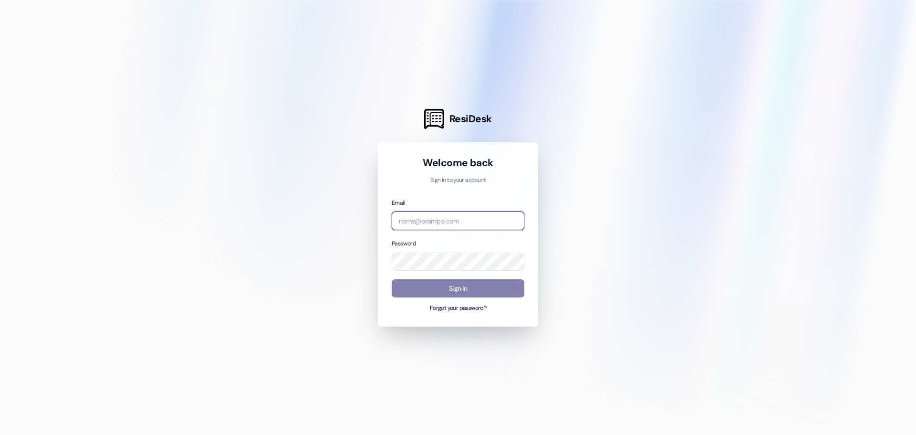
type input "[EMAIL_ADDRESS][DOMAIN_NAME]"
click at [508, 166] on h1 "Welcome back" at bounding box center [458, 162] width 133 height 13
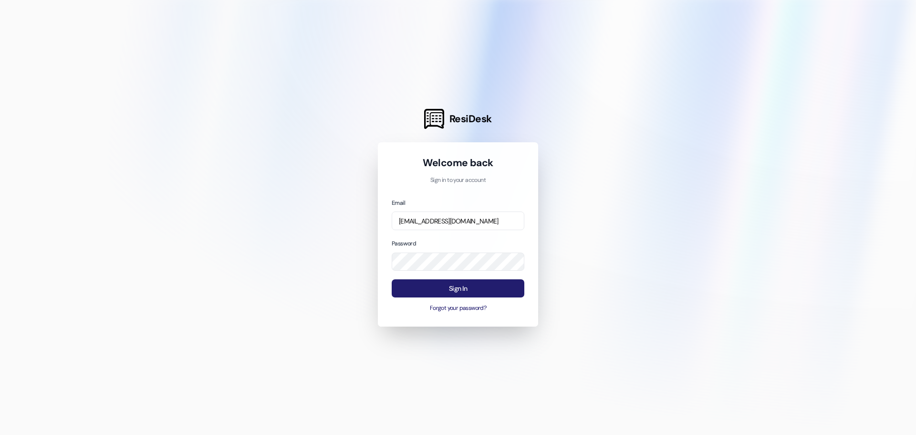
click at [468, 285] on button "Sign In" at bounding box center [458, 288] width 133 height 19
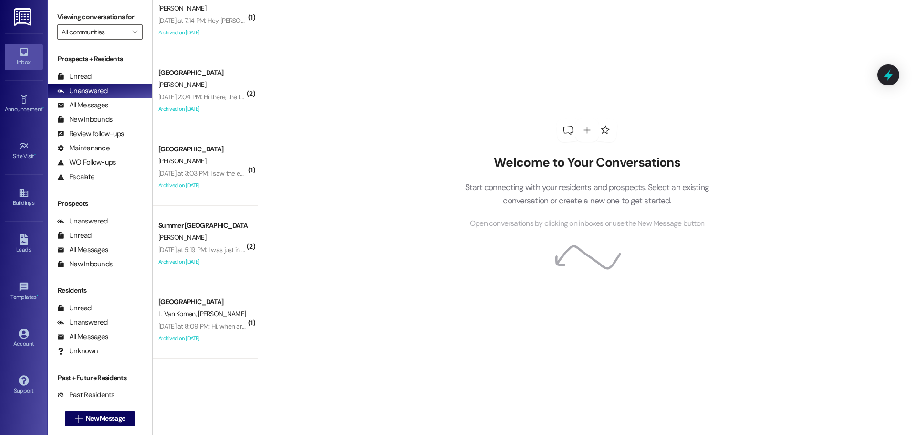
scroll to position [473, 0]
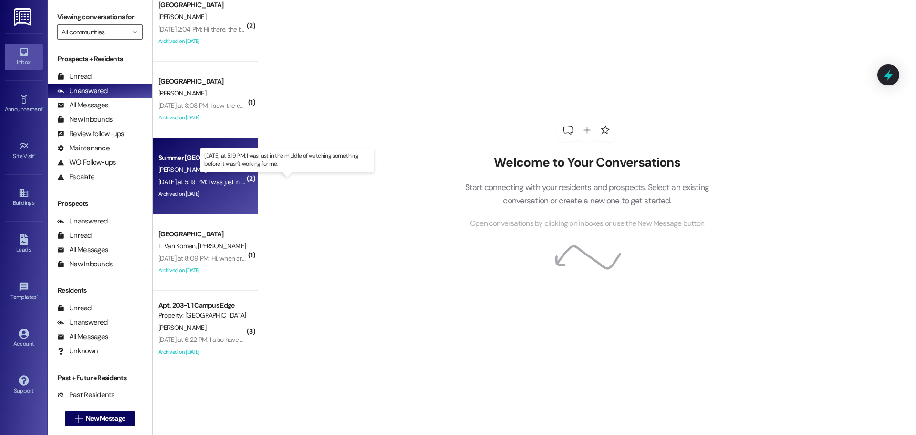
click at [202, 182] on div "[DATE] at 5:19 PM: I was just in the middle of watching something before it was…" at bounding box center [290, 182] width 264 height 9
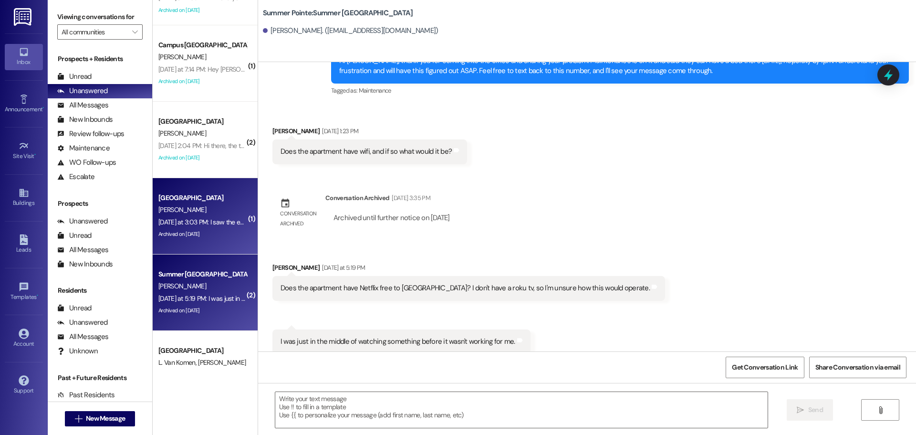
scroll to position [330, 0]
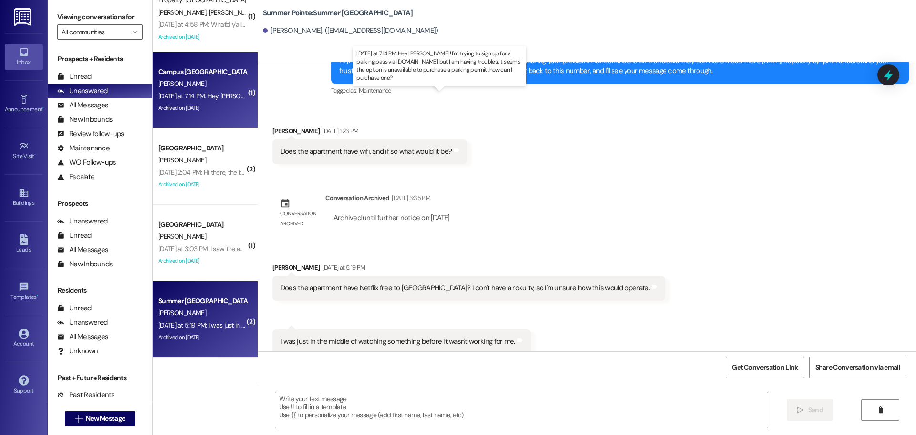
click at [185, 98] on div "Yesterday at 7:14 PM: Hey Drew! I'm trying to sign up for a parking pass via ut…" at bounding box center [454, 96] width 593 height 9
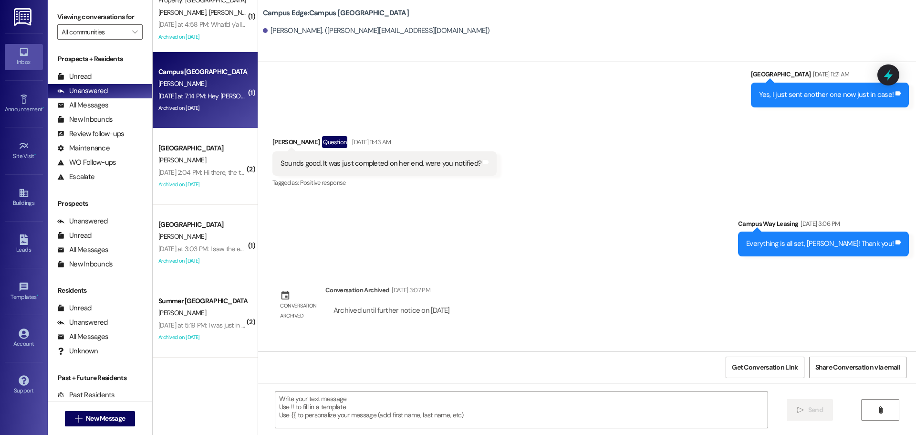
scroll to position [1406, 0]
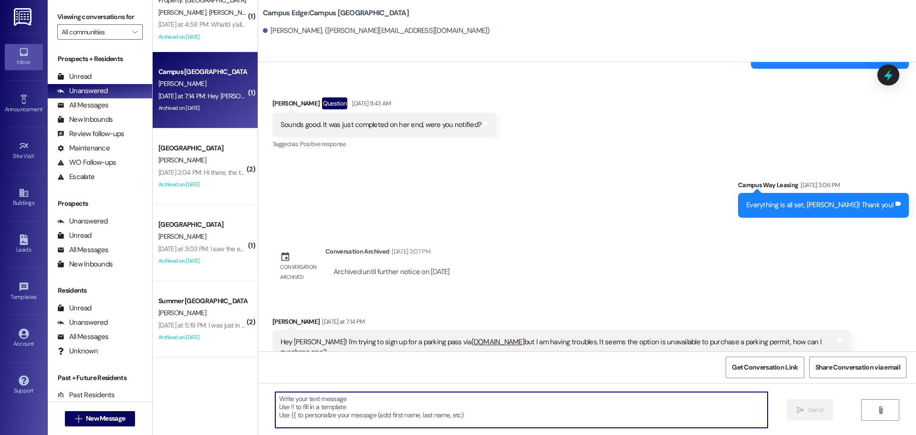
click at [512, 406] on textarea at bounding box center [521, 410] width 492 height 36
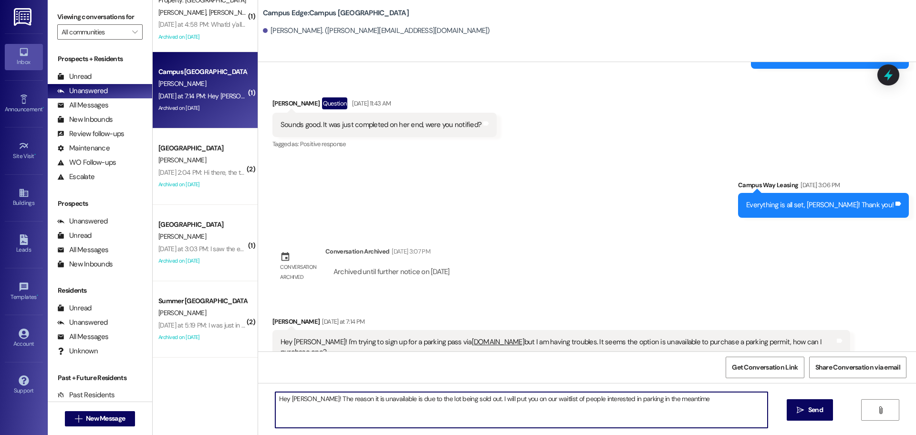
type textarea "Hey Joseph! The reason it is unavailable is due to the lot being sold out. I wi…"
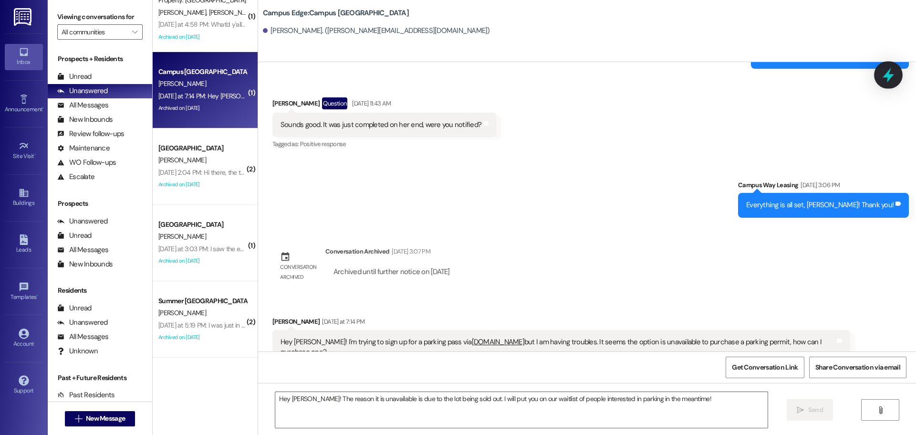
click at [884, 85] on div at bounding box center [888, 74] width 29 height 27
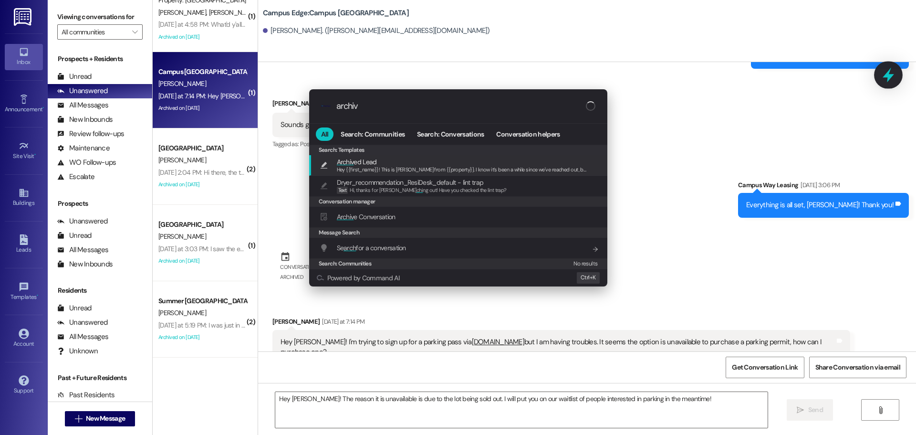
type input "archive"
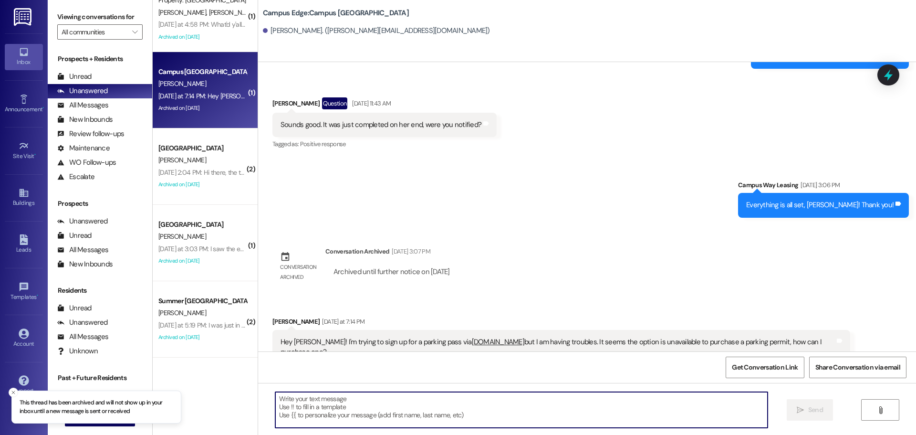
scroll to position [234, 0]
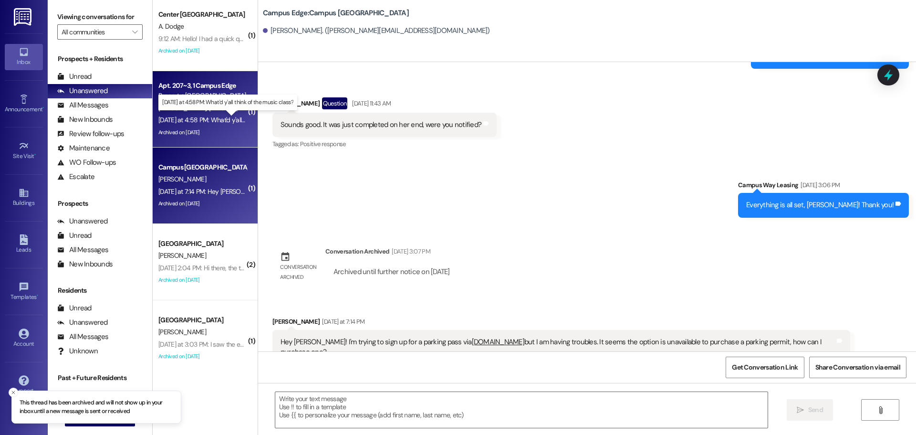
click at [214, 120] on div "Yesterday at 4:58 PM: What'd y'all think of the music class? Yesterday at 4:58 …" at bounding box center [234, 119] width 152 height 9
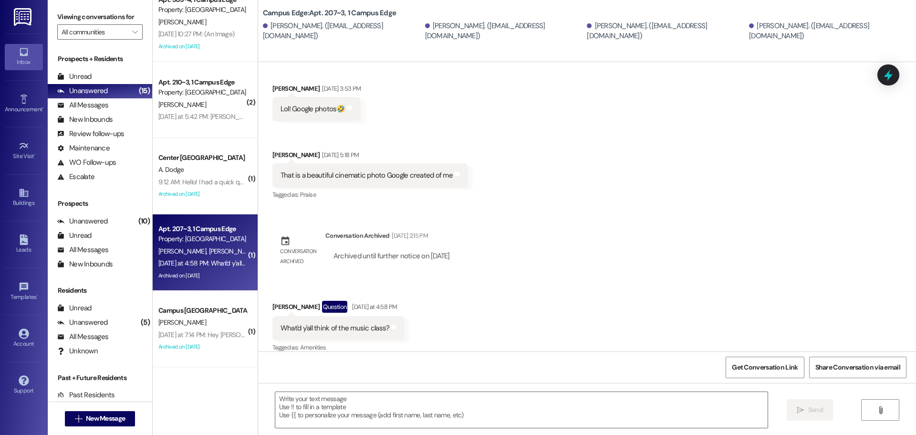
scroll to position [1218, 0]
click at [892, 81] on icon at bounding box center [888, 75] width 12 height 12
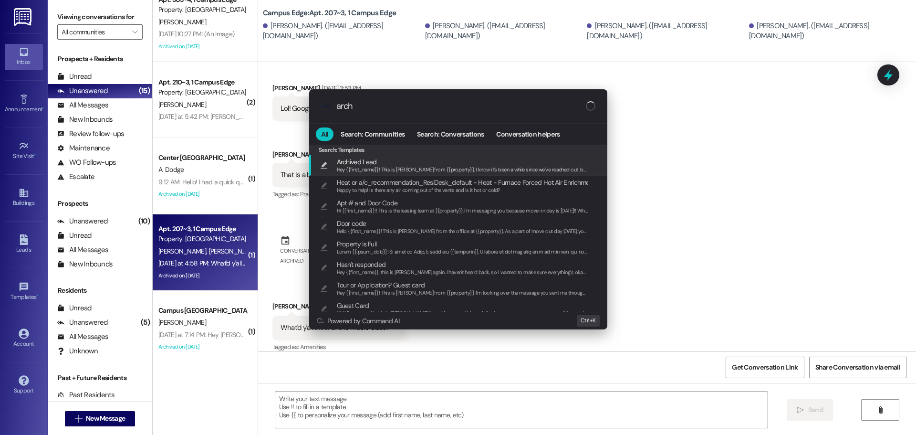
type input "archi"
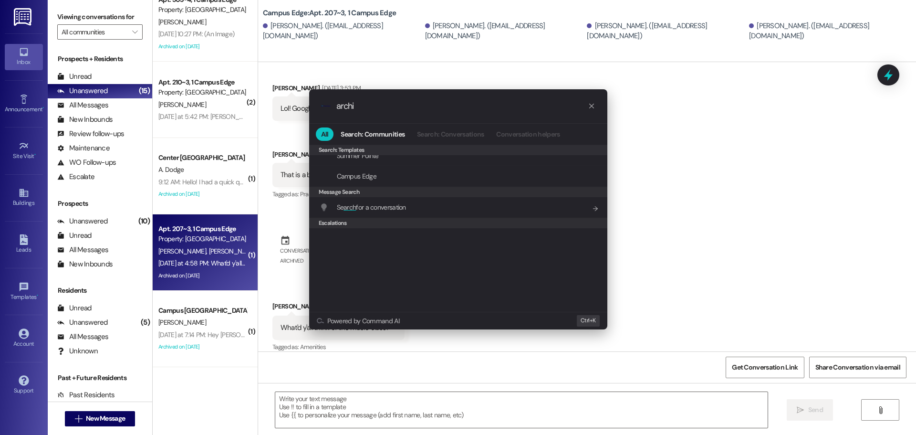
scroll to position [0, 0]
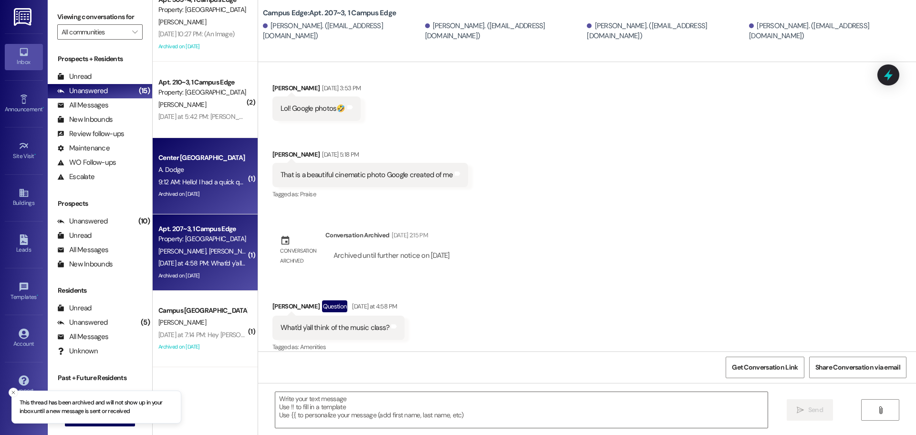
click at [212, 184] on div "9:12 AM: Hello! I had a quick question about renters insurance. I saw two charg…" at bounding box center [663, 182] width 1010 height 9
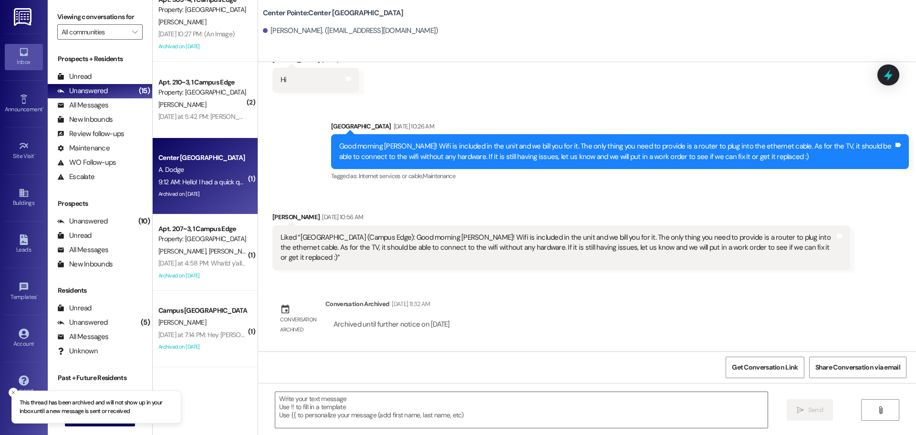
scroll to position [1956, 0]
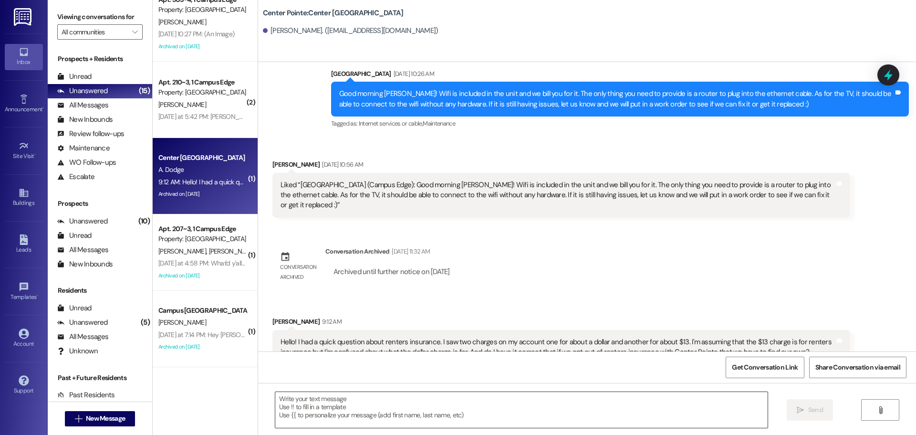
click at [422, 397] on textarea at bounding box center [521, 410] width 492 height 36
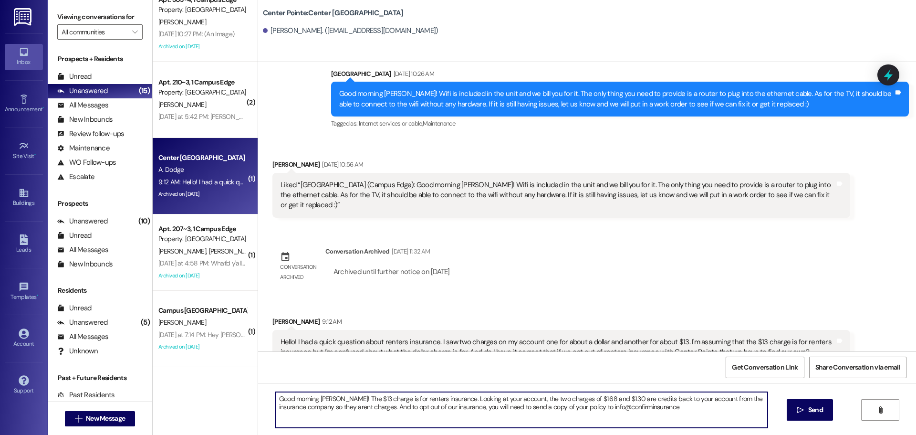
click at [659, 420] on textarea "Good morning Alice! The $13 charge is for renters insurance. Looking at your ac…" at bounding box center [521, 410] width 492 height 36
type textarea "Good morning Alice! The $13 charge is for renters insurance. Looking at your ac…"
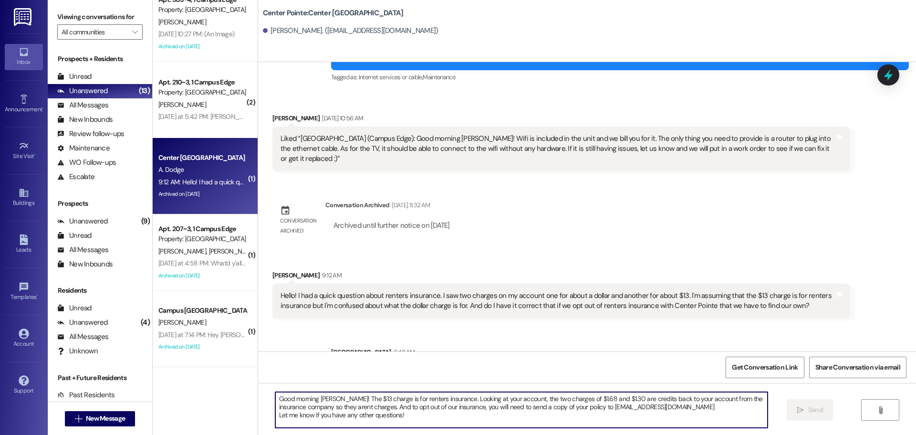
scroll to position [2044, 0]
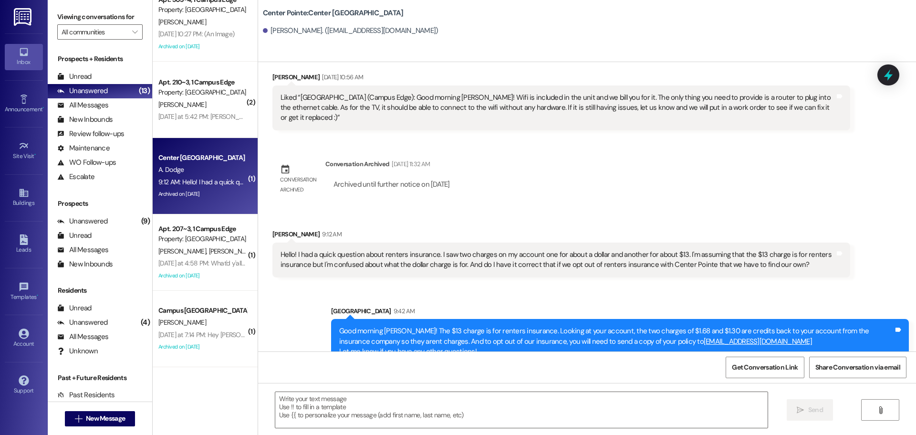
click at [876, 79] on div "Received via SMS Alice Dodge Aug 30, 2025 at 10:56 AM Liked “Leasing Campus Way…" at bounding box center [587, 94] width 658 height 87
click at [893, 73] on icon at bounding box center [888, 75] width 16 height 16
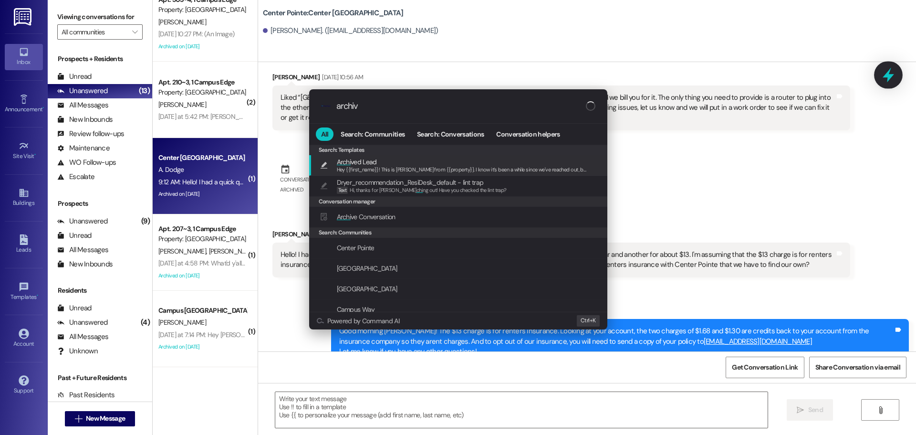
type input "archive"
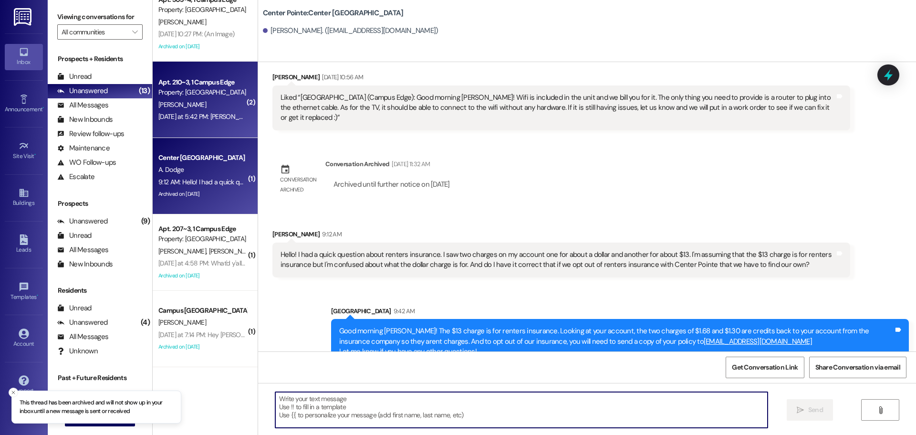
click at [205, 121] on div "Yesterday at 5:42 PM: Luke Dillard Yesterday at 5:42 PM: Luke Dillard" at bounding box center [202, 117] width 90 height 12
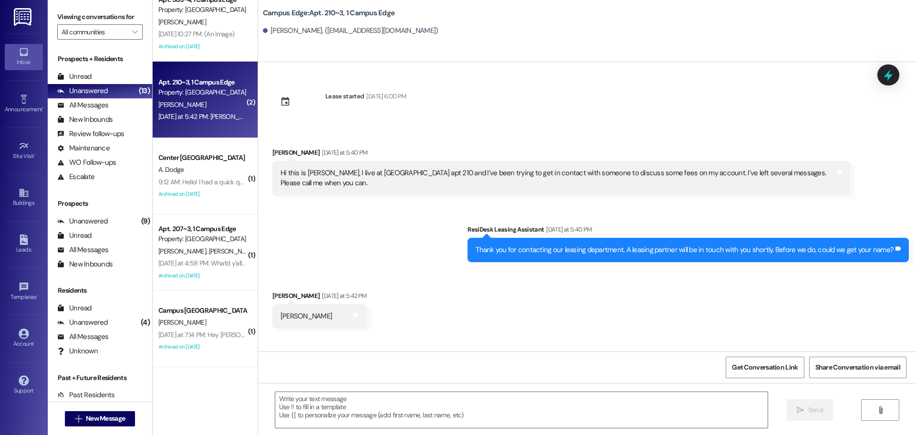
scroll to position [0, 0]
click at [646, 402] on textarea at bounding box center [521, 410] width 492 height 36
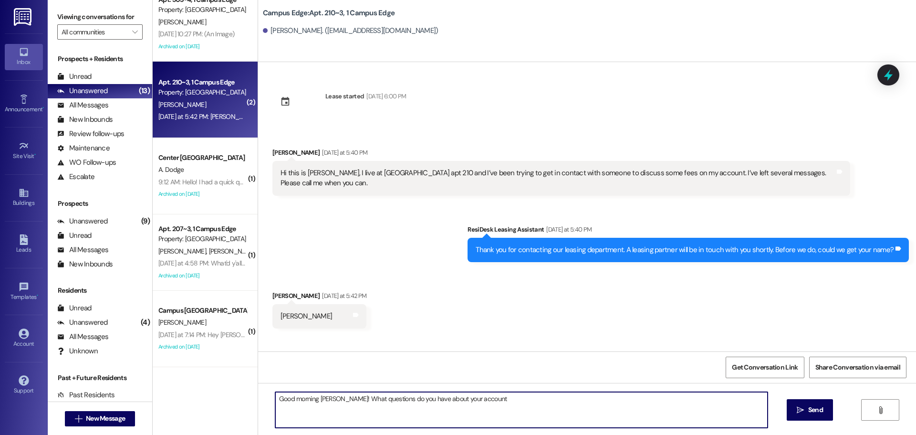
type textarea "Good morning Luke! What questions do you have about your account?"
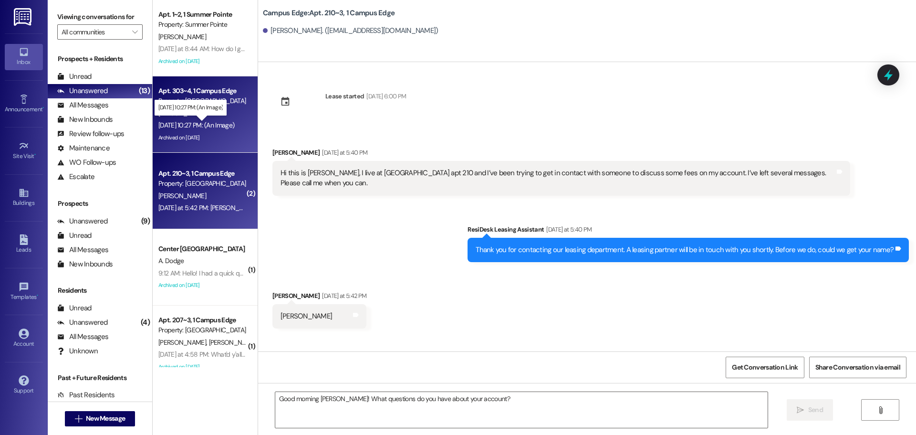
click at [214, 125] on div "Sep 03, 2025 at 10:27 PM: (An Image) Sep 03, 2025 at 10:27 PM: (An Image)" at bounding box center [196, 125] width 76 height 9
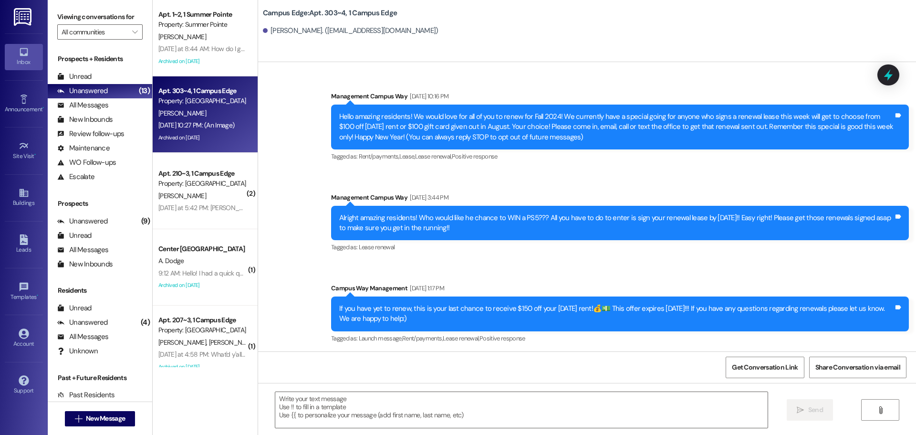
scroll to position [12529, 0]
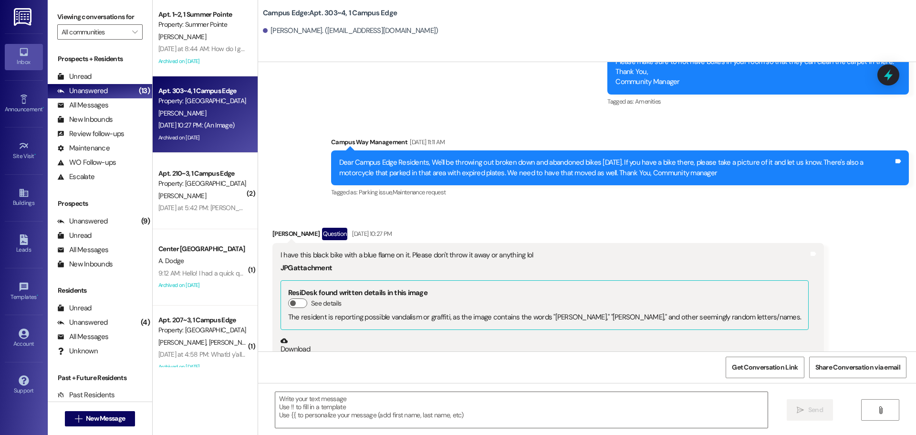
click at [318, 355] on button "Zoom image" at bounding box center [317, 375] width 72 height 40
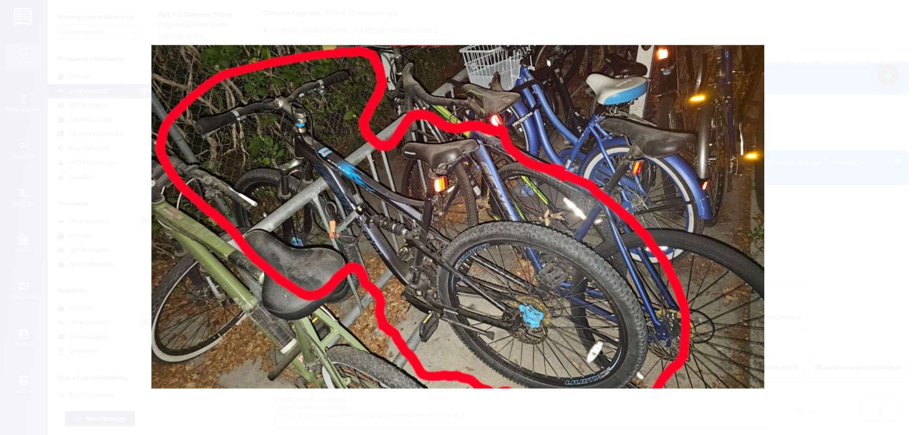
click at [835, 175] on button "Unzoom image" at bounding box center [458, 217] width 916 height 435
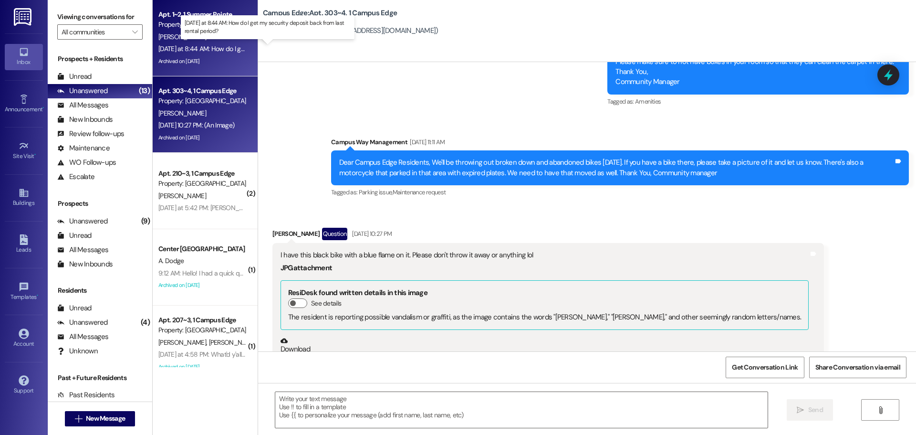
click at [186, 52] on div "Yesterday at 8:44 AM: How do I get my security deposit back from last rental pe…" at bounding box center [271, 48] width 226 height 9
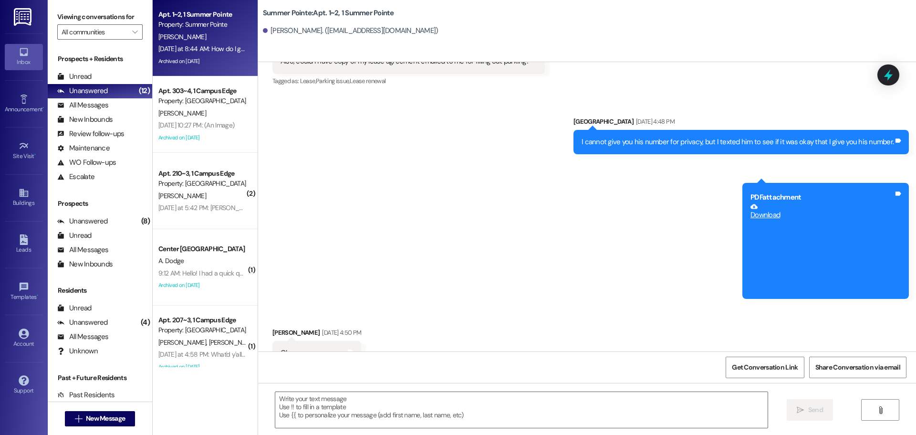
scroll to position [4538, 0]
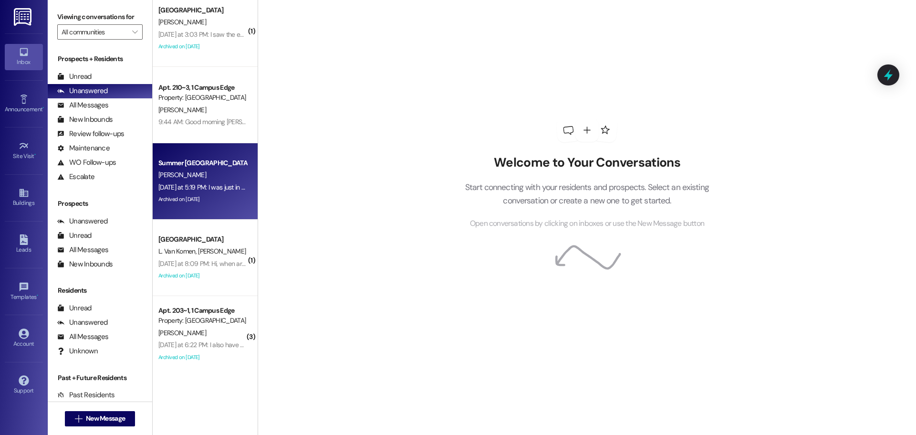
scroll to position [191, 0]
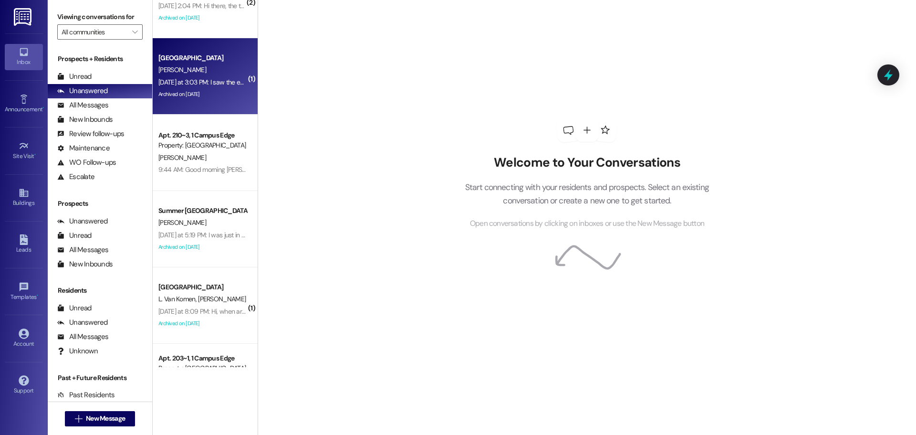
click at [180, 83] on div "[DATE] at 3:03 PM: I saw the enbridge truck outside the complex when I was leav…" at bounding box center [367, 82] width 419 height 9
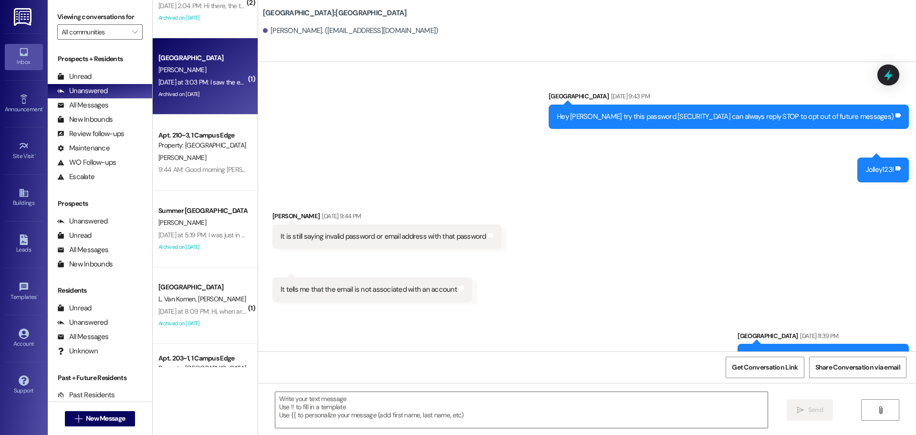
scroll to position [2372, 0]
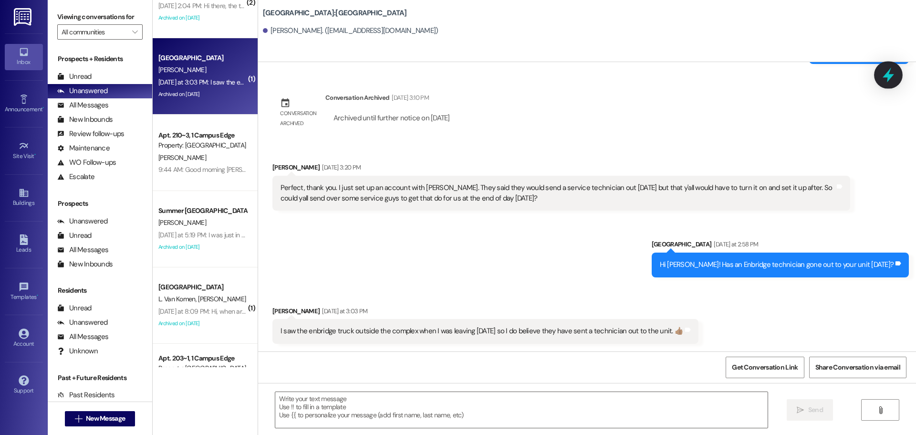
click at [894, 74] on icon at bounding box center [888, 75] width 16 height 16
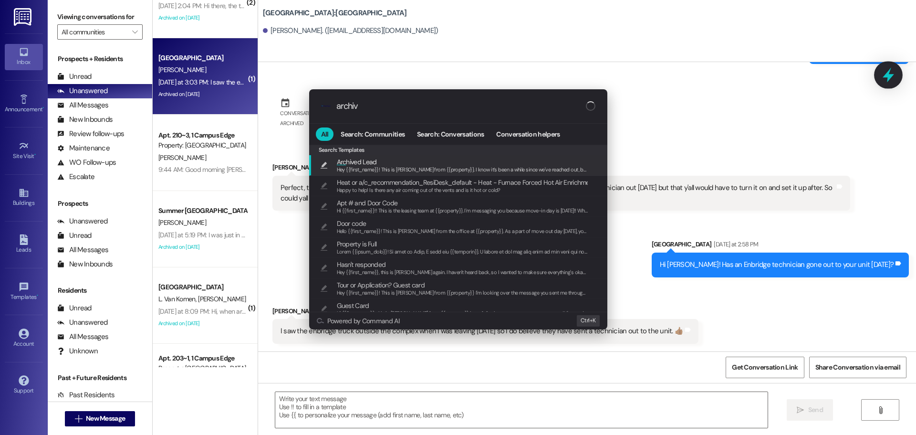
type input "archive"
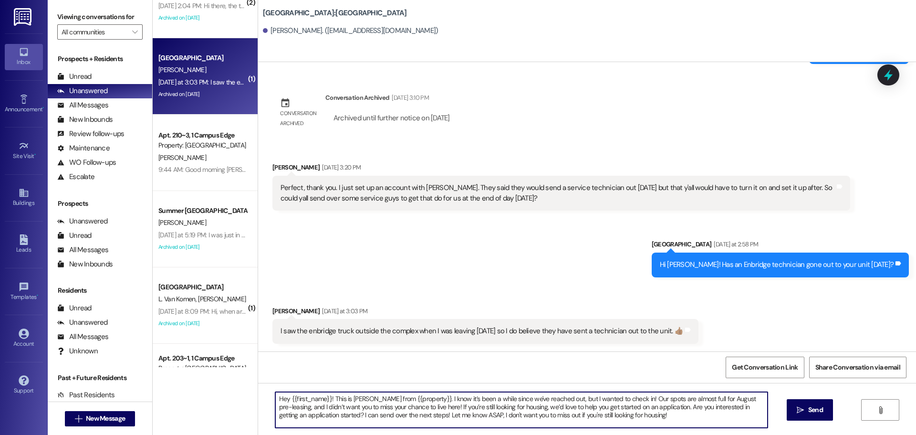
drag, startPoint x: 610, startPoint y: 423, endPoint x: 268, endPoint y: 358, distance: 348.2
click at [268, 358] on div "Sent via SMS Leasing Campus Way [DATE] 9:43 PM Hey [PERSON_NAME] try this passw…" at bounding box center [587, 279] width 658 height 435
type textarea "Talk soon! Campus and Pointe Properties Management team"
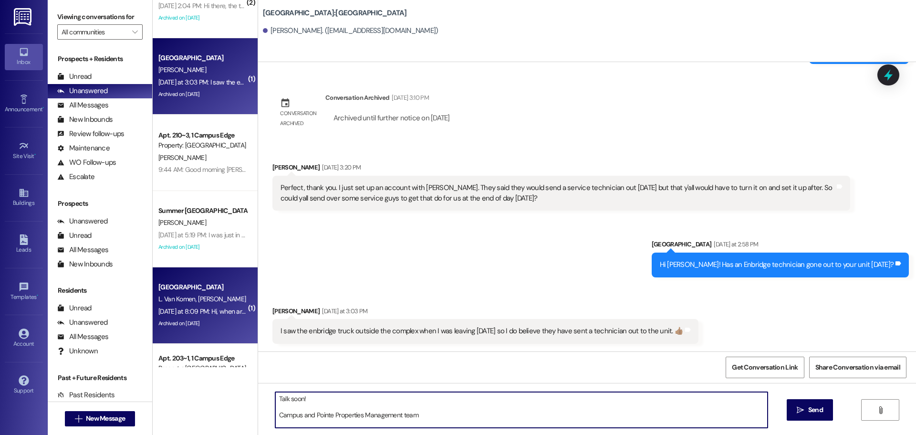
drag, startPoint x: 417, startPoint y: 417, endPoint x: 219, endPoint y: 335, distance: 214.1
click at [219, 335] on div "Apt. 1~2, 1 Summer Pointe Property: [GEOGRAPHIC_DATA][PERSON_NAME] [DATE] at 8:…" at bounding box center [534, 217] width 763 height 435
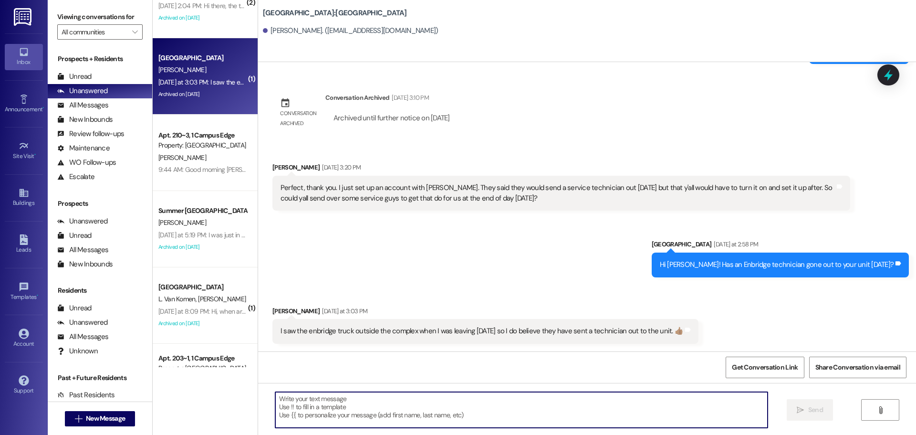
click at [903, 77] on div "Sent via SMS Leasing Campus Way [DATE] 9:43 PM Hey [PERSON_NAME] try this passw…" at bounding box center [587, 206] width 658 height 289
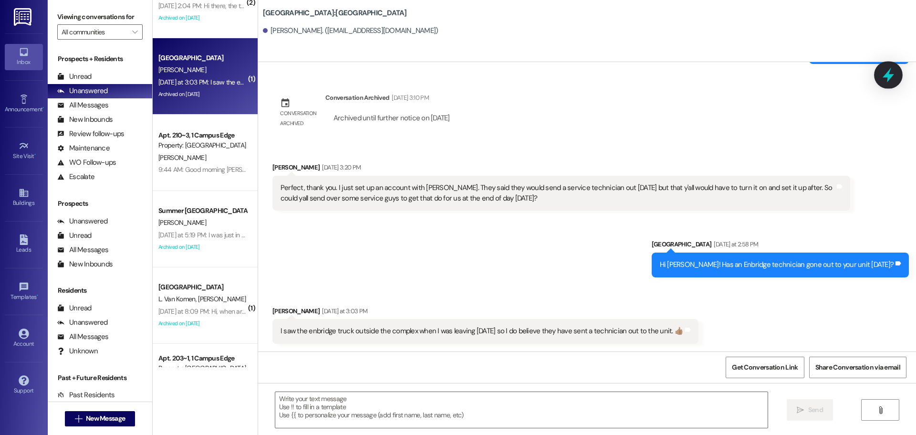
click at [883, 74] on icon at bounding box center [888, 75] width 16 height 16
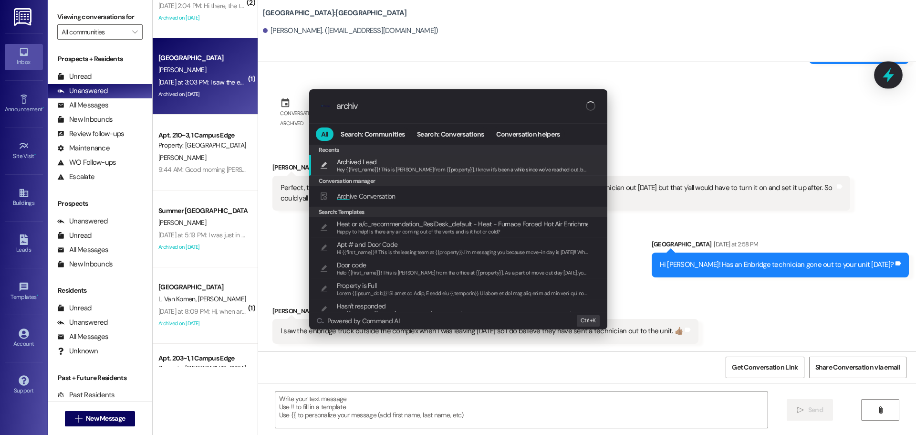
type input "archive"
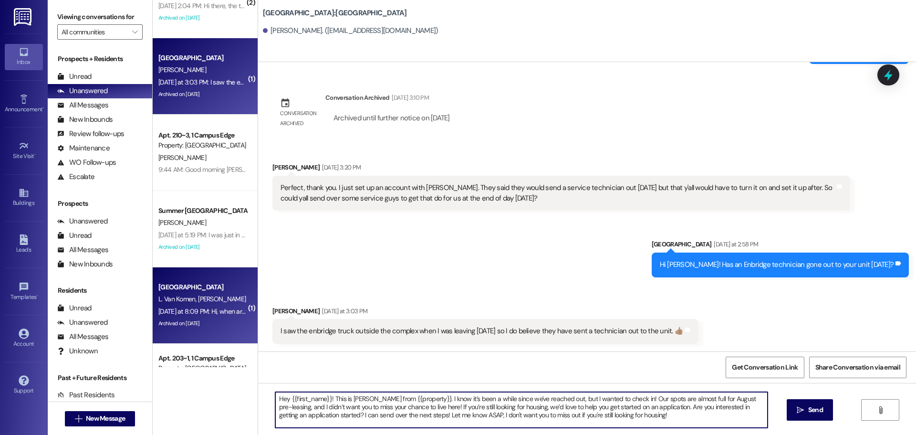
scroll to position [0, 0]
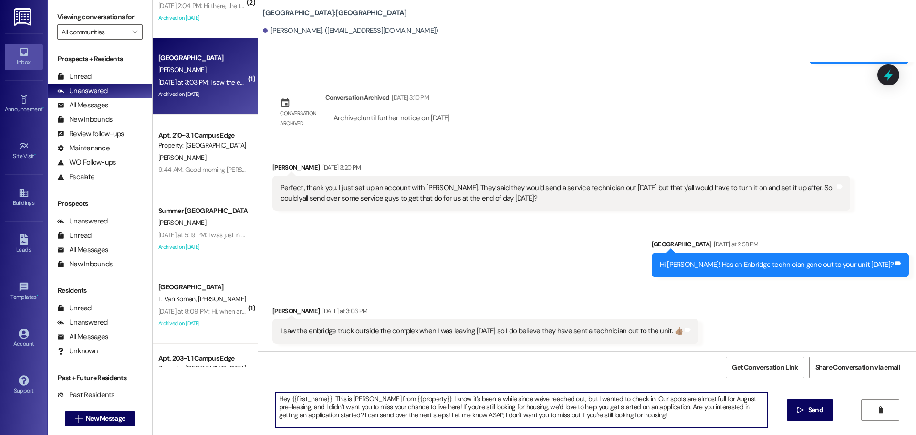
drag, startPoint x: 527, startPoint y: 415, endPoint x: 37, endPoint y: 264, distance: 512.7
click at [37, 264] on div "Inbox Go to Inbox Announcement • Send A Text Announcement Site Visit • Go to Si…" at bounding box center [458, 217] width 916 height 435
type textarea "Talk soon! Campus and Pointe Properties Management team"
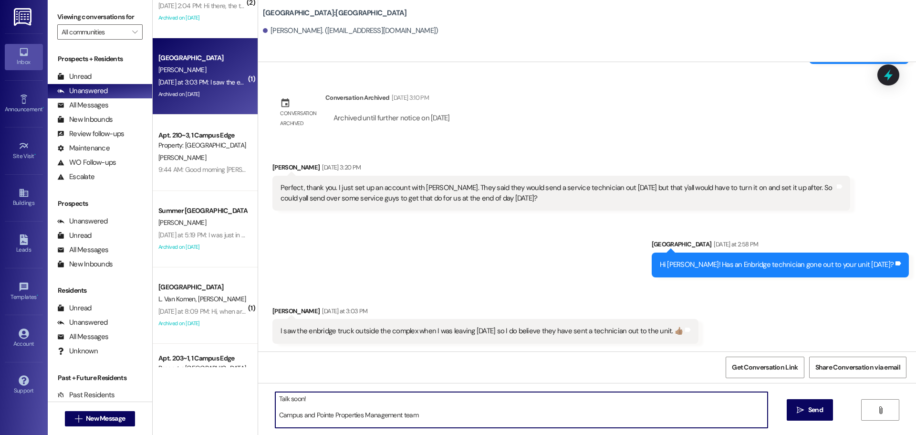
drag, startPoint x: 415, startPoint y: 420, endPoint x: 226, endPoint y: 375, distance: 194.2
click at [226, 375] on div "Apt. 1~2, 1 Summer Pointe Property: Summer Pointe H. Stratton Yesterday at 8:44…" at bounding box center [534, 217] width 763 height 435
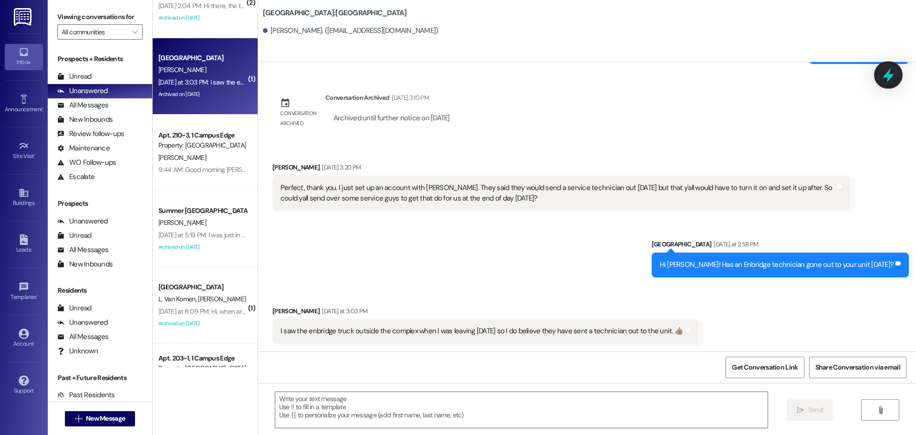
click at [889, 74] on icon at bounding box center [888, 75] width 11 height 15
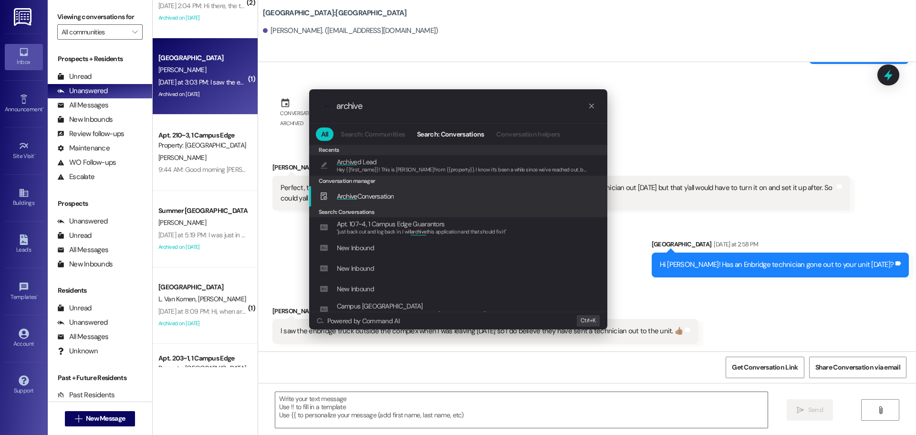
type input "archive"
click at [434, 191] on div "Archive Conversation Add shortcut" at bounding box center [459, 196] width 279 height 10
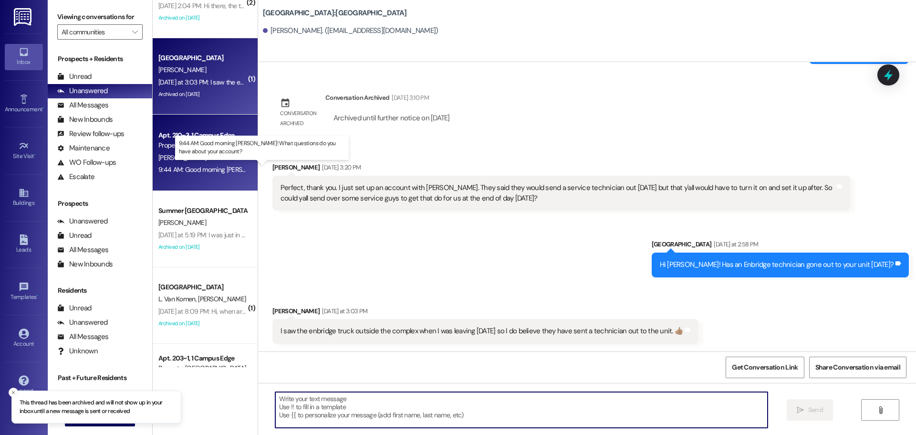
click at [172, 171] on div "9:44 AM: Good morning Luke! What questions do you have about your account? 9:44…" at bounding box center [287, 169] width 258 height 9
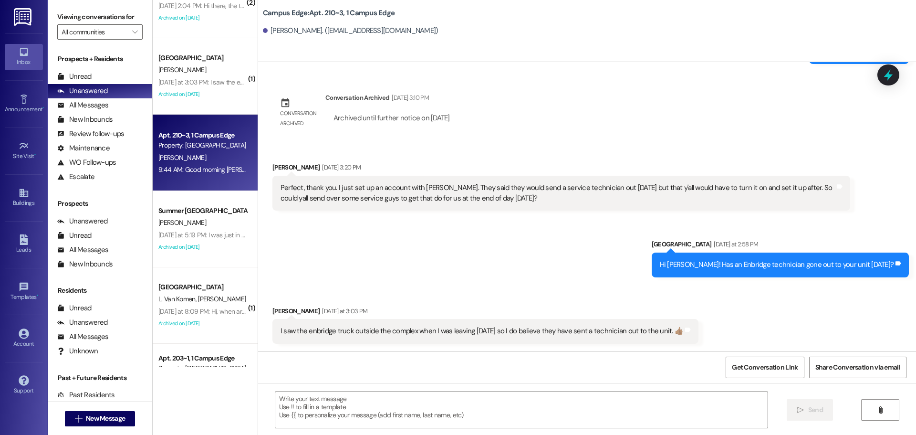
scroll to position [52, 0]
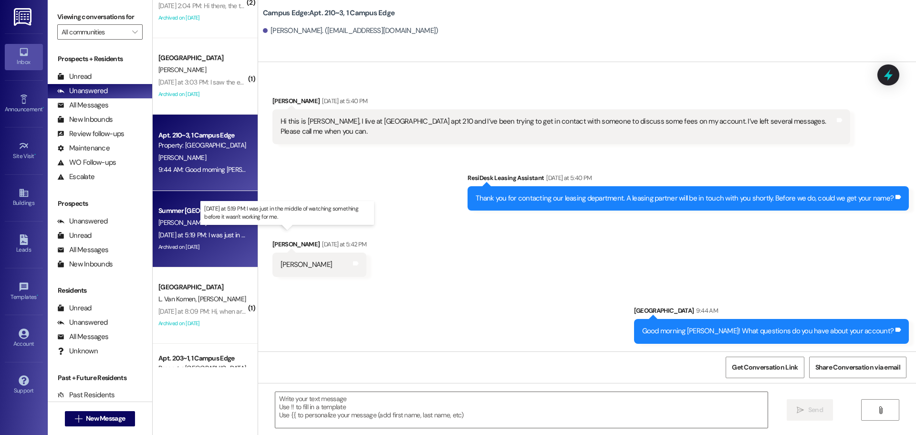
click at [203, 236] on div "Yesterday at 5:19 PM: I was just in the middle of watching something before it …" at bounding box center [290, 234] width 264 height 9
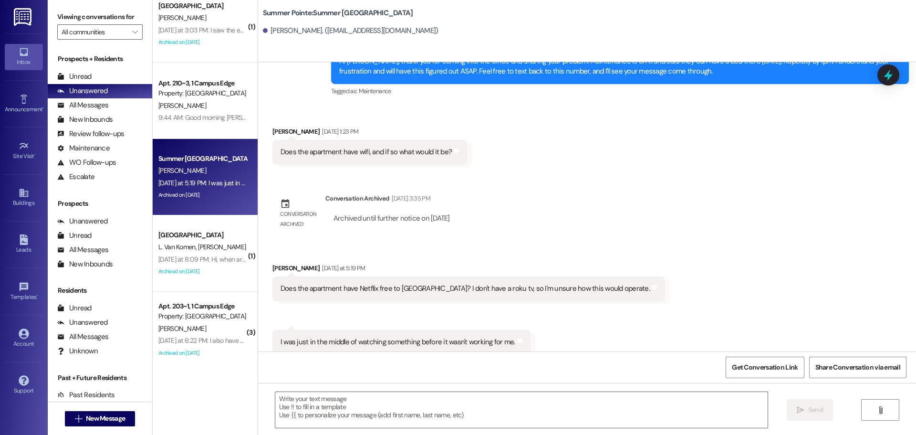
scroll to position [244, 0]
click at [97, 413] on button " New Message" at bounding box center [100, 418] width 71 height 15
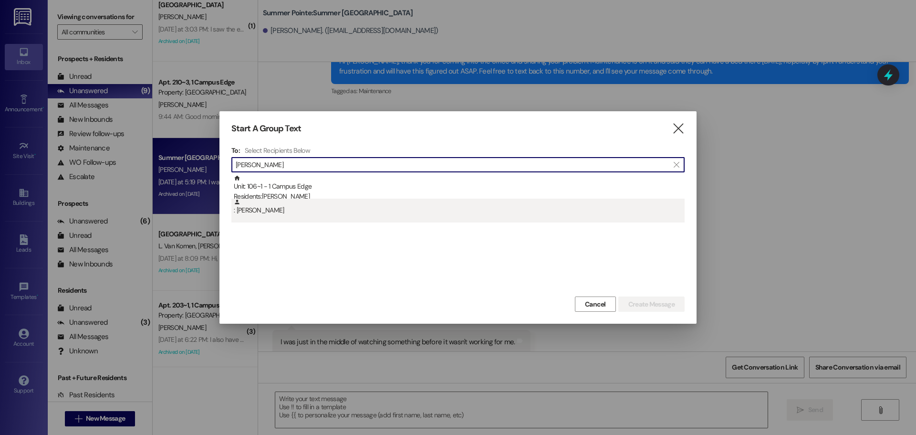
type input "samuel lund"
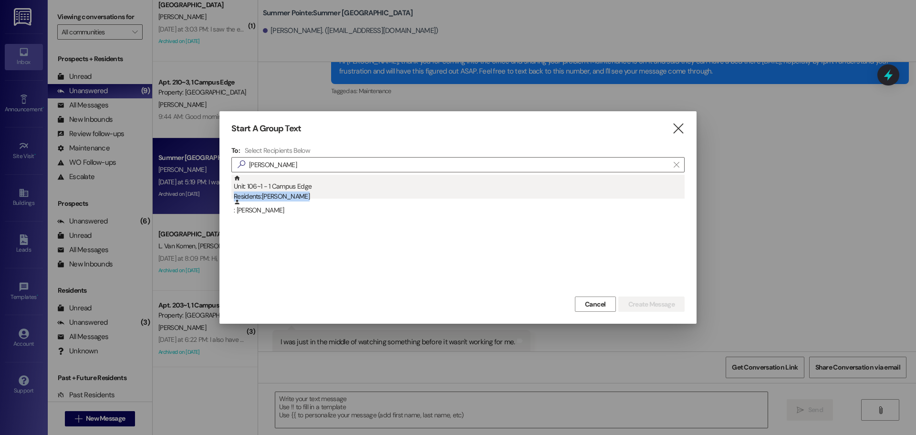
drag, startPoint x: 438, startPoint y: 199, endPoint x: 437, endPoint y: 188, distance: 10.5
click at [437, 188] on div "Unit: 106~1 - 1 Campus Edge Residents: Samuel Lundberg : Samuel Lundberg" at bounding box center [457, 199] width 453 height 48
click at [437, 188] on div "Unit: 106~1 - 1 Campus Edge Residents: Samuel Lundberg" at bounding box center [459, 188] width 451 height 27
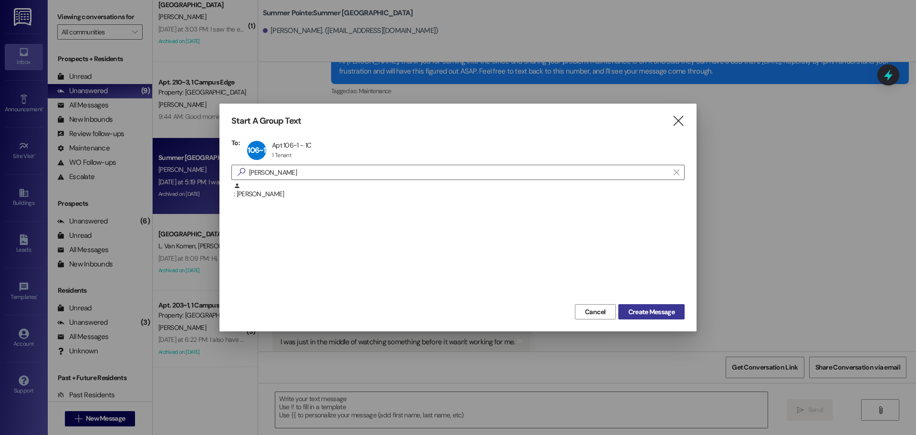
click at [637, 314] on span "Create Message" at bounding box center [651, 312] width 46 height 10
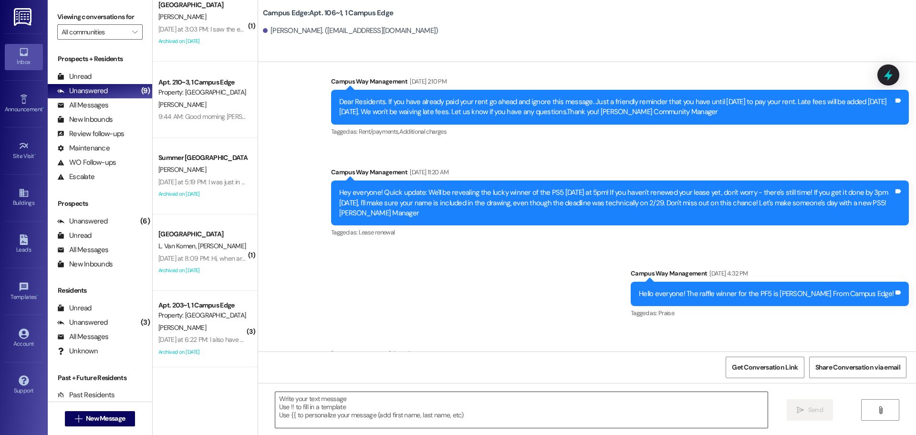
scroll to position [8190, 0]
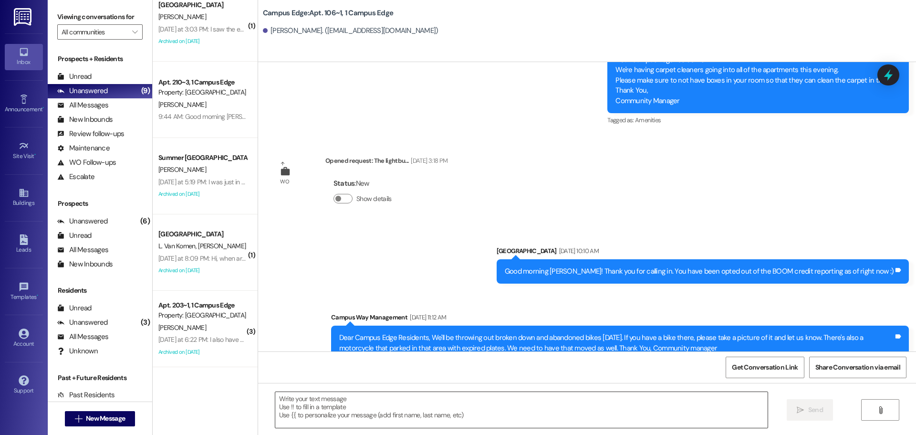
click at [513, 398] on textarea at bounding box center [521, 410] width 492 height 36
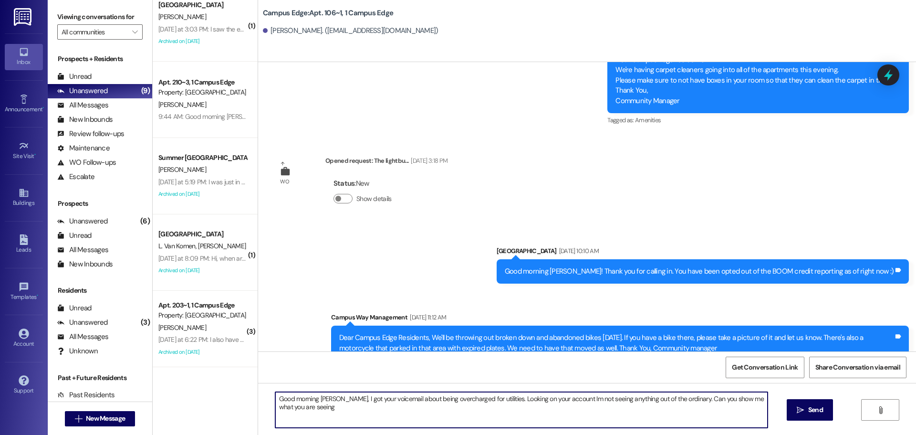
type textarea "Good morning [PERSON_NAME], I got your voicemail about being overcharged for ut…"
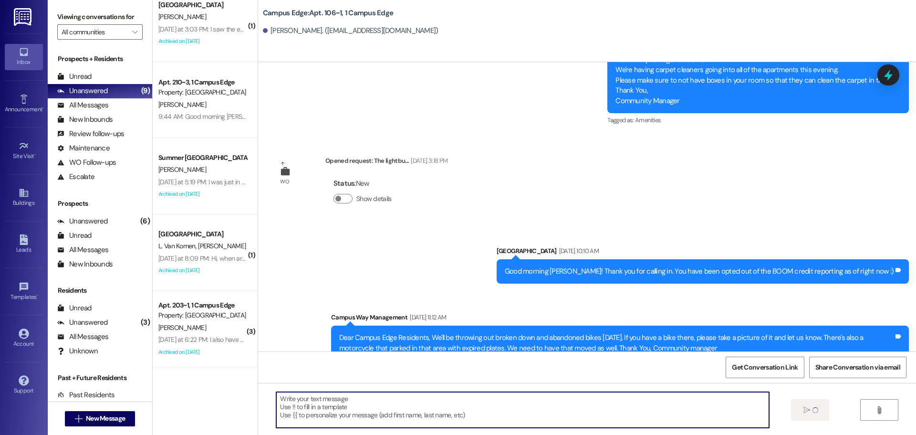
scroll to position [8257, 0]
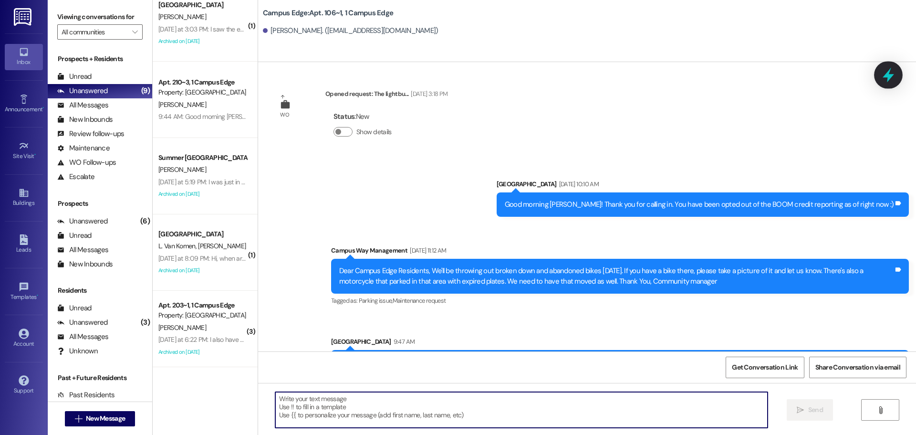
click at [883, 73] on icon at bounding box center [888, 75] width 16 height 16
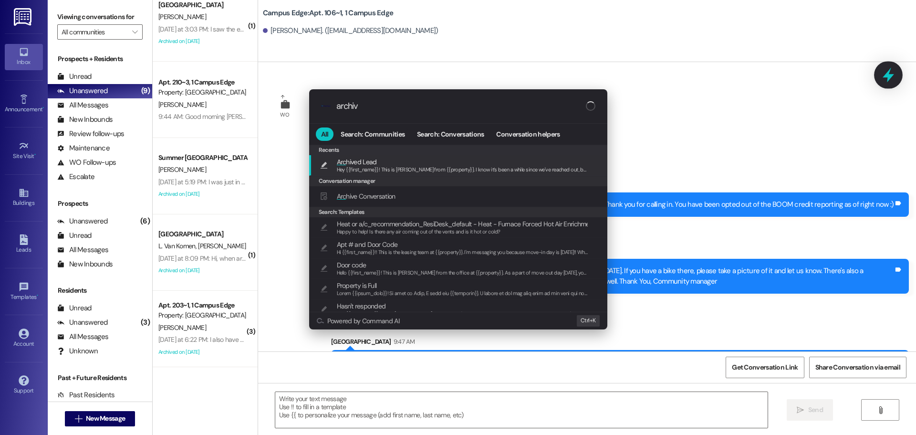
type input "archive"
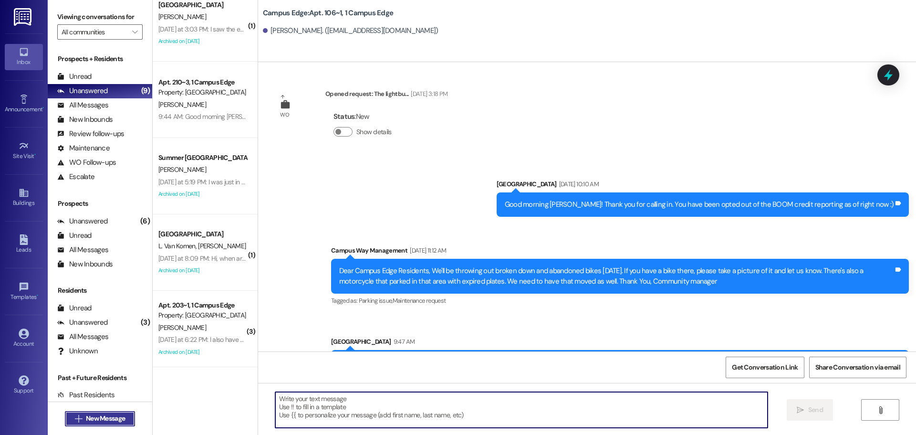
click at [94, 415] on span "New Message" at bounding box center [105, 418] width 39 height 10
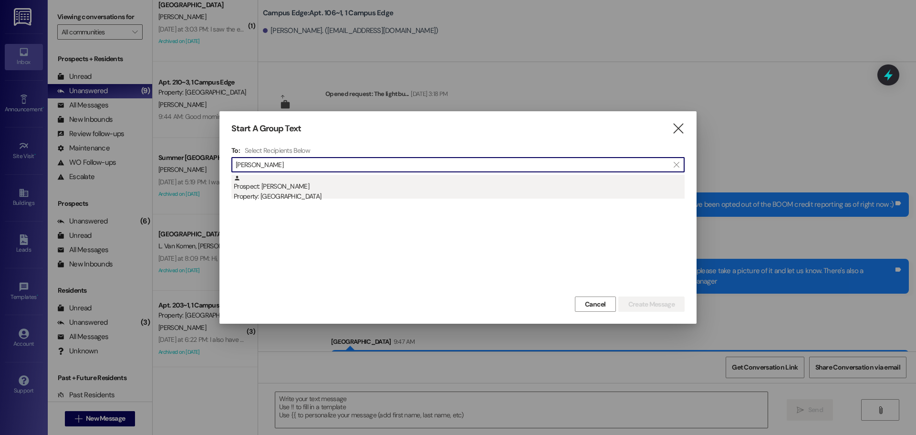
type input "robert cope"
click at [342, 188] on div "Prospect: Robert Cope Property: Campus Edge" at bounding box center [459, 188] width 451 height 27
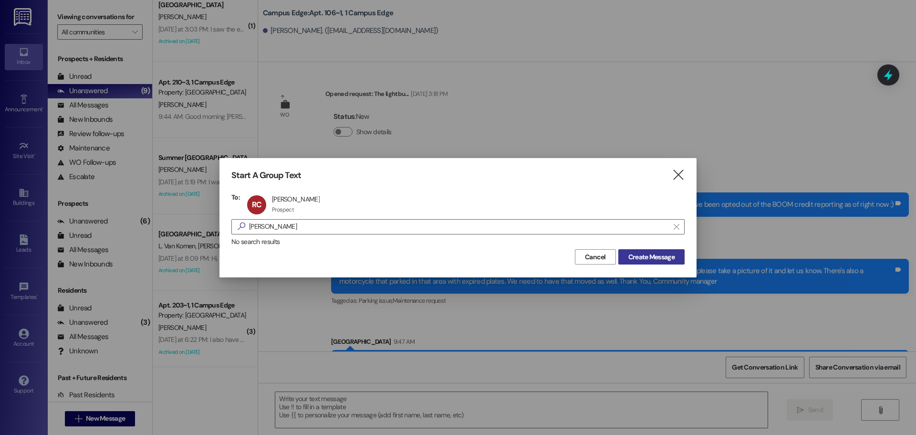
click at [658, 256] on span "Create Message" at bounding box center [651, 257] width 46 height 10
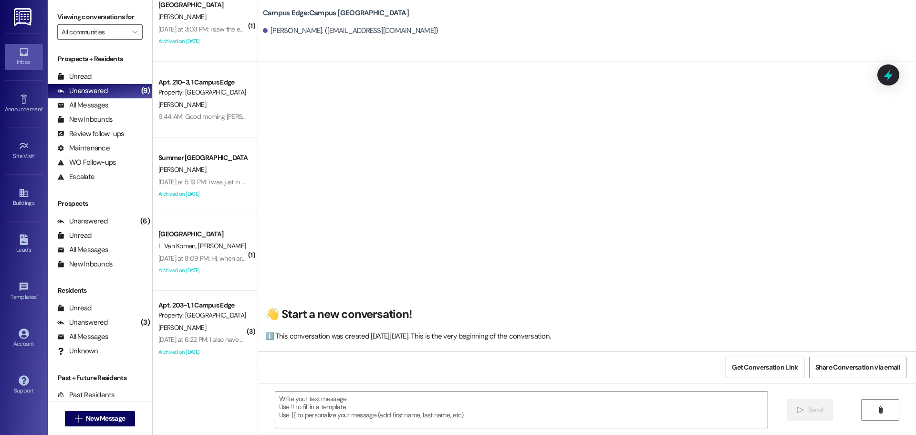
scroll to position [0, 0]
click at [506, 411] on textarea at bounding box center [521, 410] width 492 height 36
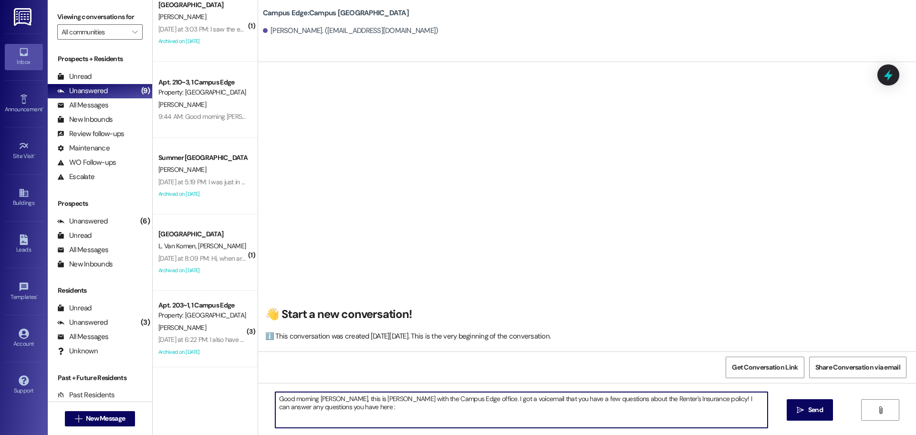
type textarea "Good morning Robert, this is Andrea with the Campus Edge office. I got a voicem…"
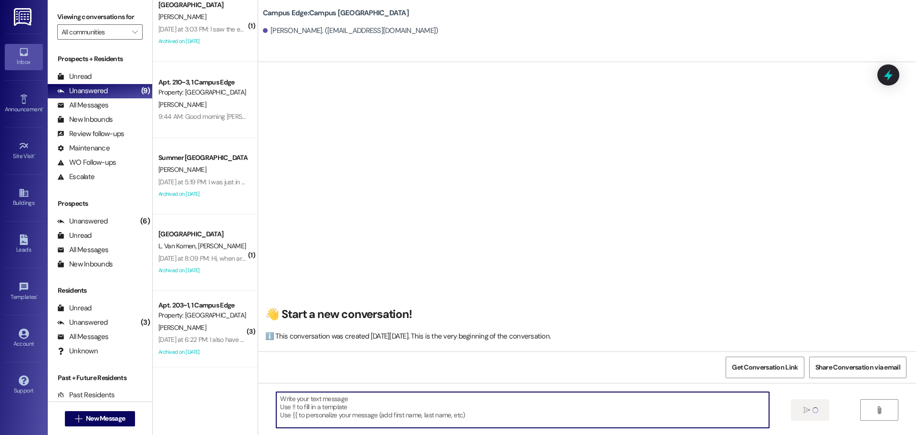
scroll to position [0, 0]
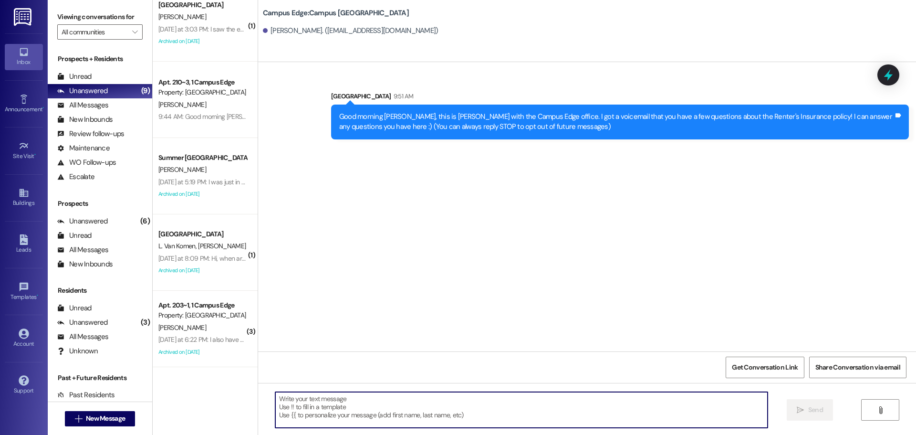
click at [895, 70] on icon at bounding box center [888, 75] width 12 height 12
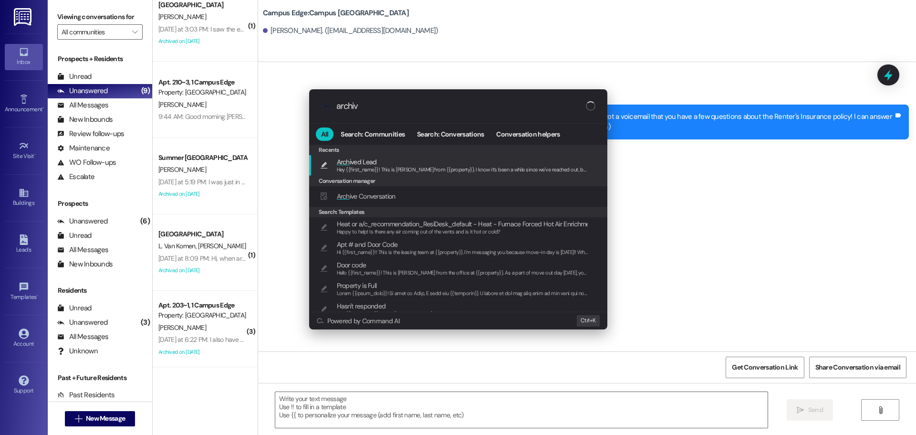
type input "archive"
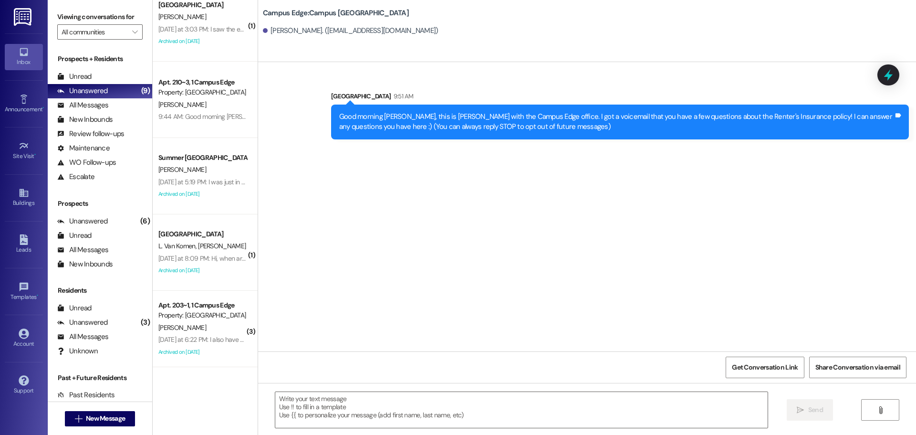
scroll to position [91, 0]
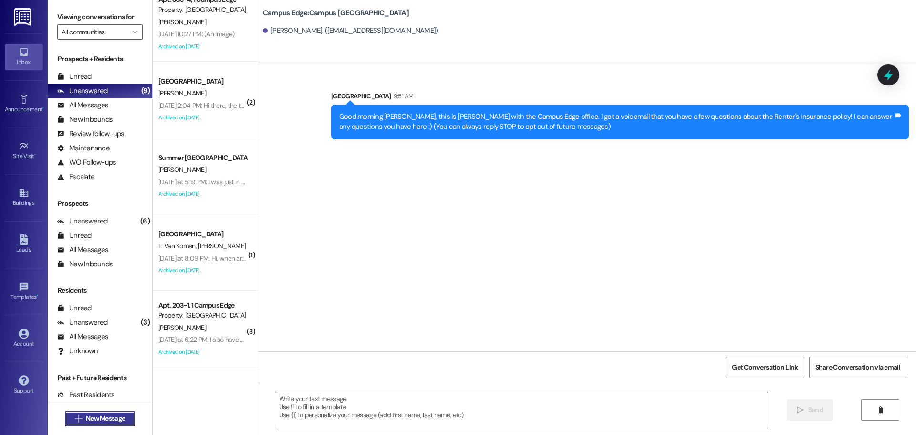
click at [120, 424] on button " New Message" at bounding box center [100, 418] width 71 height 15
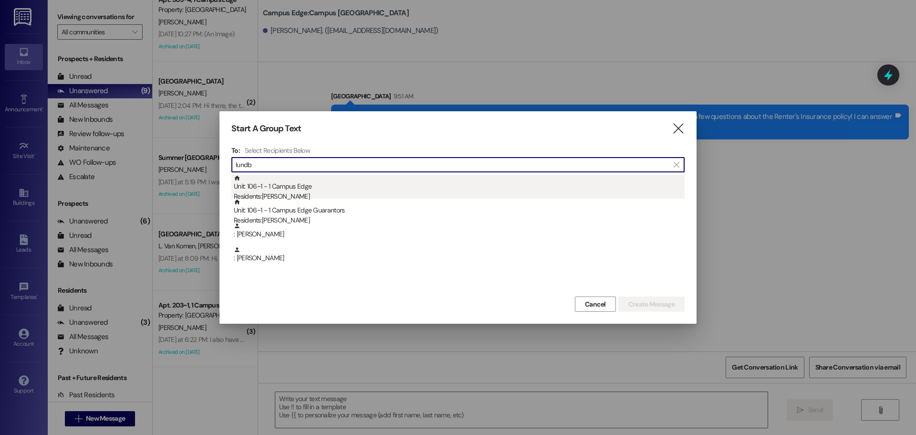
type input "lundb"
click at [309, 190] on div "Unit: 106~1 - 1 Campus Edge Residents: Samuel Lundberg" at bounding box center [459, 188] width 451 height 27
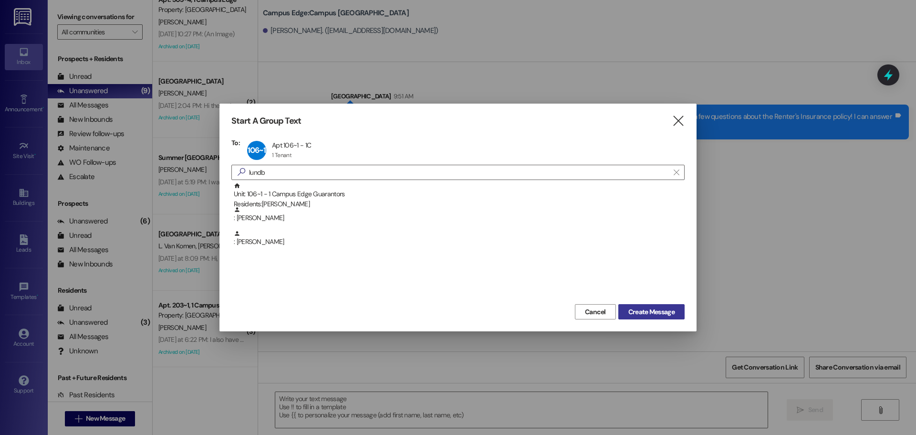
click at [663, 316] on span "Create Message" at bounding box center [651, 312] width 46 height 10
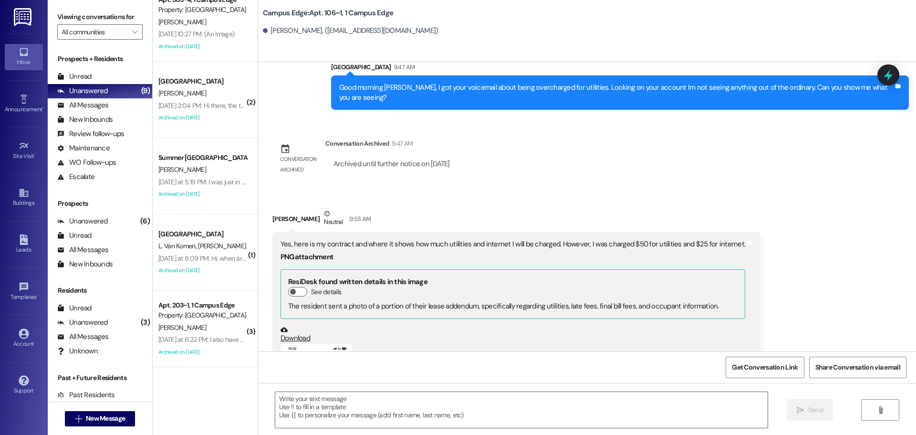
scroll to position [8680, 0]
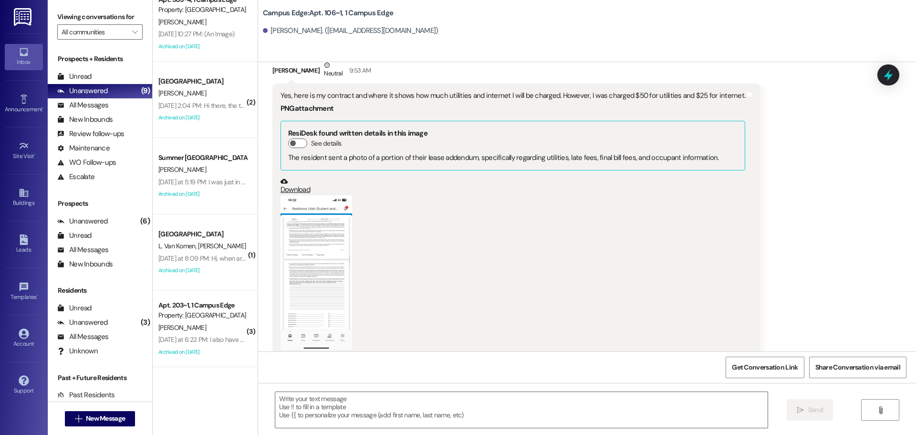
click at [321, 236] on button "Zoom image" at bounding box center [317, 272] width 72 height 155
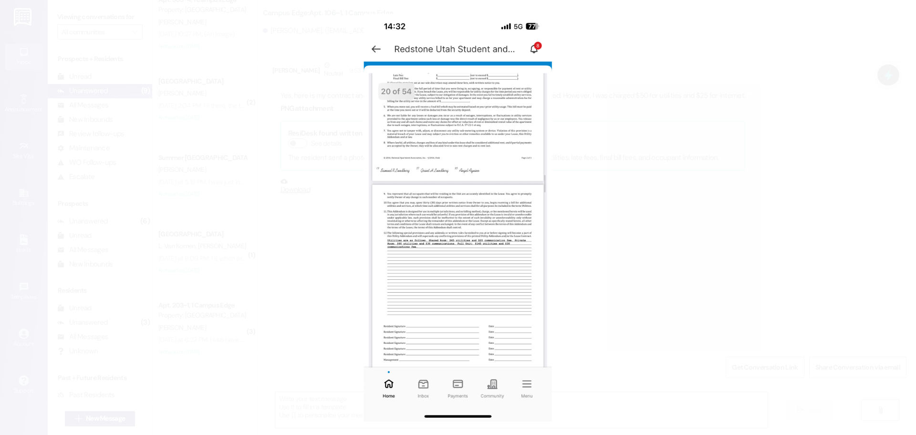
click at [723, 128] on button "Unzoom image" at bounding box center [458, 217] width 916 height 435
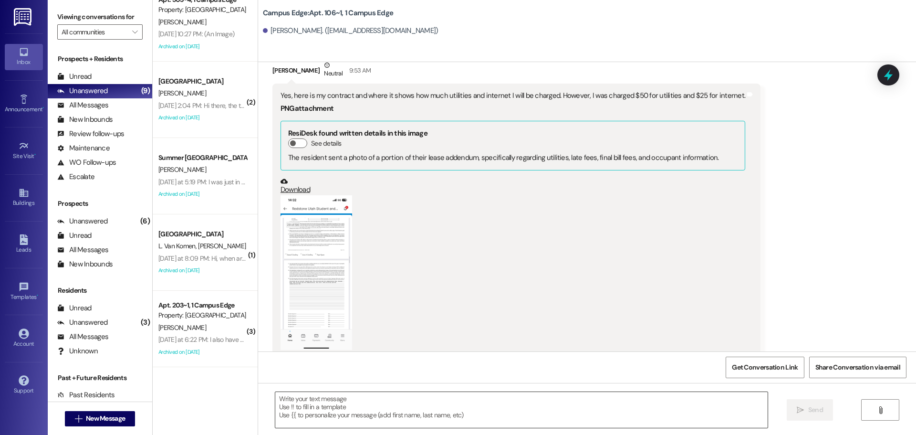
click at [508, 403] on textarea at bounding box center [521, 410] width 492 height 36
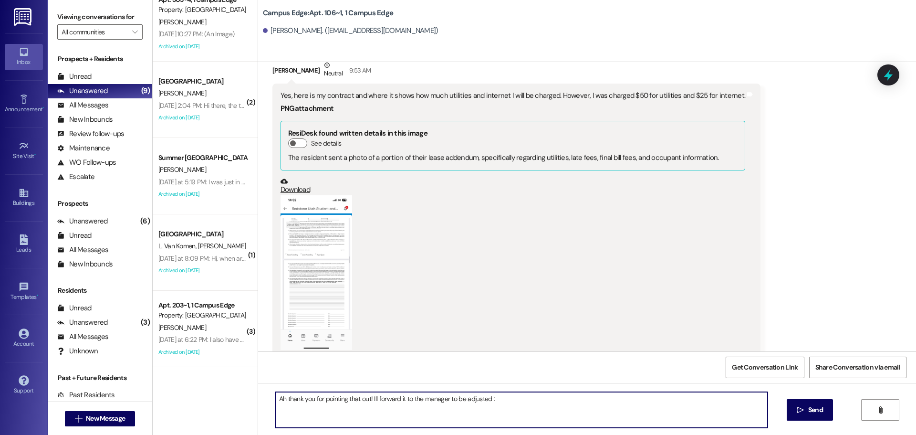
type textarea "Ah thank you for pointing that out! Ill forward it to the manager to be adjuste…"
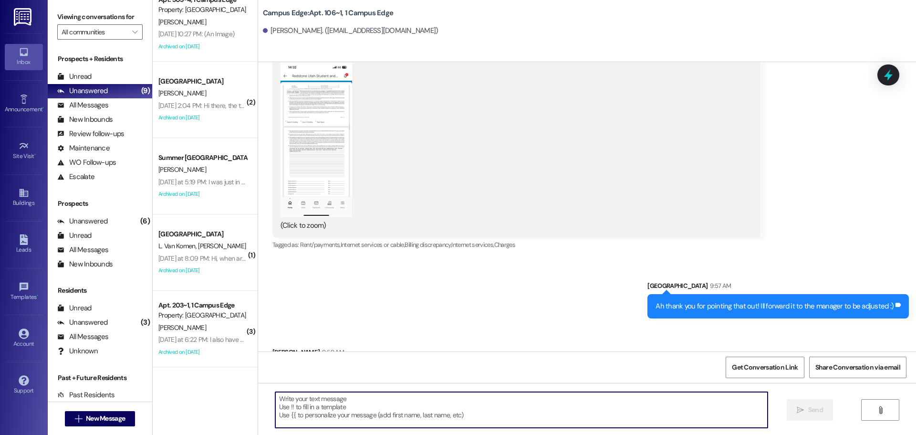
scroll to position [8813, 0]
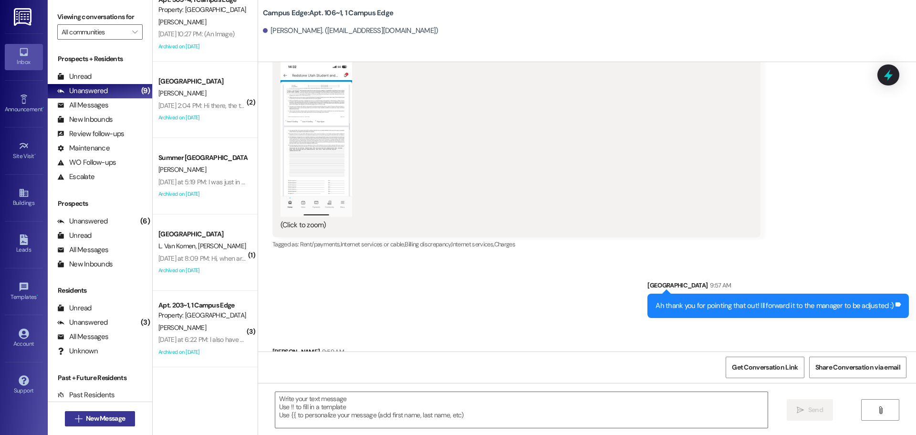
click at [91, 422] on span "New Message" at bounding box center [105, 418] width 39 height 10
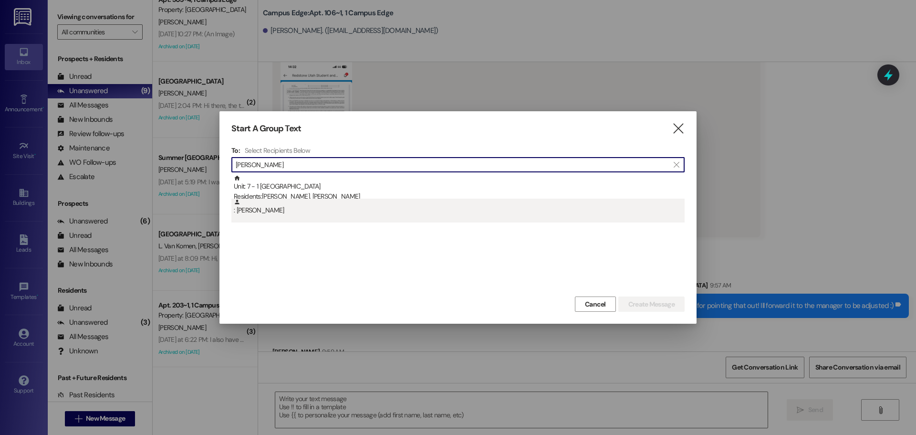
type input "ryan porter"
click at [331, 213] on div ": Ryan Porter" at bounding box center [459, 207] width 451 height 17
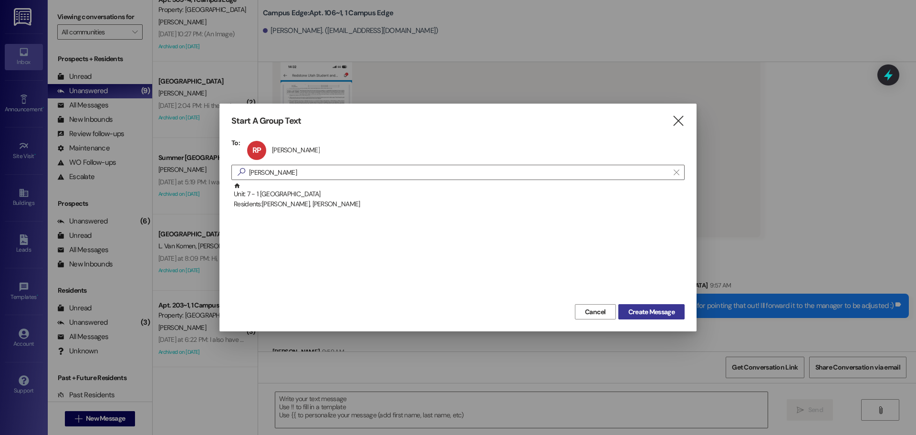
click at [665, 309] on span "Create Message" at bounding box center [651, 312] width 46 height 10
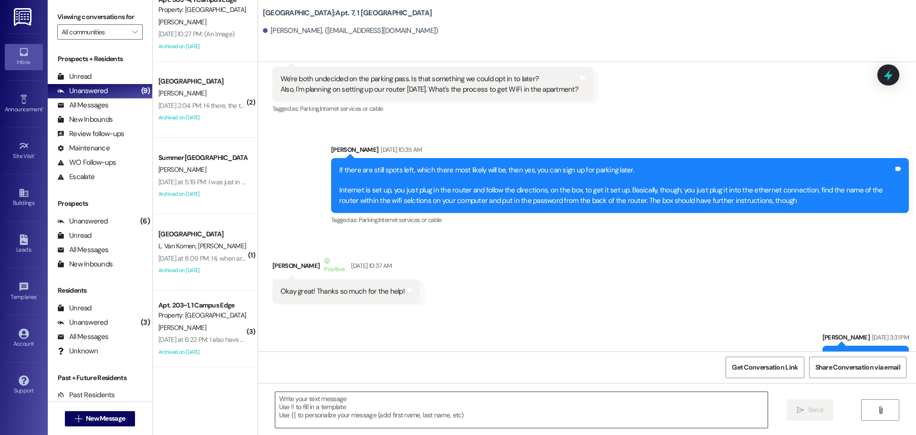
scroll to position [3737, 0]
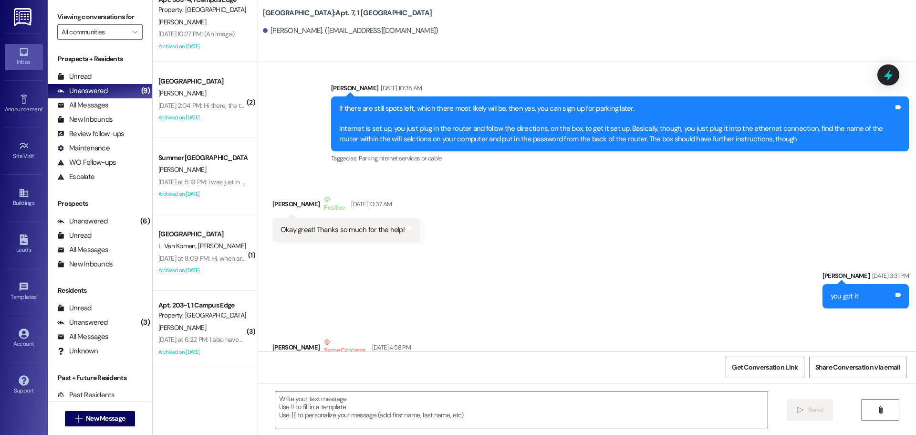
click at [481, 407] on textarea at bounding box center [521, 410] width 492 height 36
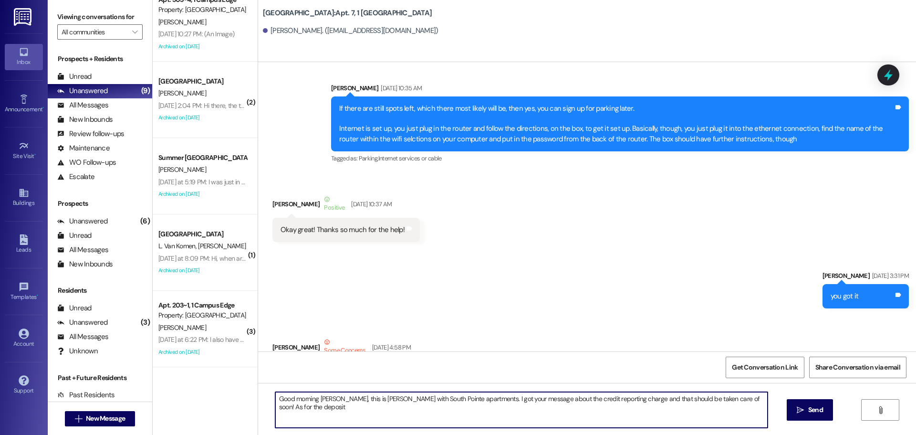
click at [762, 402] on textarea "Good morning Ryan, this is Andrea with South Pointe apartments. I got your mess…" at bounding box center [521, 410] width 492 height 36
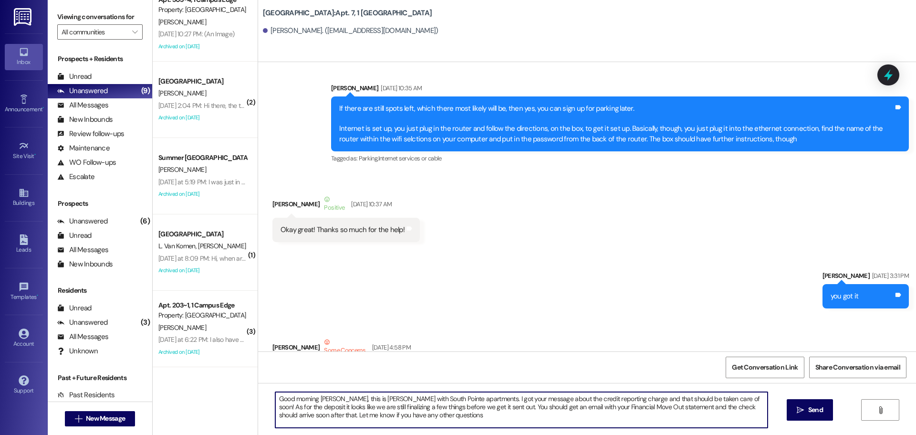
type textarea "Good morning Ryan, this is Andrea with South Pointe apartments. I got your mess…"
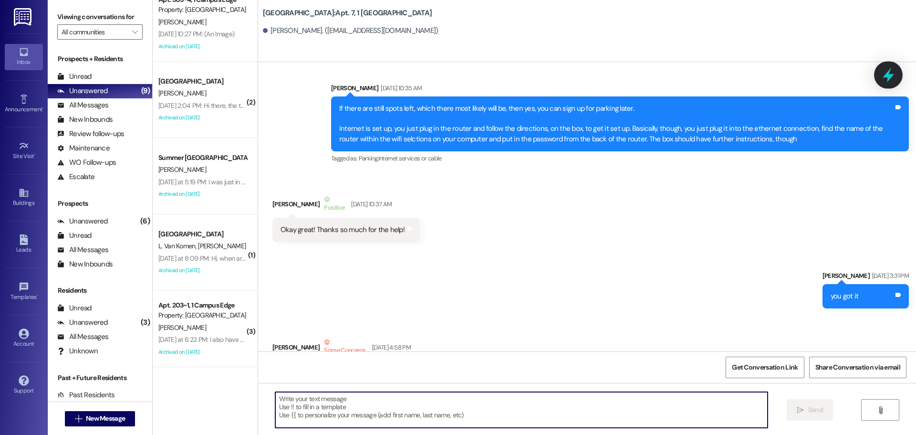
click at [896, 78] on div at bounding box center [888, 74] width 29 height 27
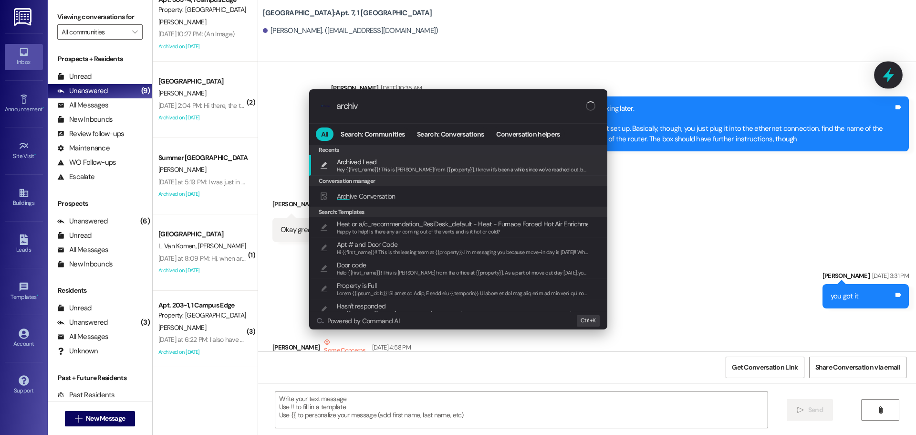
type input "archive"
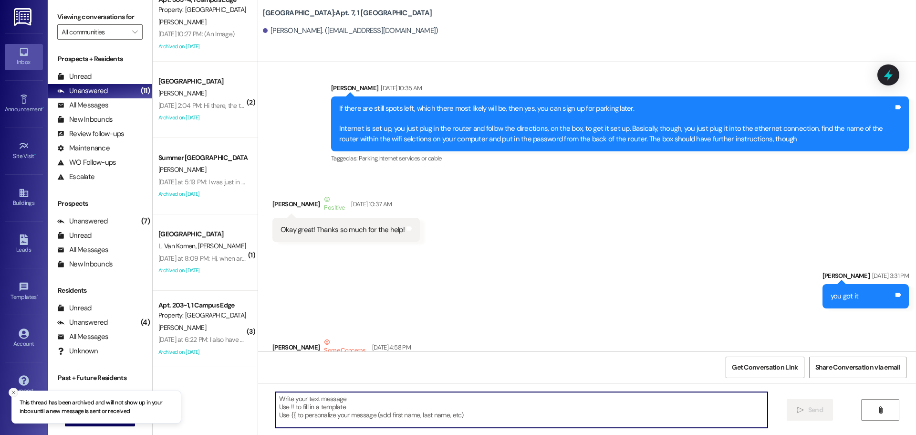
click at [13, 390] on icon "Close toast" at bounding box center [13, 392] width 6 height 6
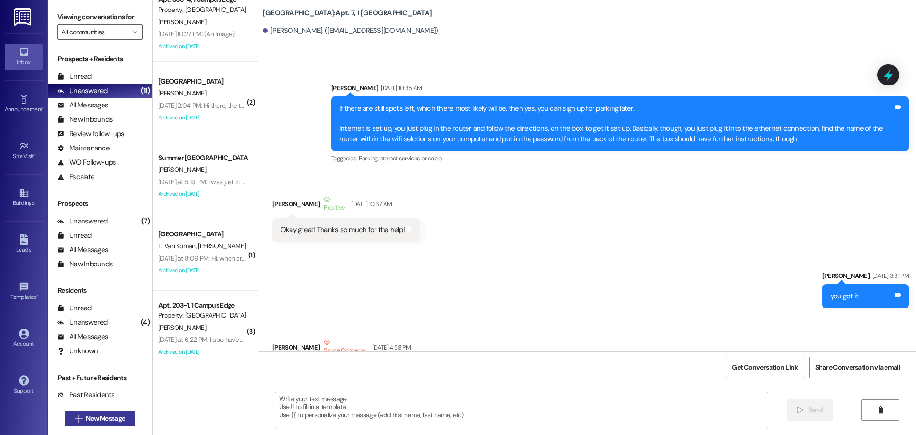
click at [106, 425] on button " New Message" at bounding box center [100, 418] width 71 height 15
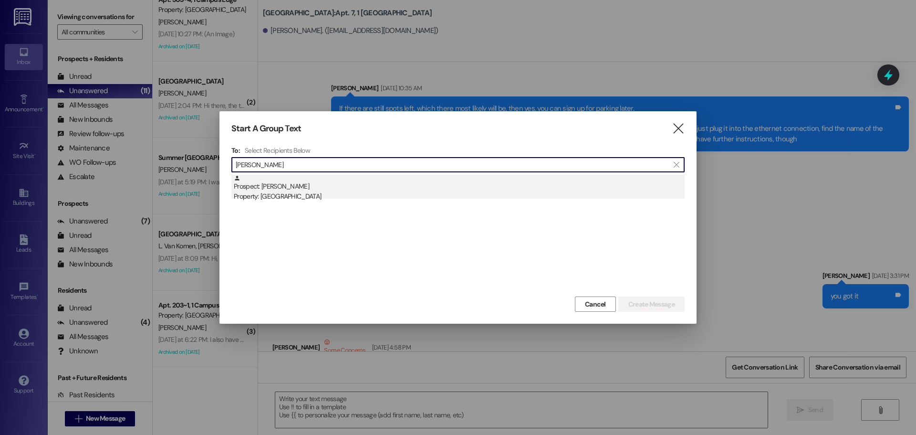
type input "lindsey nor"
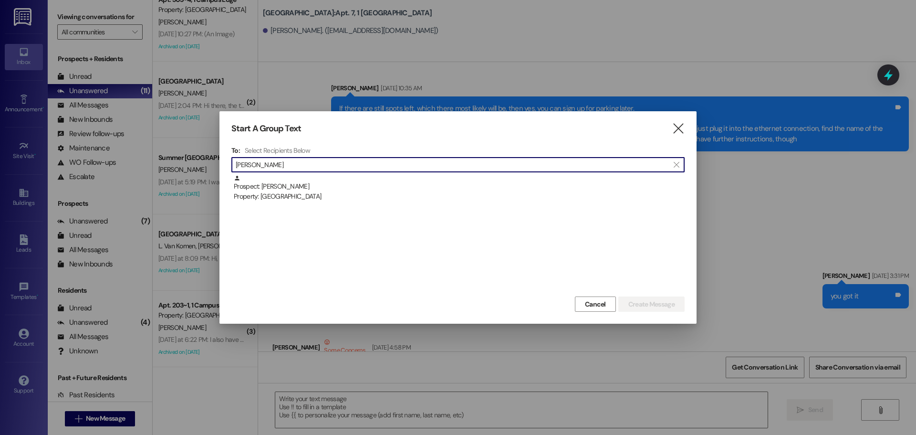
drag, startPoint x: 332, startPoint y: 189, endPoint x: 349, endPoint y: 192, distance: 17.0
click at [332, 188] on div "Prospect: Lindsey Nordhoff Property: East Pointe" at bounding box center [459, 188] width 451 height 27
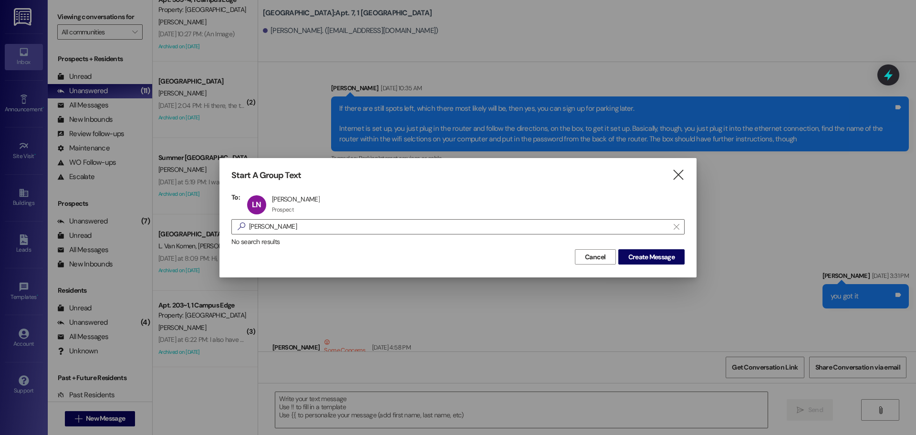
click at [674, 244] on div "No search results" at bounding box center [457, 242] width 453 height 10
click at [672, 260] on span "Create Message" at bounding box center [651, 257] width 46 height 10
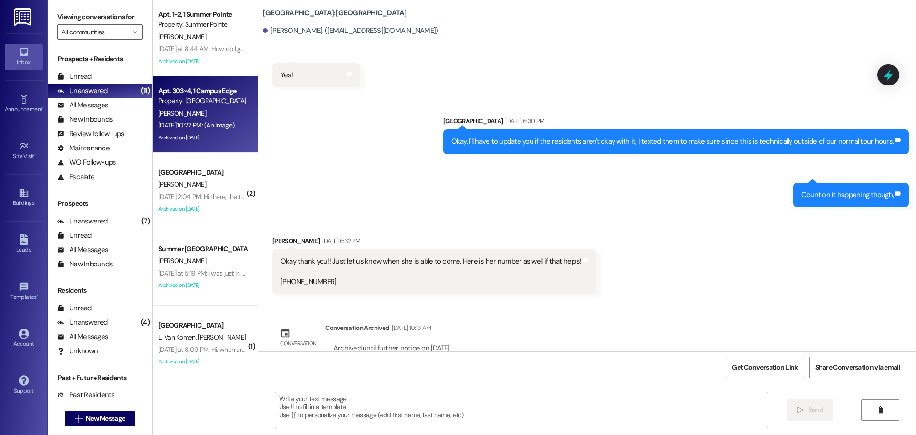
scroll to position [91, 0]
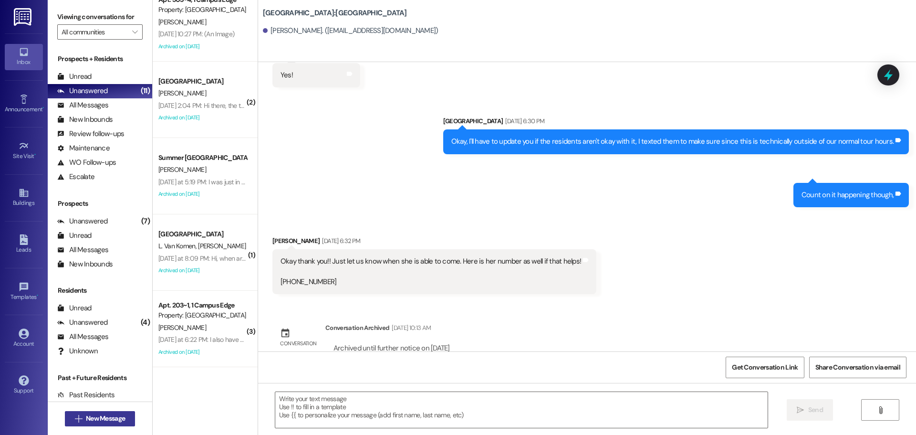
click at [101, 421] on span "New Message" at bounding box center [105, 418] width 39 height 10
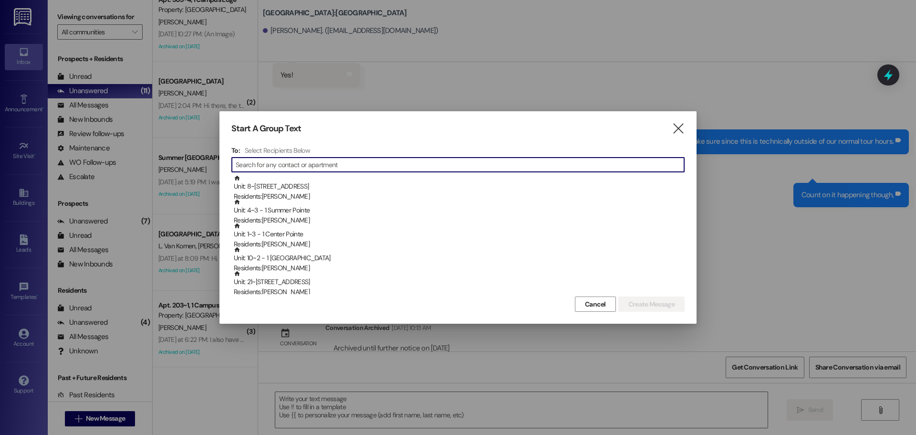
click at [309, 166] on input at bounding box center [460, 164] width 449 height 13
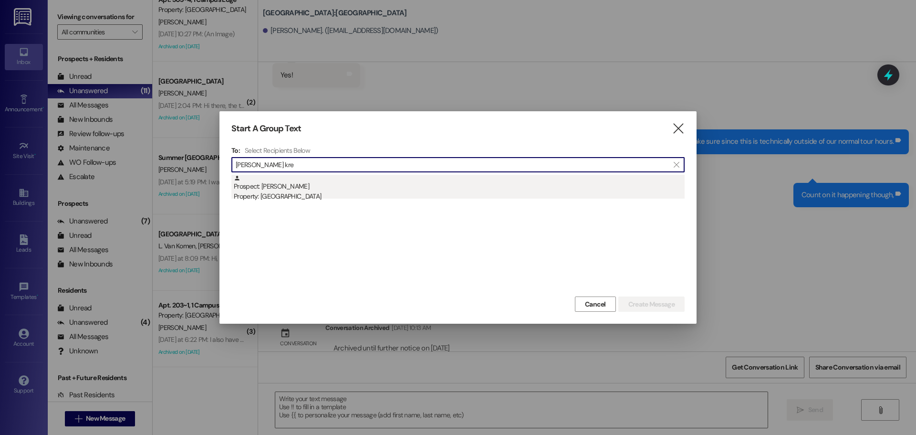
type input "ella kre"
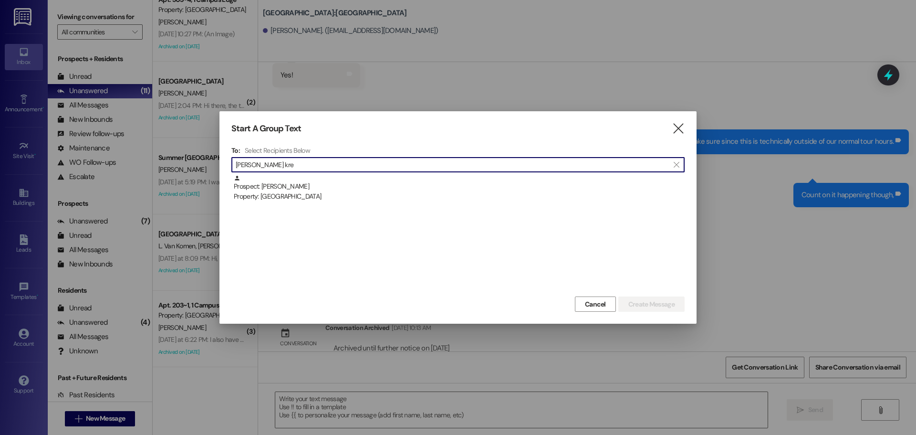
click at [308, 178] on div "Prospect: Ella Kreitlein Property: Campus Way" at bounding box center [459, 188] width 451 height 27
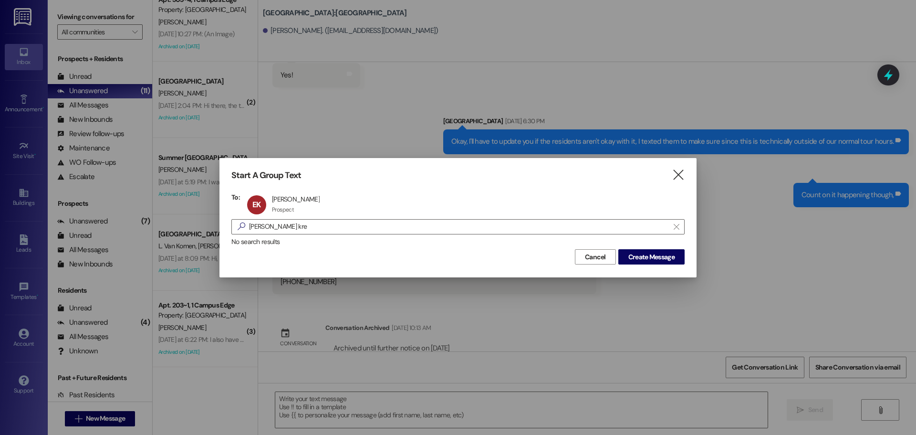
click at [631, 266] on div "Start A Group Text  To: EK Ella Kreitlein Ella Kreitlein Prospect Prospect cli…" at bounding box center [458, 217] width 477 height 119
click at [637, 259] on span "Create Message" at bounding box center [651, 257] width 46 height 10
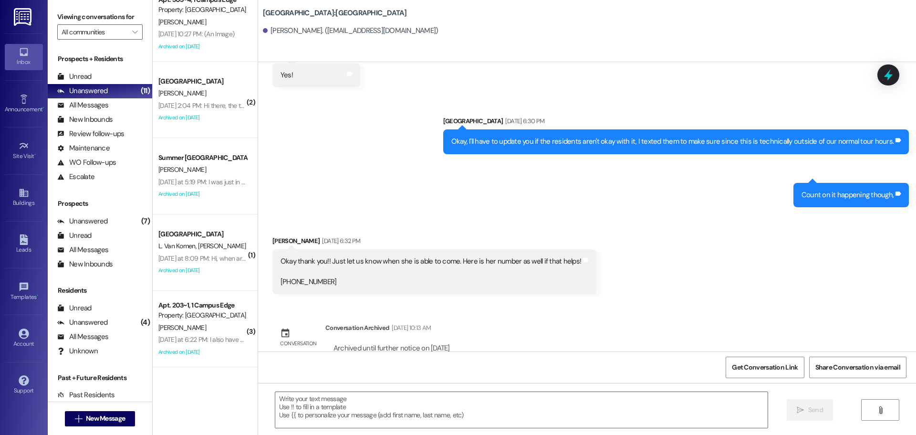
scroll to position [0, 0]
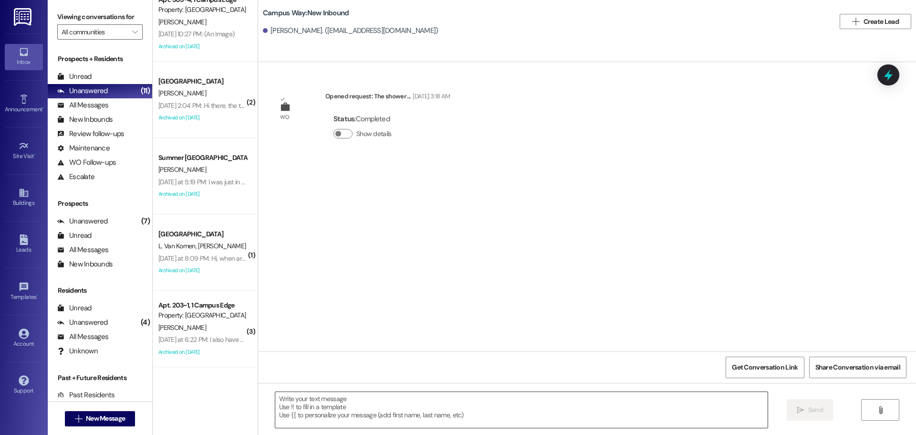
click at [305, 400] on textarea at bounding box center [521, 410] width 492 height 36
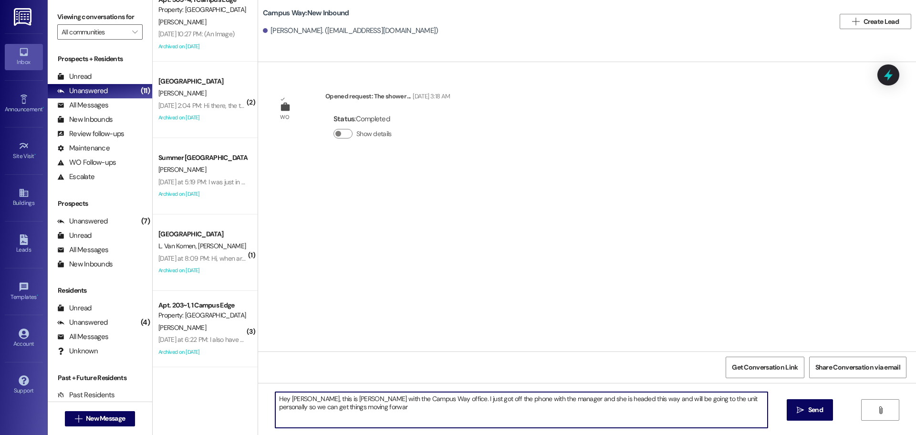
type textarea "Hey Ella, this is Andrea with the Campus Way office. I just got off the phone w…"
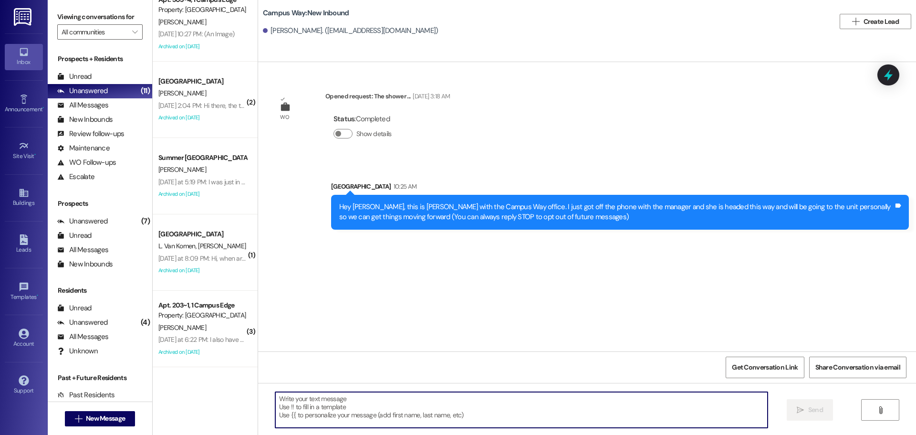
click at [78, 409] on div " New Message" at bounding box center [100, 419] width 71 height 24
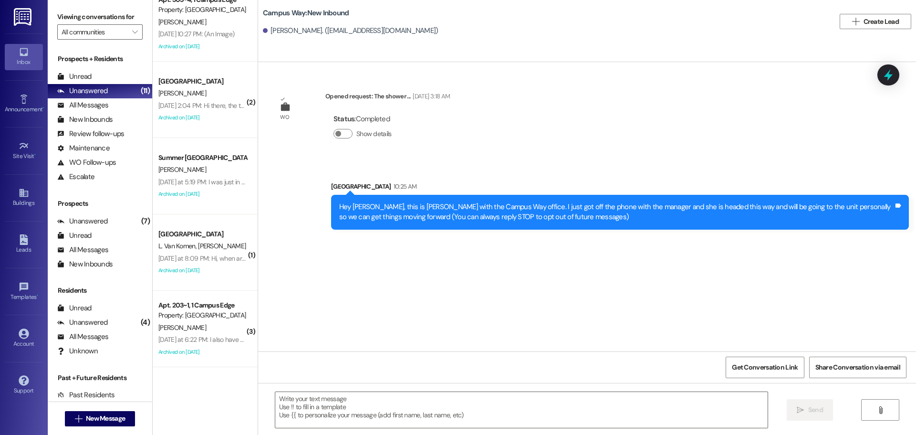
click at [78, 410] on div " New Message" at bounding box center [100, 419] width 71 height 24
click at [78, 414] on span " New Message" at bounding box center [100, 418] width 54 height 10
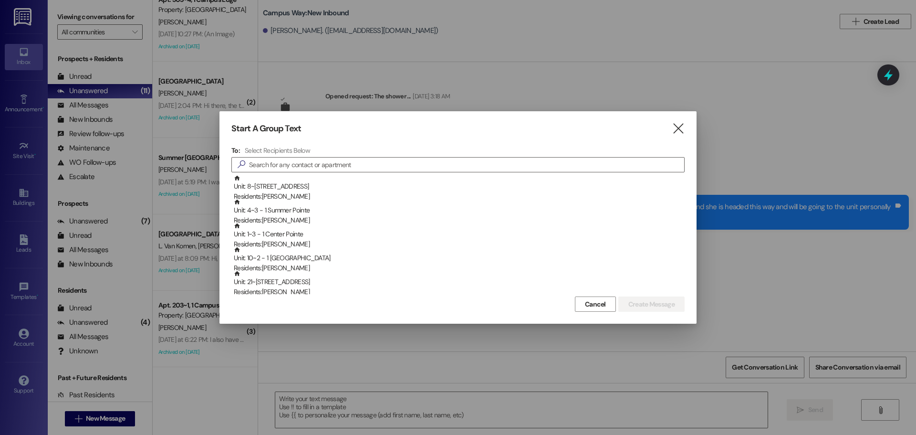
click at [78, 418] on div at bounding box center [458, 217] width 916 height 435
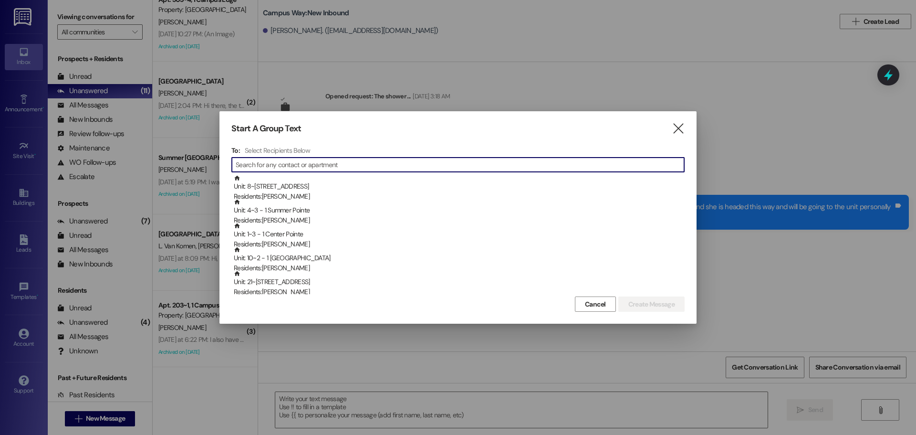
click at [366, 160] on input at bounding box center [460, 164] width 449 height 13
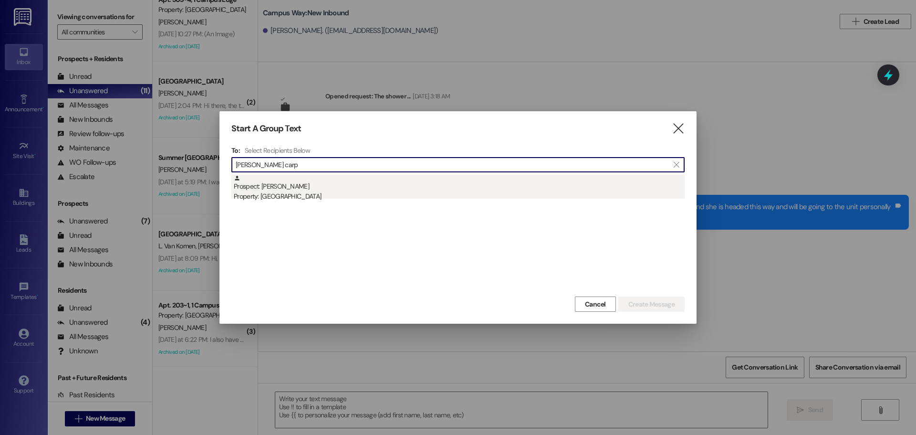
type input "logan carp"
click at [358, 187] on div "Prospect: Logan Carpenter Property: Campus Way" at bounding box center [459, 188] width 451 height 27
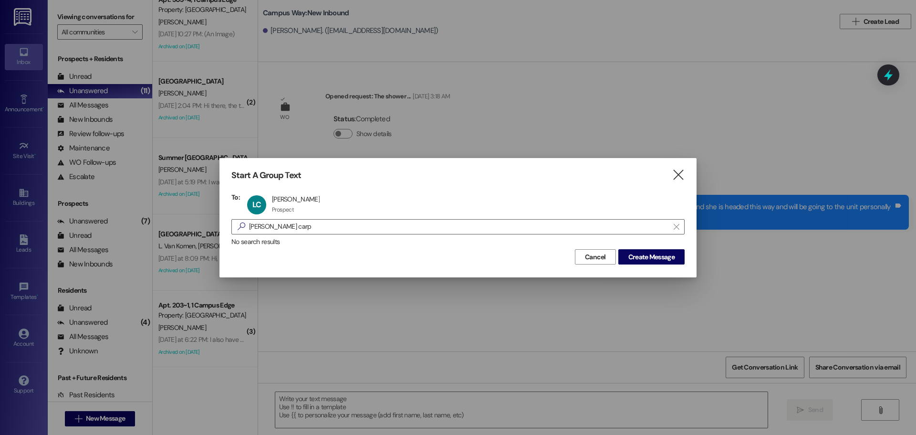
click at [627, 248] on div "Cancel Create Message" at bounding box center [457, 256] width 453 height 18
click at [666, 243] on div "No search results" at bounding box center [457, 242] width 453 height 10
click at [664, 259] on span "Create Message" at bounding box center [651, 257] width 46 height 10
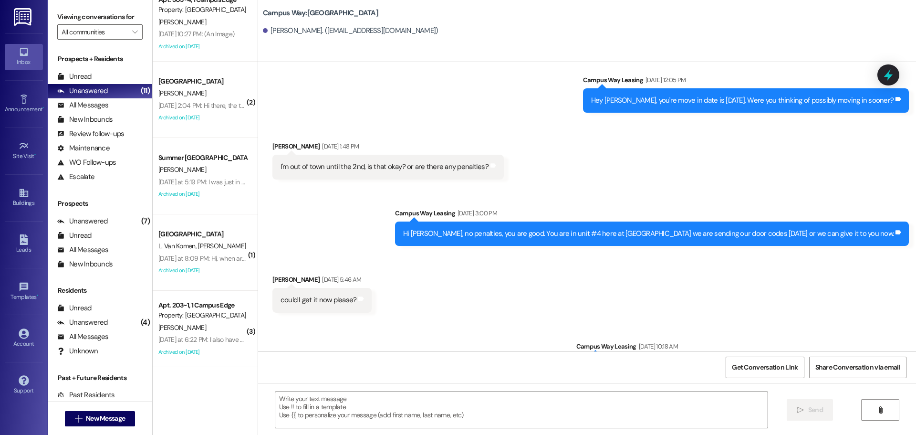
scroll to position [2073, 0]
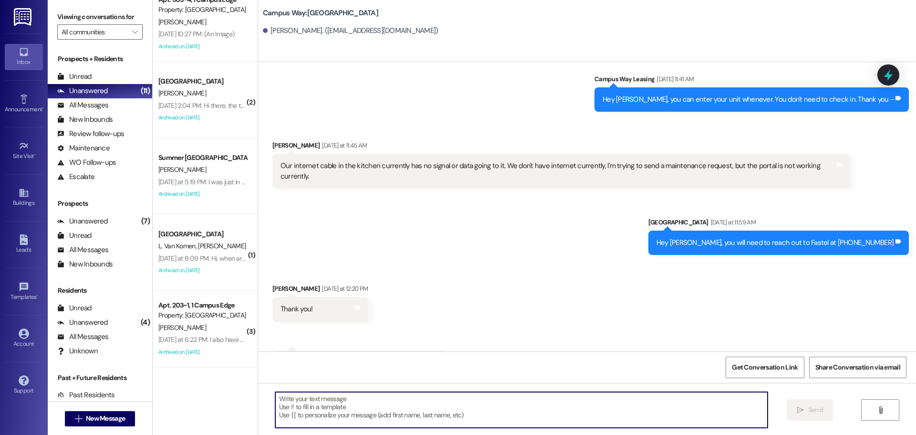
click at [634, 403] on textarea at bounding box center [521, 410] width 492 height 36
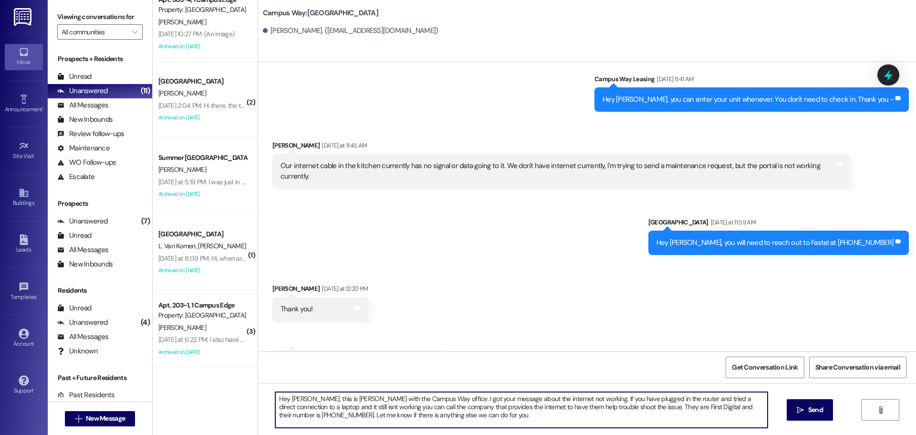
type textarea "Hey Logan, this is Andrea with the Campus Way office. I got your message about …"
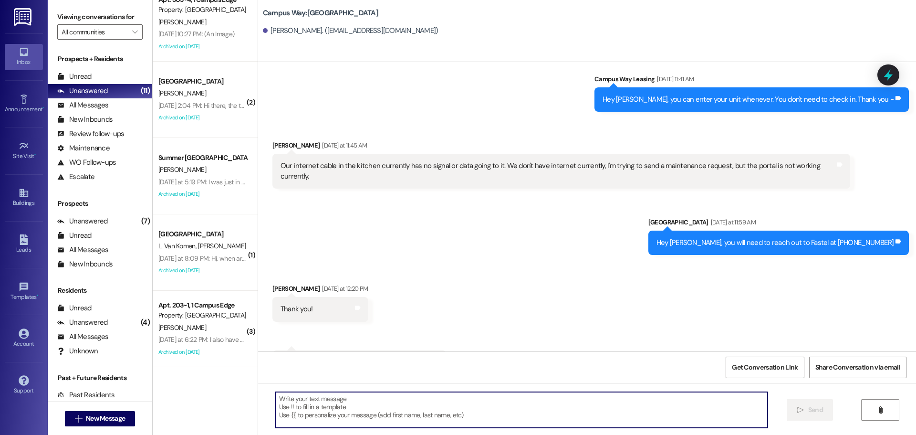
scroll to position [2231, 0]
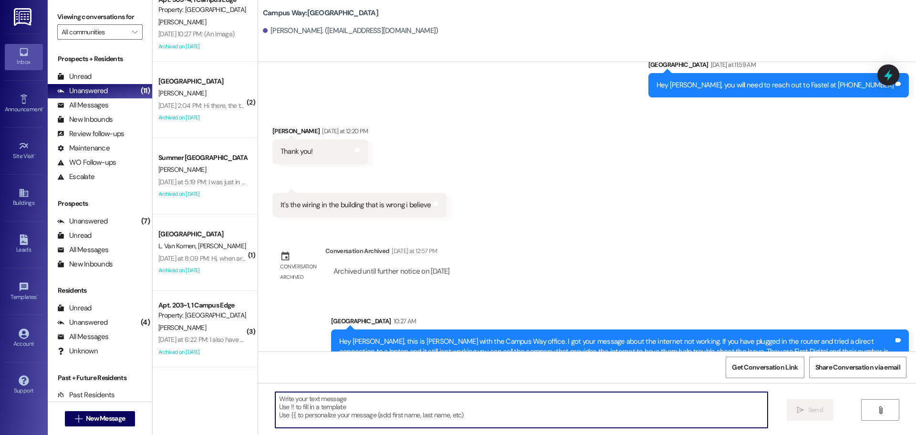
click at [447, 336] on div "Hey Logan, this is Andrea with the Campus Way office. I got your message about …" at bounding box center [616, 351] width 554 height 31
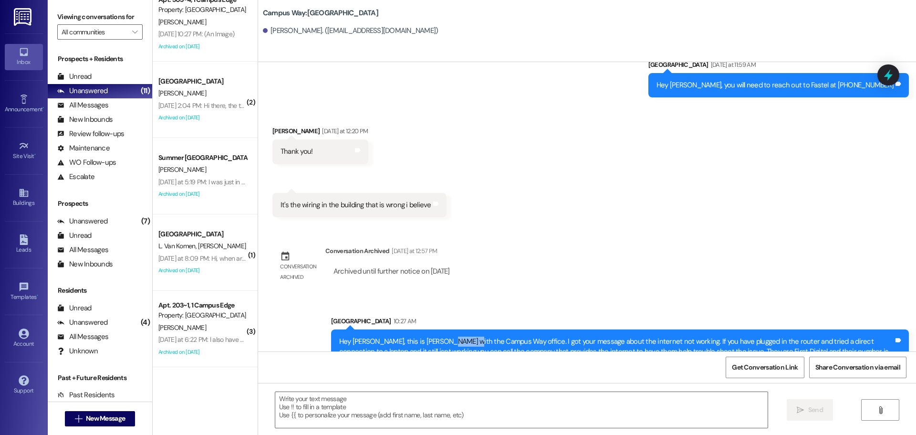
click at [447, 336] on div "Hey Logan, this is Andrea with the Campus Way office. I got your message about …" at bounding box center [616, 351] width 554 height 31
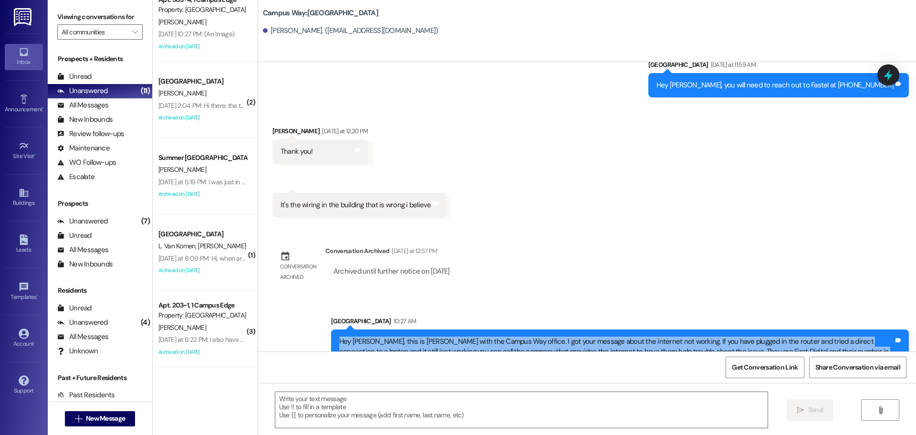
click at [447, 336] on div "Hey Logan, this is Andrea with the Campus Way office. I got your message about …" at bounding box center [616, 351] width 554 height 31
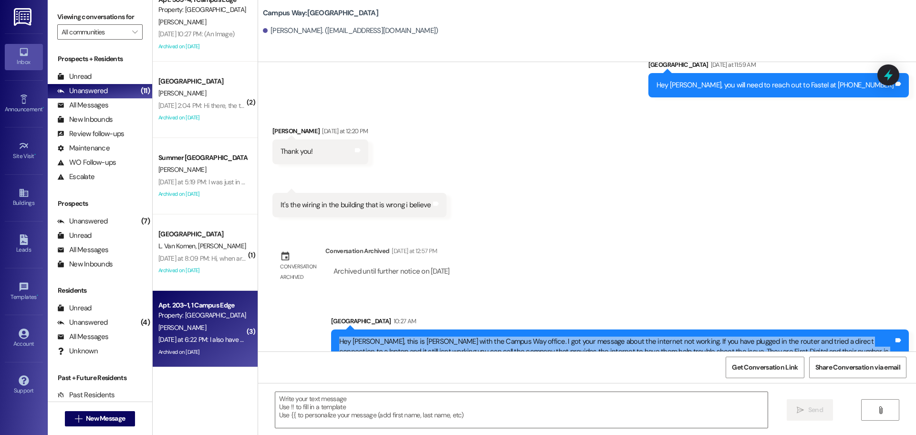
copy div "Hey Logan, this is Andrea with the Campus Way office. I got your message about …"
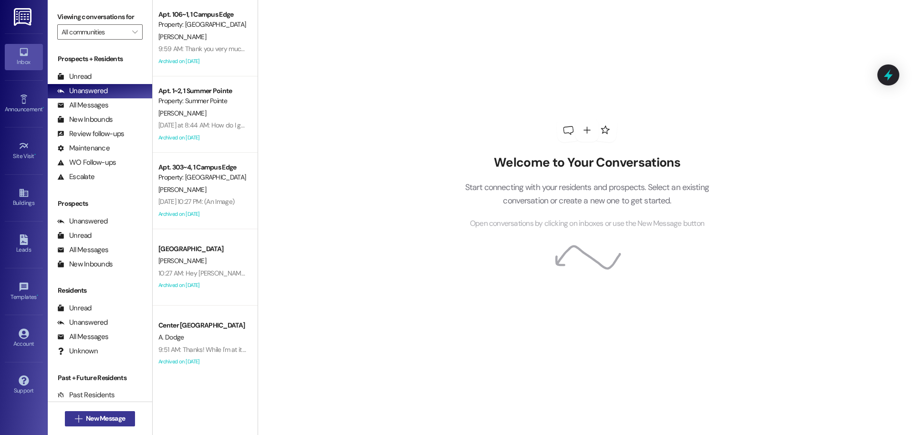
click at [91, 417] on span "New Message" at bounding box center [105, 418] width 39 height 10
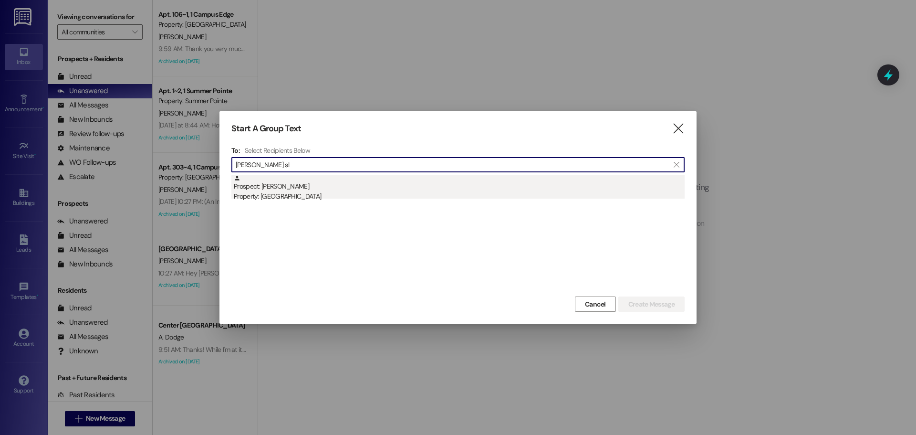
type input "kendra sl"
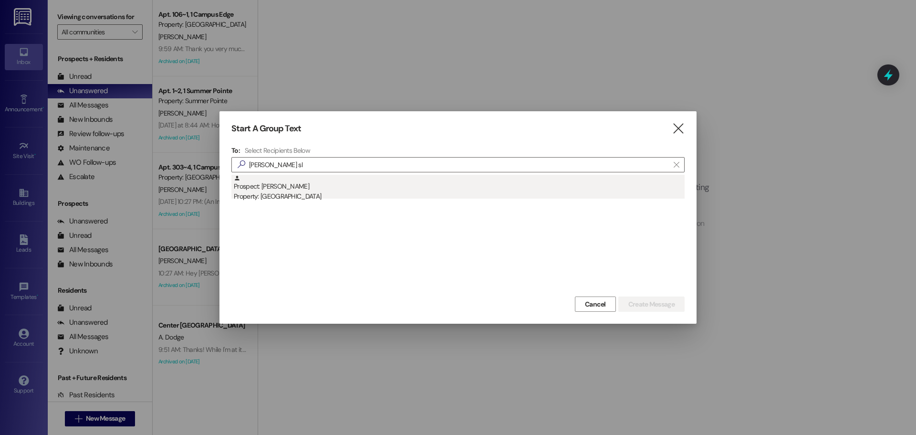
drag, startPoint x: 321, startPoint y: 180, endPoint x: 437, endPoint y: 209, distance: 119.6
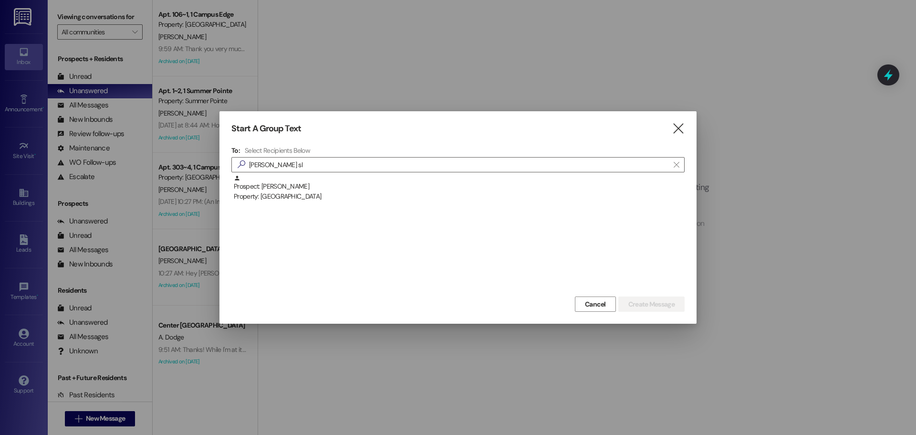
click at [321, 181] on div "Prospect: Kendra Slay Property: East Pointe" at bounding box center [459, 188] width 451 height 27
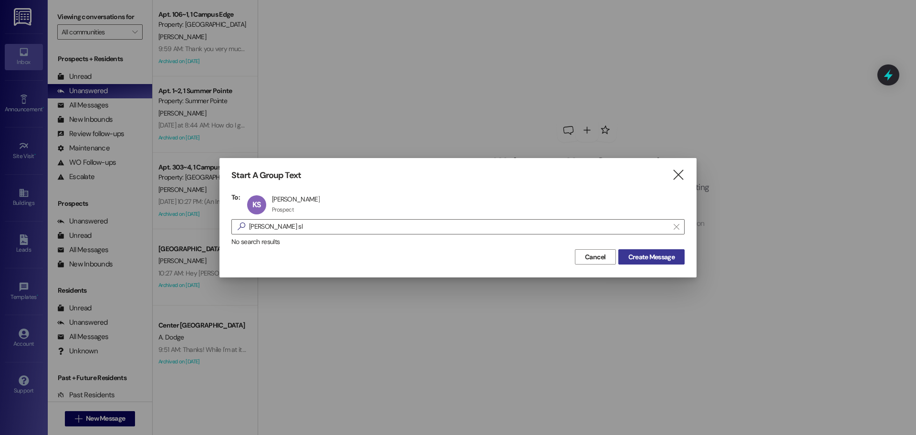
click at [638, 255] on span "Create Message" at bounding box center [651, 257] width 46 height 10
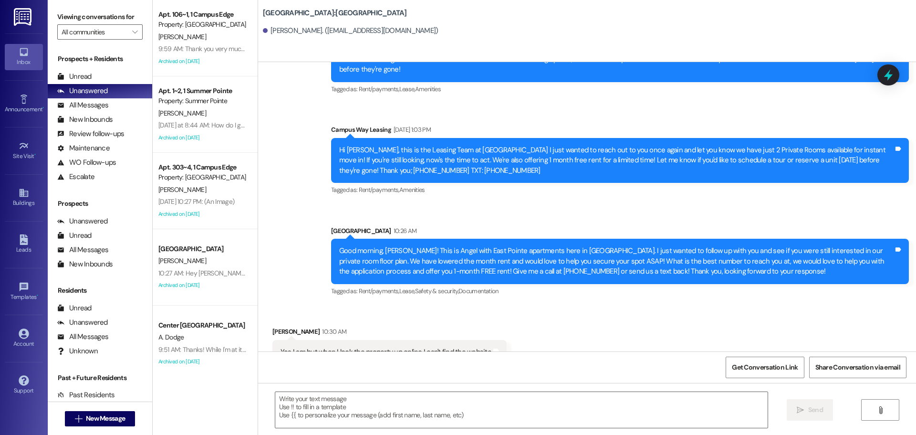
scroll to position [940, 0]
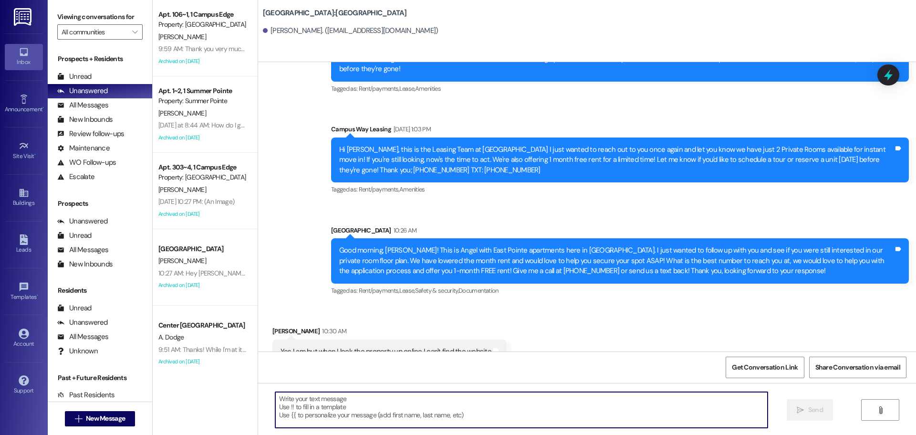
click at [458, 408] on textarea at bounding box center [521, 410] width 492 height 36
paste textarea "https://www.eastpointeprovo.com/"
type textarea "Here is the link to our website! https://www.eastpointeprovo.com/ Would you lik…"
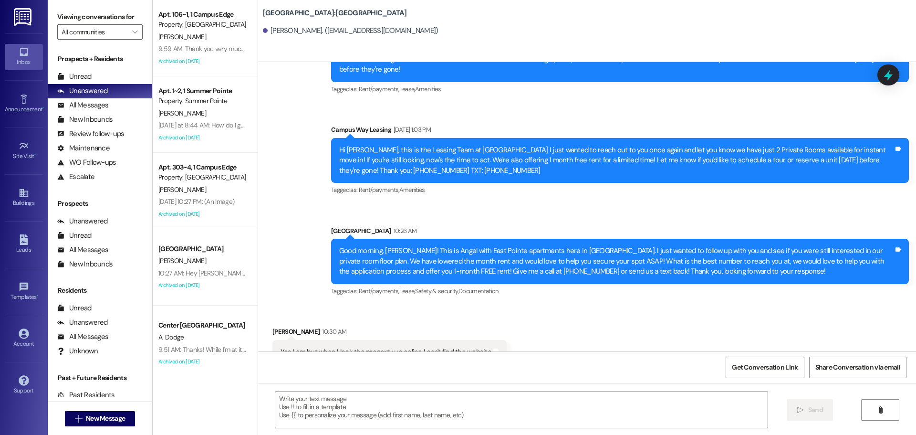
click at [405, 347] on div "Yes I am but when I look the property up online I can't find the website" at bounding box center [386, 352] width 211 height 10
copy div "Yes I am but when I look the property up online I can't find the website Tags a…"
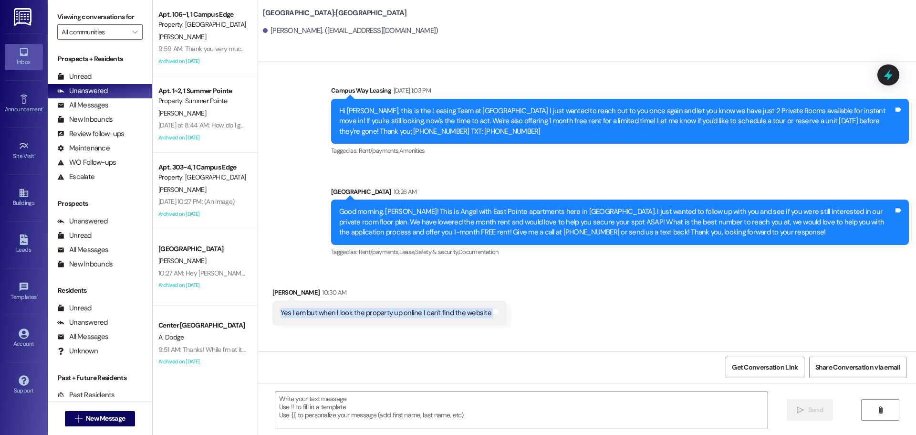
scroll to position [1016, 0]
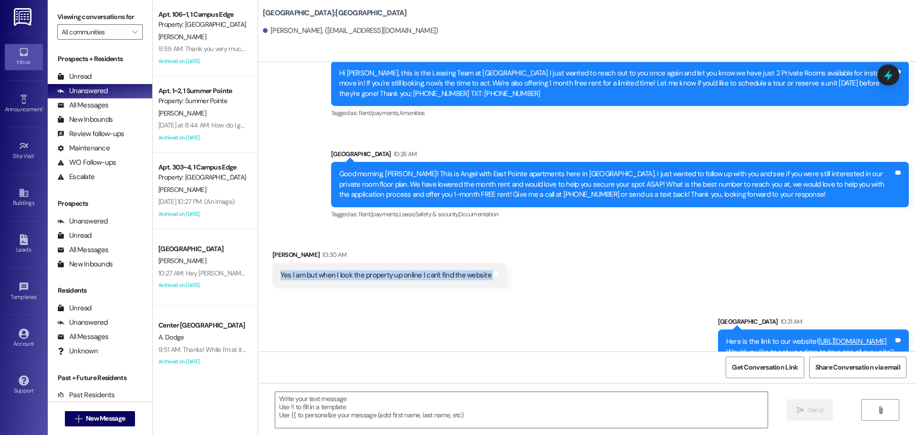
click at [818, 336] on link "https://www.eastpointeprovo.com/" at bounding box center [852, 341] width 69 height 10
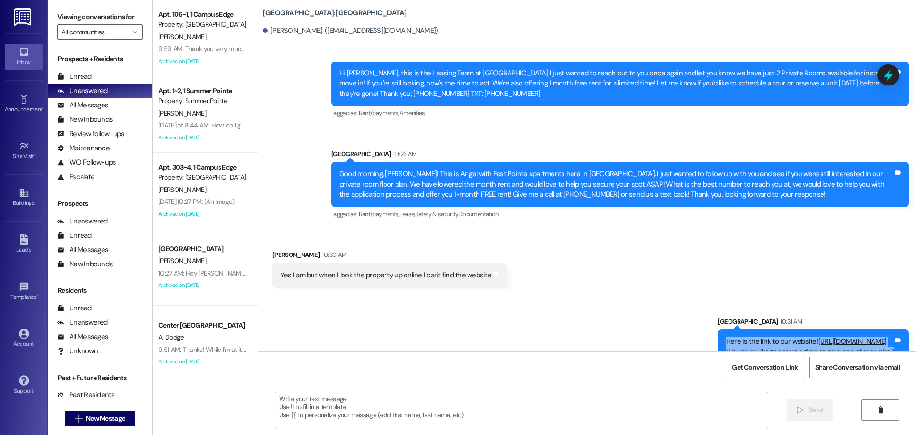
drag, startPoint x: 694, startPoint y: 316, endPoint x: 868, endPoint y: 340, distance: 175.9
click at [868, 340] on div "Here is the link to our website! https://www.eastpointeprovo.com/ Would you lik…" at bounding box center [813, 346] width 191 height 35
copy div "Here is the link to our website! https://www.eastpointeprovo.com/ Would you lik…"
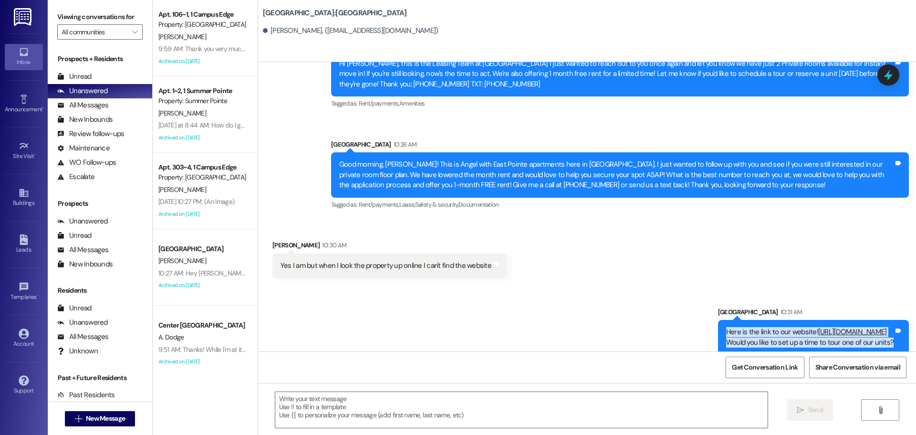
scroll to position [1083, 0]
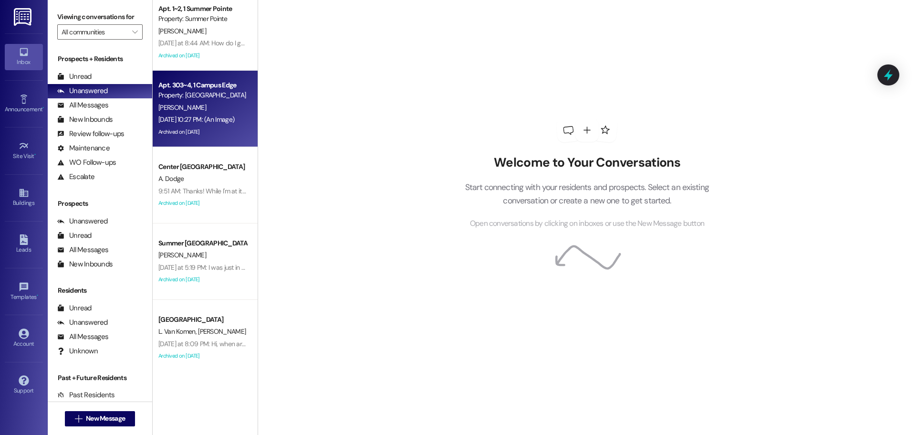
scroll to position [91, 0]
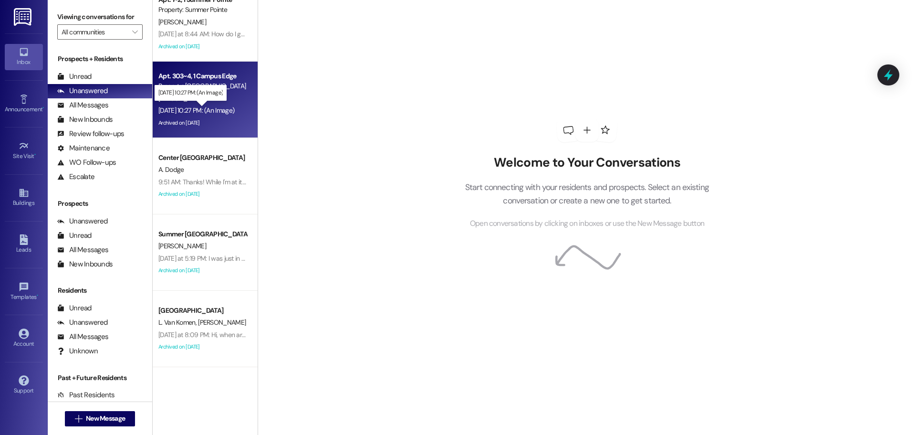
click at [199, 110] on div "Sep 03, 2025 at 10:27 PM: (An Image) Sep 03, 2025 at 10:27 PM: (An Image)" at bounding box center [196, 110] width 76 height 9
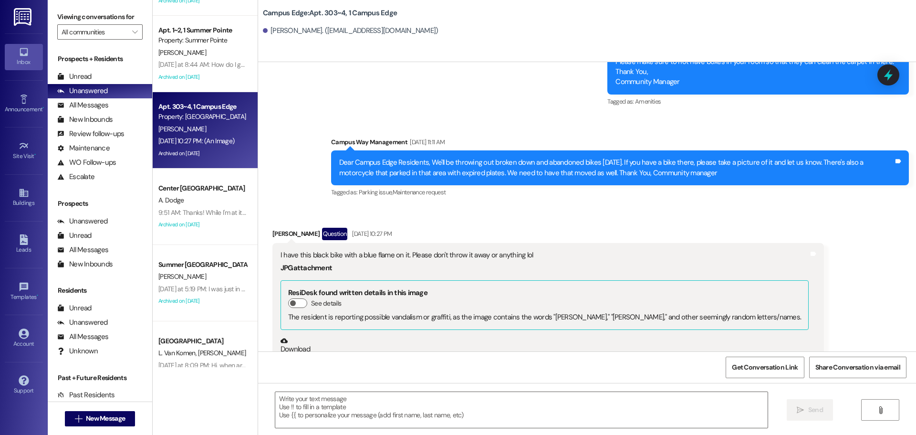
scroll to position [43, 0]
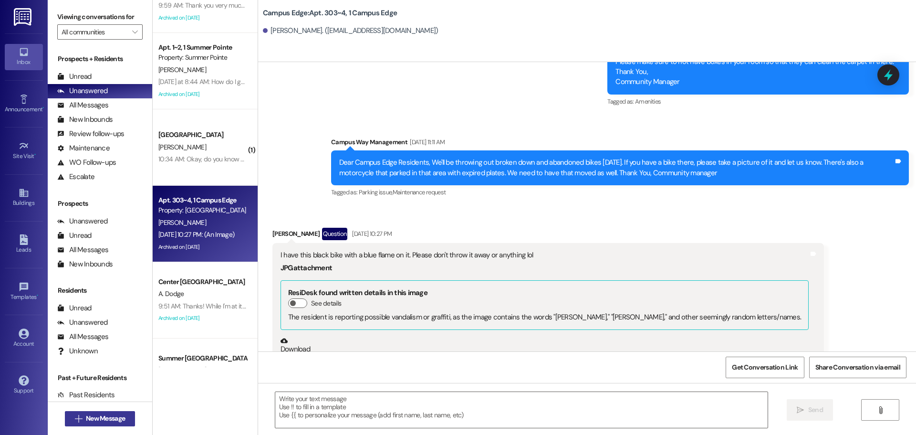
click at [94, 425] on button " New Message" at bounding box center [100, 418] width 71 height 15
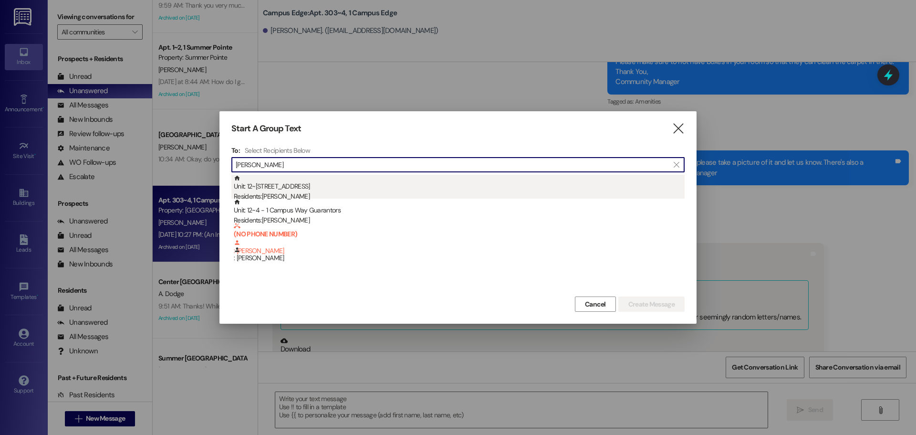
type input "smyth"
click at [320, 189] on div "Unit: 12~4 - 1 Campus Way Residents: Robert Smyth" at bounding box center [459, 188] width 451 height 27
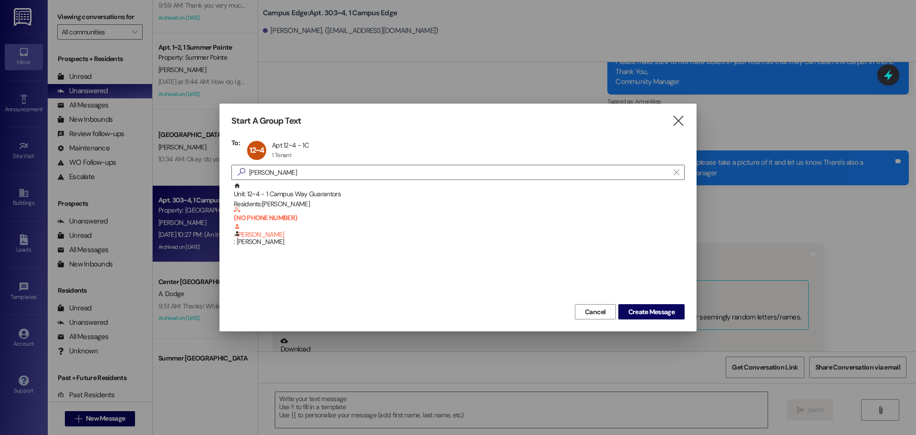
click at [670, 320] on div "Start A Group Text  To: 12~4 Apt 12~4 - 1C Apt 12~4 - 1C 1 Tenant 1 Tenant cli…" at bounding box center [458, 218] width 477 height 228
click at [670, 314] on span "Create Message" at bounding box center [651, 312] width 46 height 10
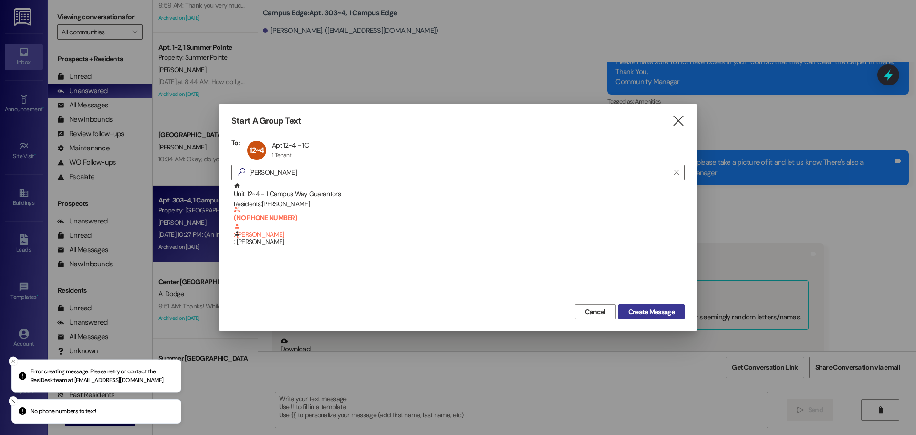
click at [663, 310] on span "Create Message" at bounding box center [651, 312] width 46 height 10
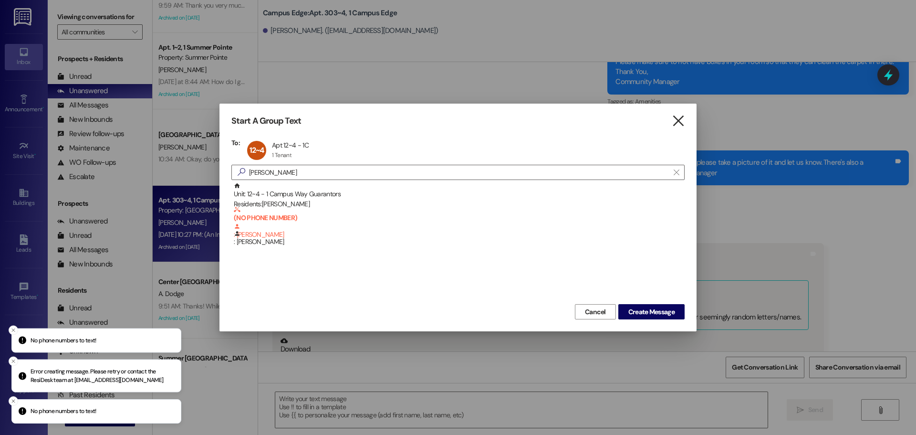
click at [678, 125] on icon "" at bounding box center [678, 121] width 13 height 10
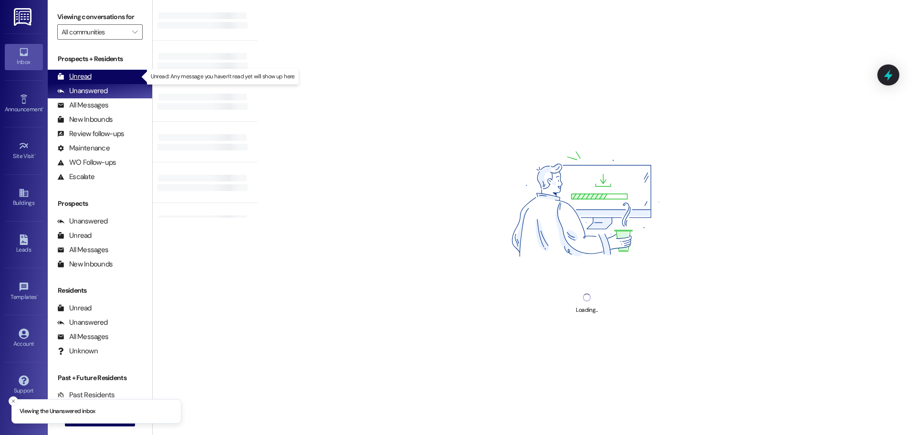
click at [120, 71] on div "Unread (0)" at bounding box center [100, 77] width 105 height 14
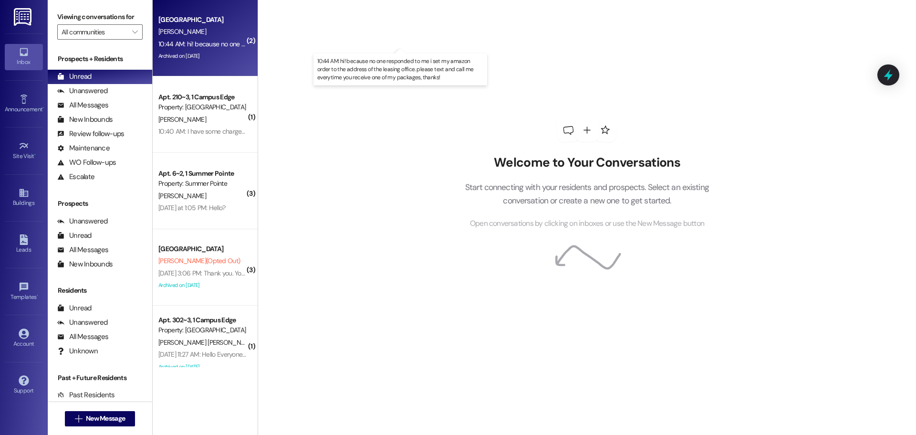
click at [220, 40] on div "10:44 AM: hi! because no one responded to me i set my amazon order to the addre…" at bounding box center [409, 44] width 503 height 9
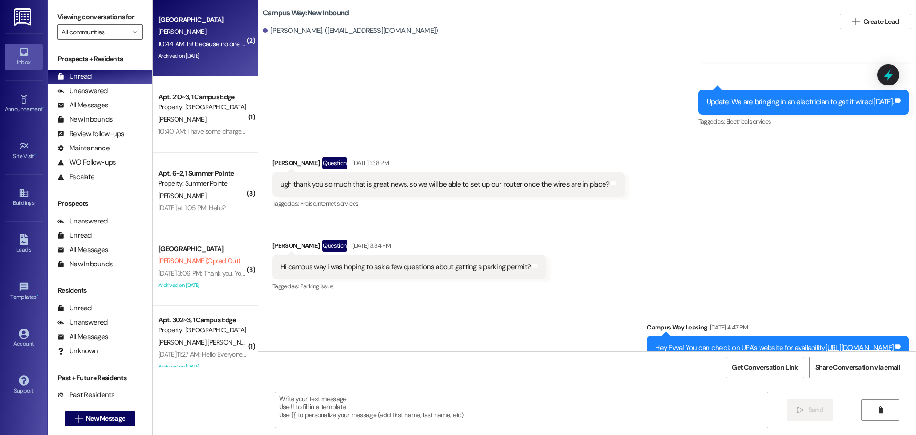
scroll to position [1552, 0]
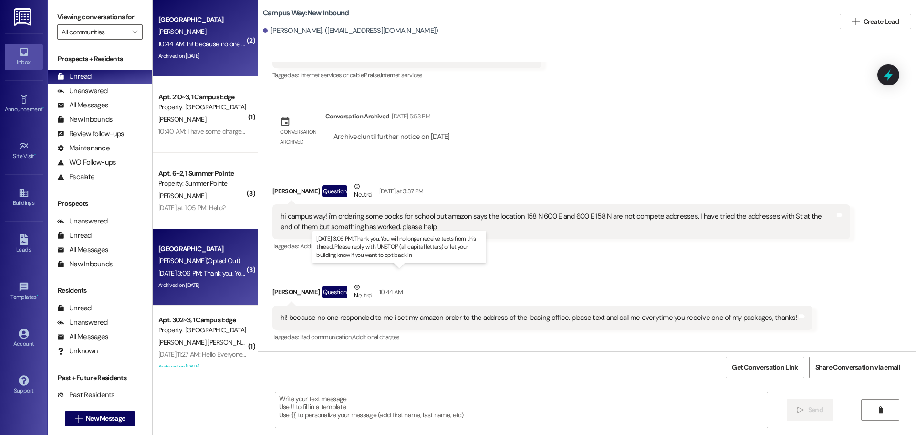
click at [186, 273] on div "[DATE] 3:06 PM: Thank you. You will no longer receive texts from this thread. P…" at bounding box center [394, 273] width 472 height 9
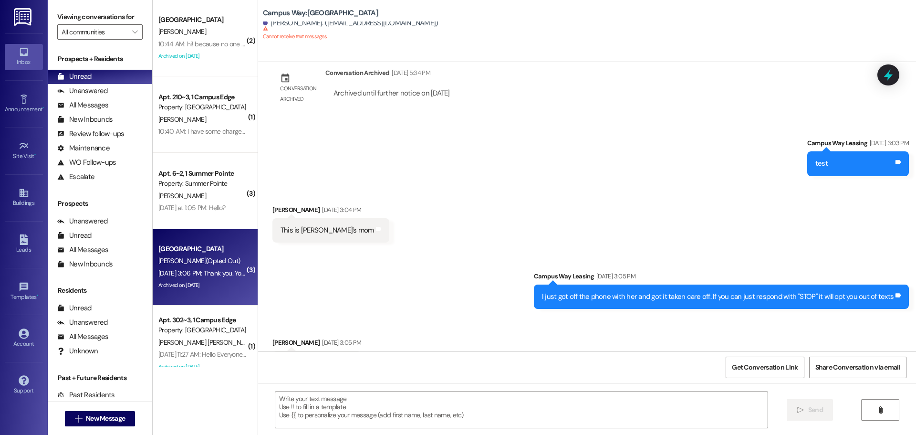
scroll to position [343, 0]
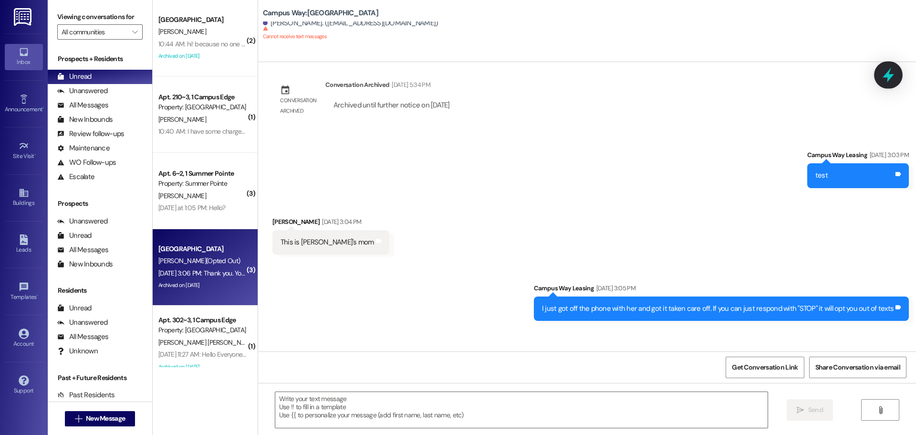
click at [880, 73] on div at bounding box center [888, 74] width 29 height 27
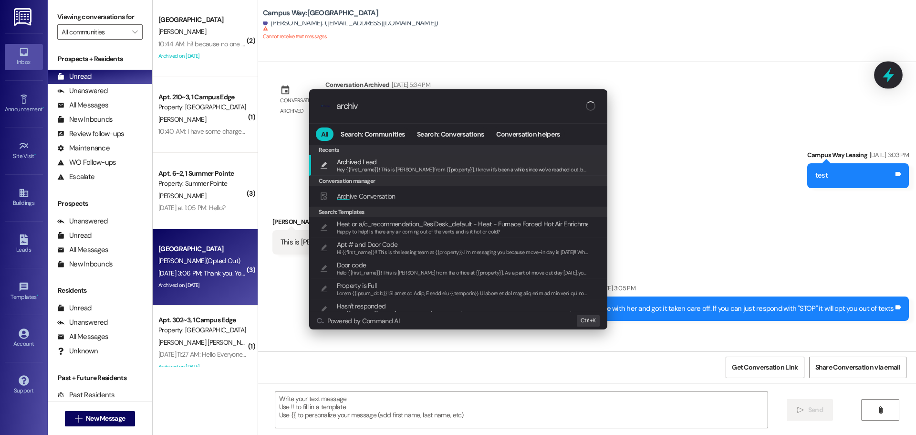
type input "archive"
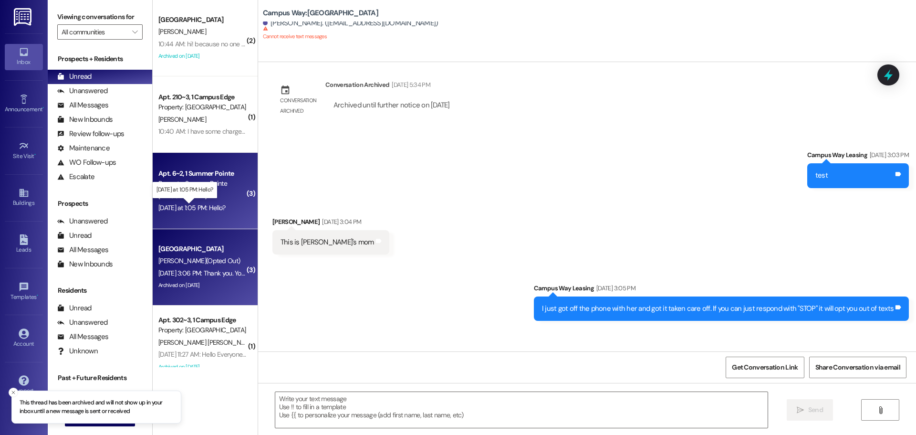
click at [215, 205] on div "[DATE] at 1:05 PM: Hello? [DATE] at 1:05 PM: Hello?" at bounding box center [191, 207] width 67 height 9
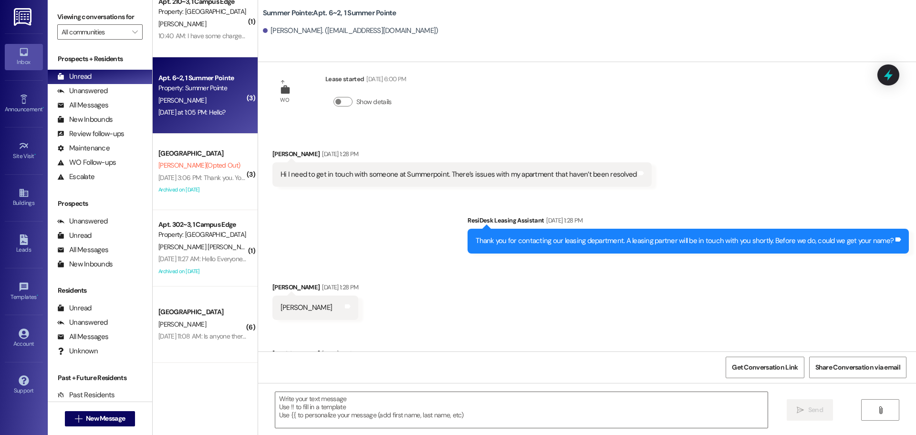
scroll to position [164, 0]
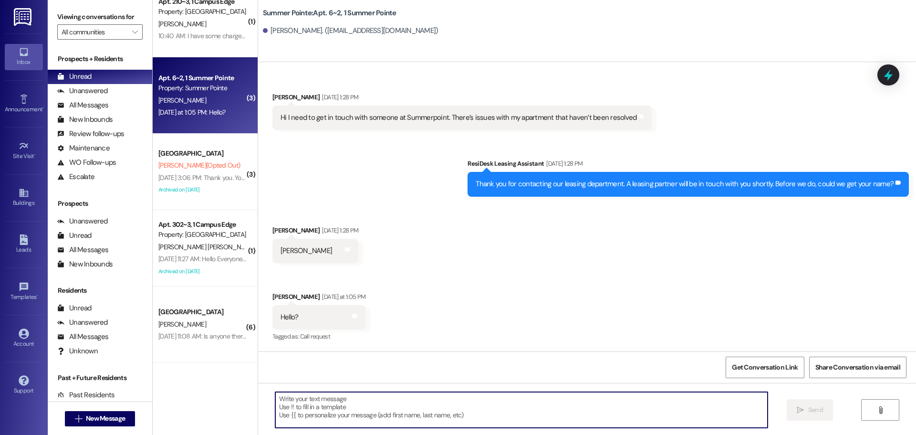
click at [373, 398] on textarea at bounding box center [521, 410] width 492 height 36
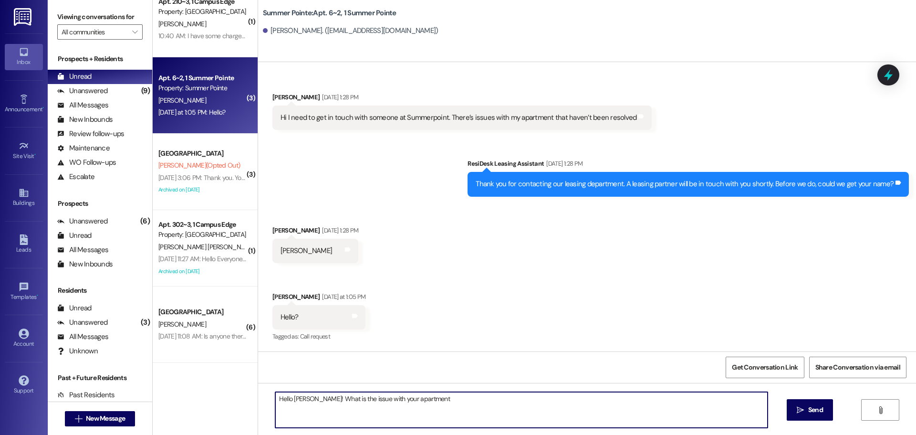
type textarea "Hello Gabriela! What is the issue with your apartment?"
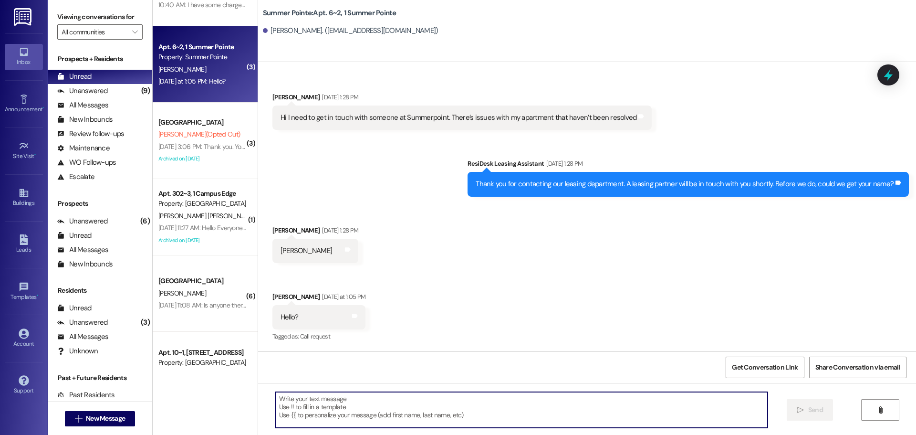
scroll to position [143, 0]
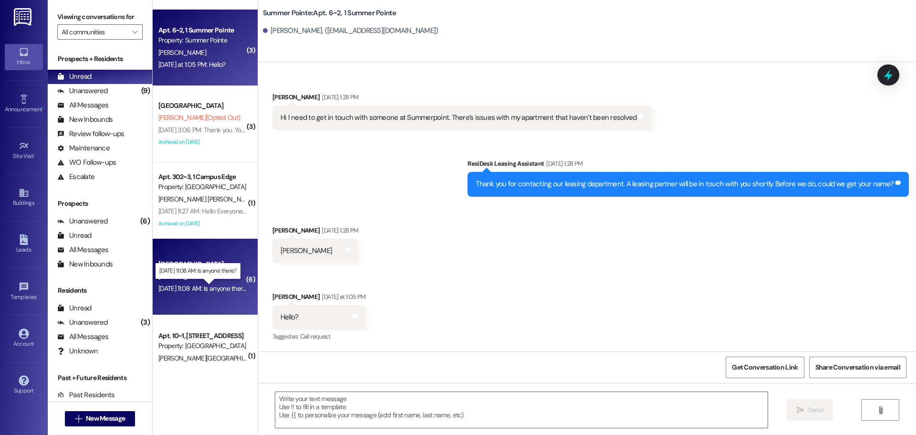
click at [177, 289] on div "Sep 02, 2025 at 11:08 AM: Is anyone there? Sep 02, 2025 at 11:08 AM: Is anyone …" at bounding box center [203, 288] width 91 height 9
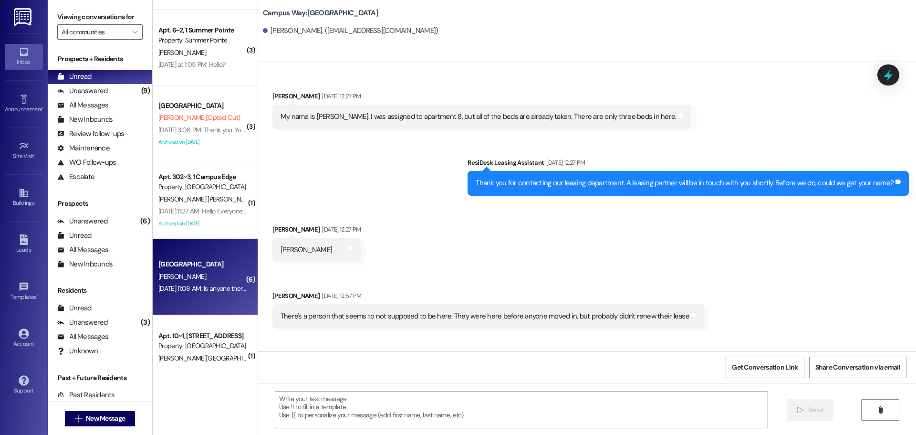
scroll to position [184, 0]
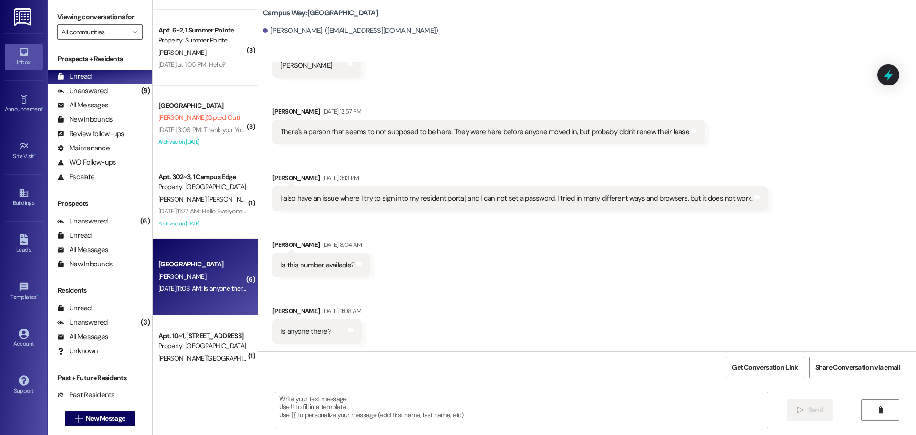
drag, startPoint x: 429, startPoint y: 391, endPoint x: 386, endPoint y: 377, distance: 44.7
click at [386, 378] on div "Received via SMS Evangeline Vivian Sep 01, 2025 at 12:27 PM My name is Evangeli…" at bounding box center [587, 279] width 658 height 435
click at [404, 427] on textarea at bounding box center [521, 410] width 492 height 36
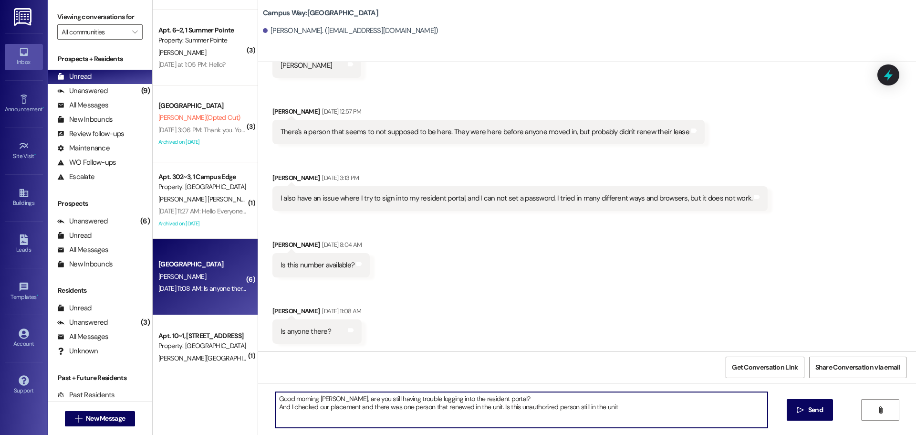
type textarea "Good morning Evangeline, are you still having trouble logging into the resident…"
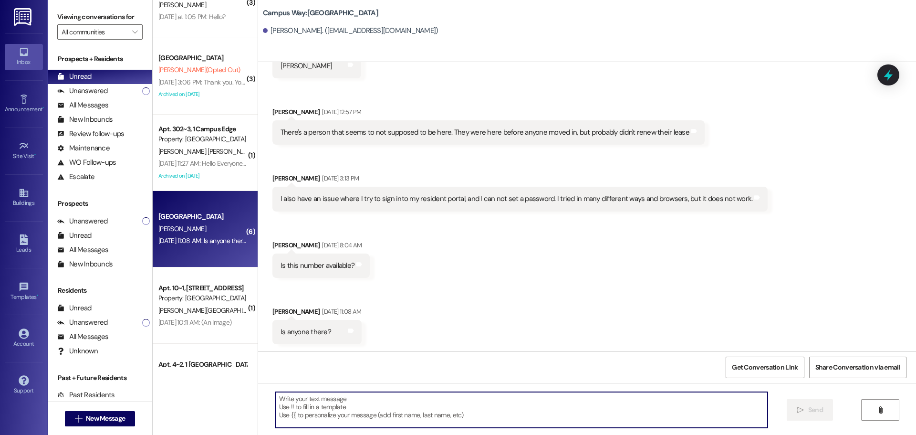
scroll to position [239, 0]
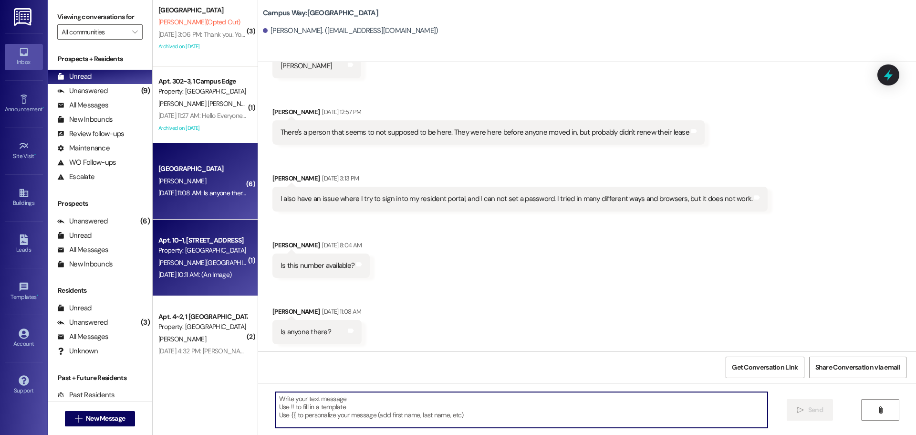
click at [172, 271] on div "Sep 01, 2025 at 10:11 AM: (An Image) Sep 01, 2025 at 10:11 AM: (An Image)" at bounding box center [194, 274] width 73 height 9
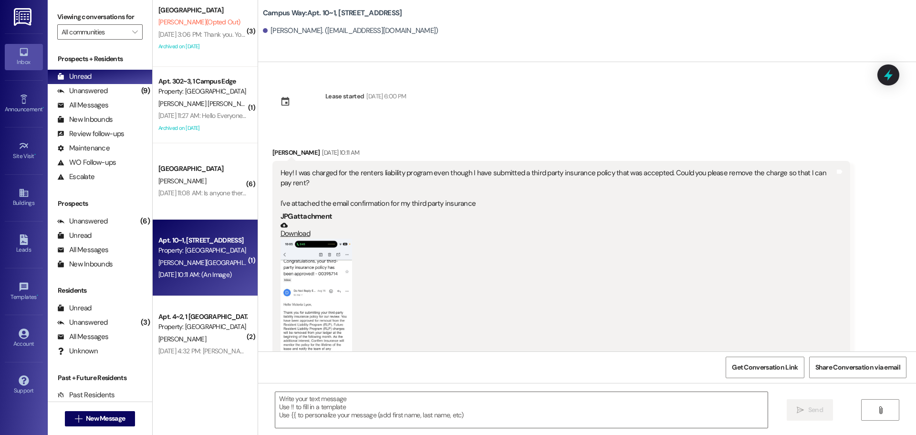
scroll to position [71, 0]
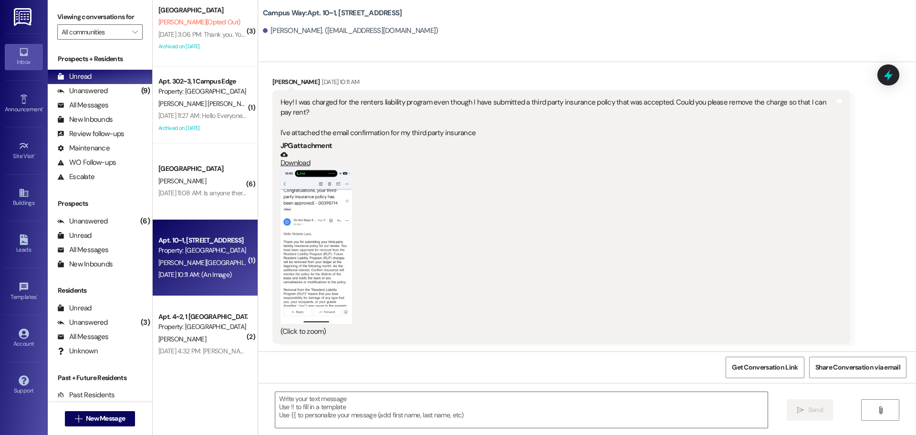
click at [318, 206] on button "Zoom image" at bounding box center [317, 245] width 72 height 155
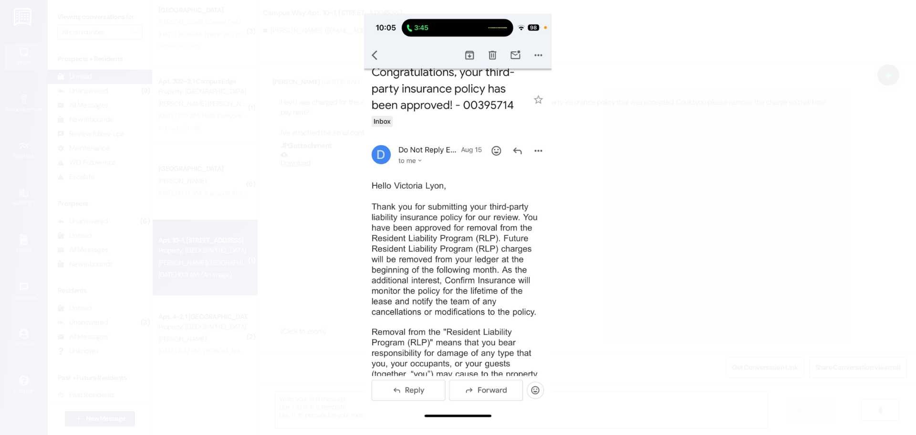
click at [638, 205] on button "Unzoom image" at bounding box center [458, 217] width 916 height 435
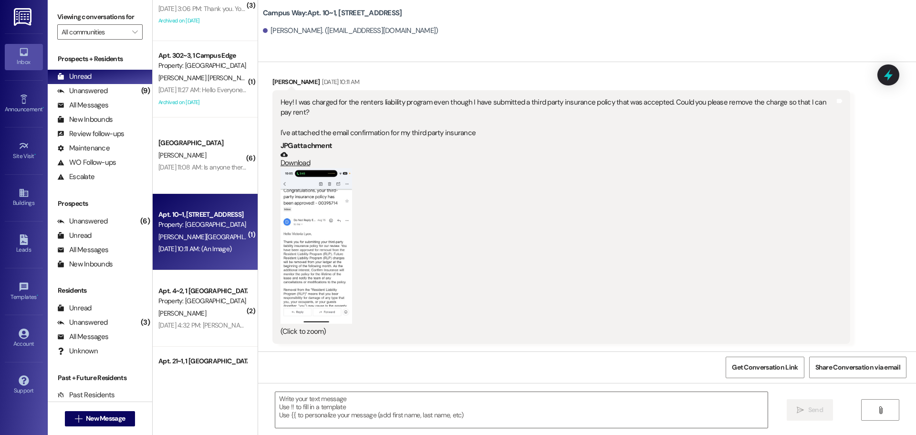
scroll to position [286, 0]
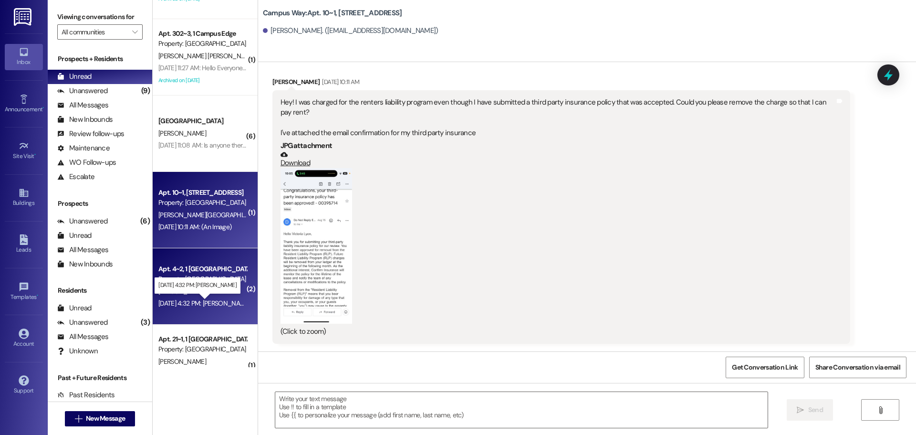
click at [213, 301] on div "Aug 31, 2025 at 4:32 PM: Robbie McVey Aug 31, 2025 at 4:32 PM: Robbie McVey" at bounding box center [204, 303] width 92 height 9
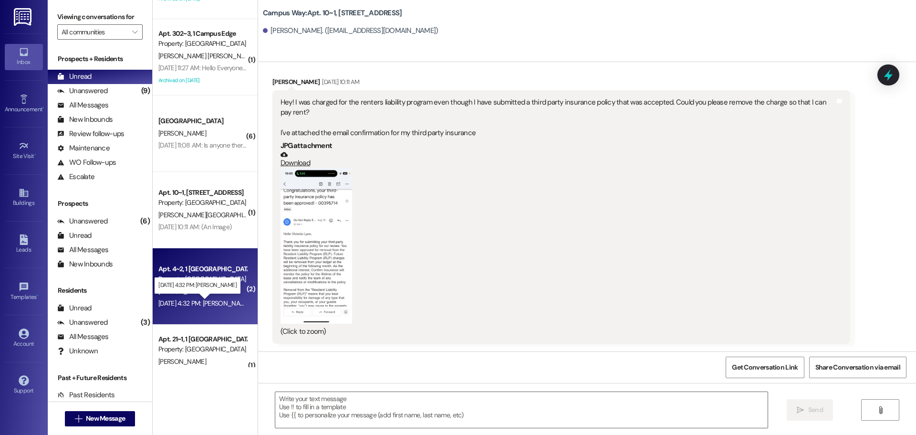
click at [213, 301] on div "Aug 31, 2025 at 4:32 PM: Robbie McVey Aug 31, 2025 at 4:32 PM: Robbie McVey" at bounding box center [204, 303] width 92 height 9
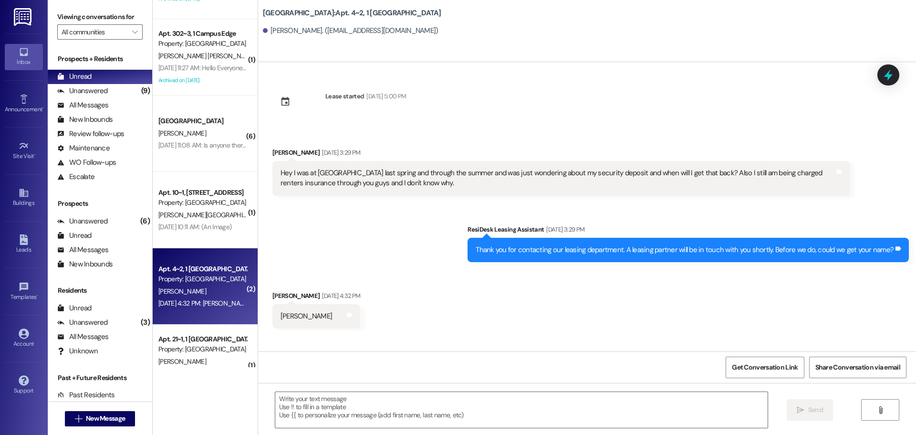
scroll to position [0, 0]
click at [413, 414] on textarea at bounding box center [521, 410] width 492 height 36
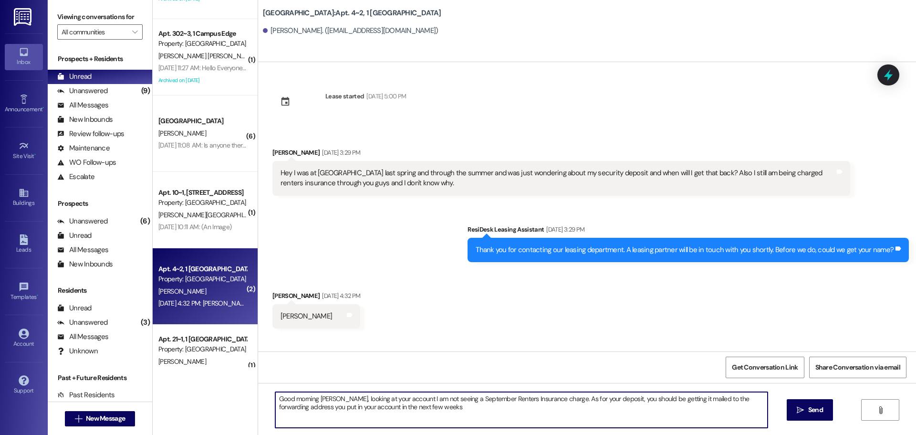
type textarea "Good morning Robbie, looking at your account I am not seeing a September Renter…"
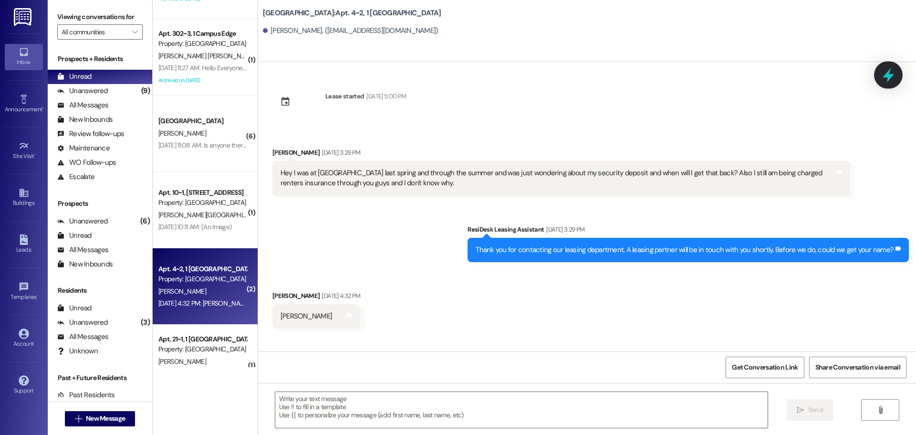
click at [889, 79] on icon at bounding box center [888, 75] width 11 height 15
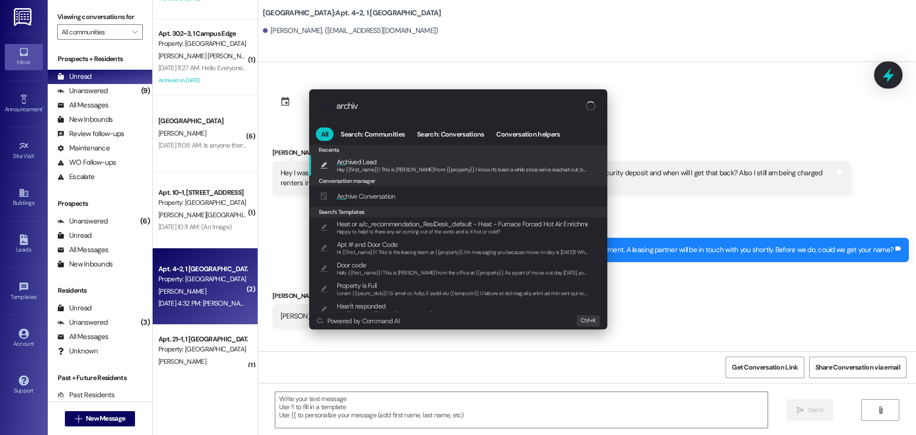
type input "archive"
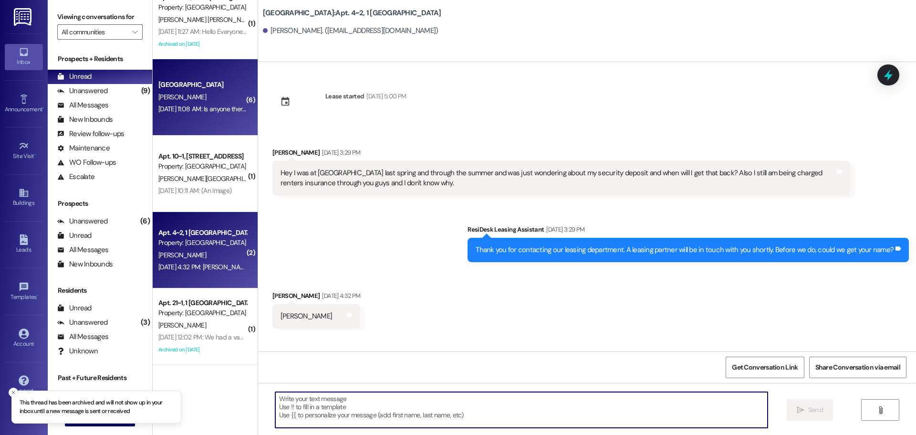
scroll to position [382, 0]
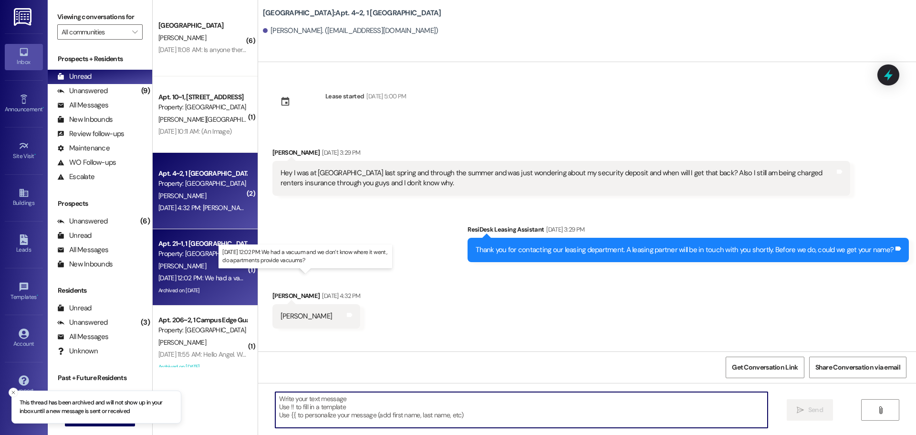
click at [192, 278] on div "Aug 31, 2025 at 12:02 PM: We had a vacuum and we don’t know where it went, do a…" at bounding box center [302, 277] width 288 height 9
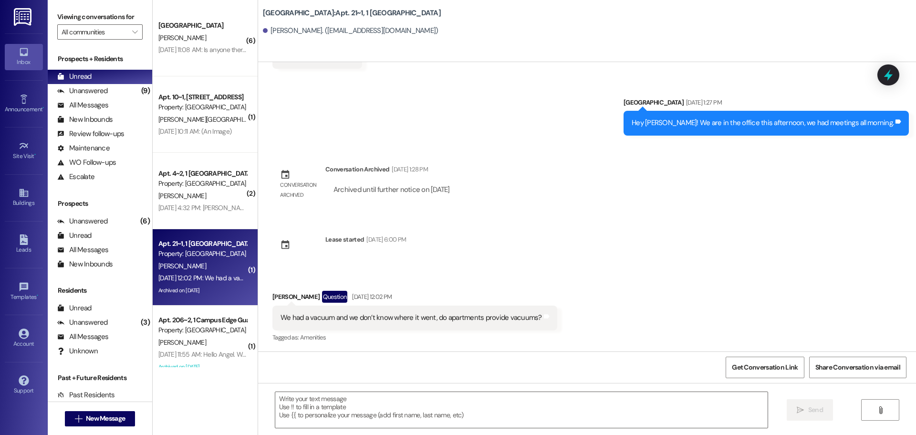
scroll to position [208, 0]
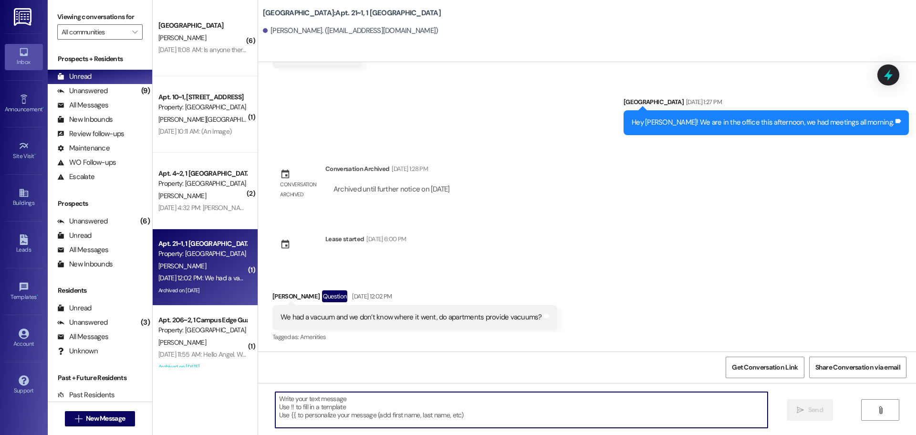
click at [398, 403] on textarea at bounding box center [521, 410] width 492 height 36
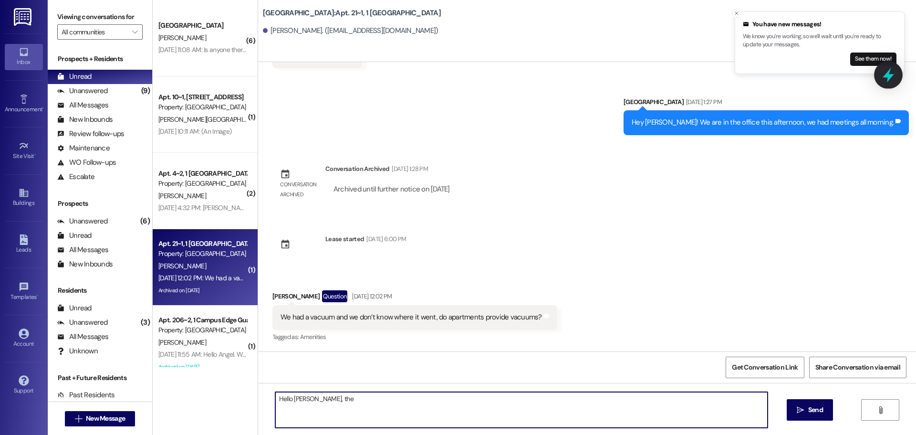
type textarea "Hello Joseph, the"
click at [887, 70] on icon at bounding box center [888, 75] width 12 height 12
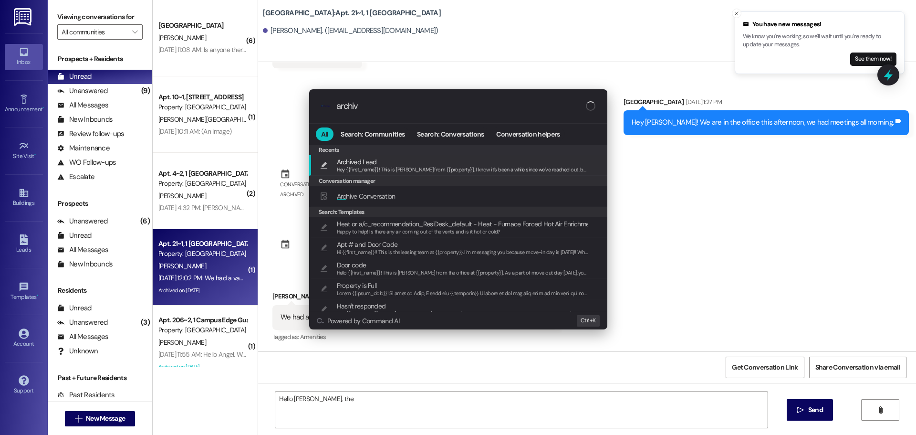
type input "archive"
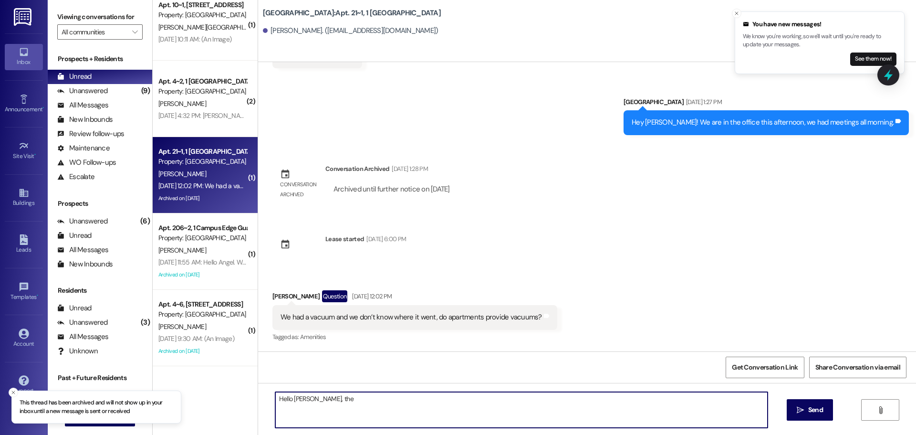
scroll to position [477, 0]
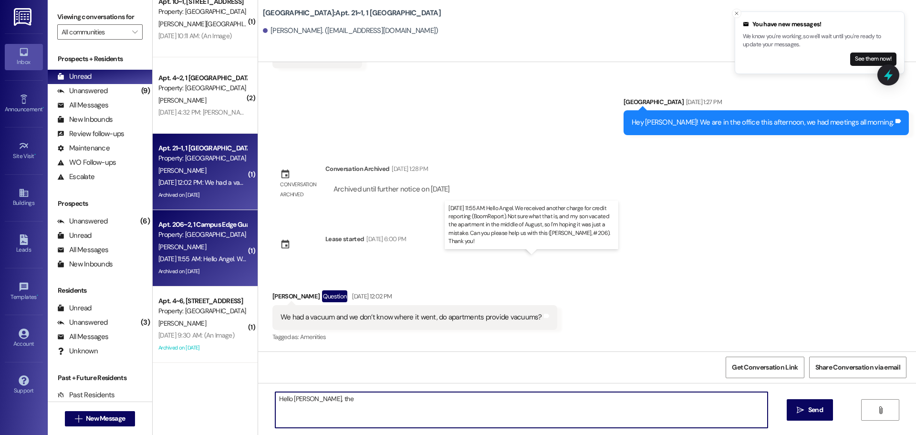
click at [214, 258] on div "Aug 31, 2025 at 11:55 AM: Hello Angel. We received another charge for credit re…" at bounding box center [543, 258] width 771 height 9
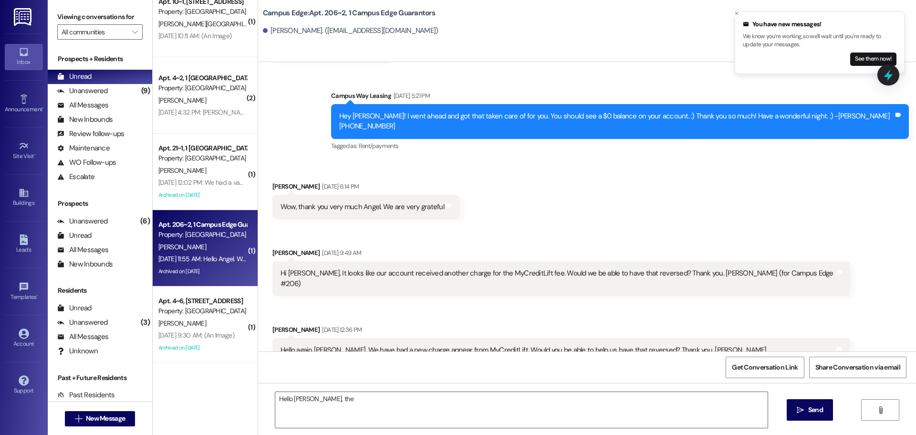
scroll to position [852, 0]
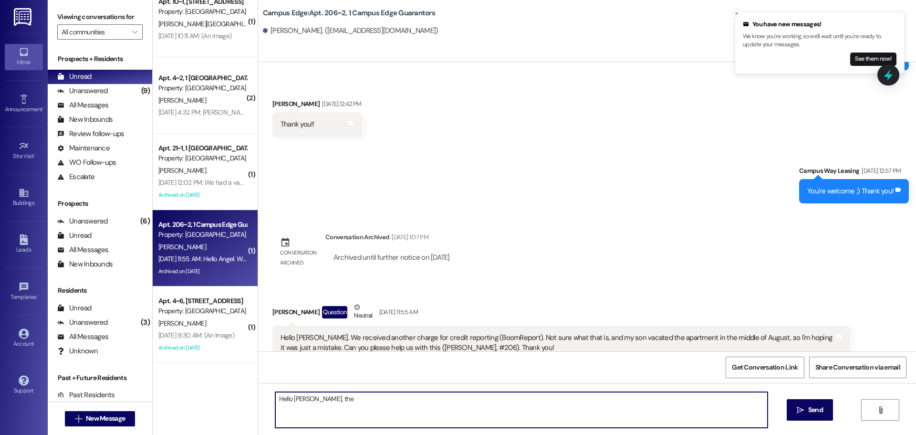
click at [516, 400] on textarea "Hello Joseph, the" at bounding box center [521, 410] width 492 height 36
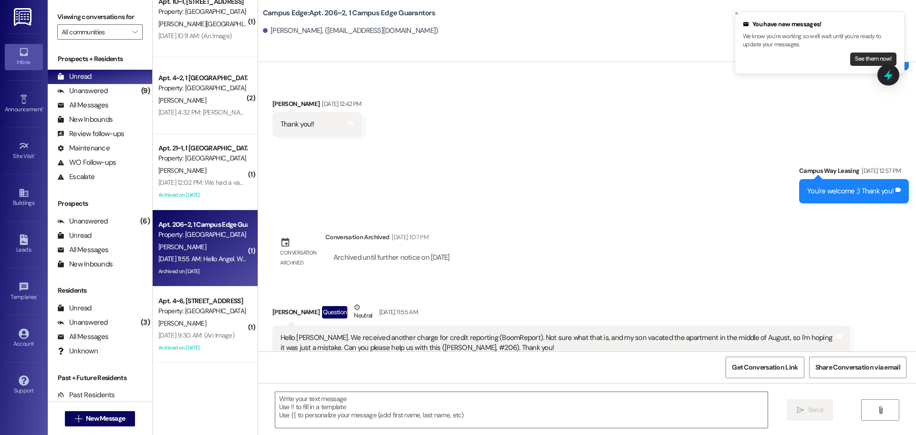
click at [893, 62] on button "See them now!" at bounding box center [873, 58] width 46 height 13
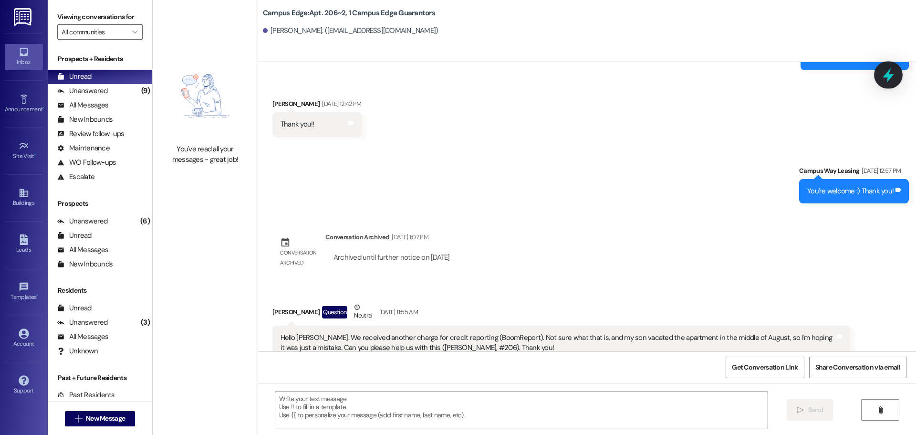
click at [888, 70] on icon at bounding box center [888, 75] width 16 height 16
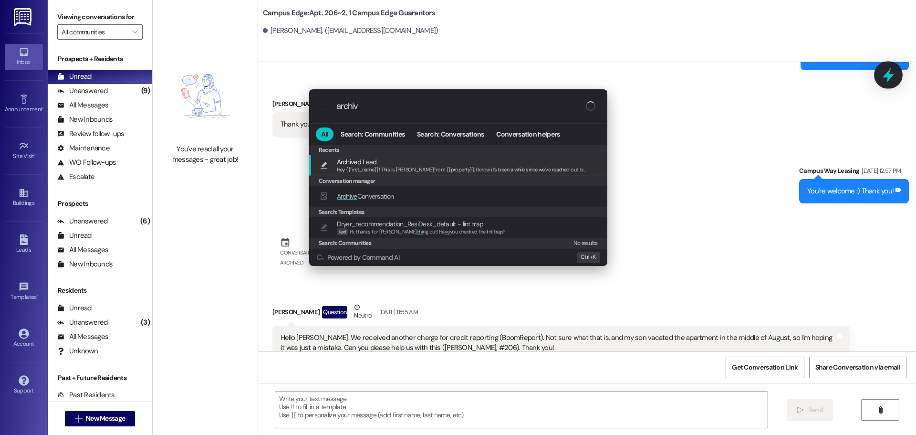
type input "archive"
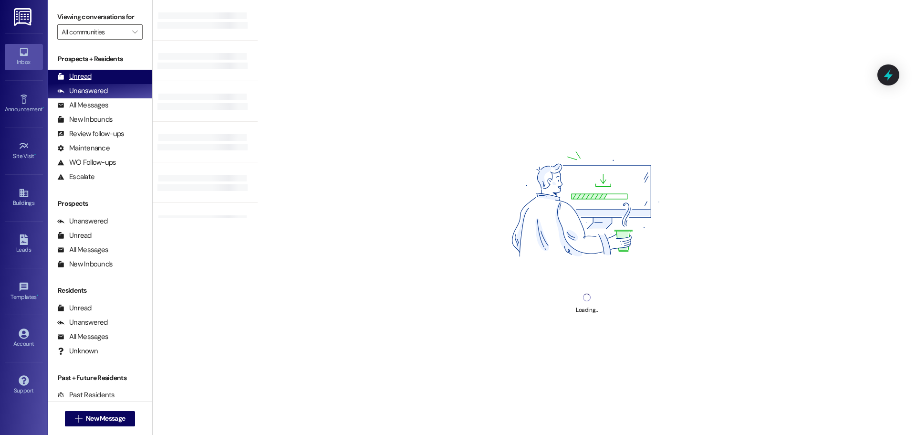
click at [94, 76] on div "Unread (0)" at bounding box center [100, 77] width 105 height 14
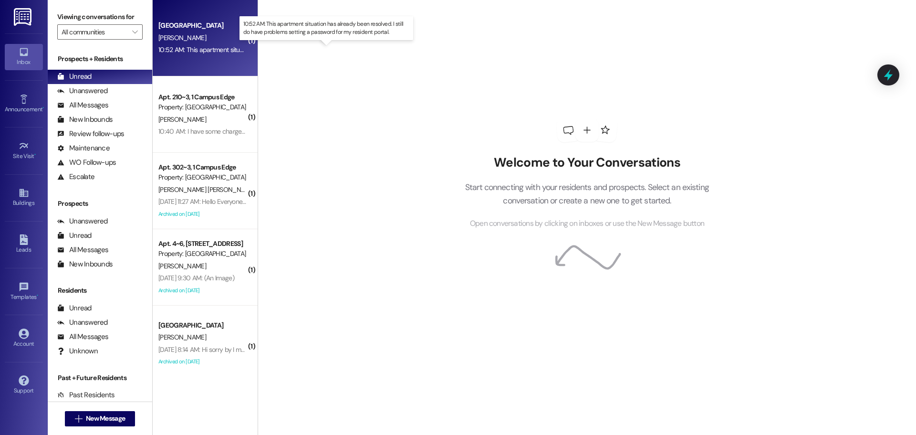
click at [230, 48] on div "10:52 AM: This apartment situation has already been resolved. I still do have p…" at bounding box center [335, 49] width 354 height 9
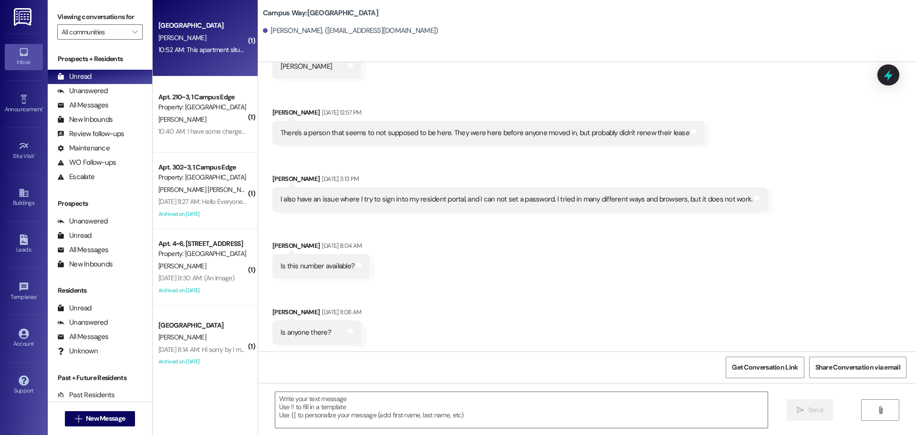
scroll to position [327, 0]
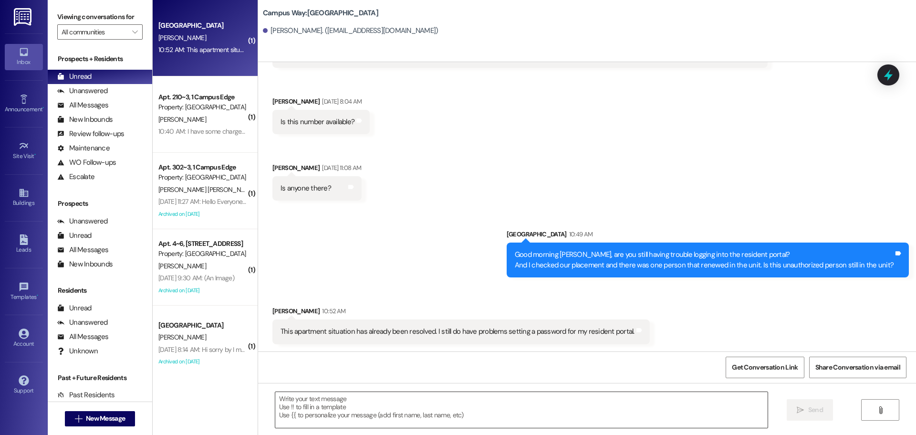
click at [533, 402] on textarea at bounding box center [521, 410] width 492 height 36
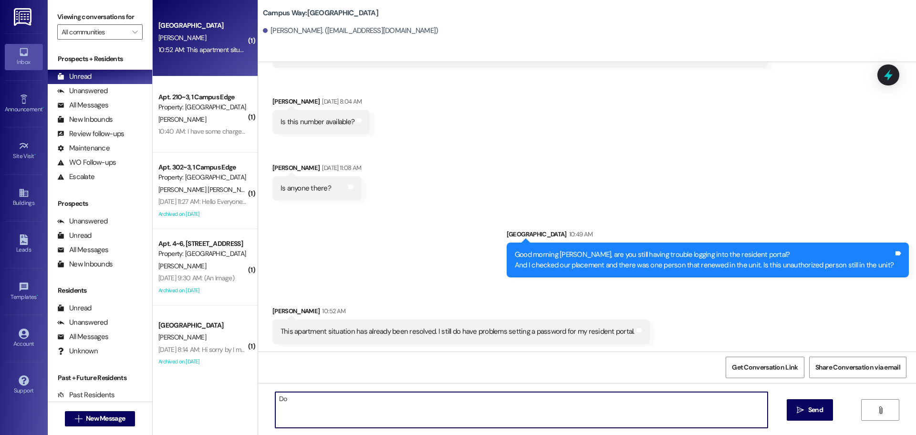
type textarea "D"
type textarea "I can reset it on my end to see if it works! Do I have your permission to do so?"
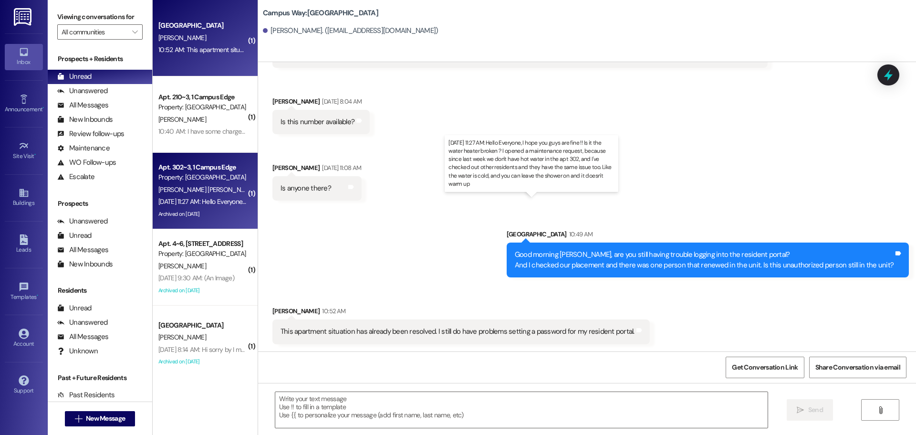
click at [206, 200] on div "Sep 03, 2025 at 11:27 AM: Hello Everyone, I hope you guys are fine !! Is it the…" at bounding box center [623, 201] width 931 height 9
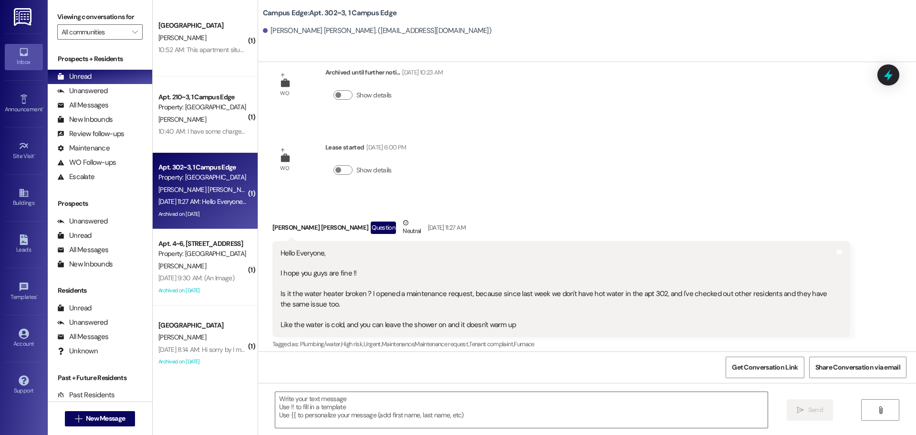
scroll to position [1871, 0]
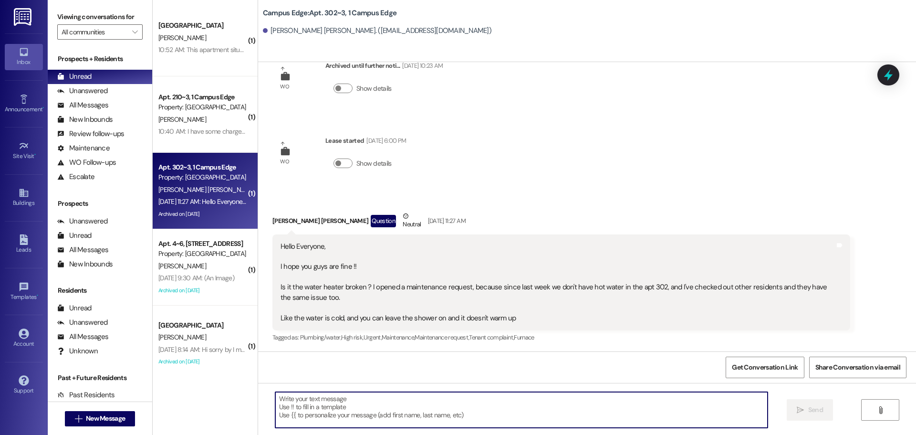
click at [550, 407] on textarea at bounding box center [521, 410] width 492 height 36
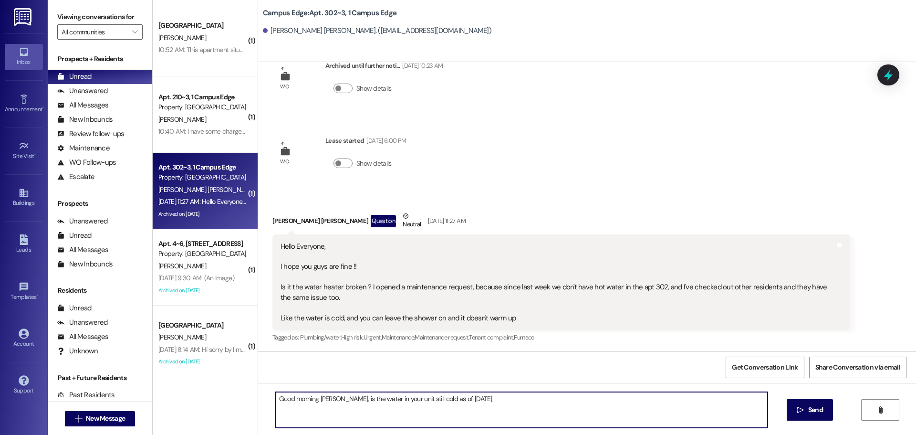
type textarea "Good morning Joao, is the water in your unit still cold as of today?"
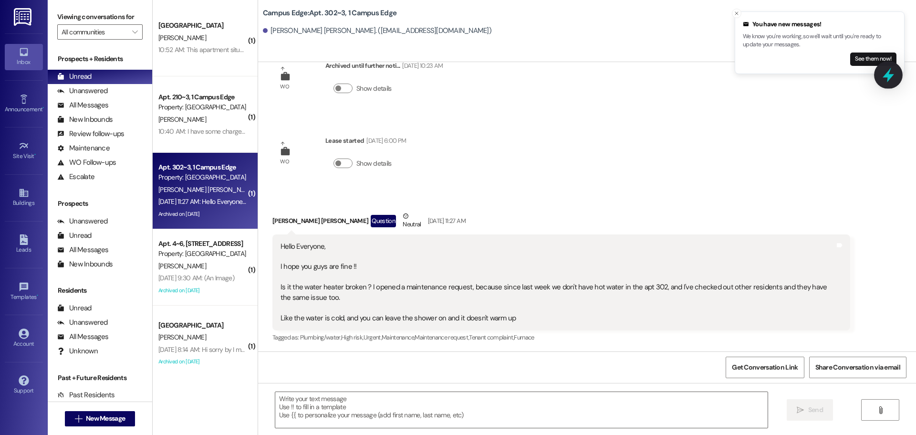
click at [893, 77] on icon at bounding box center [888, 75] width 16 height 16
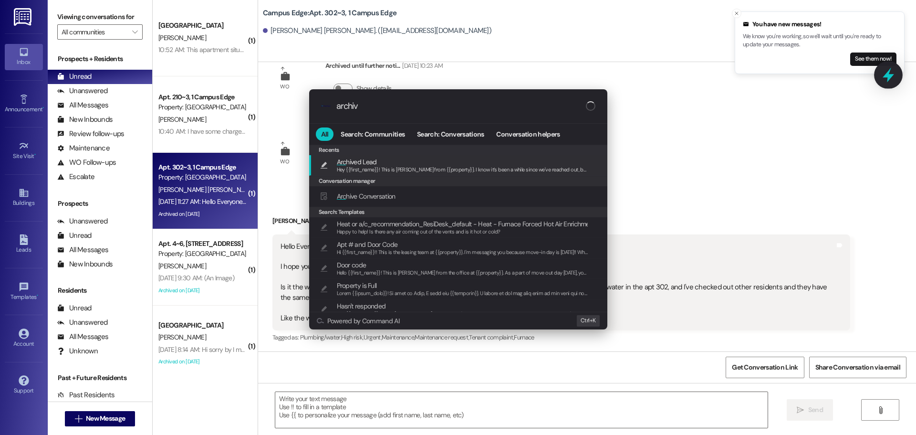
type input "archive"
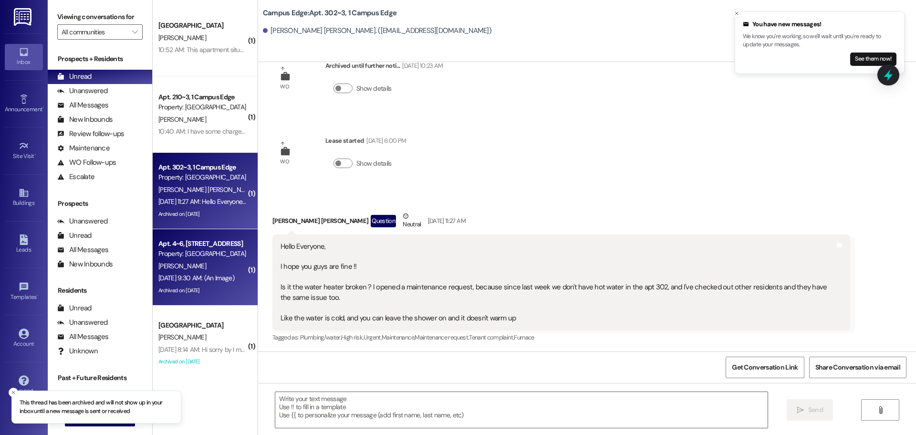
click at [220, 283] on div "Aug 31, 2025 at 9:30 AM: (An Image) Aug 31, 2025 at 9:30 AM: (An Image)" at bounding box center [202, 278] width 90 height 12
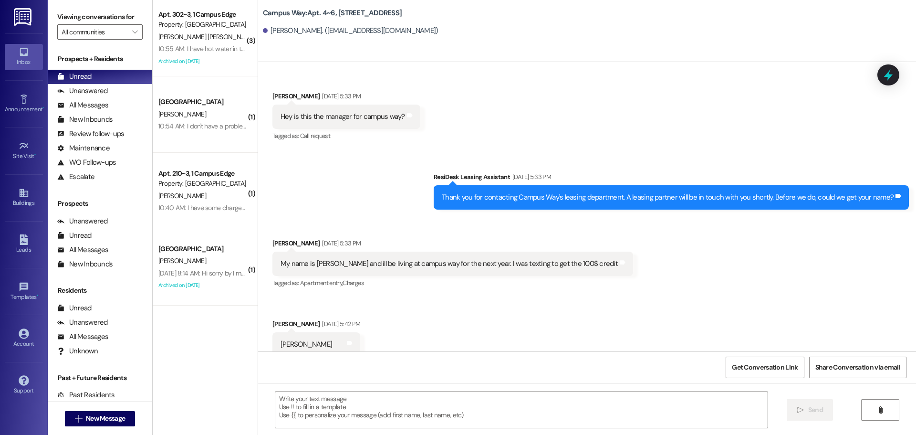
scroll to position [1721, 0]
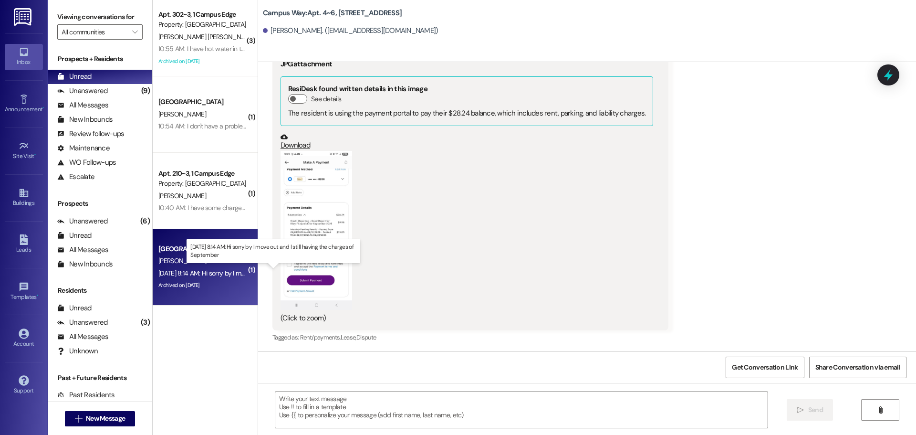
click at [206, 272] on div "Aug 31, 2025 at 8:14 AM: Hi sorry by I move out and I still having the charges …" at bounding box center [269, 273] width 223 height 9
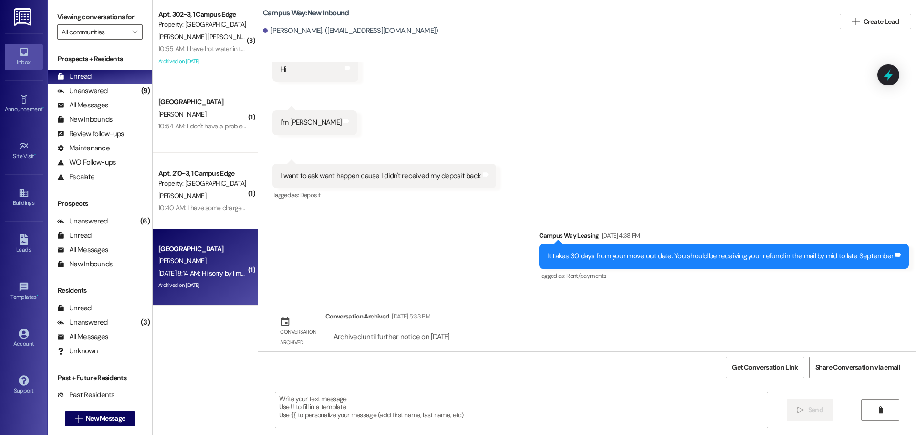
scroll to position [690, 0]
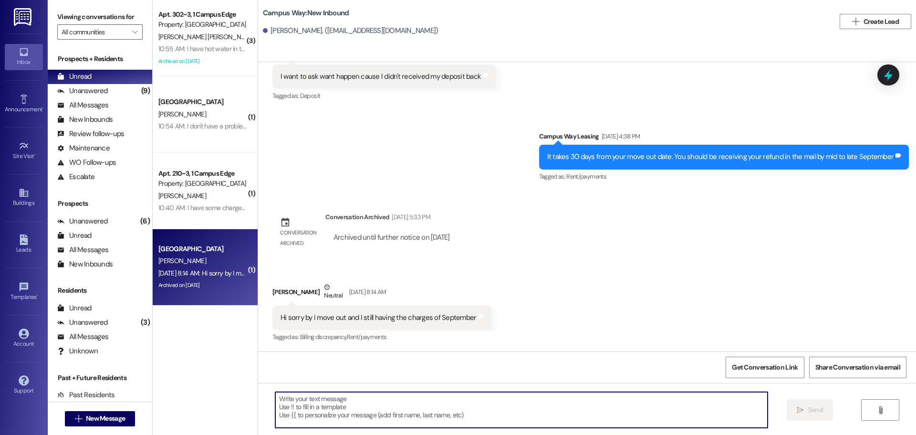
click at [458, 399] on textarea at bounding box center [521, 410] width 492 height 36
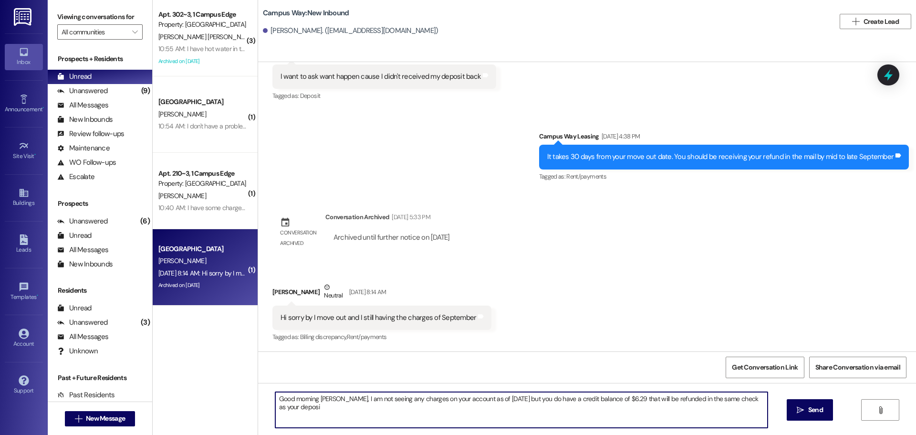
type textarea "Good morning Valentina, I am not seeing any charges on your account as of today…"
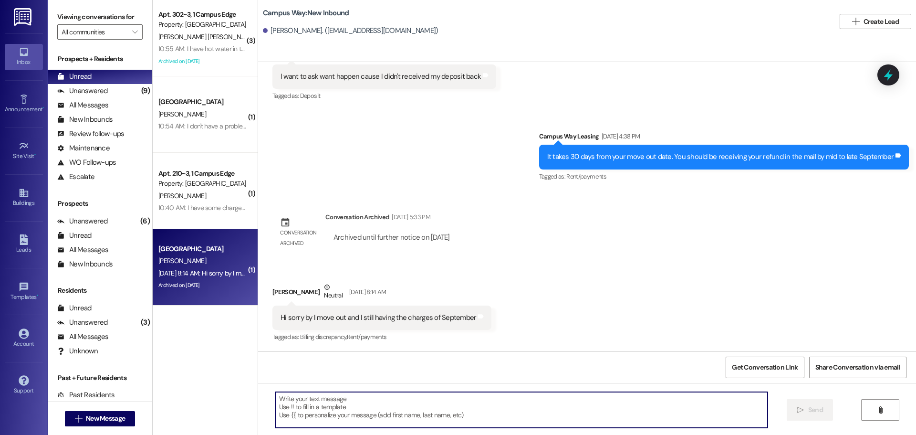
click at [876, 75] on div "Received via SMS Valentina Cabrera Aug 26, 2025 at 4:21 PM Hi Tags and notes Re…" at bounding box center [587, 16] width 658 height 187
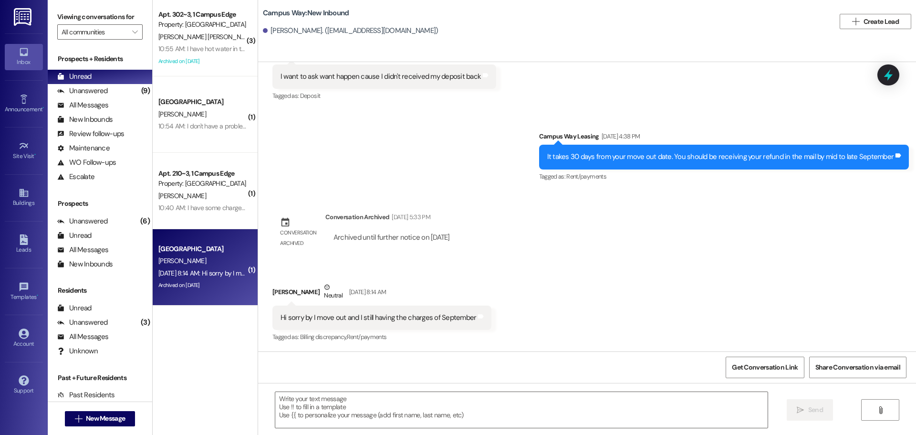
click at [881, 84] on div at bounding box center [889, 74] width 22 height 21
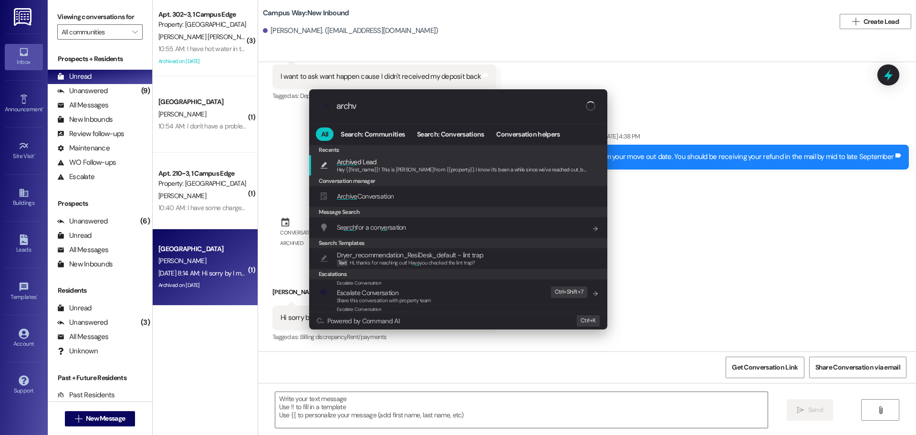
type input "archve"
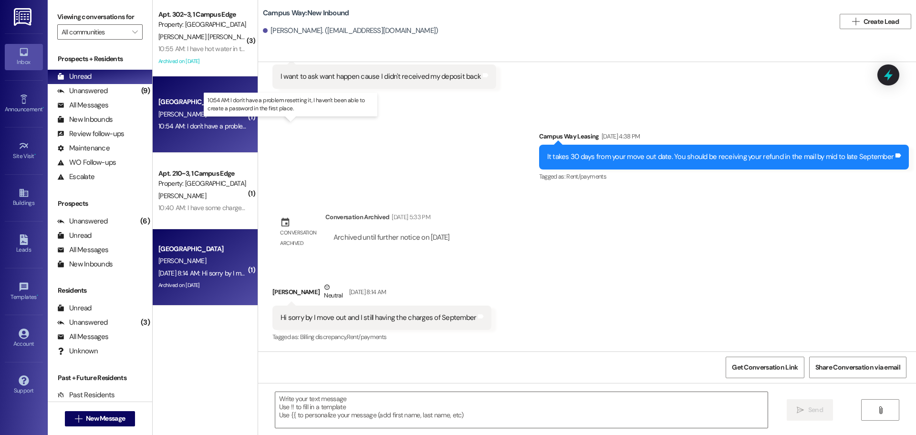
click at [179, 123] on div "10:54 AM: I don't have a problem resetting it, I haven't been able to create a …" at bounding box center [299, 126] width 282 height 9
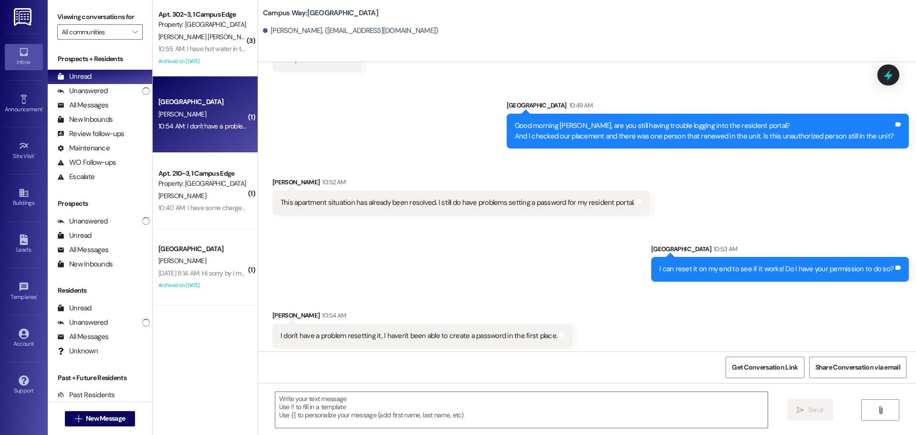
scroll to position [460, 0]
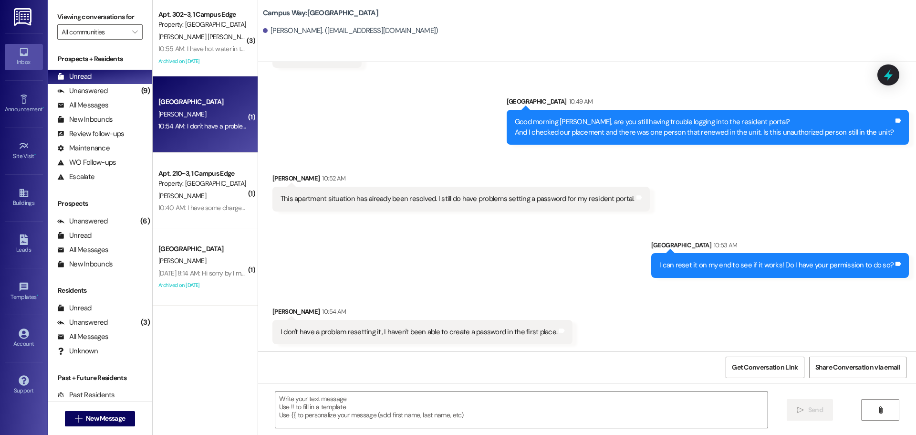
click at [545, 422] on textarea at bounding box center [521, 410] width 492 height 36
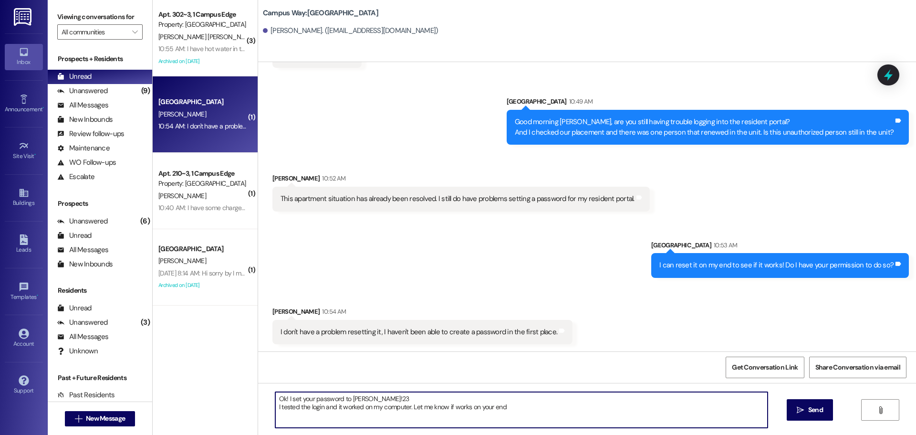
type textarea "Ok! I set your password to Vivian!23 I tested the login and it worked on my com…"
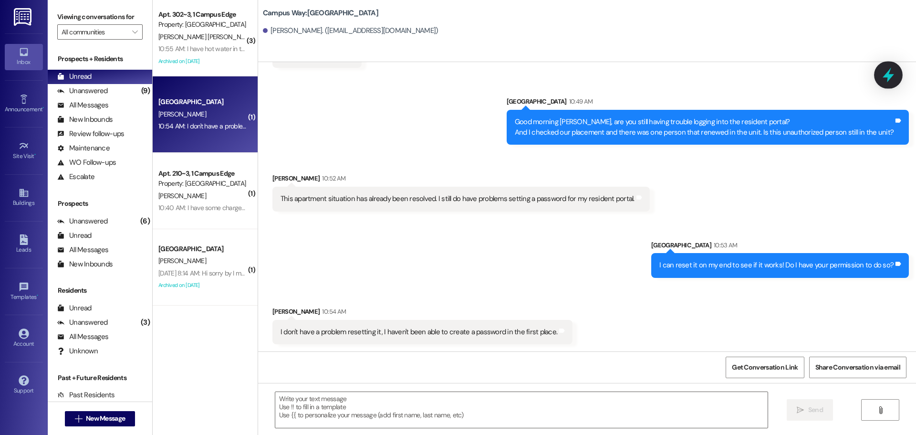
click at [887, 73] on icon at bounding box center [888, 75] width 11 height 15
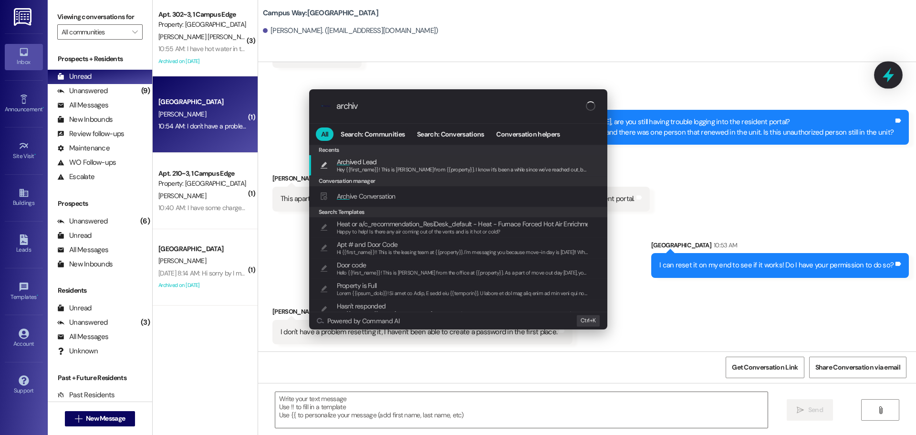
type input "archive"
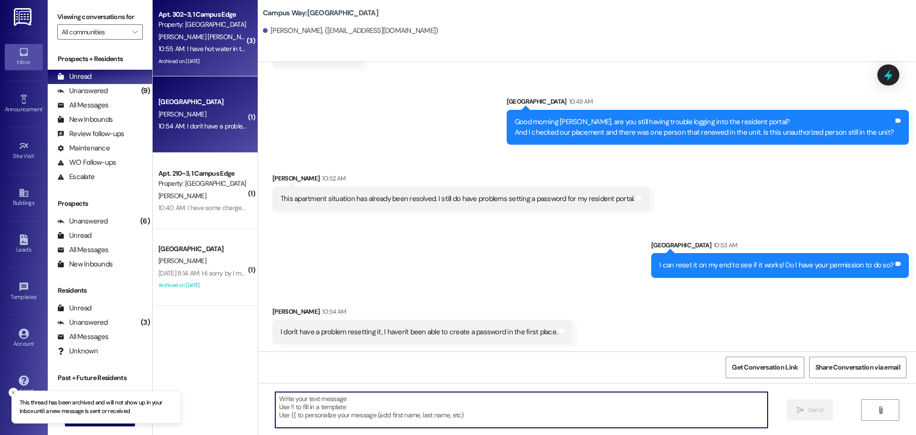
click at [217, 42] on div "[PERSON_NAME] [PERSON_NAME]" at bounding box center [202, 37] width 90 height 12
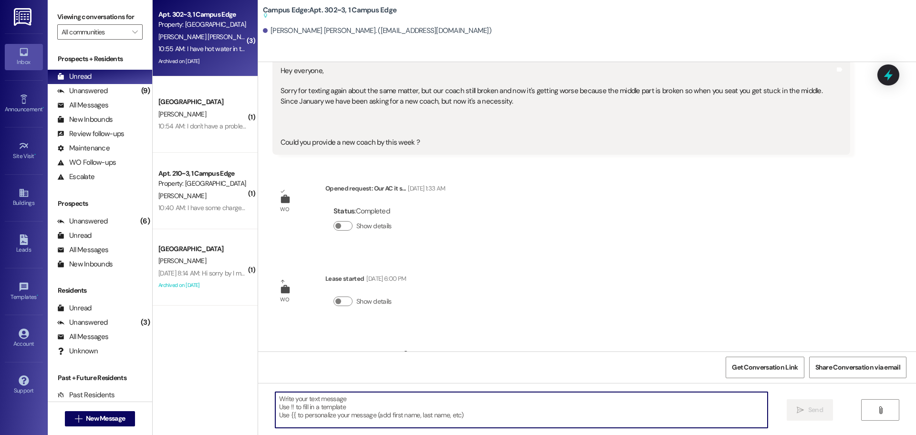
click at [398, 399] on textarea at bounding box center [521, 410] width 492 height 36
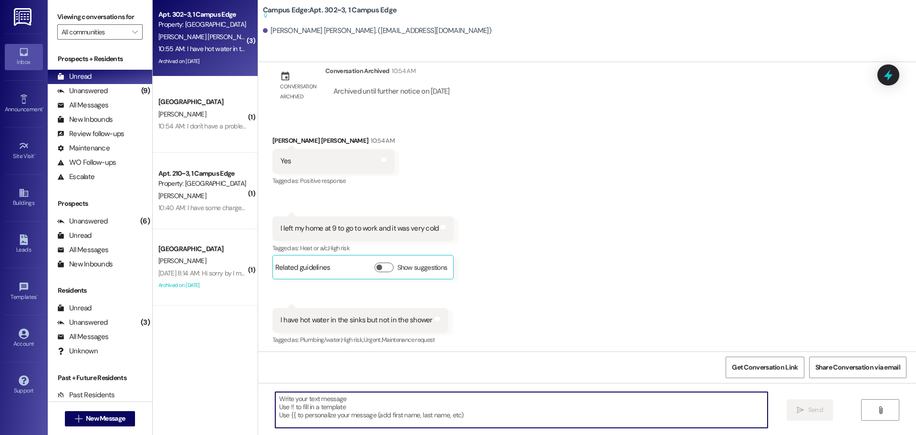
scroll to position [2276, 0]
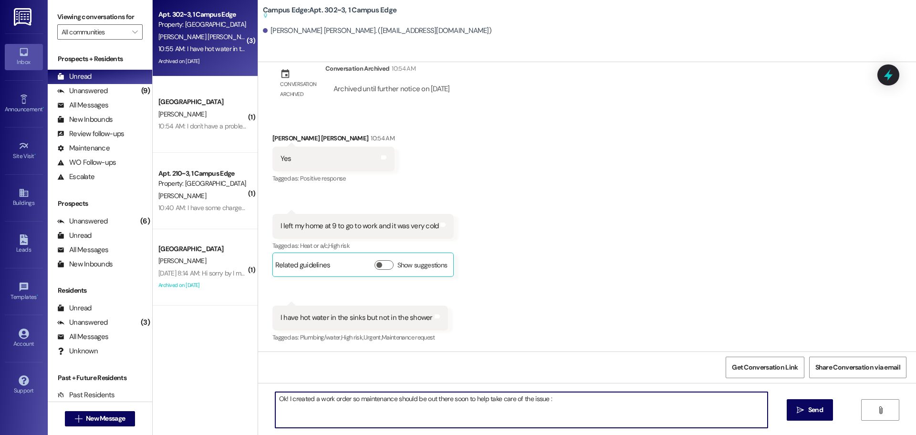
type textarea "Ok! I created a work order so maintenance should be out there soon to help take…"
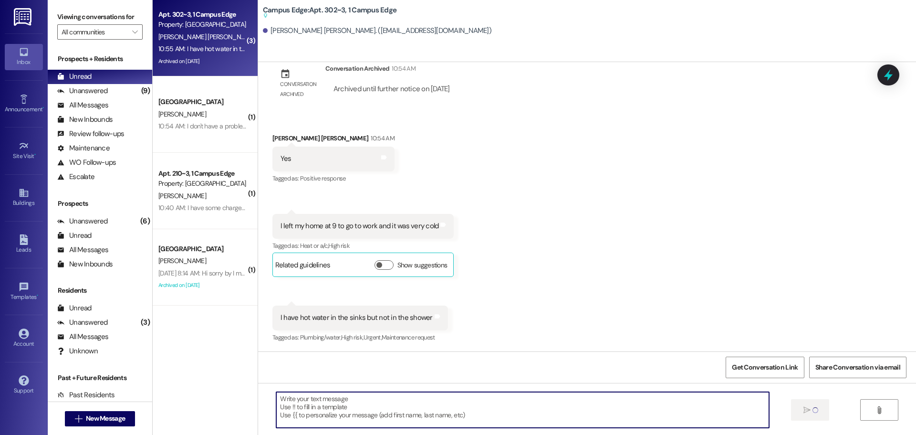
scroll to position [2251, 0]
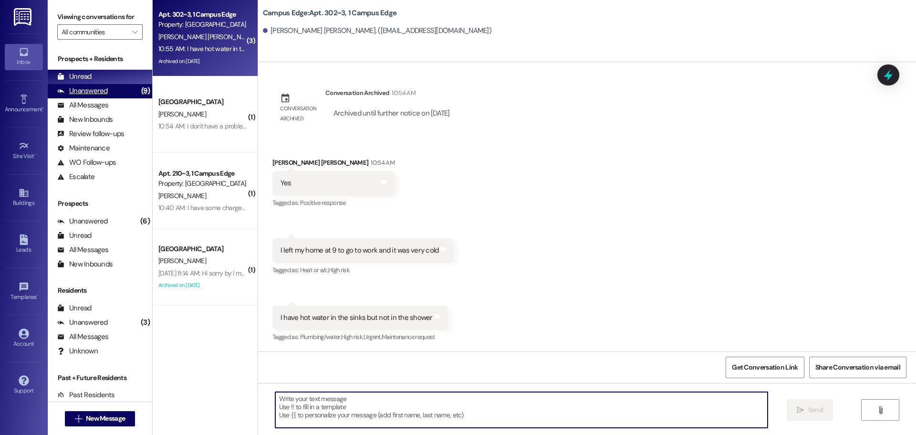
click at [119, 96] on div "Unanswered (9)" at bounding box center [100, 91] width 105 height 14
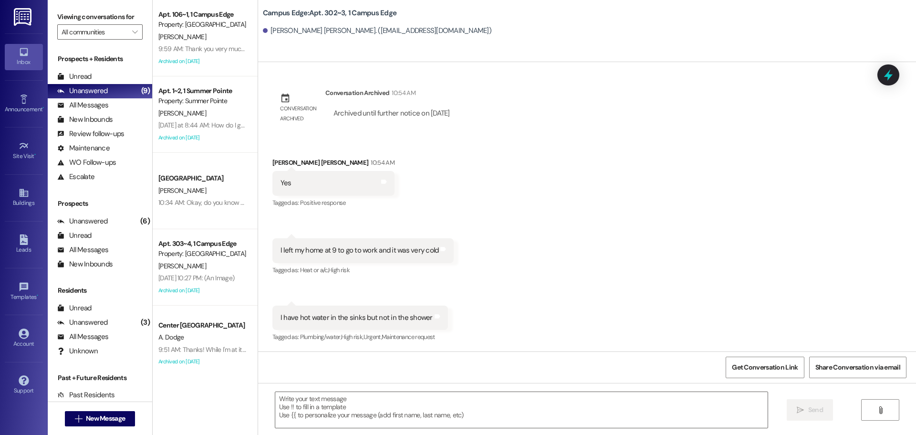
click at [228, 48] on div "9:59 AM: Thank you very much! Can I expect to be refunded for the amount I was …" at bounding box center [291, 48] width 266 height 9
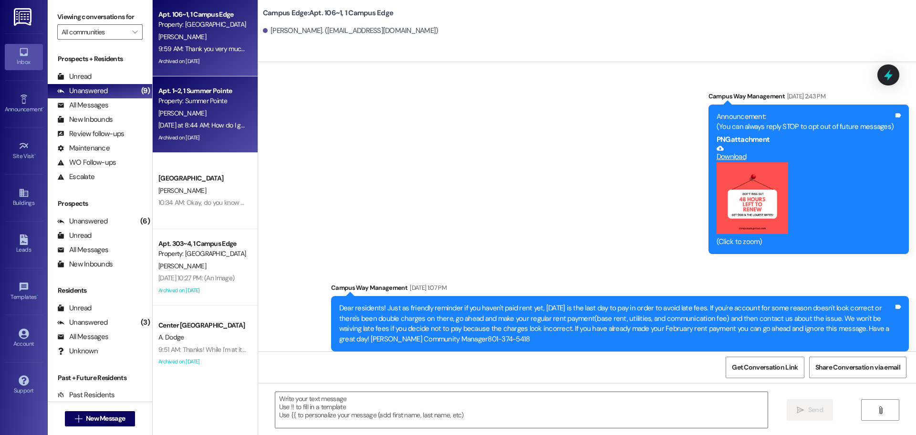
scroll to position [8829, 0]
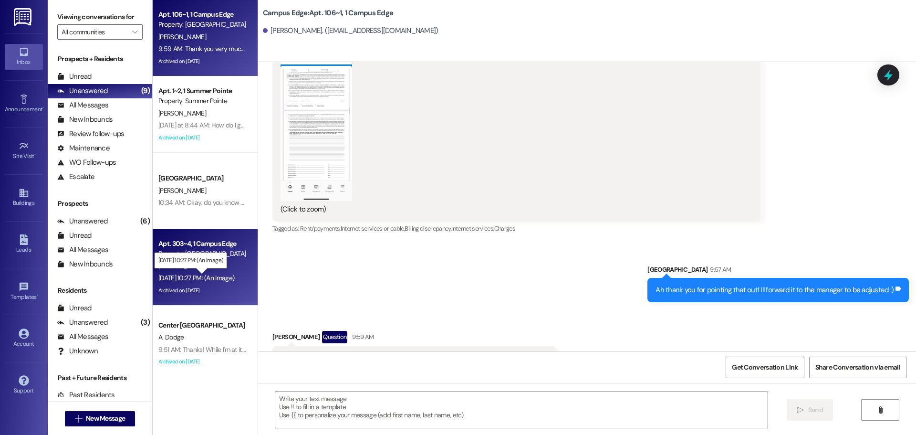
click at [216, 278] on div "Sep 03, 2025 at 10:27 PM: (An Image) Sep 03, 2025 at 10:27 PM: (An Image)" at bounding box center [196, 277] width 76 height 9
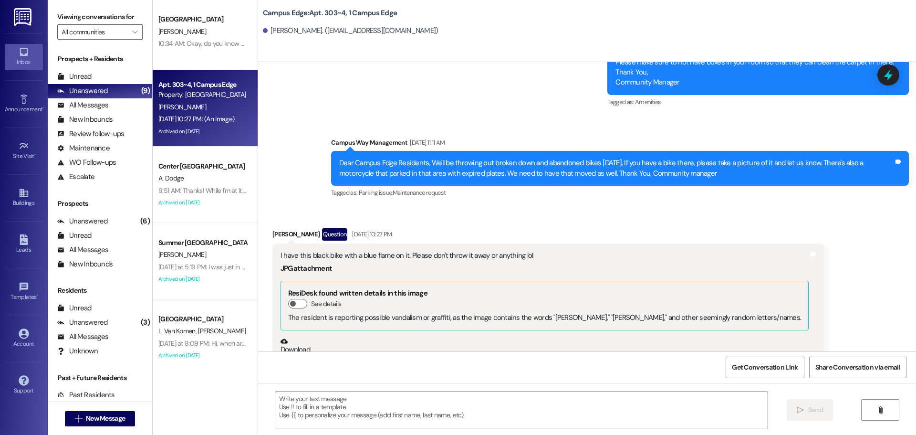
scroll to position [167, 0]
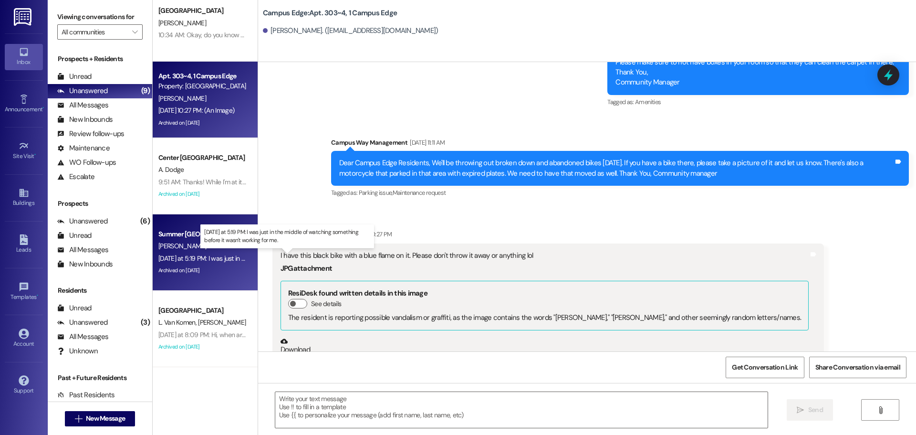
click at [216, 256] on div "Yesterday at 5:19 PM: I was just in the middle of watching something before it …" at bounding box center [290, 258] width 264 height 9
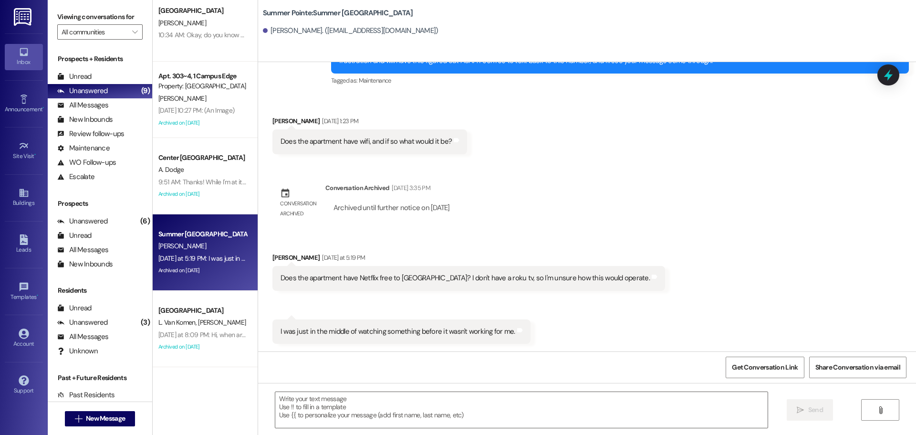
scroll to position [813, 0]
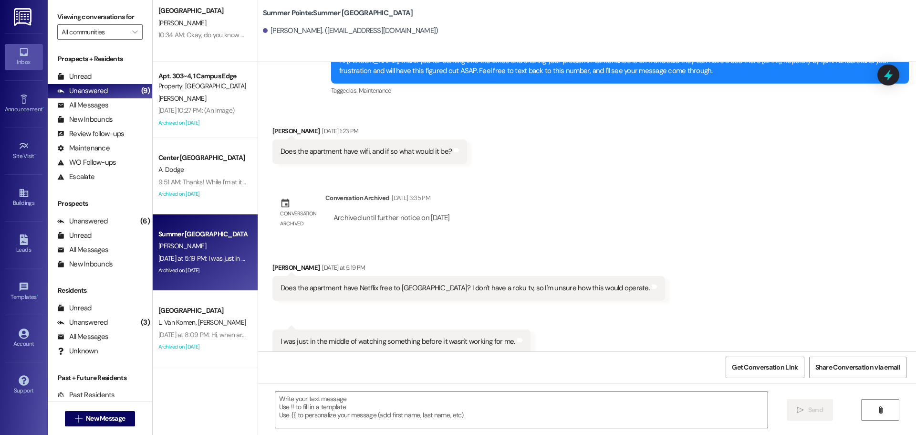
click at [450, 401] on textarea at bounding box center [521, 410] width 492 height 36
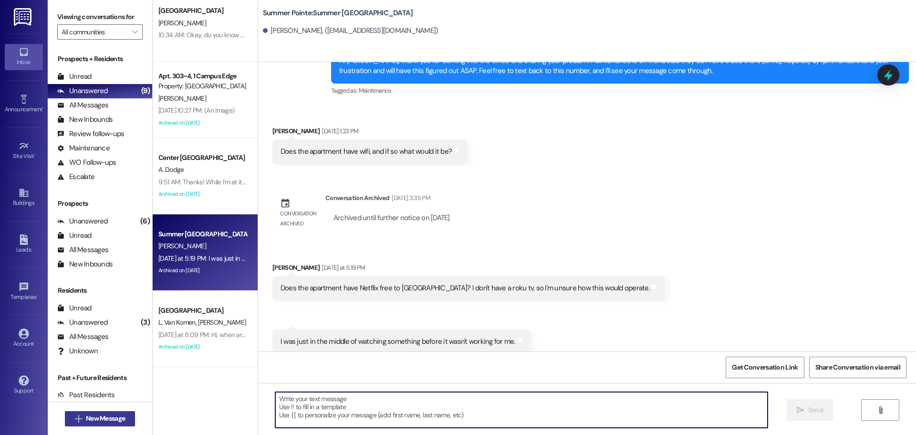
click at [101, 420] on span "New Message" at bounding box center [105, 418] width 39 height 10
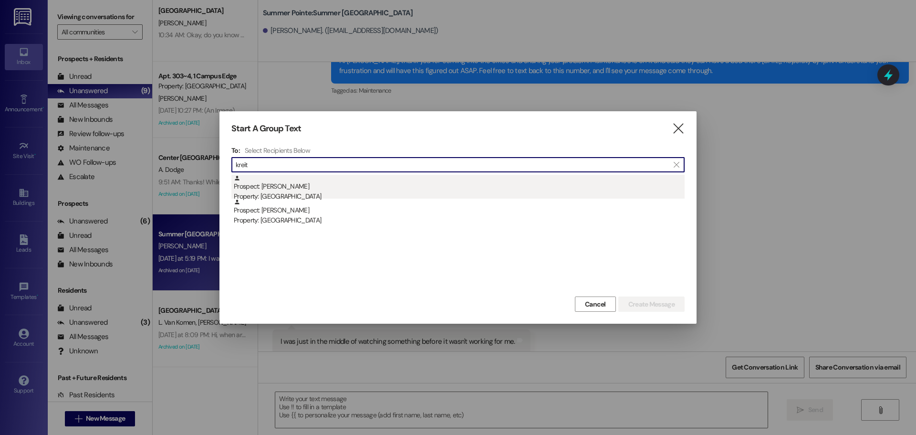
type input "kreit"
drag, startPoint x: 347, startPoint y: 183, endPoint x: 449, endPoint y: 219, distance: 107.1
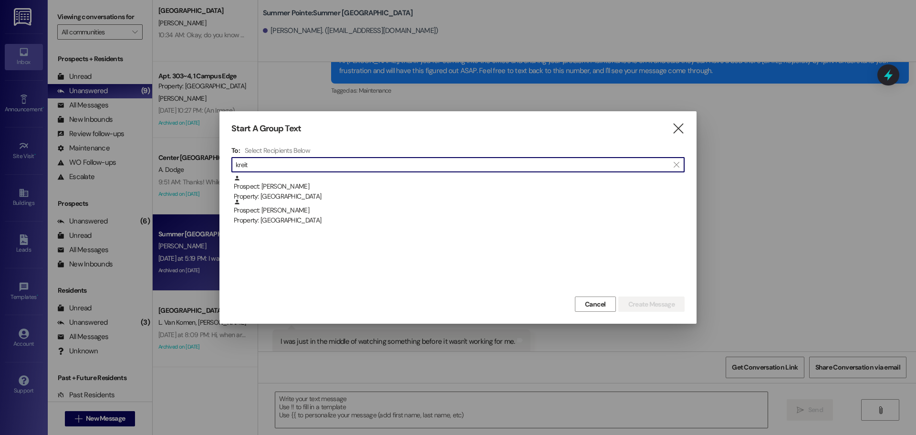
click at [348, 182] on div "Prospect: Ella Kreitlein Property: Campus Way" at bounding box center [459, 188] width 451 height 27
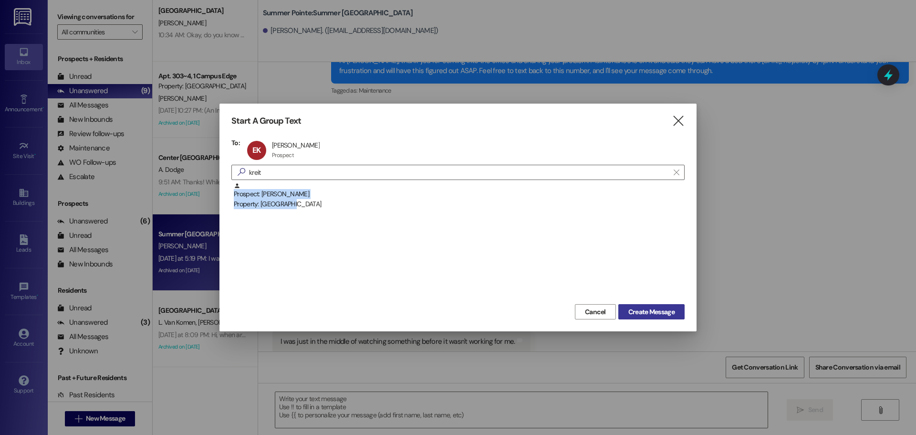
drag, startPoint x: 673, startPoint y: 304, endPoint x: 676, endPoint y: 309, distance: 5.2
click at [672, 307] on div "Start A Group Text  To: EK Ella Kreitlein Ella Kreitlein Prospect Prospect cli…" at bounding box center [458, 218] width 477 height 228
drag, startPoint x: 682, startPoint y: 313, endPoint x: 680, endPoint y: 321, distance: 8.2
click at [678, 314] on button "Create Message" at bounding box center [651, 311] width 66 height 15
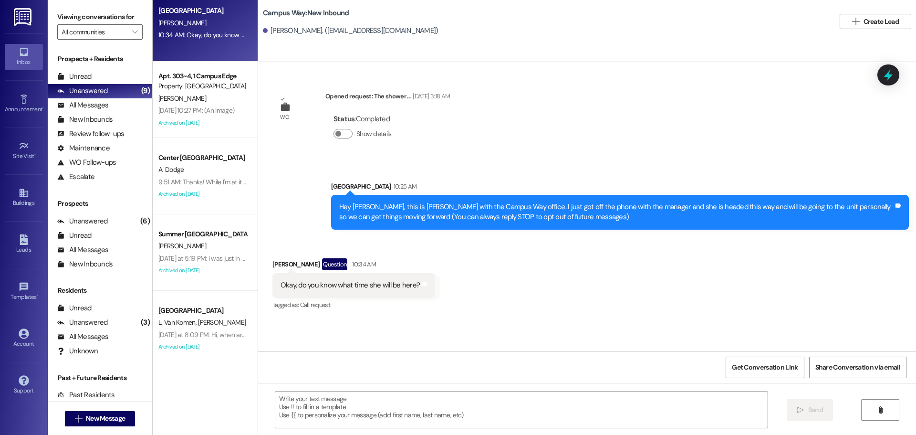
scroll to position [0, 0]
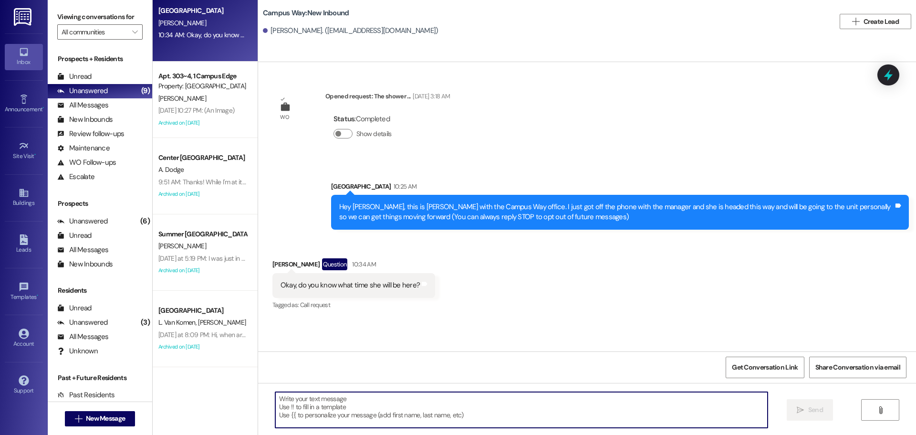
click at [394, 394] on textarea at bounding box center [521, 410] width 492 height 36
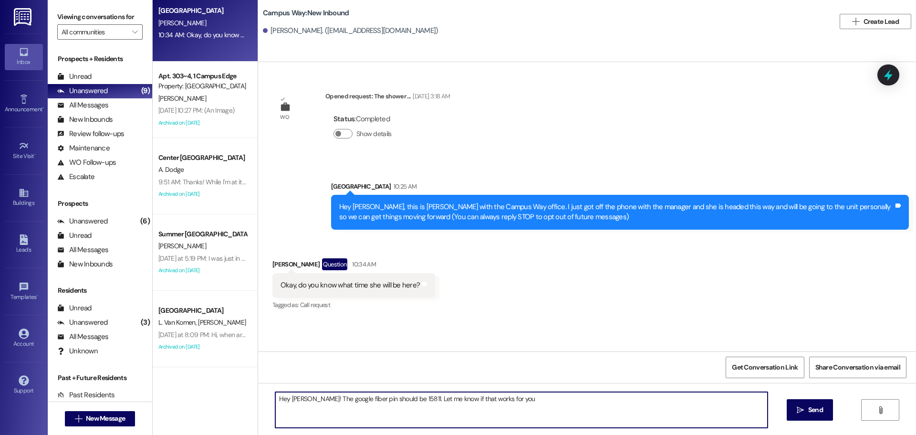
type textarea "Hey Ella! The google fiber pin should be 15811. Let me know if that works for y…"
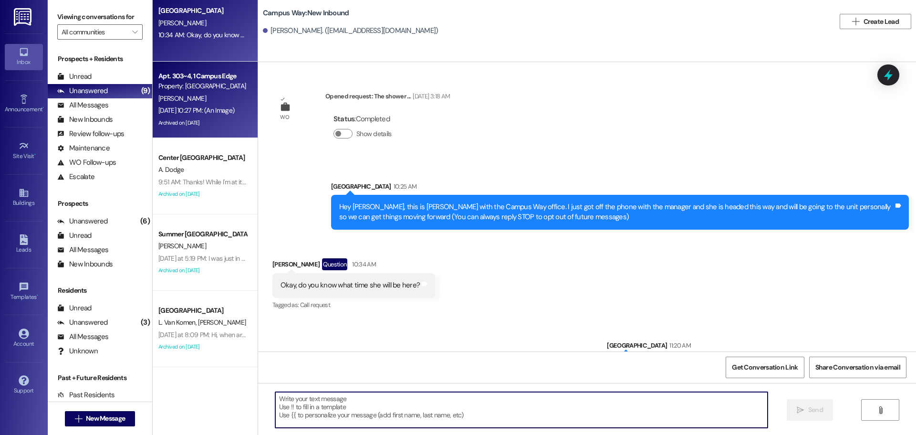
click at [189, 112] on div "Sep 03, 2025 at 10:27 PM: (An Image) Sep 03, 2025 at 10:27 PM: (An Image)" at bounding box center [196, 110] width 76 height 9
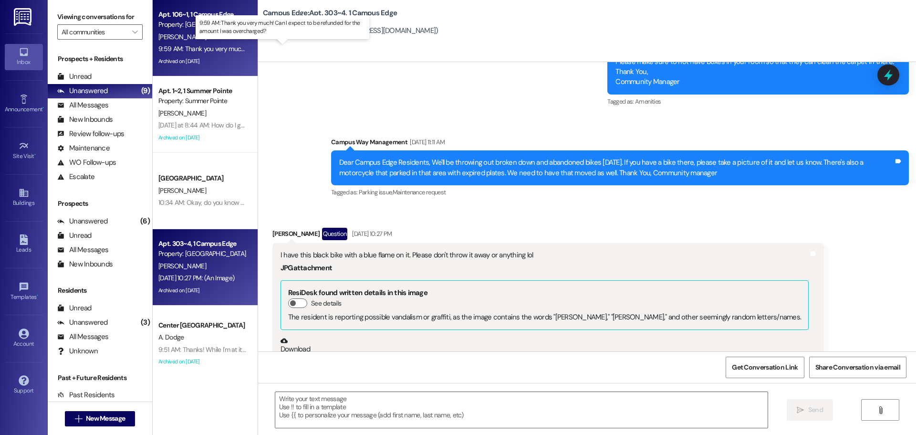
click at [199, 49] on div "9:59 AM: Thank you very much! Can I expect to be refunded for the amount I was …" at bounding box center [291, 48] width 266 height 9
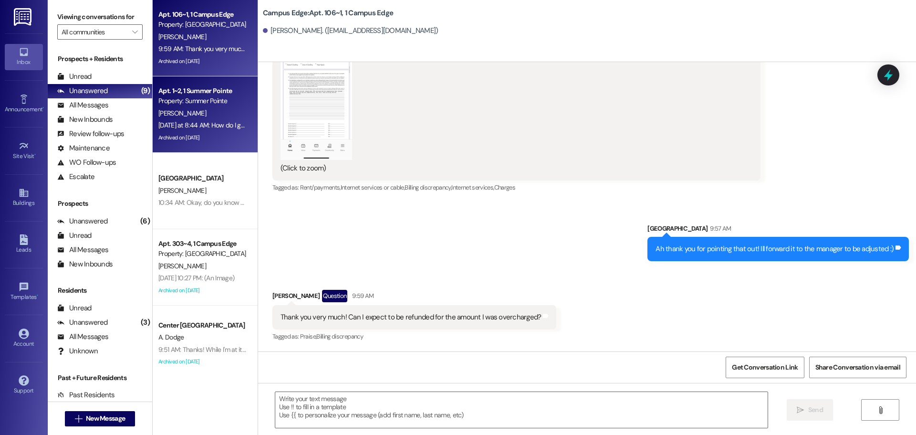
scroll to position [8829, 0]
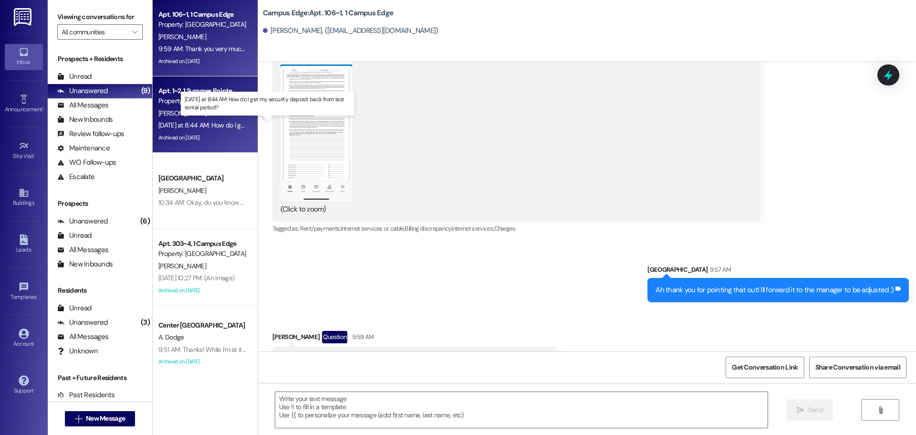
click at [219, 125] on div "Yesterday at 8:44 AM: How do I get my security deposit back from last rental pe…" at bounding box center [271, 125] width 226 height 9
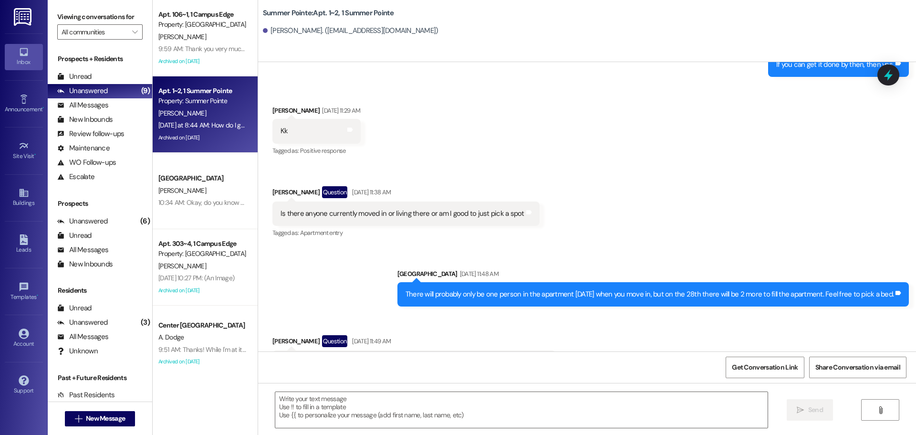
scroll to position [4538, 0]
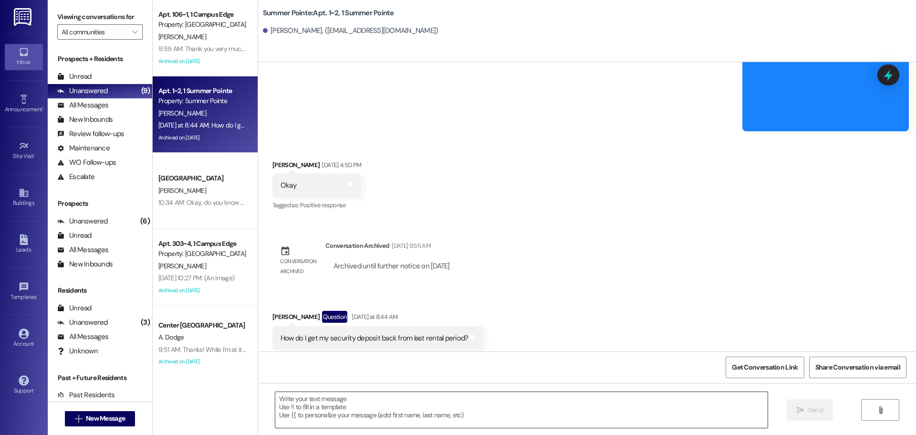
drag, startPoint x: 367, startPoint y: 219, endPoint x: 382, endPoint y: 408, distance: 190.5
drag, startPoint x: 382, startPoint y: 408, endPoint x: 679, endPoint y: 191, distance: 367.7
click at [679, 191] on div "Received via SMS Hunter Stratton Aug 25, 2025 at 4:50 PM Okay Tags and notes Ta…" at bounding box center [587, 178] width 658 height 81
click at [607, 230] on div "Sent via SMS Leasing Campus Way Feb 27, 2025 at 11:18 AM Hey Hunter! This is Dr…" at bounding box center [587, 206] width 658 height 289
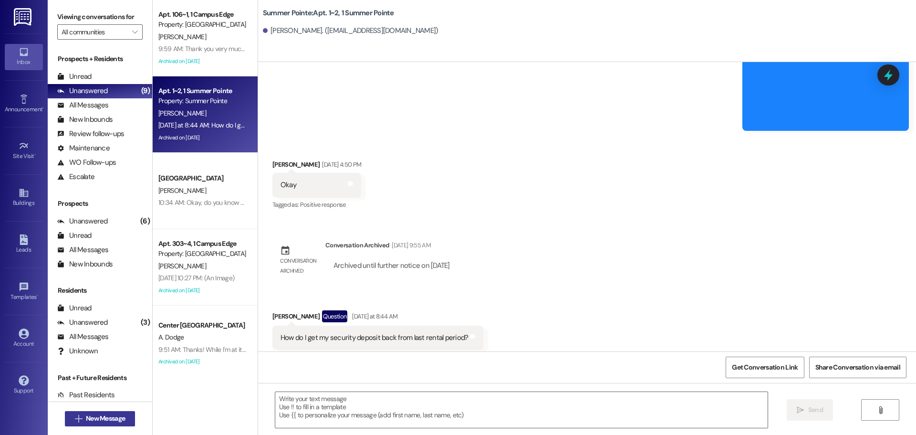
click at [122, 421] on span "New Message" at bounding box center [105, 418] width 39 height 10
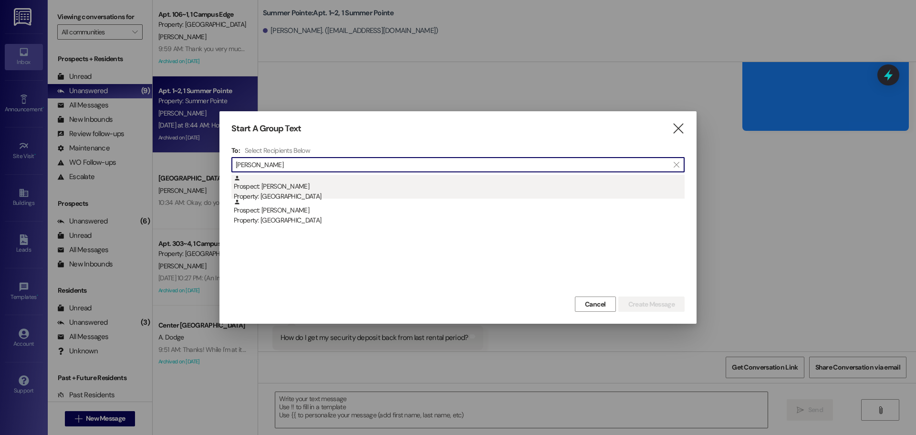
type input "cheri tuck"
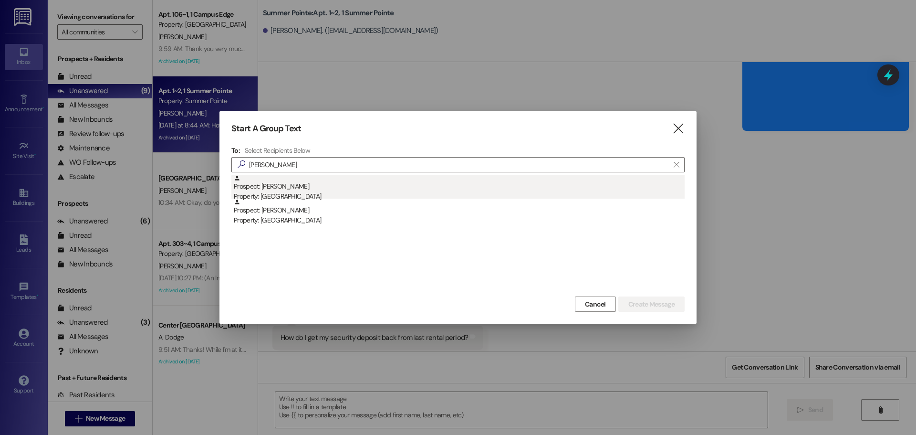
click at [284, 196] on div "Property: East Pointe" at bounding box center [459, 196] width 451 height 10
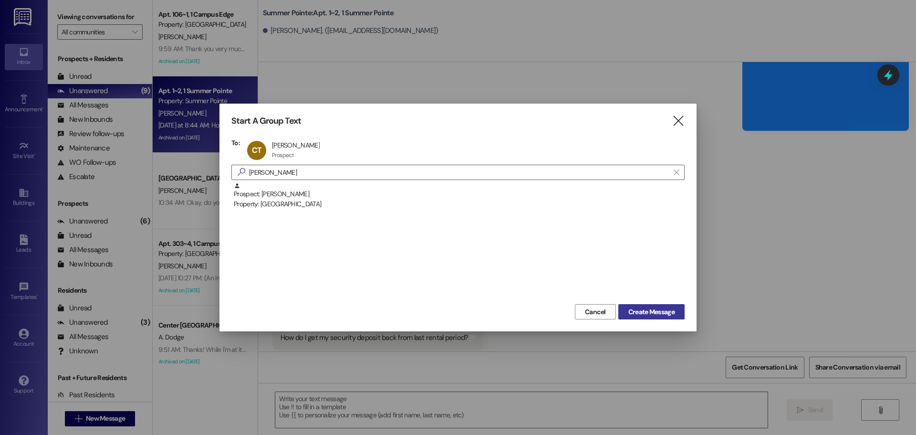
click at [645, 307] on span "Create Message" at bounding box center [651, 312] width 46 height 10
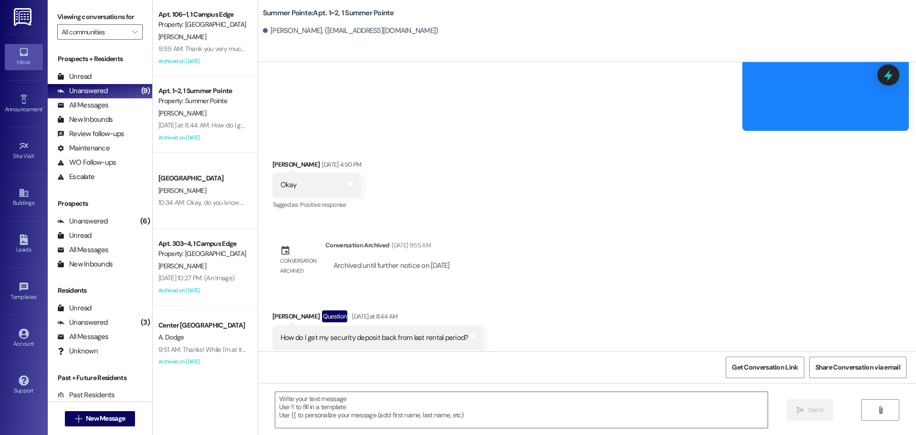
scroll to position [0, 0]
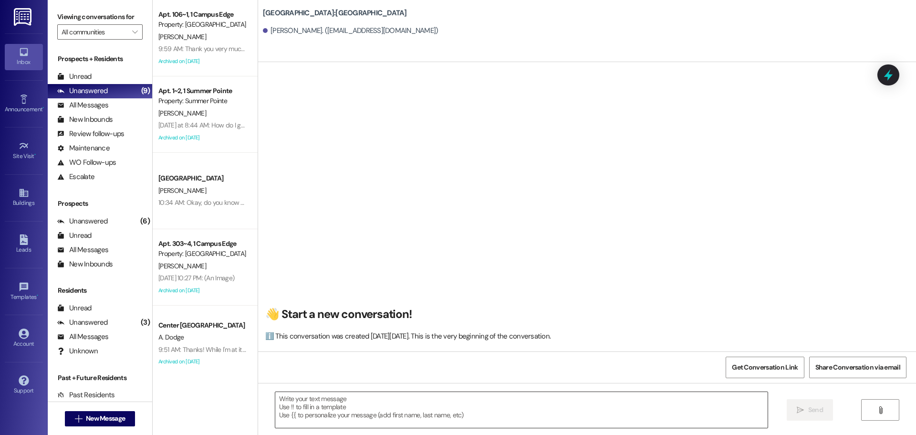
click at [432, 405] on textarea at bounding box center [521, 410] width 492 height 36
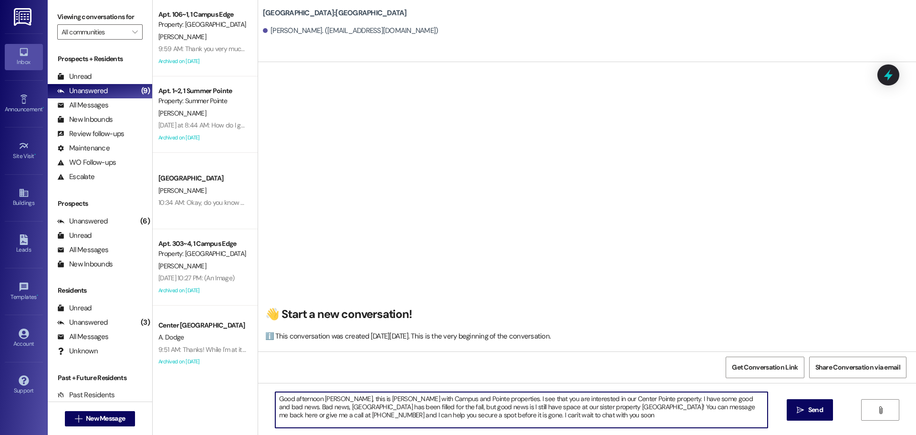
type textarea "Good afternoon Cheri, this is Andrea with Campus and Pointe properties. I see t…"
click at [432, 405] on textarea "Good afternoon Cheri, this is Andrea with Campus and Pointe properties. I see t…" at bounding box center [521, 410] width 492 height 36
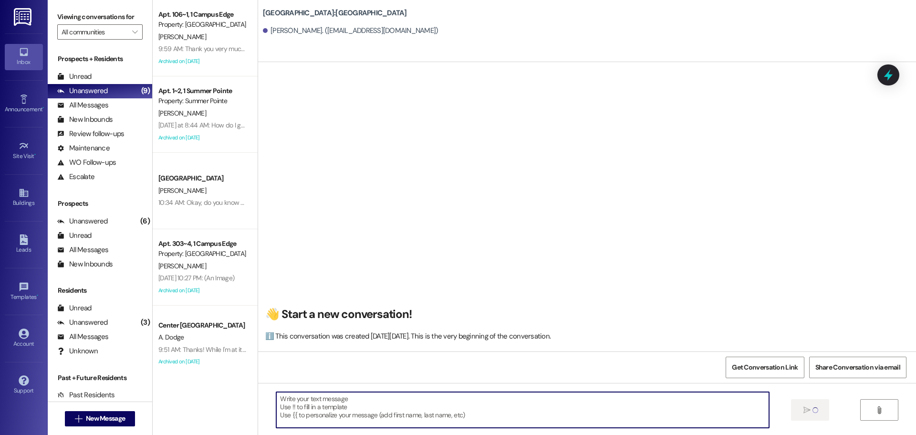
scroll to position [0, 0]
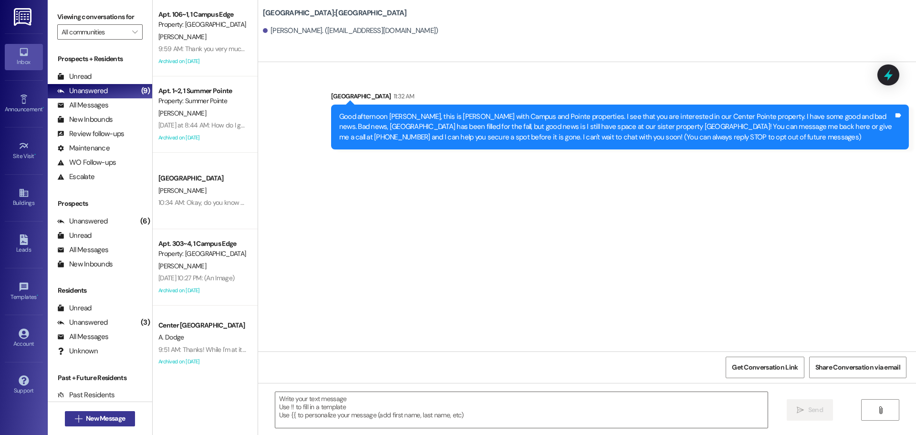
click at [125, 411] on button " New Message" at bounding box center [100, 418] width 71 height 15
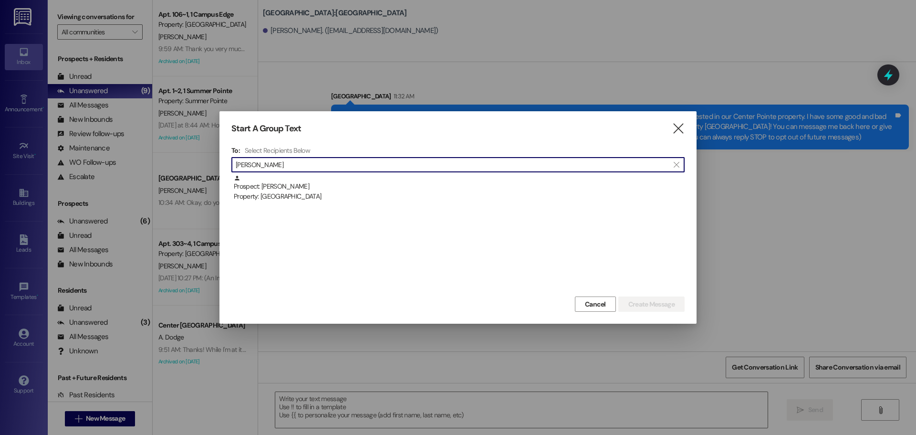
type input "abigail slei"
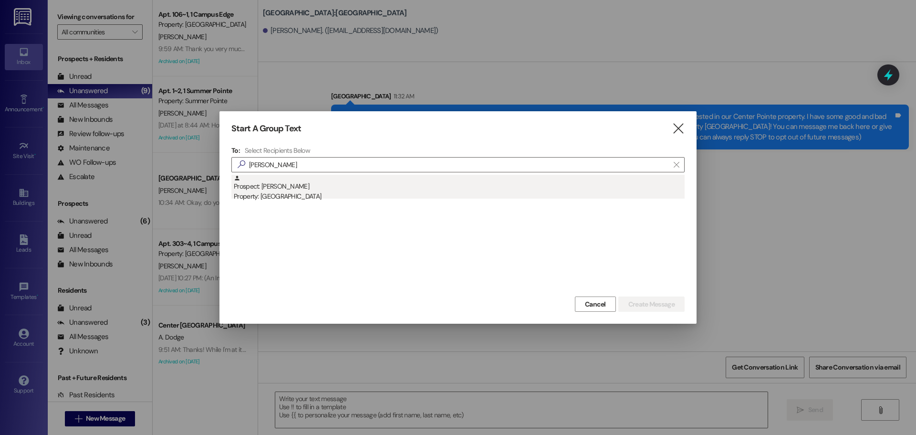
drag, startPoint x: 339, startPoint y: 205, endPoint x: 337, endPoint y: 184, distance: 20.6
click at [338, 199] on div "Prospect: Abigail Sleight Property: East Pointe" at bounding box center [457, 234] width 453 height 119
click at [337, 184] on div "Prospect: Abigail Sleight Property: East Pointe" at bounding box center [459, 188] width 451 height 27
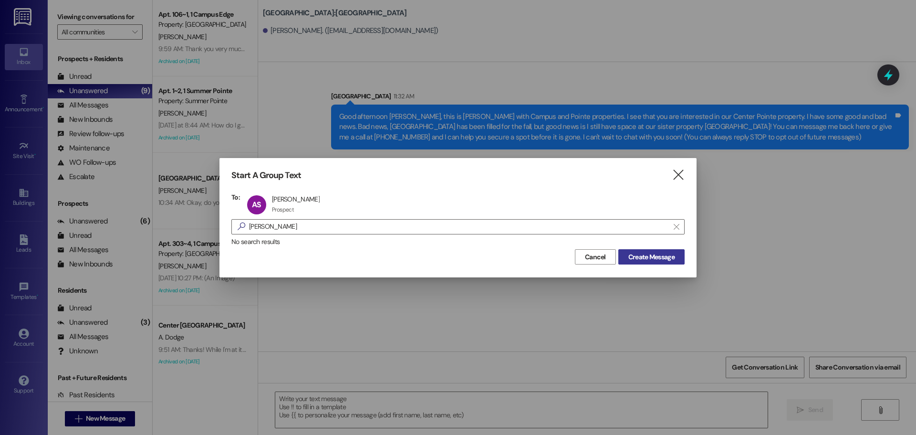
click at [658, 254] on span "Create Message" at bounding box center [651, 257] width 46 height 10
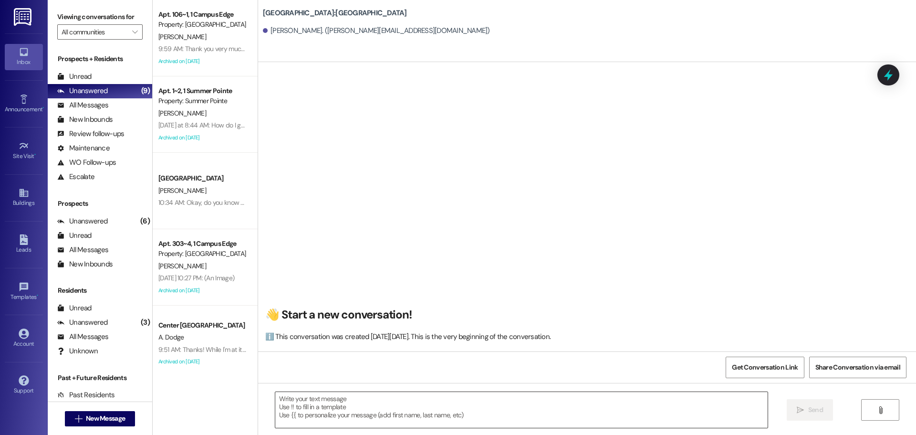
click at [533, 416] on textarea at bounding box center [521, 410] width 492 height 36
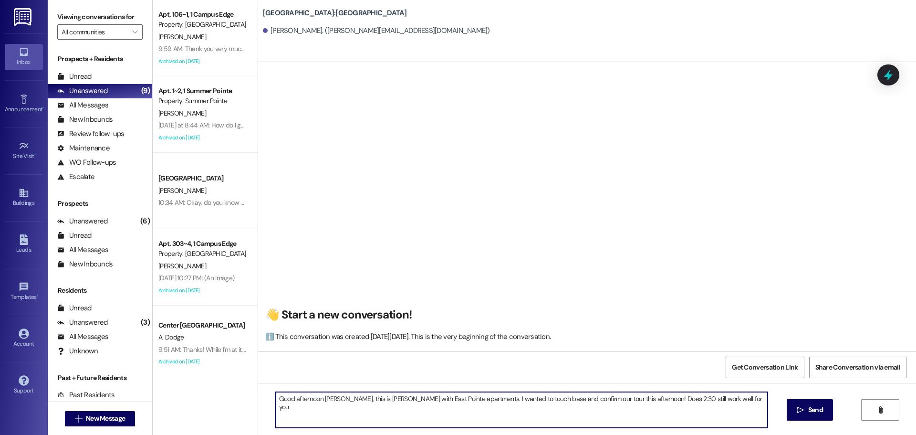
type textarea "Good afternoon Abigail, this is Andrea with East Pointe apartments. I wanted to…"
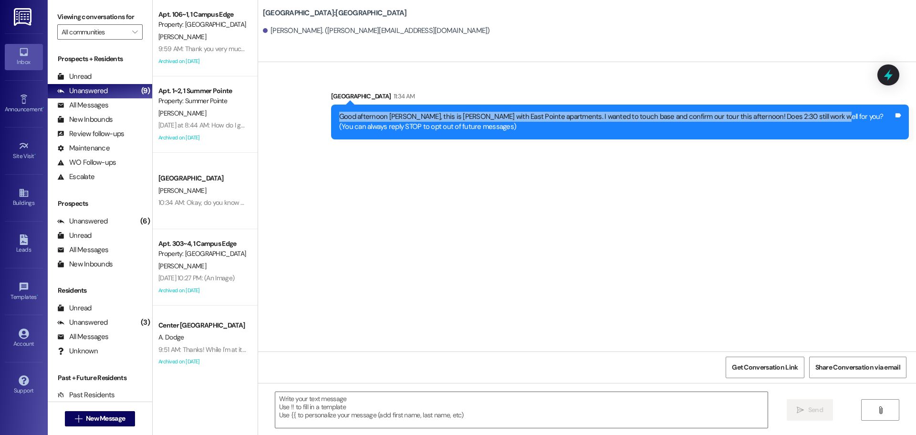
drag, startPoint x: 334, startPoint y: 117, endPoint x: 805, endPoint y: 115, distance: 471.5
click at [805, 115] on div "Good afternoon [PERSON_NAME], this is [PERSON_NAME] with East Pointe apartments…" at bounding box center [616, 122] width 554 height 21
copy div "Good afternoon Abigail, this is Andrea with East Pointe apartments. I wanted to…"
click at [119, 415] on span "New Message" at bounding box center [105, 418] width 39 height 10
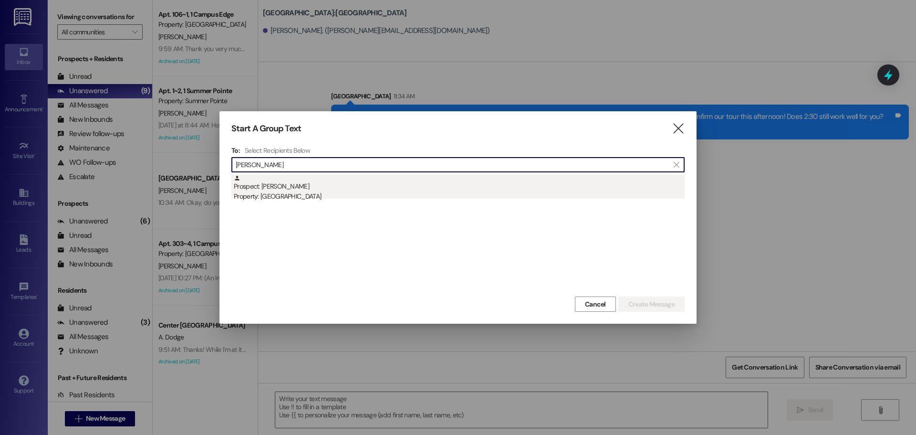
type input "kayla john"
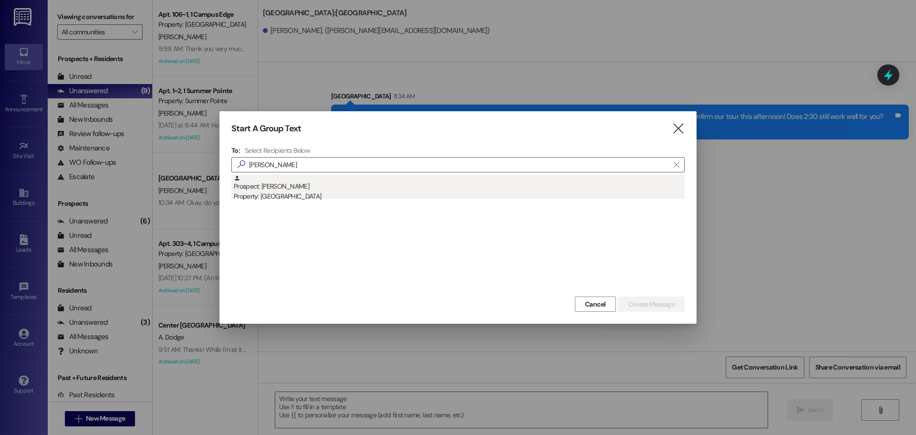
click at [298, 185] on div "Prospect: Kayla Johnson Property: Center Pointe" at bounding box center [459, 188] width 451 height 27
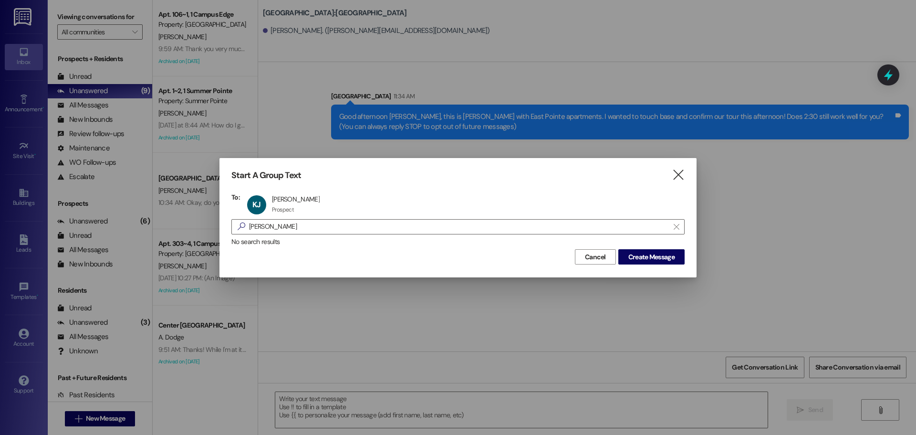
click at [647, 244] on div "No search results" at bounding box center [457, 242] width 453 height 10
click at [646, 248] on div "Cancel Create Message" at bounding box center [457, 256] width 453 height 18
click at [646, 255] on span "Create Message" at bounding box center [651, 257] width 46 height 10
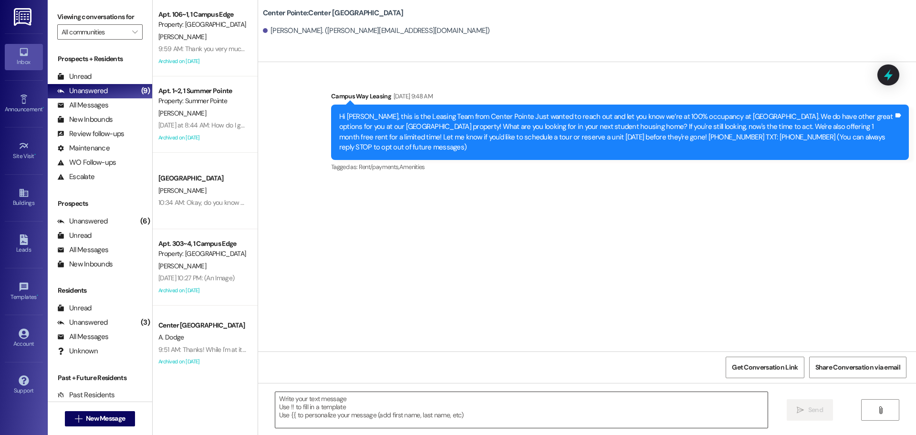
click at [463, 415] on textarea at bounding box center [521, 410] width 492 height 36
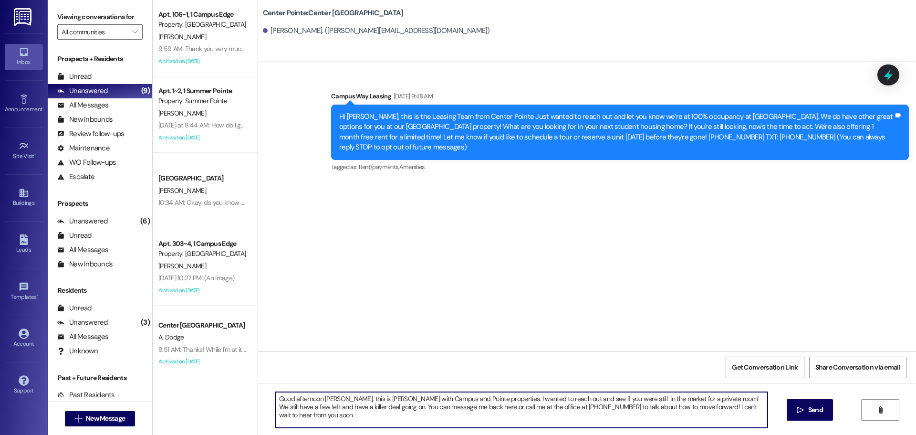
type textarea "Good afternoon Kayla, this is Andrea with Campus and Pointe properties. I wante…"
click at [463, 415] on textarea "Good afternoon Kayla, this is Andrea with Campus and Pointe properties. I wante…" at bounding box center [521, 410] width 492 height 36
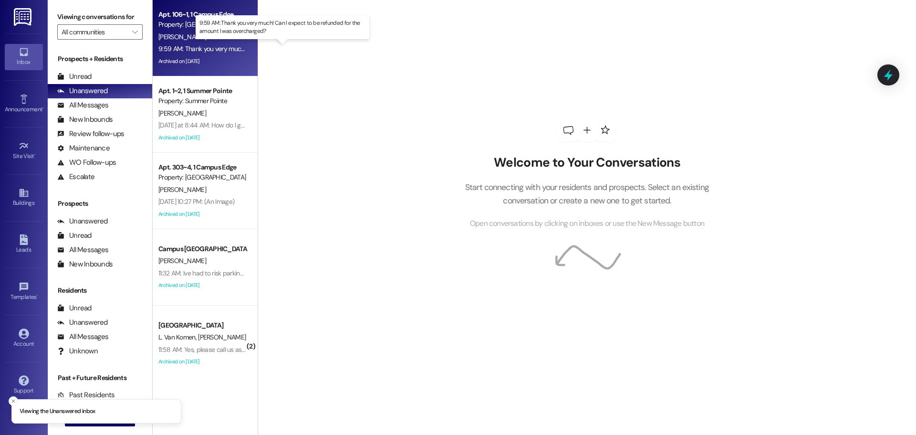
click at [218, 51] on div "9:59 AM: Thank you very much! Can I expect to be refunded for the amount I was …" at bounding box center [291, 48] width 266 height 9
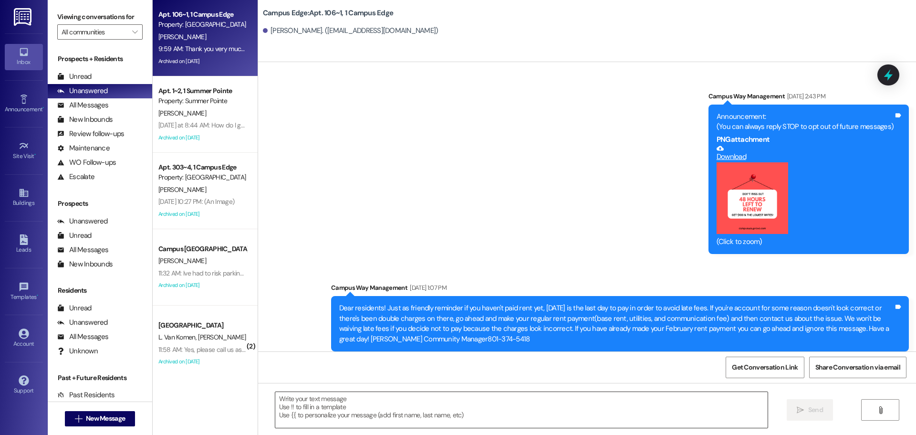
scroll to position [8829, 0]
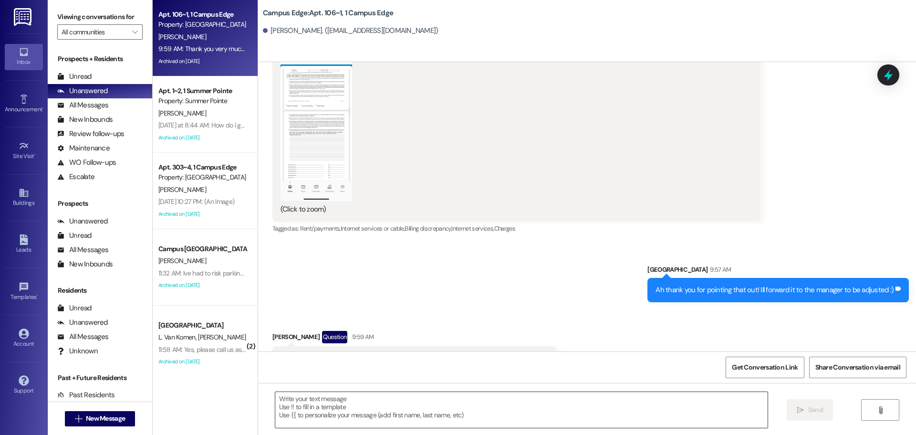
click at [425, 402] on textarea at bounding box center [521, 410] width 492 height 36
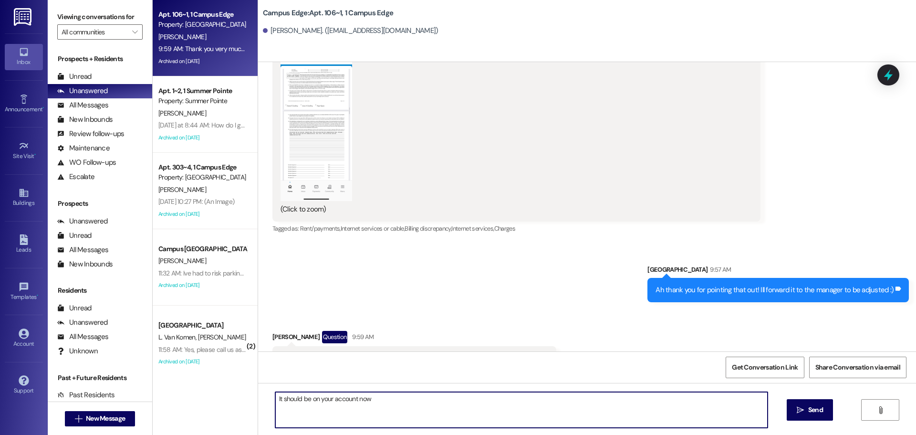
type textarea "It should be on your account now!"
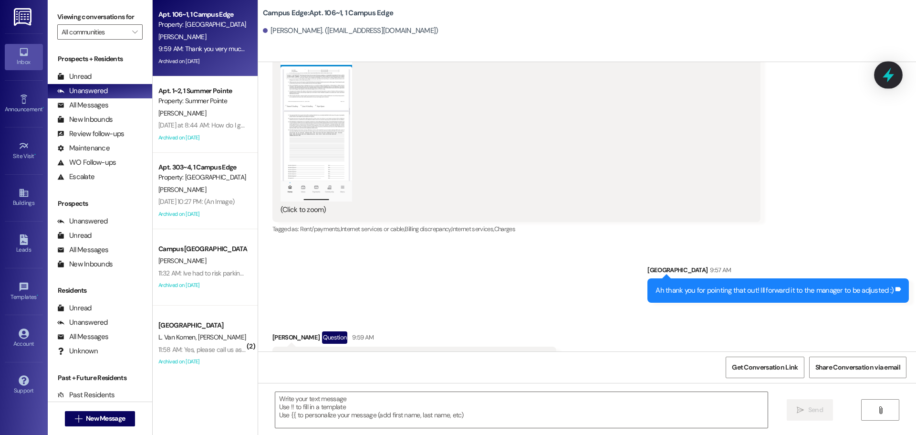
click at [896, 70] on icon at bounding box center [888, 75] width 16 height 16
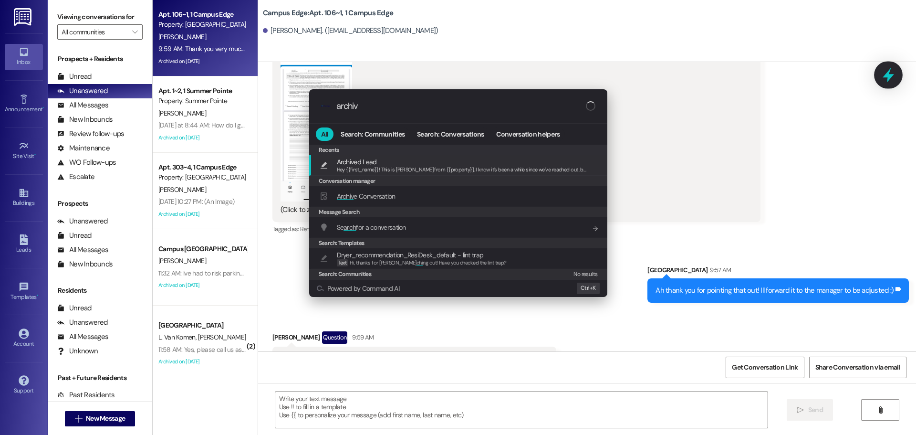
type input "archive"
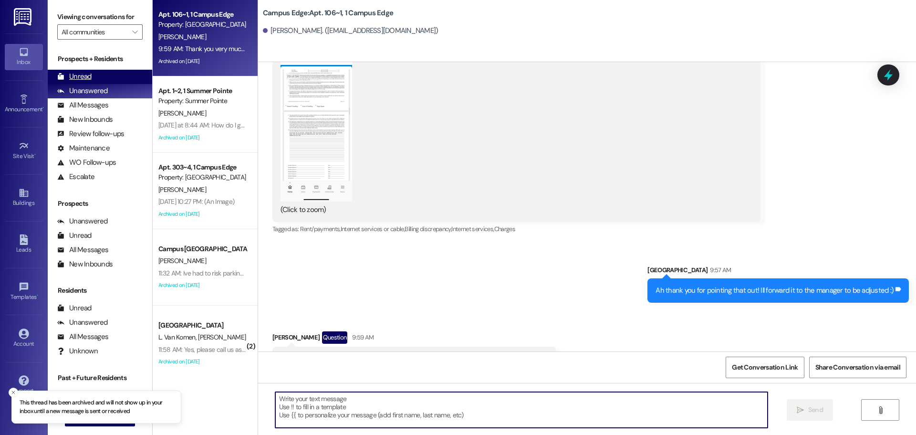
click at [73, 73] on div "Unread" at bounding box center [74, 77] width 34 height 10
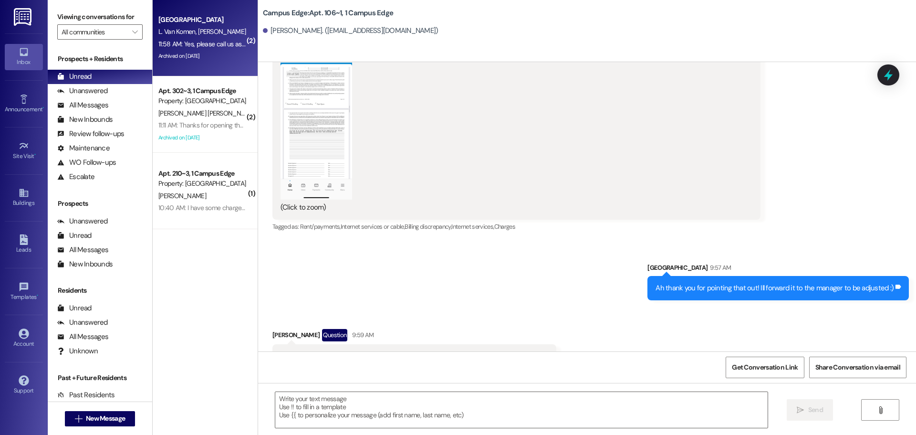
scroll to position [8758, 0]
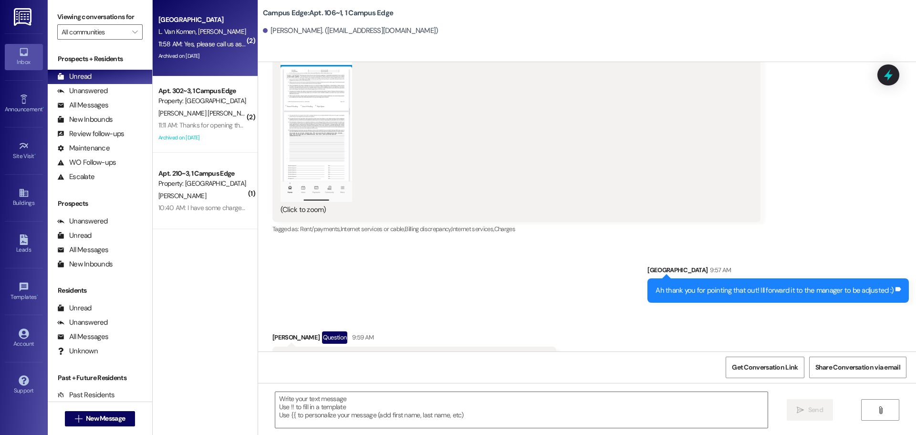
click at [188, 50] on div "Archived on [DATE]" at bounding box center [202, 56] width 90 height 12
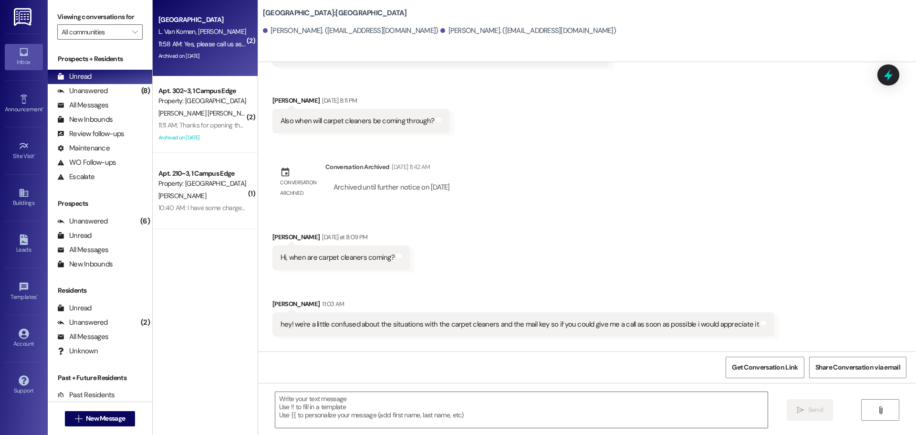
scroll to position [545, 0]
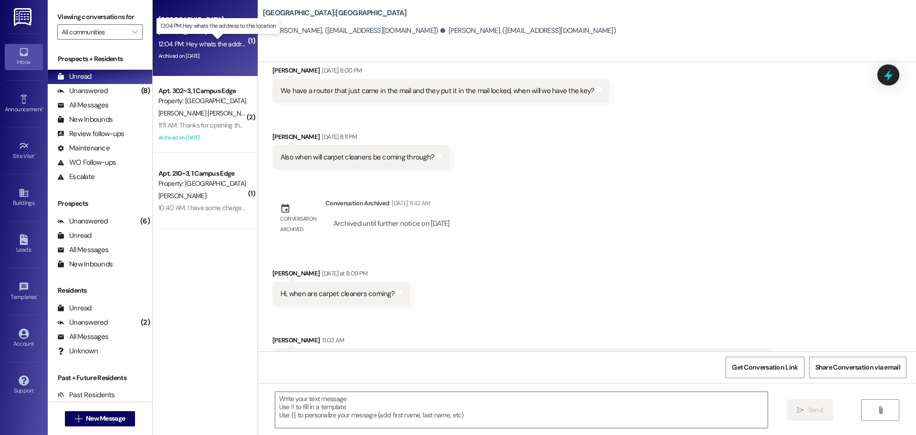
click at [178, 45] on div "12:04 PM: Hey whats the address to this location 12:04 PM: Hey whats the addres…" at bounding box center [225, 44] width 134 height 9
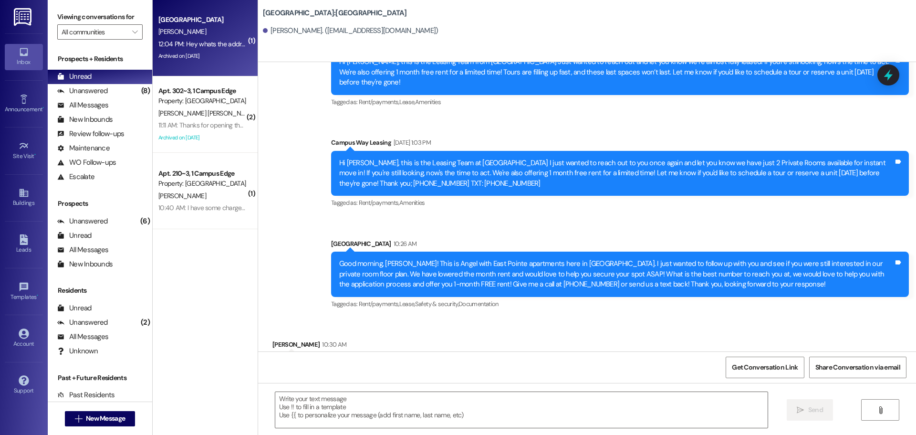
scroll to position [1136, 0]
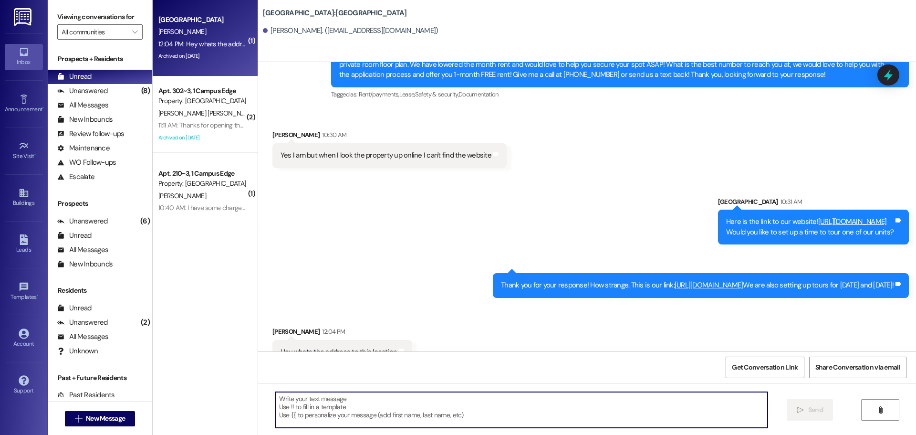
click at [357, 403] on textarea at bounding box center [521, 410] width 492 height 36
type textarea "[STREET_ADDRESS]"
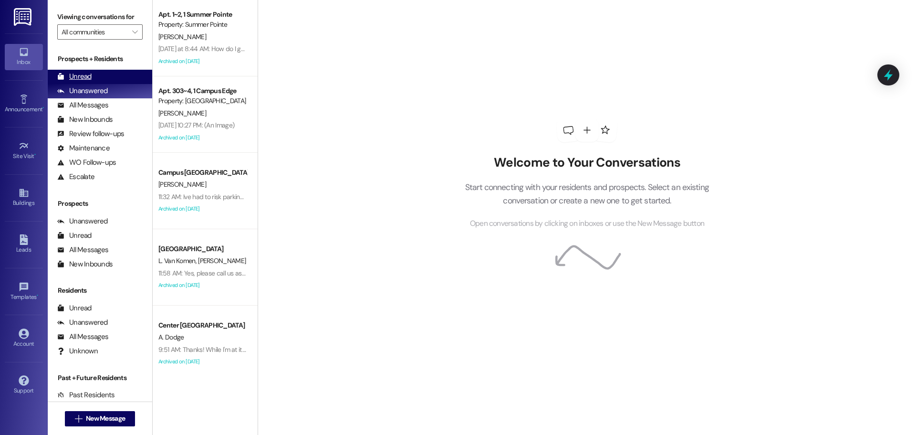
click at [79, 74] on div "Unread" at bounding box center [74, 77] width 34 height 10
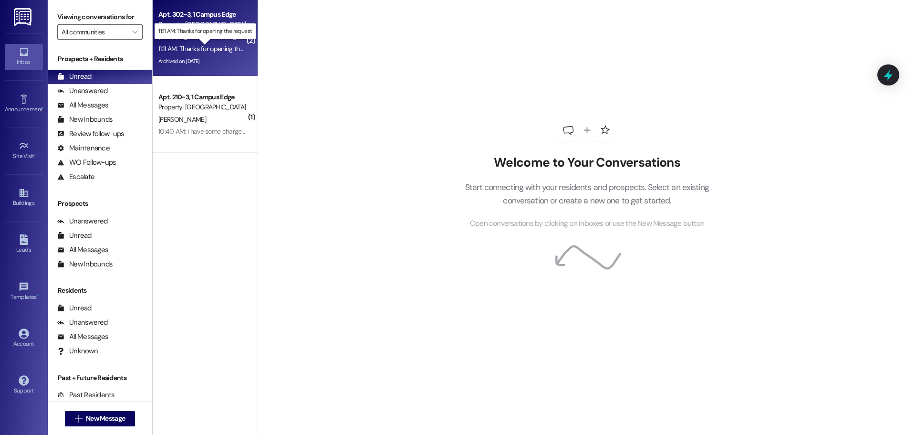
click at [206, 50] on div "11:11 AM: Thanks for opening the request 11:11 AM: Thanks for opening the reque…" at bounding box center [212, 48] width 108 height 9
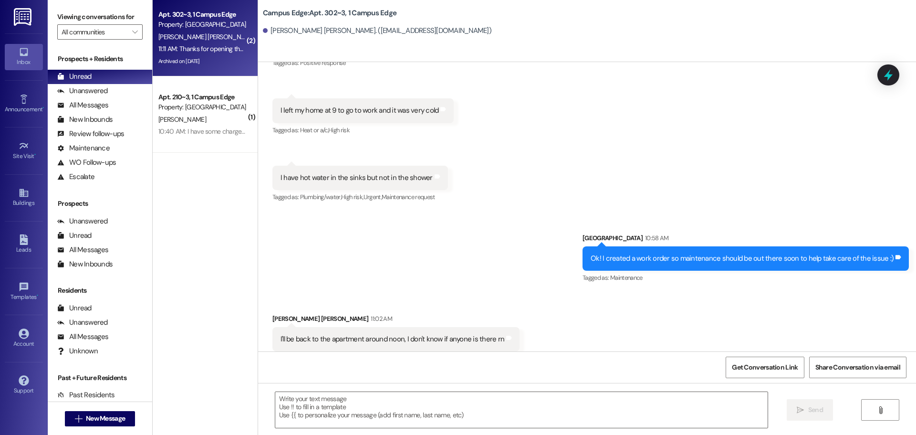
scroll to position [2493, 0]
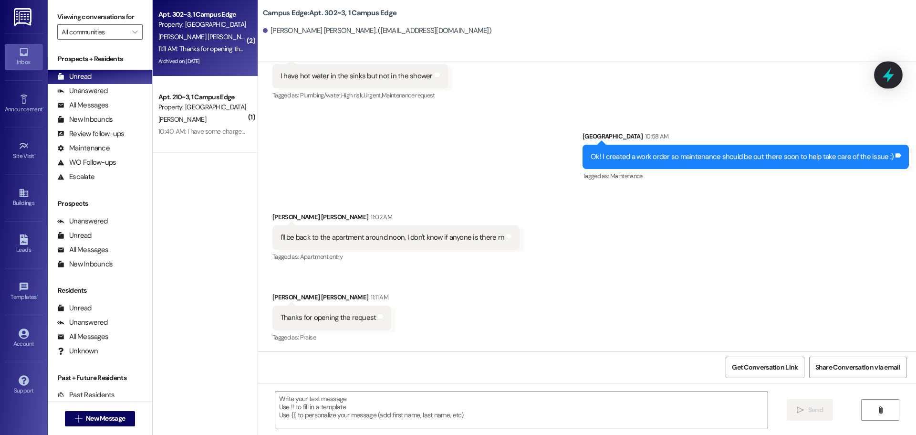
click at [887, 77] on icon at bounding box center [888, 75] width 11 height 15
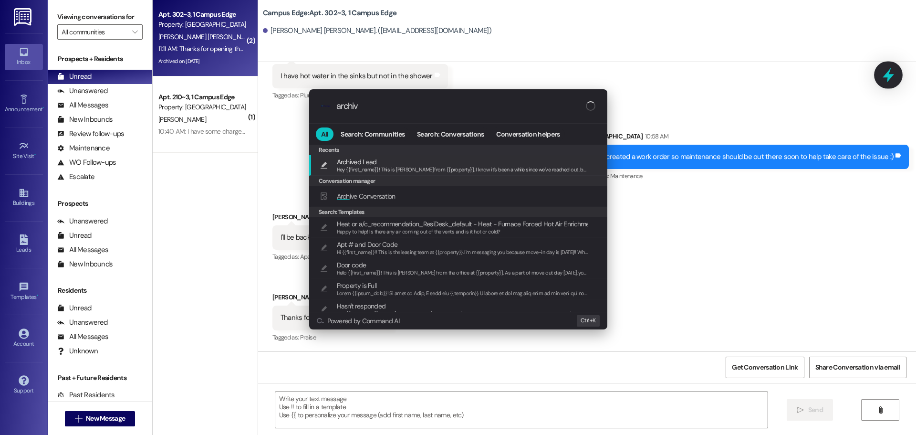
type input "archive"
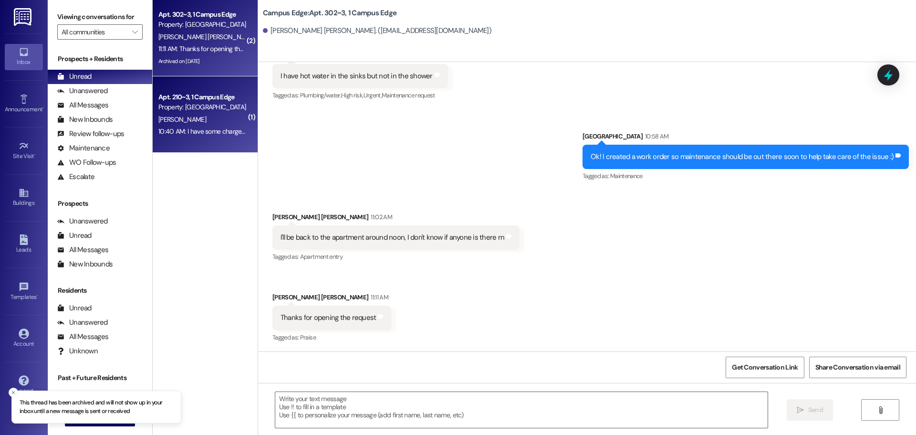
click at [222, 127] on div "10:40 AM: I have some charges that I shouldn't have, like August rent and a new…" at bounding box center [295, 131] width 275 height 9
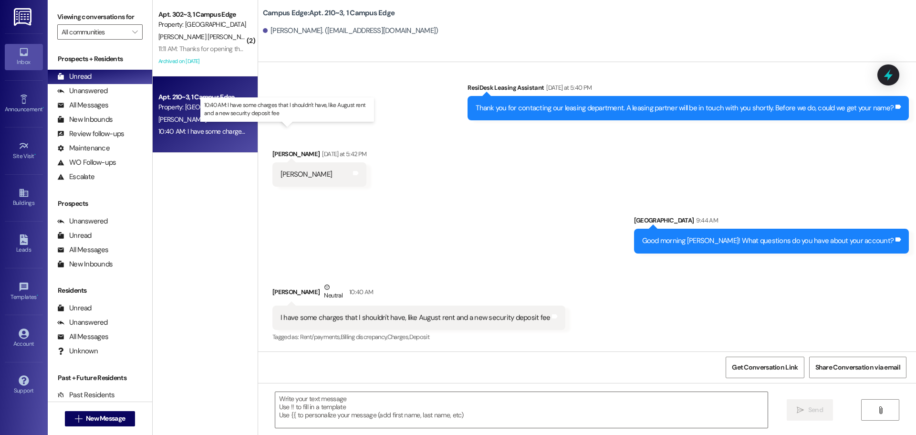
scroll to position [142, 0]
click at [566, 413] on textarea at bounding box center [521, 410] width 492 height 36
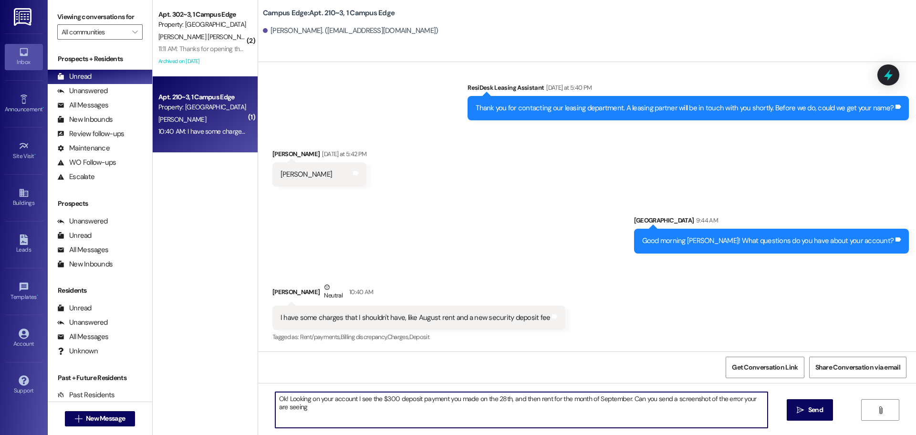
type textarea "Ok! Looking on your account I see the $300 deposit payment you made on the 28th…"
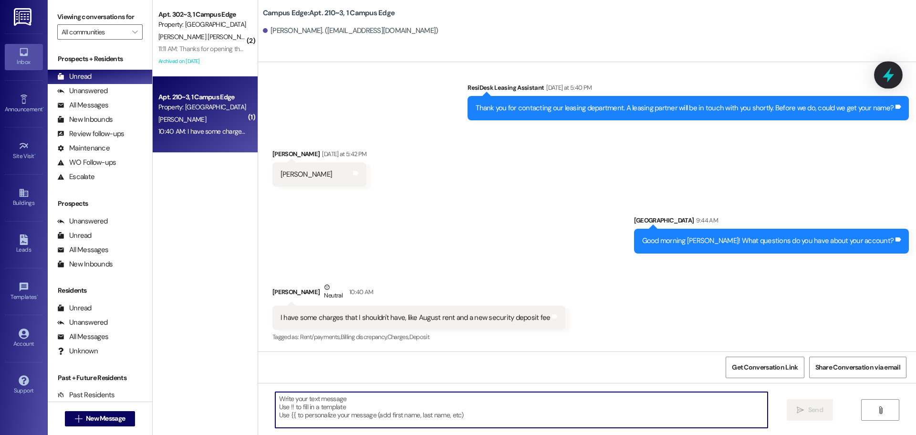
click at [886, 71] on icon at bounding box center [888, 75] width 16 height 16
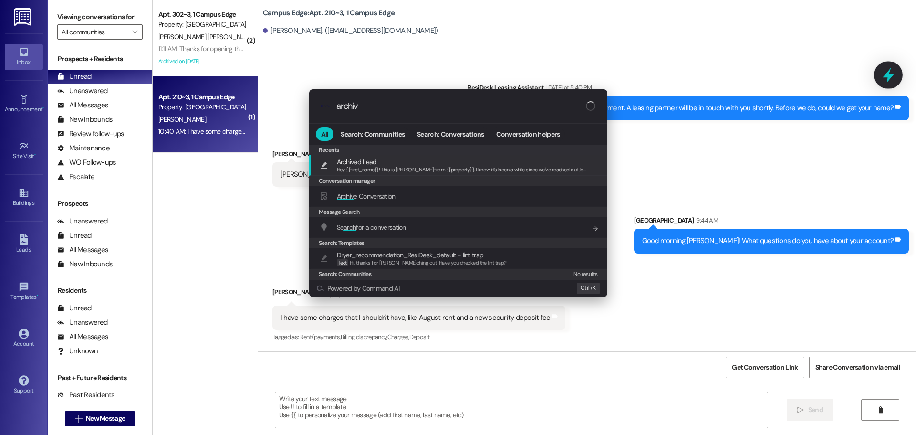
type input "archive"
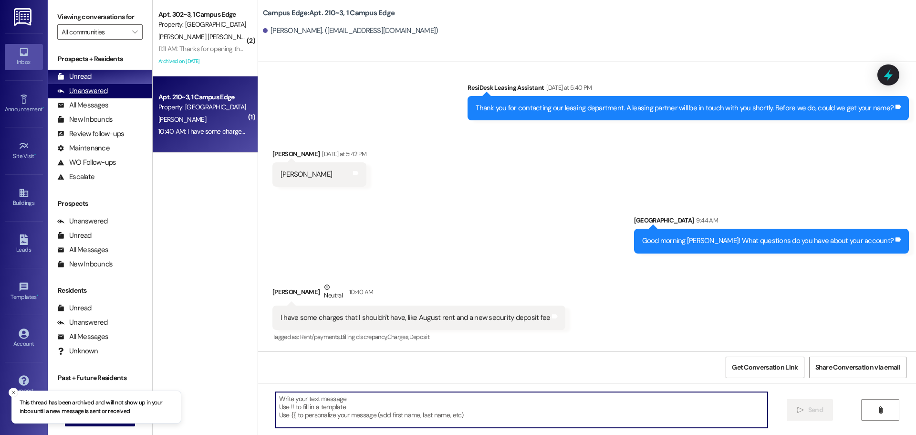
click at [94, 89] on div "Unanswered" at bounding box center [82, 91] width 51 height 10
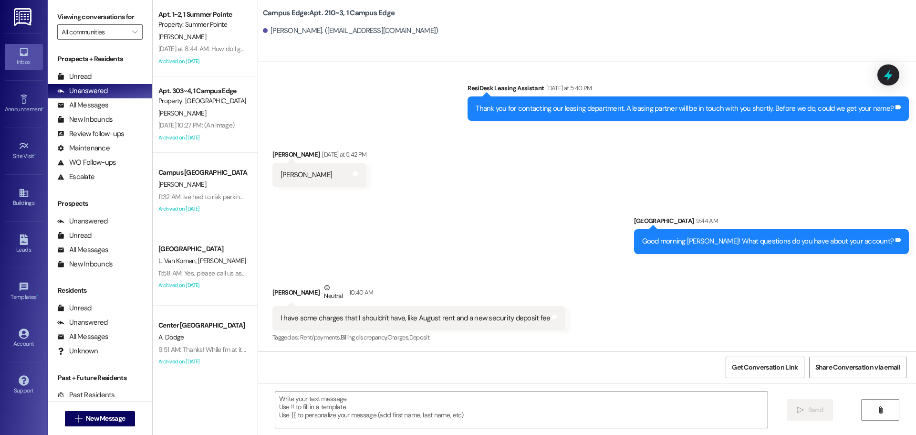
scroll to position [91, 0]
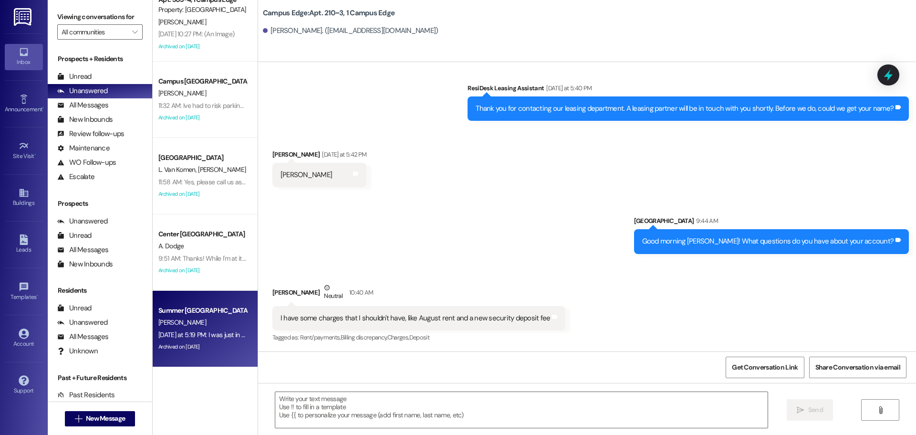
click at [193, 337] on div "[DATE] at 5:19 PM: I was just in the middle of watching something before it was…" at bounding box center [290, 334] width 264 height 9
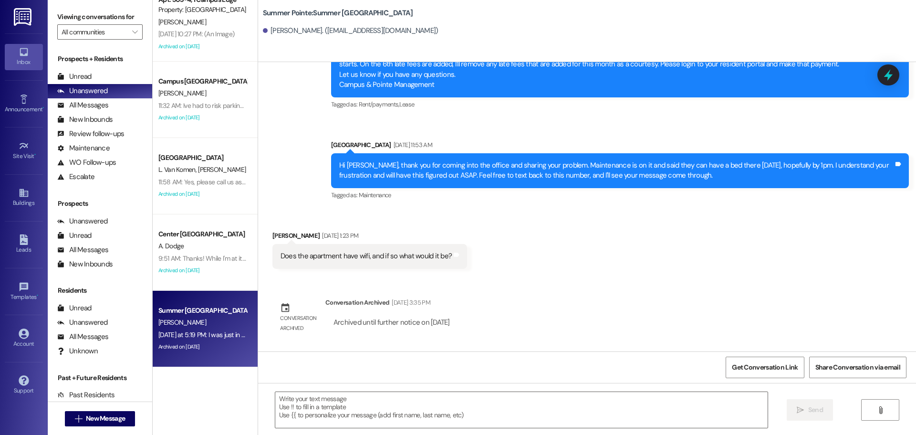
scroll to position [812, 0]
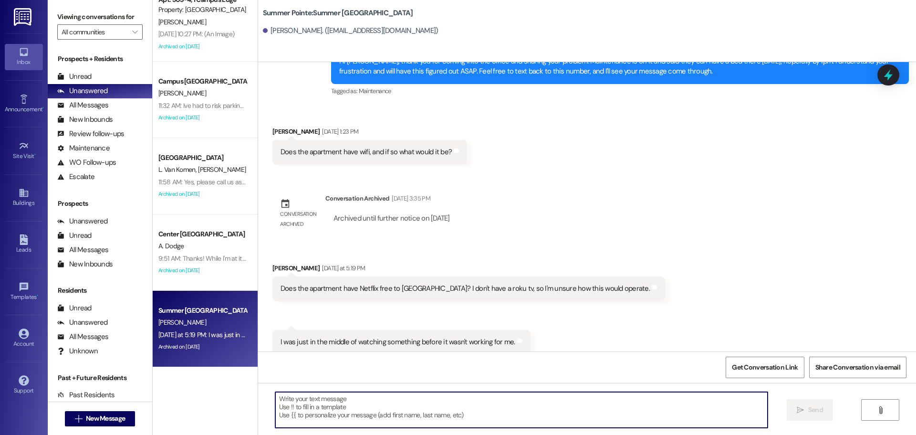
click at [389, 400] on textarea at bounding box center [521, 410] width 492 height 36
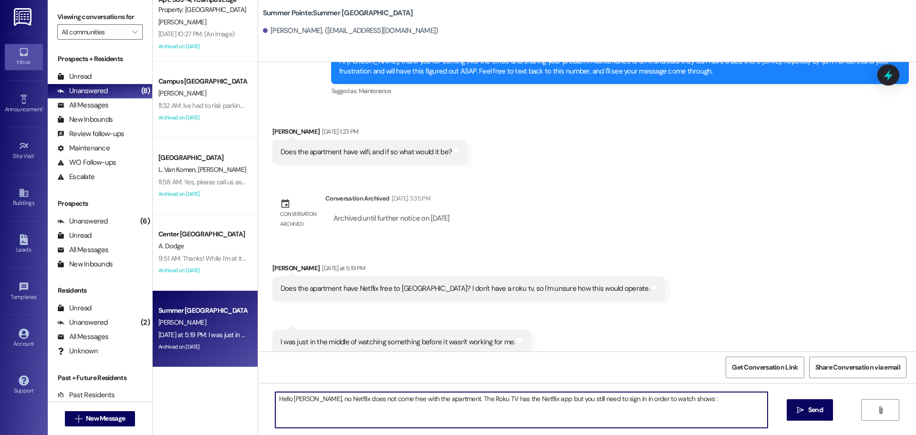
type textarea "Hello [PERSON_NAME], no Netflix does not come free with the apartment. The Roku…"
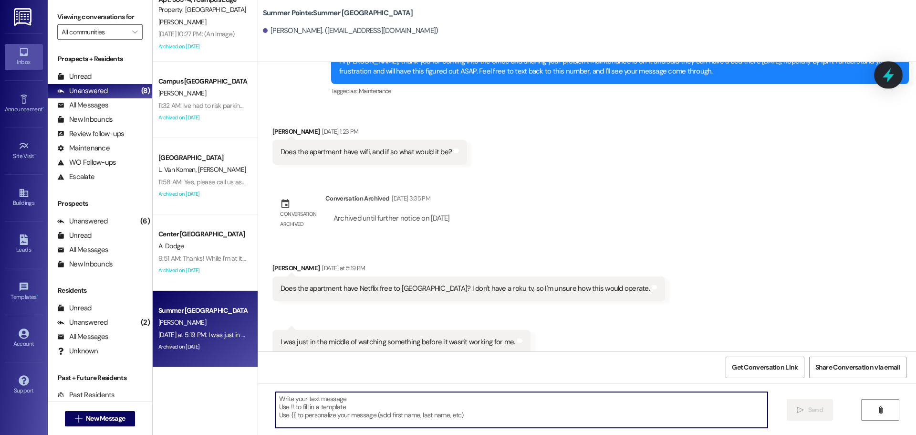
click at [899, 77] on body "Inbox Go to Inbox Announcement • Send A Text Announcement Site Visit • Go to Si…" at bounding box center [458, 217] width 916 height 435
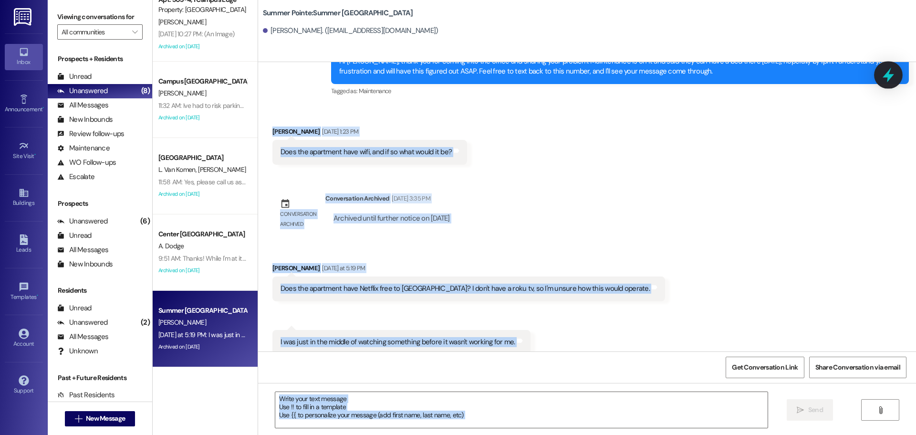
click at [896, 75] on icon at bounding box center [888, 75] width 16 height 16
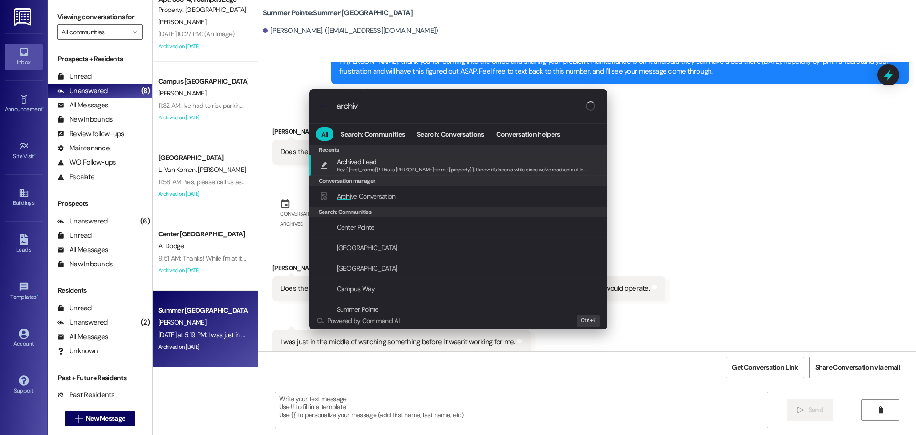
type input "archive"
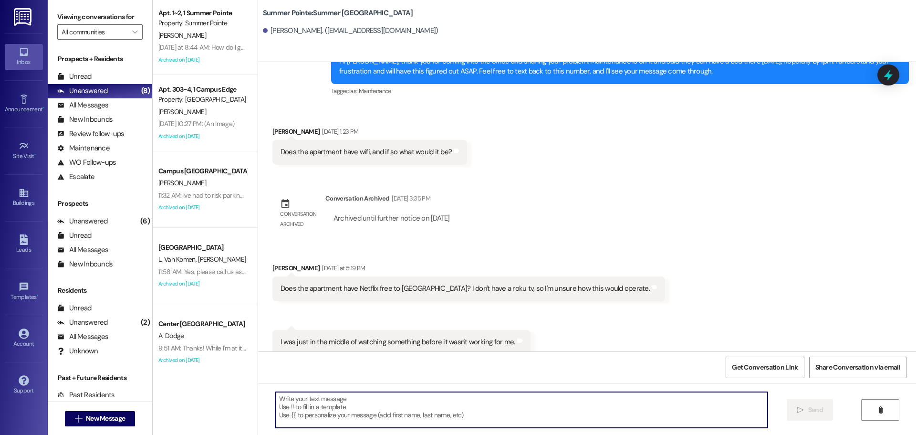
scroll to position [0, 0]
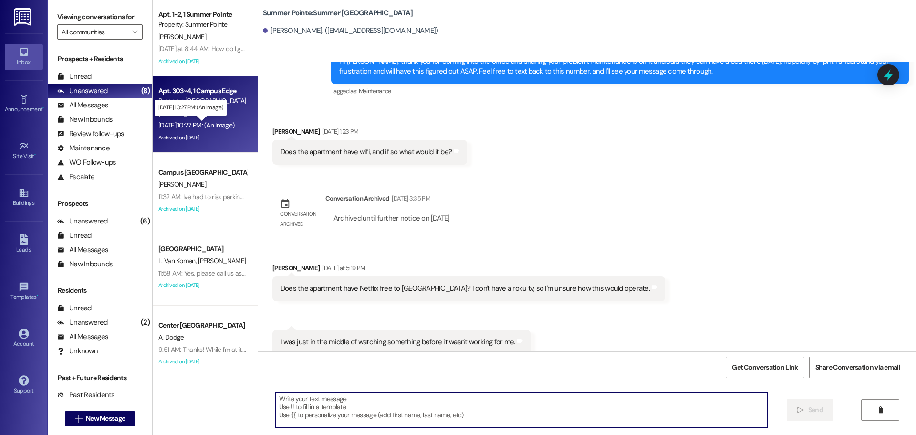
click at [192, 128] on div "[DATE] 10:27 PM: (An Image) [DATE] 10:27 PM: (An Image)" at bounding box center [196, 125] width 76 height 9
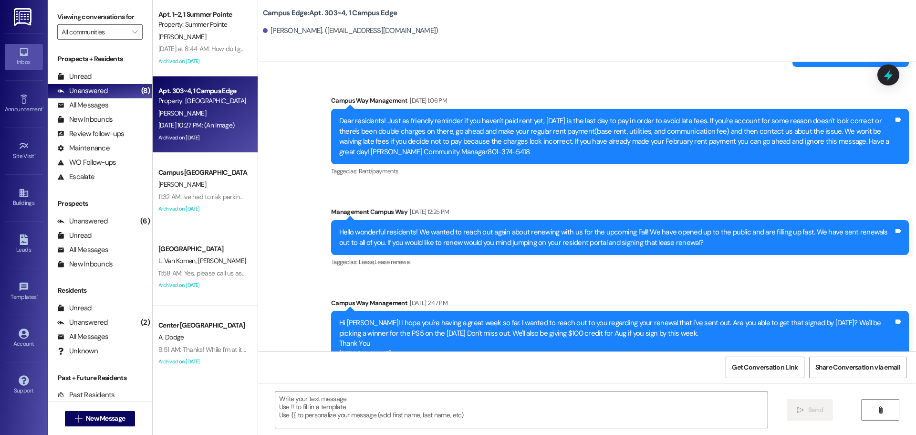
scroll to position [12529, 0]
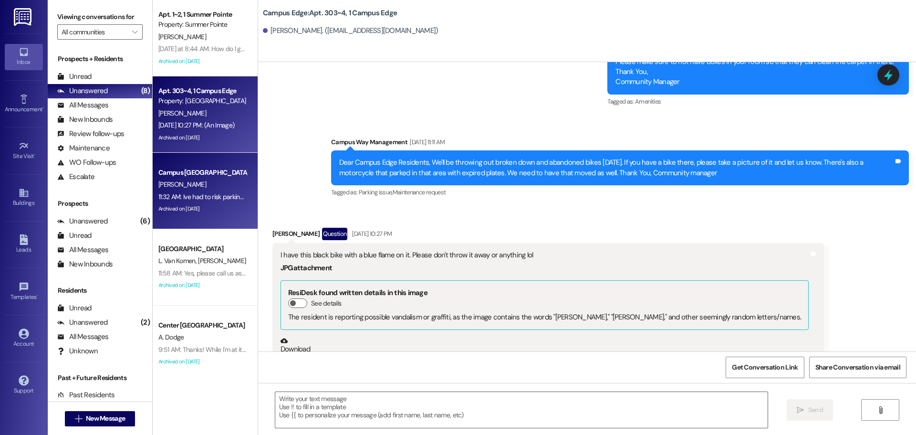
click at [206, 196] on div "11:32 AM: Ive had to risk parking in the parkinglot adjacent to the IT building…" at bounding box center [412, 196] width 509 height 9
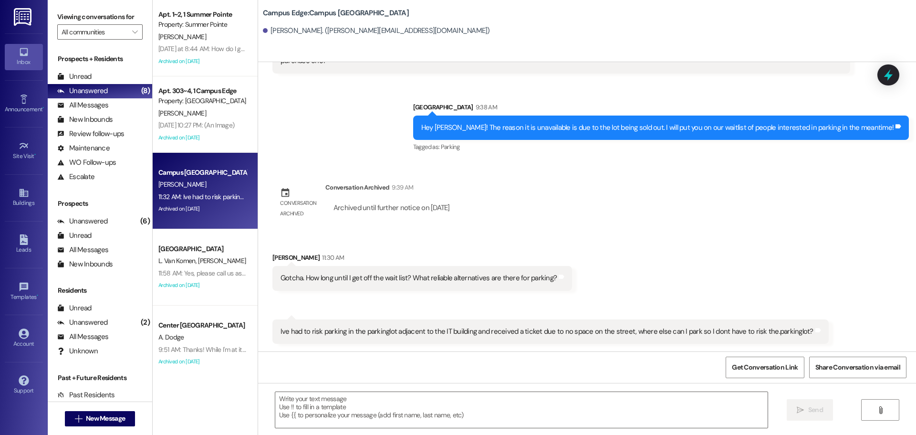
scroll to position [1606, 0]
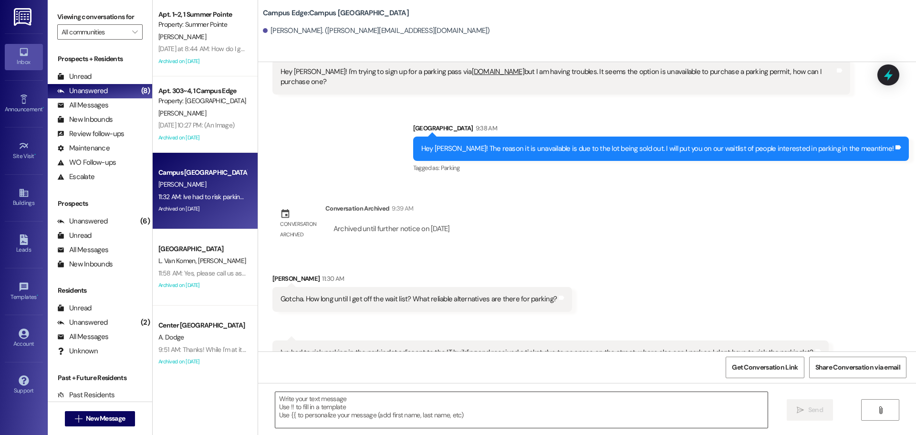
click at [484, 395] on textarea at bounding box center [521, 410] width 492 height 36
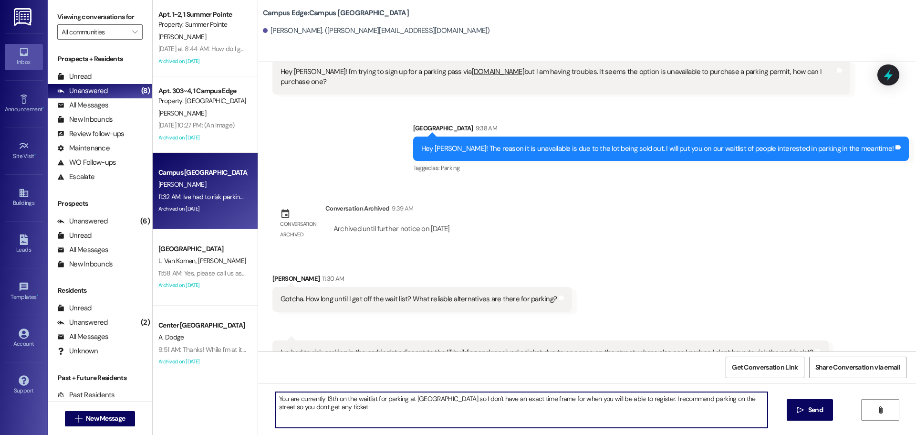
type textarea "You are currently 13th on the waitlist for parking at Campus Edge so I don't ha…"
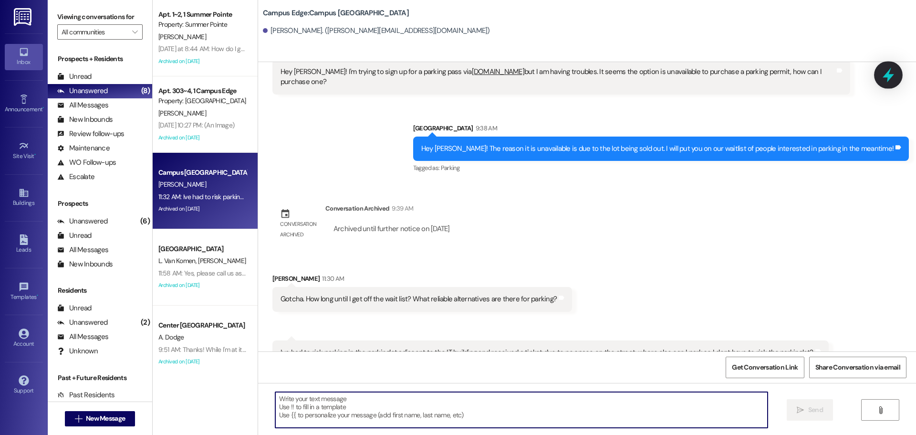
click at [883, 77] on icon at bounding box center [888, 75] width 11 height 15
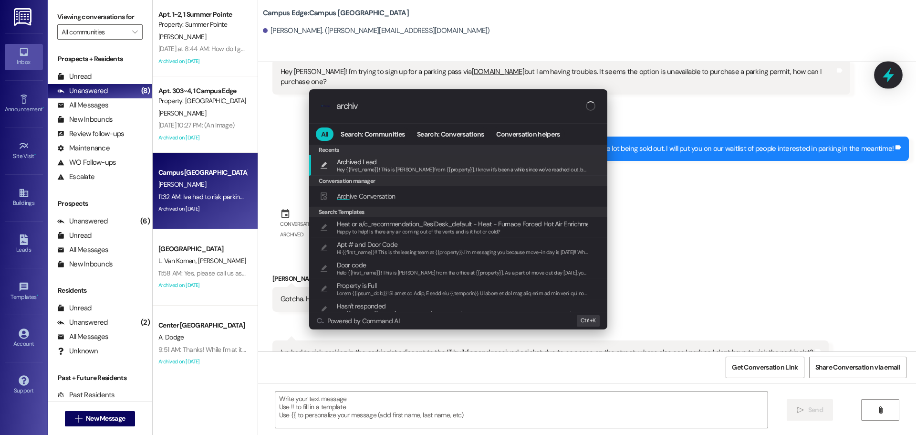
type input "archive"
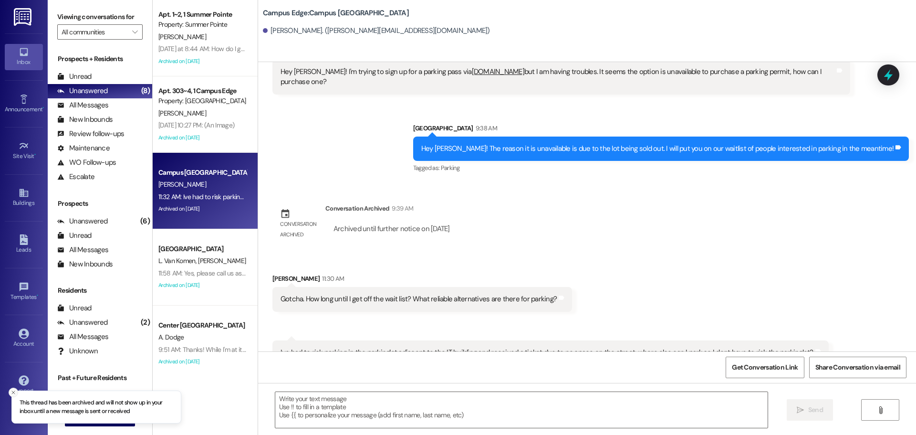
click at [11, 391] on icon "Close toast" at bounding box center [13, 392] width 6 height 6
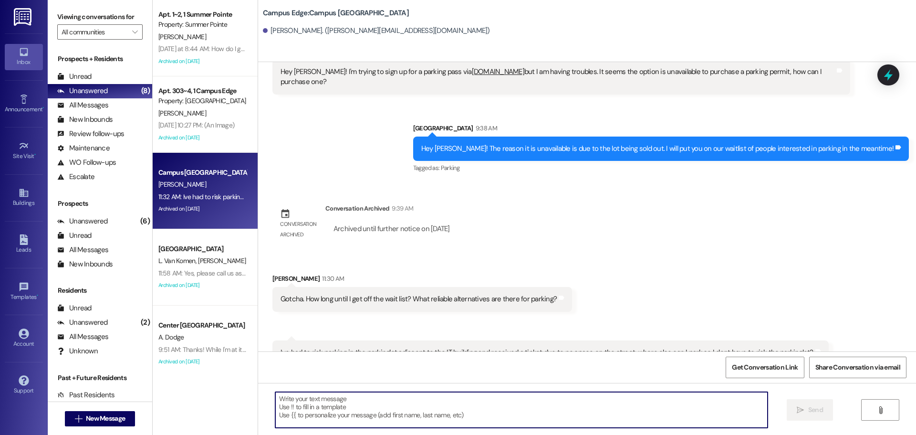
click at [75, 418] on icon "" at bounding box center [78, 419] width 7 height 8
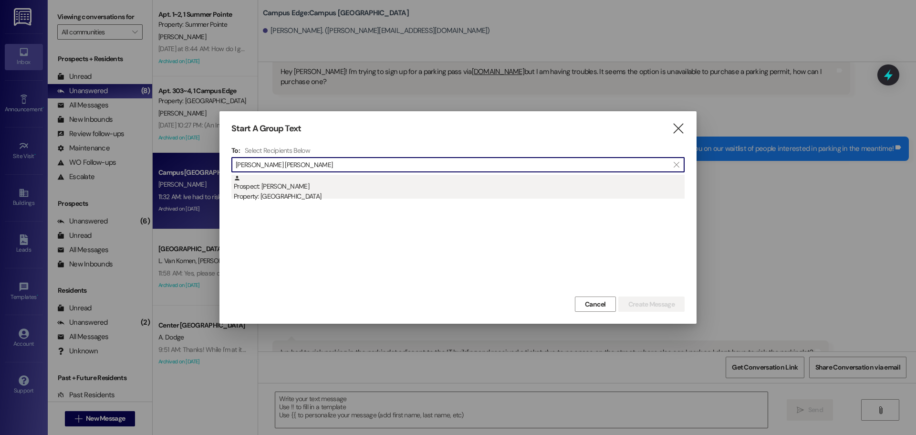
type input "abigail sl"
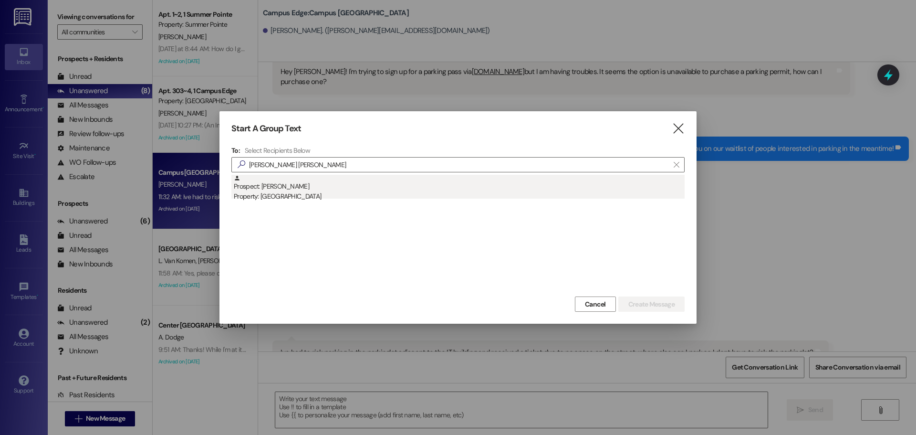
click at [289, 188] on div "Prospect: Abigail Sleight Property: East Pointe" at bounding box center [459, 188] width 451 height 27
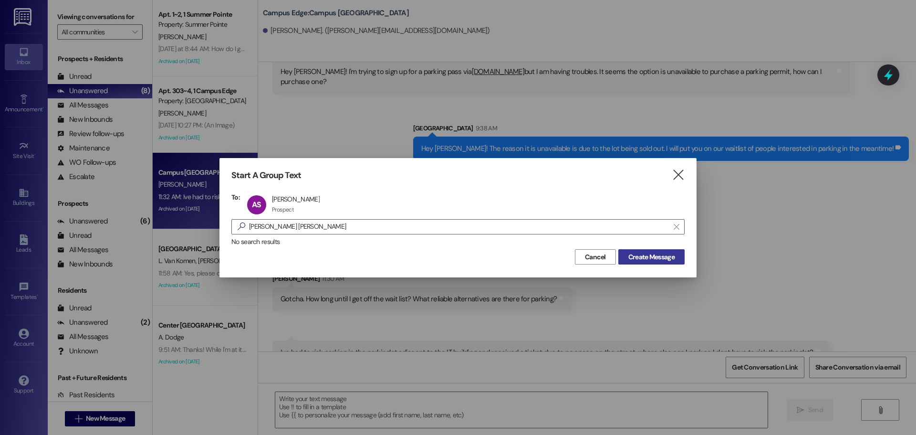
click at [672, 252] on span "Create Message" at bounding box center [651, 257] width 46 height 10
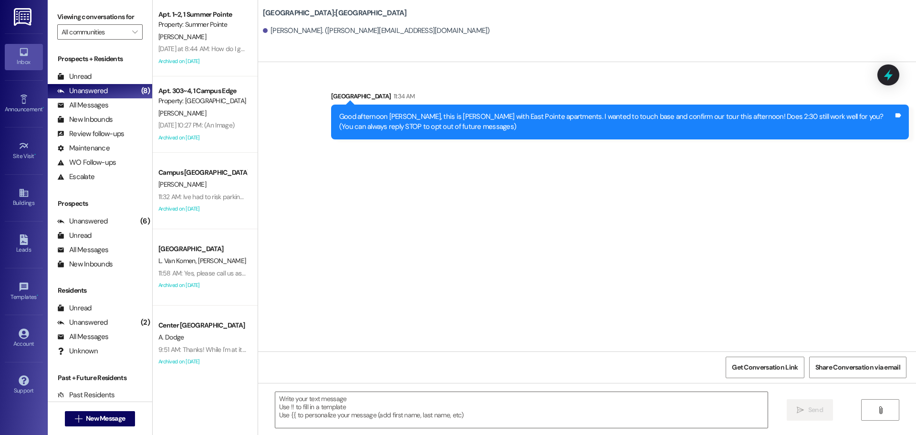
scroll to position [0, 0]
drag, startPoint x: 472, startPoint y: 434, endPoint x: 469, endPoint y: 411, distance: 23.1
click at [468, 427] on div " Send " at bounding box center [587, 419] width 658 height 72
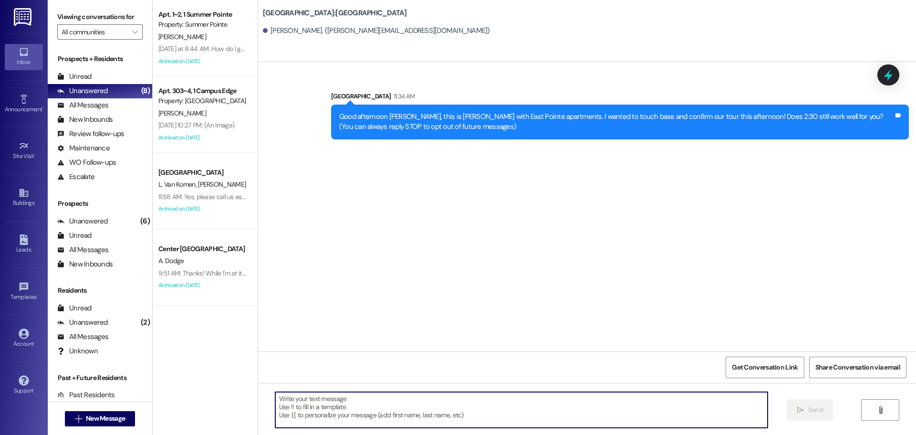
click at [469, 411] on textarea at bounding box center [521, 410] width 492 height 36
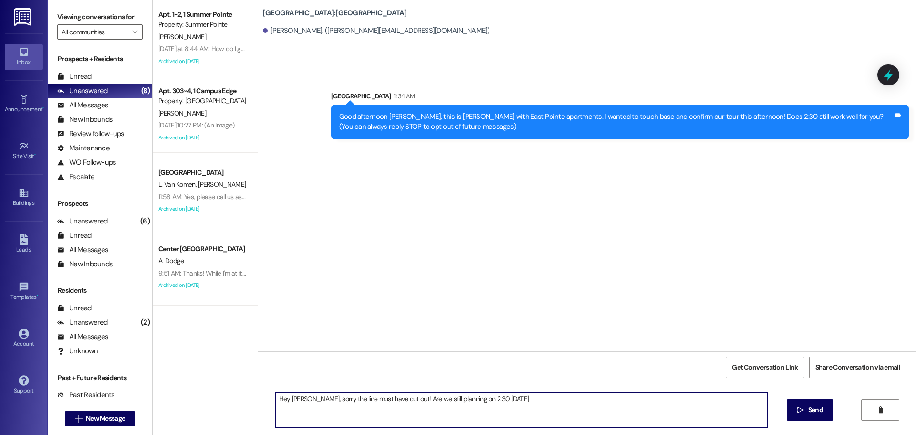
type textarea "Hey Abigail, sorry the line must have cut out! Are we still planning on 2:30 to…"
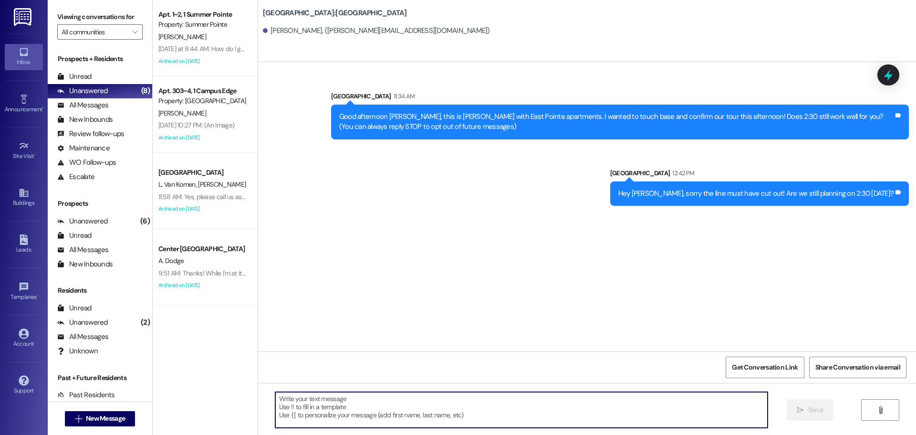
click at [685, 199] on div "Hey Abigail, sorry the line must have cut out! Are we still planning on 2:30 to…" at bounding box center [759, 193] width 299 height 24
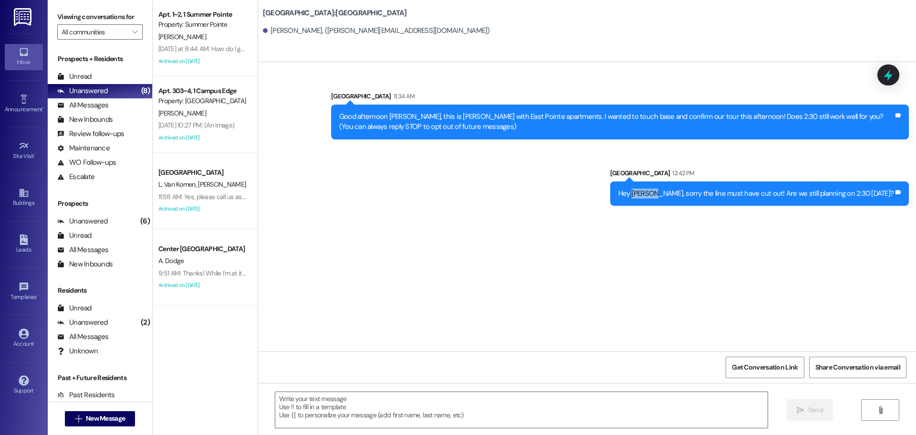
click at [685, 199] on div "Hey Abigail, sorry the line must have cut out! Are we still planning on 2:30 to…" at bounding box center [759, 193] width 299 height 24
click at [690, 195] on div "Hey Abigail, sorry the line must have cut out! Are we still planning on 2:30 to…" at bounding box center [756, 193] width 276 height 10
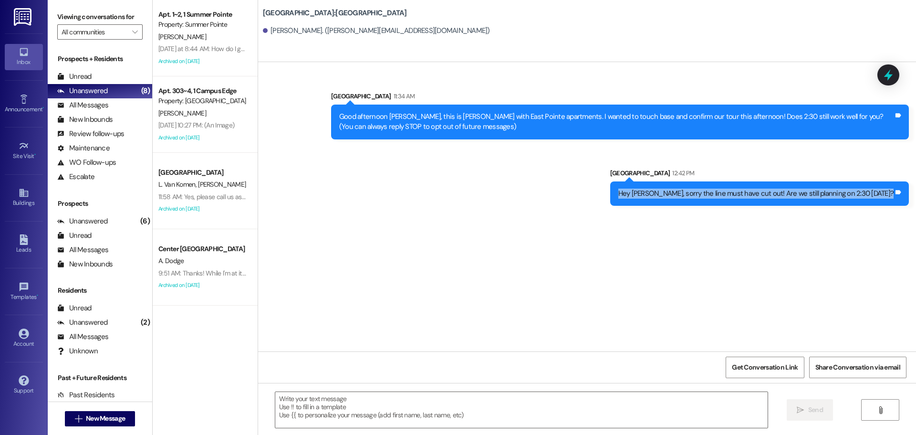
click at [690, 195] on div "Hey Abigail, sorry the line must have cut out! Are we still planning on 2:30 to…" at bounding box center [756, 193] width 276 height 10
copy div "Hey Abigail, sorry the line must have cut out! Are we still planning on 2:30 to…"
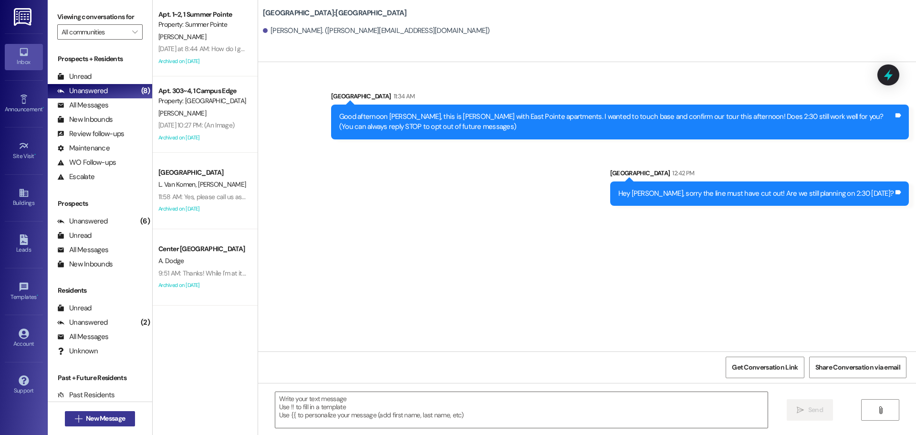
click at [118, 427] on div " New Message" at bounding box center [100, 419] width 71 height 24
click at [118, 423] on button " New Message" at bounding box center [100, 418] width 71 height 15
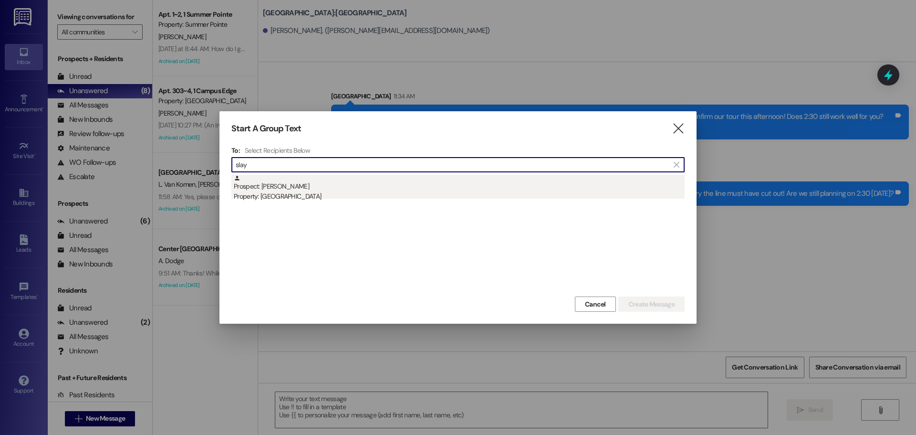
type input "slay"
click at [313, 186] on div "Prospect: Kendra Slay Property: East Pointe" at bounding box center [459, 188] width 451 height 27
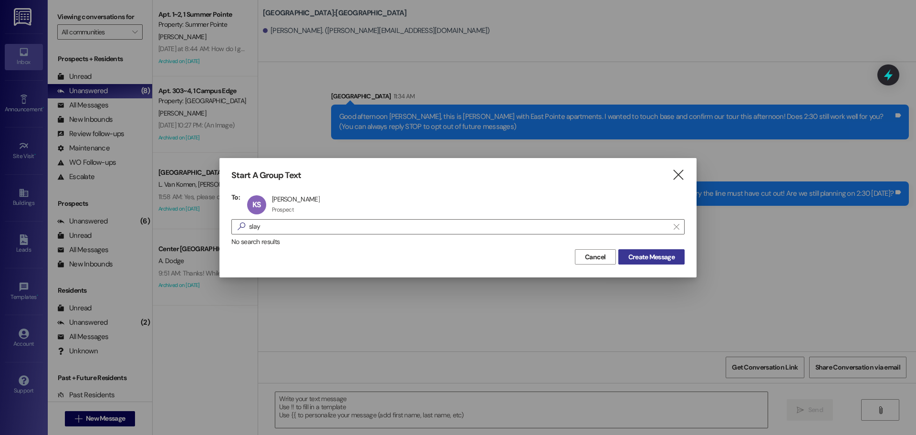
click at [634, 257] on span "Create Message" at bounding box center [651, 257] width 46 height 10
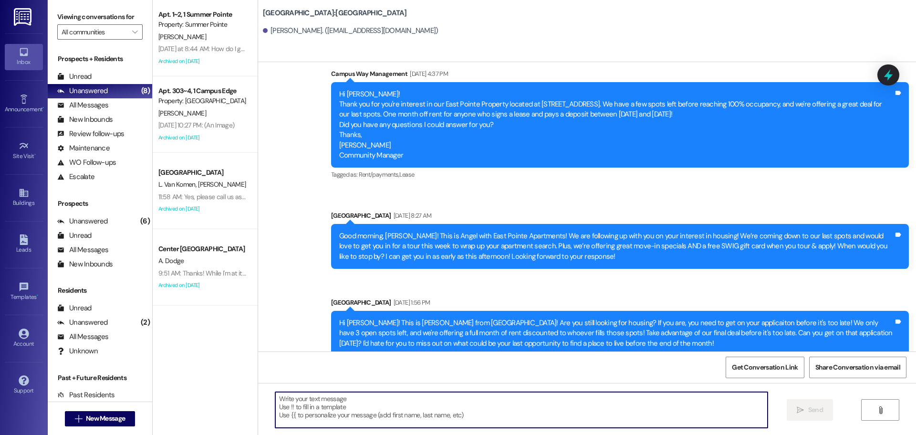
click at [477, 416] on textarea at bounding box center [521, 410] width 492 height 36
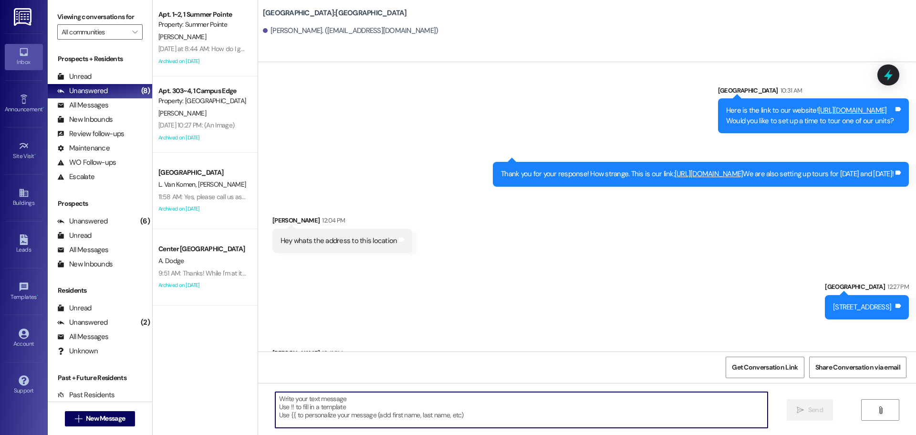
scroll to position [1321, 0]
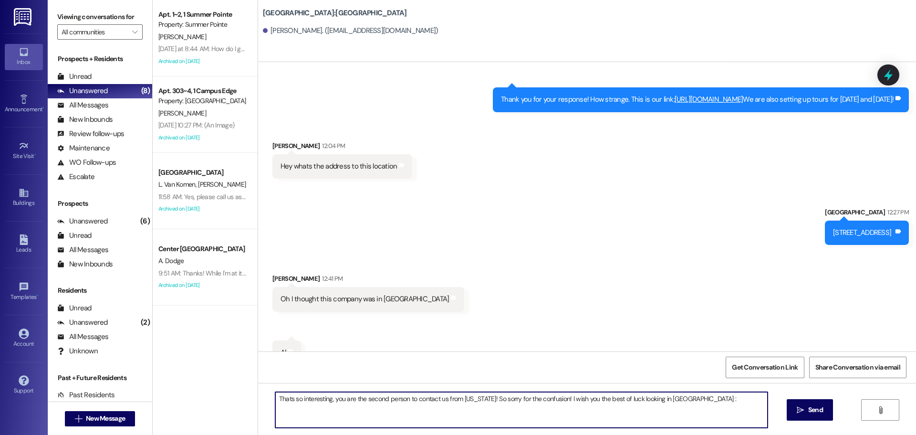
type textarea "Thats so interesting, you are the second person to contact us from Alabama! So …"
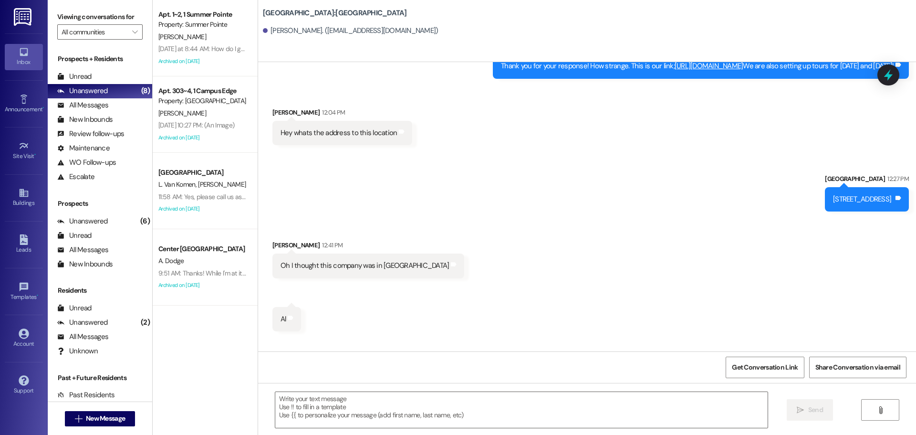
scroll to position [1389, 0]
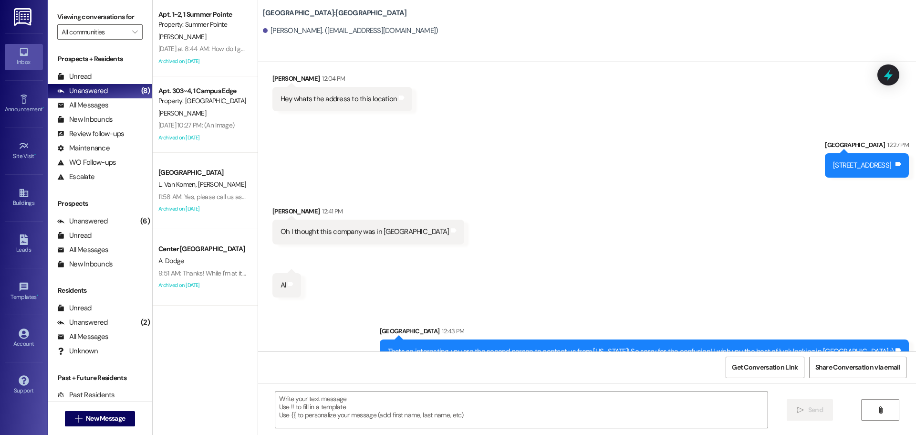
click at [359, 227] on div "Oh I thought this company was in Tuscaloosa" at bounding box center [365, 232] width 169 height 10
copy div "Oh I thought this company was in Tuscaloosa Tags and notes Received via SMS 12:…"
click at [535, 346] on div "Thats so interesting, you are the second person to contact us from Alabama! So …" at bounding box center [641, 351] width 506 height 10
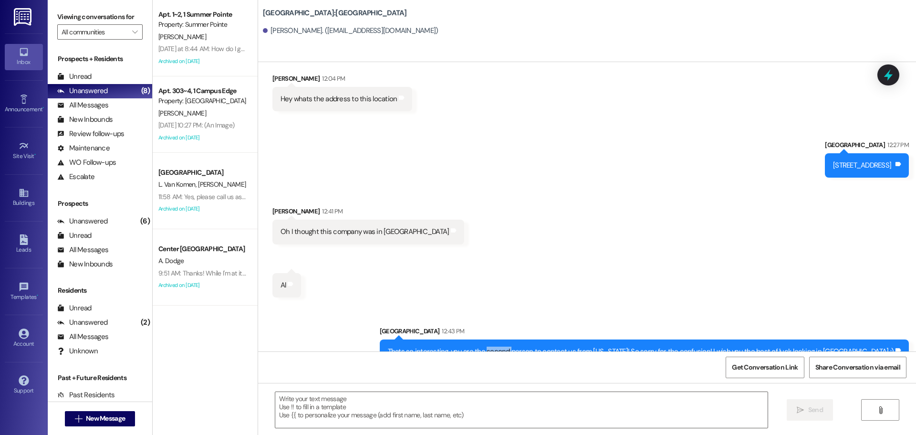
click at [535, 346] on div "Thats so interesting, you are the second person to contact us from Alabama! So …" at bounding box center [641, 351] width 506 height 10
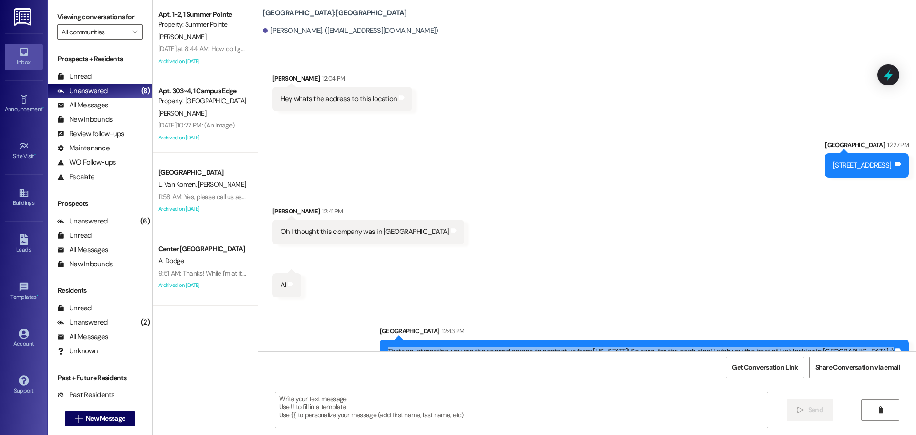
click at [535, 346] on div "Thats so interesting, you are the second person to contact us from Alabama! So …" at bounding box center [641, 351] width 506 height 10
copy div "Thats so interesting, you are the second person to contact us from Alabama! So …"
click at [92, 415] on span "New Message" at bounding box center [105, 418] width 39 height 10
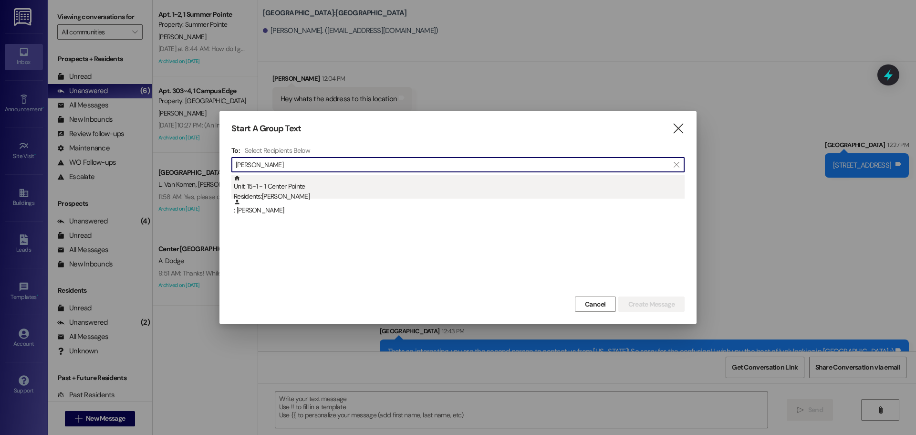
type input "colton chris"
click at [316, 188] on div "Unit: 15~1 - 1 Center Pointe Residents: [PERSON_NAME]" at bounding box center [459, 188] width 451 height 27
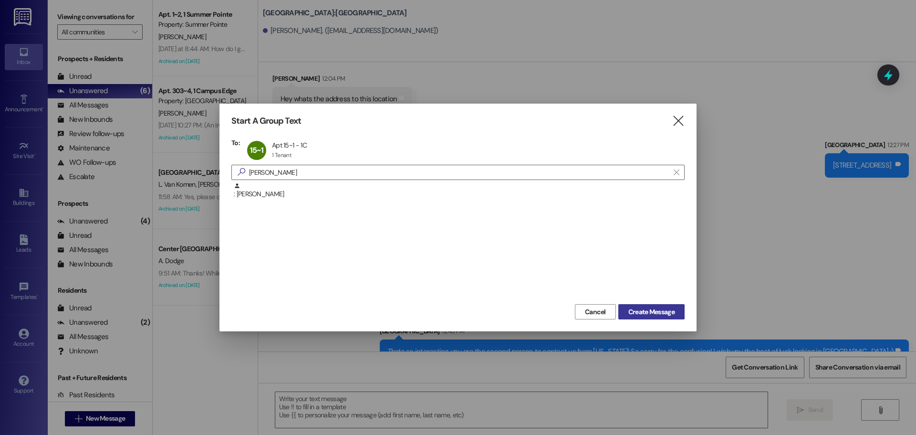
click at [675, 318] on button "Create Message" at bounding box center [651, 311] width 66 height 15
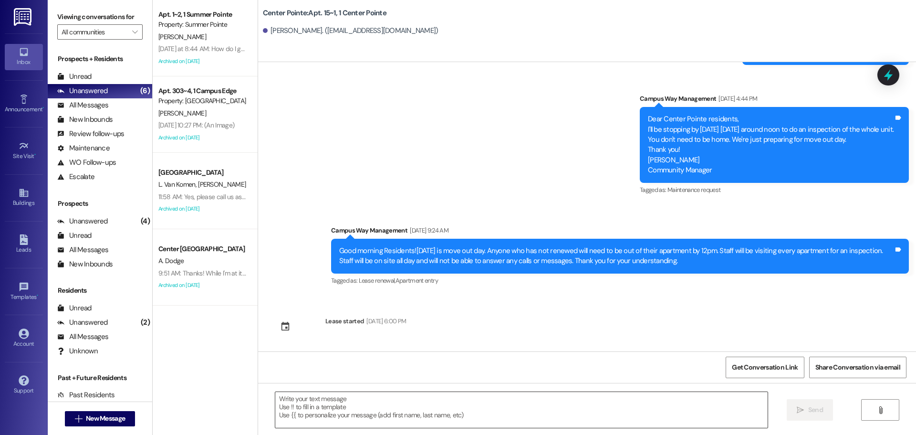
scroll to position [525, 0]
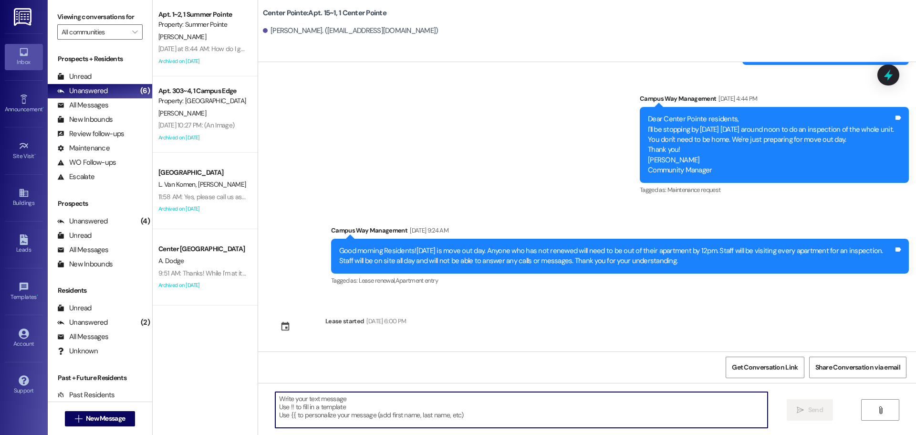
click at [474, 408] on textarea at bounding box center [521, 410] width 492 height 36
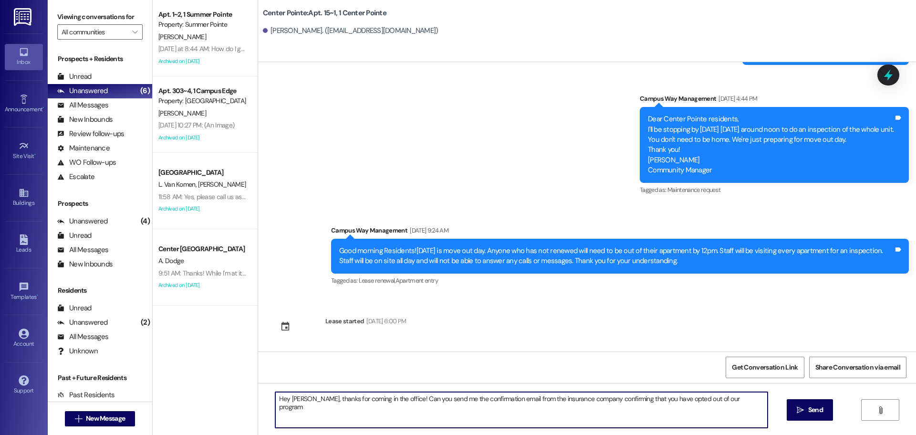
type textarea "Hey [PERSON_NAME], thanks for coming in the office! Can you send me the confirm…"
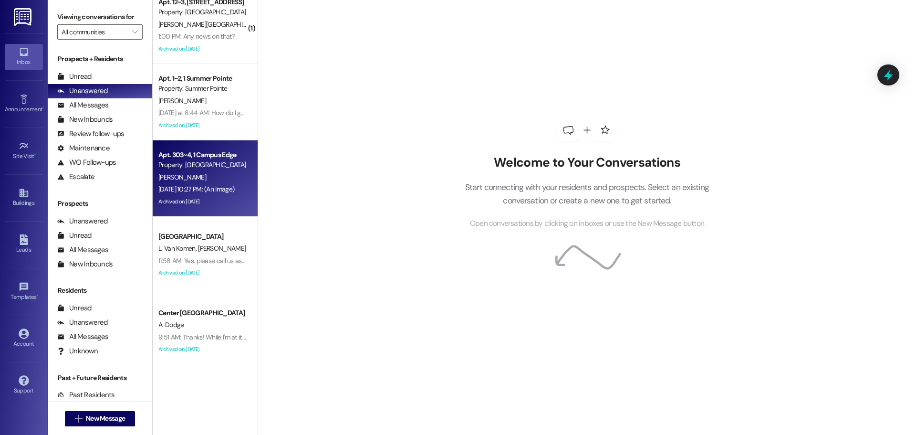
scroll to position [15, 0]
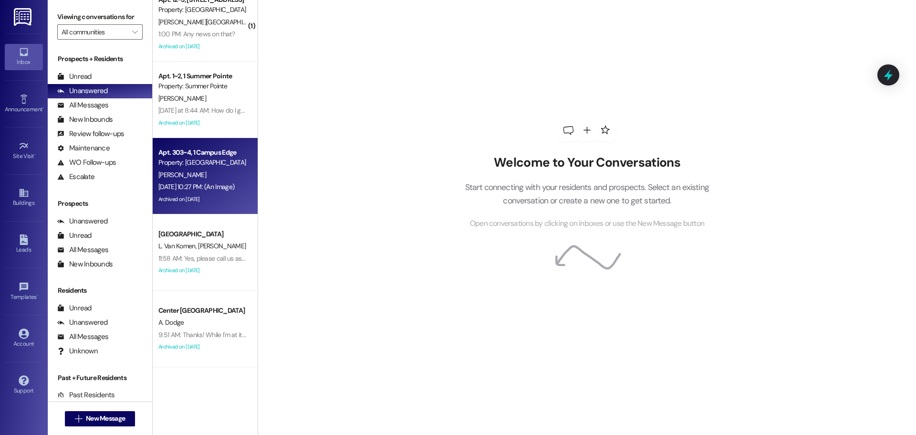
click at [201, 188] on div "[DATE] 10:27 PM: (An Image) [DATE] 10:27 PM: (An Image)" at bounding box center [196, 186] width 76 height 9
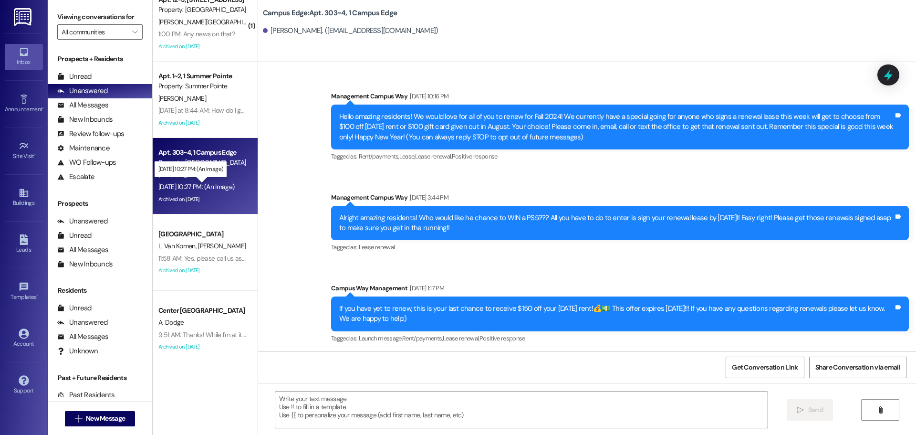
scroll to position [12620, 0]
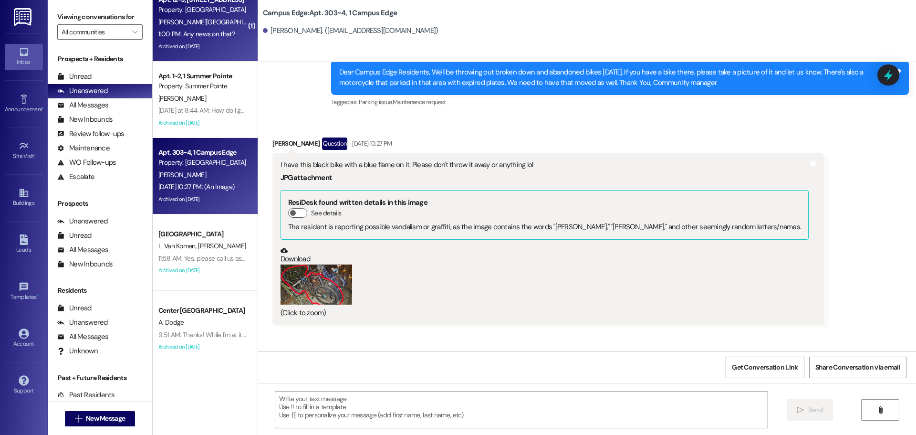
click at [217, 39] on div "1:00 PM: Any news on that? 1:00 PM: Any news on that?" at bounding box center [202, 34] width 90 height 12
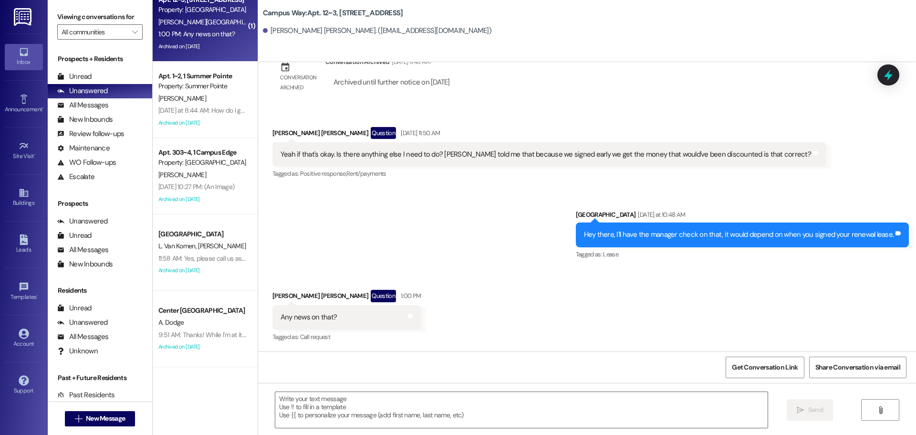
scroll to position [6705, 0]
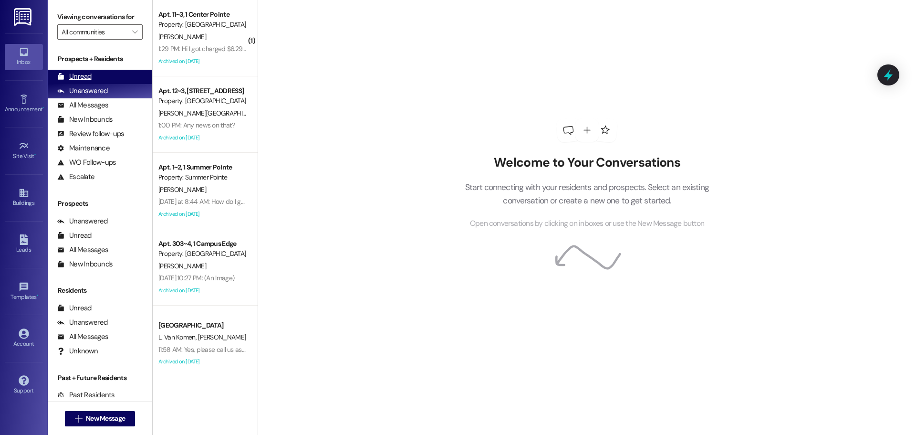
click at [92, 71] on div "Unread (0)" at bounding box center [100, 77] width 105 height 14
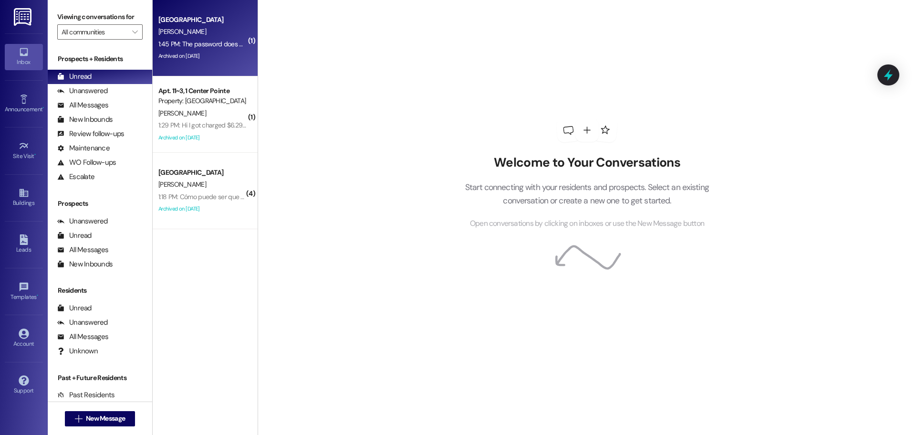
click at [178, 47] on div "1:45 PM: The password does work, the problem is the fact that I can't change it…" at bounding box center [414, 44] width 513 height 9
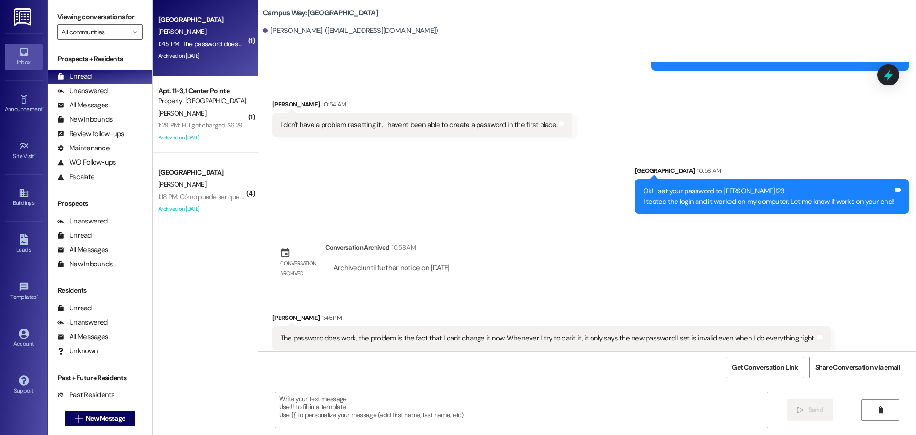
scroll to position [673, 0]
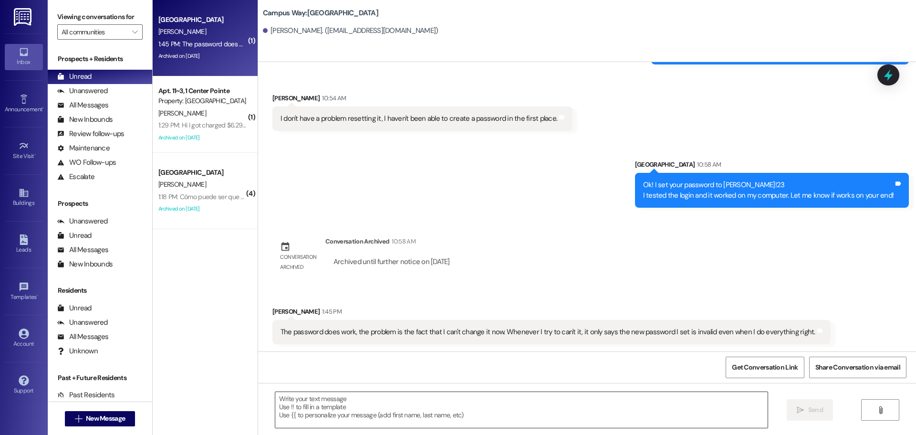
click at [349, 418] on textarea at bounding box center [521, 410] width 492 height 36
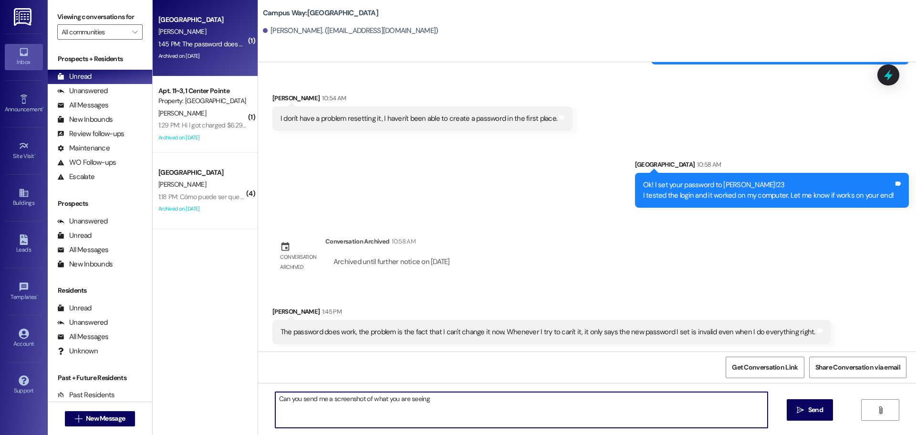
type textarea "Can you send me a screenshot of what you are seeing?"
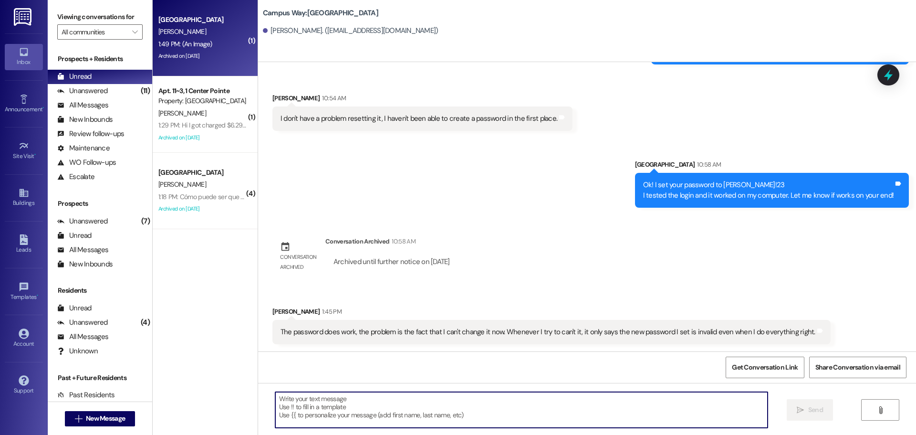
scroll to position [910, 0]
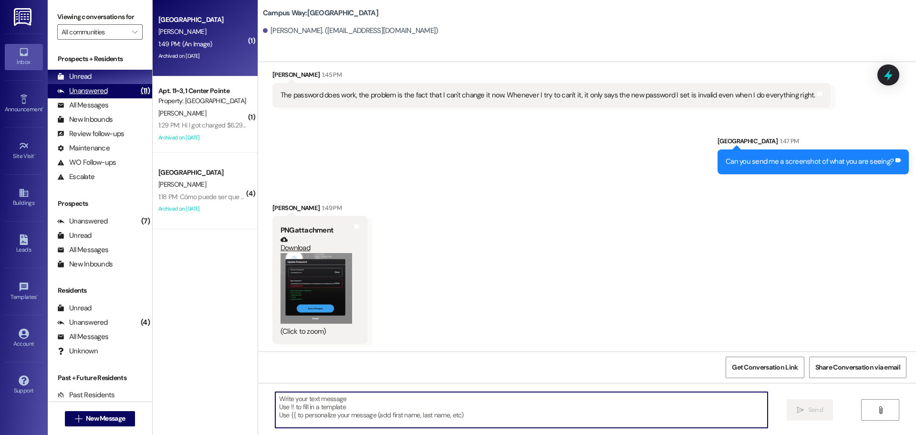
click at [106, 86] on div "Unanswered (11)" at bounding box center [100, 91] width 105 height 14
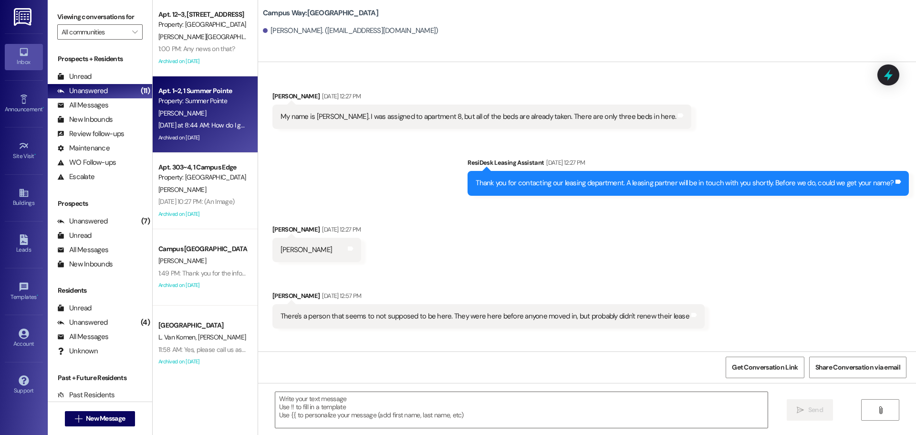
scroll to position [910, 0]
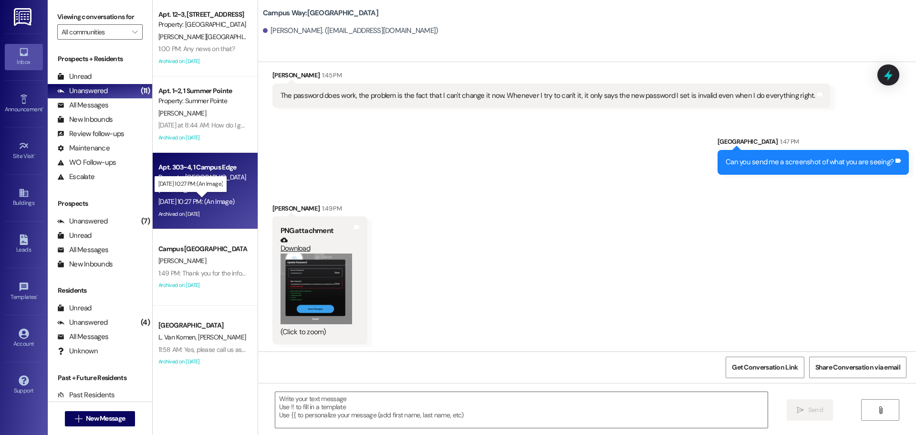
click at [200, 203] on div "[DATE] 10:27 PM: (An Image) [DATE] 10:27 PM: (An Image)" at bounding box center [196, 201] width 76 height 9
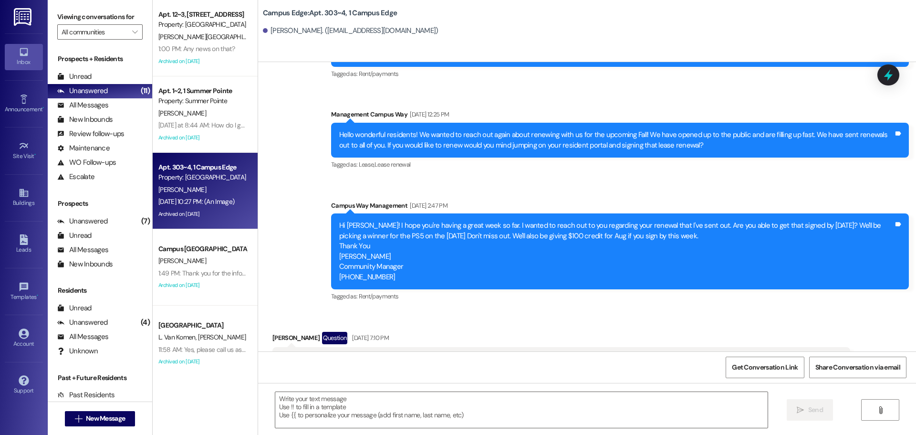
scroll to position [12620, 0]
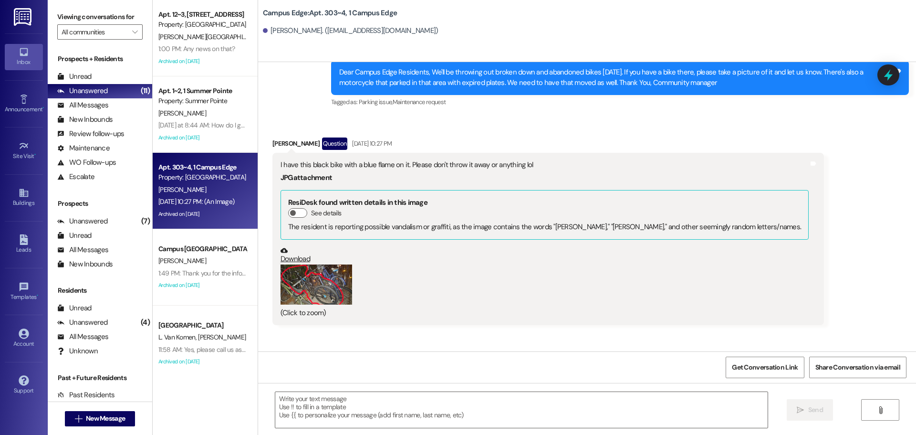
click at [325, 264] on button "Zoom image" at bounding box center [317, 284] width 72 height 40
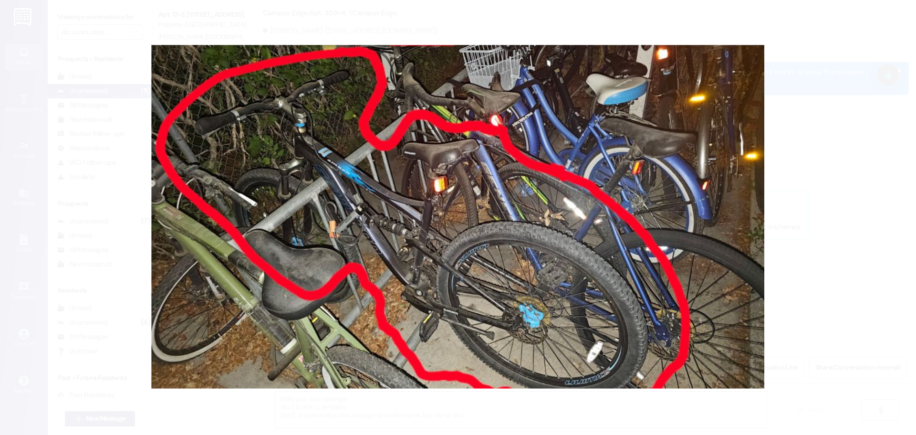
click at [789, 121] on button "Unzoom image" at bounding box center [458, 217] width 916 height 435
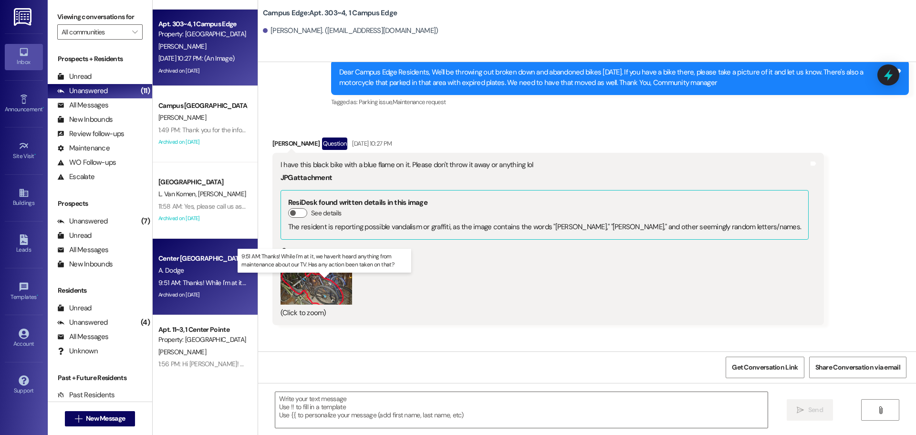
scroll to position [167, 0]
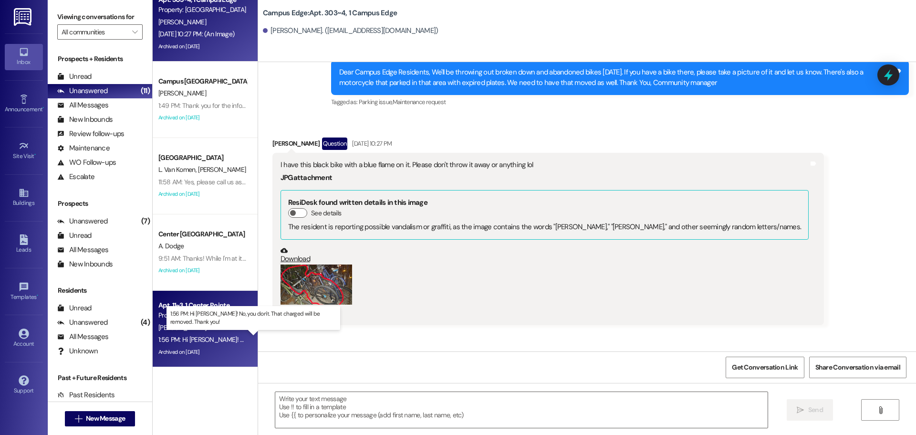
click at [209, 342] on div "1:56 PM: Hi Minami! No, you don't. That charged will be removed. Thank you! 1:5…" at bounding box center [275, 339] width 235 height 9
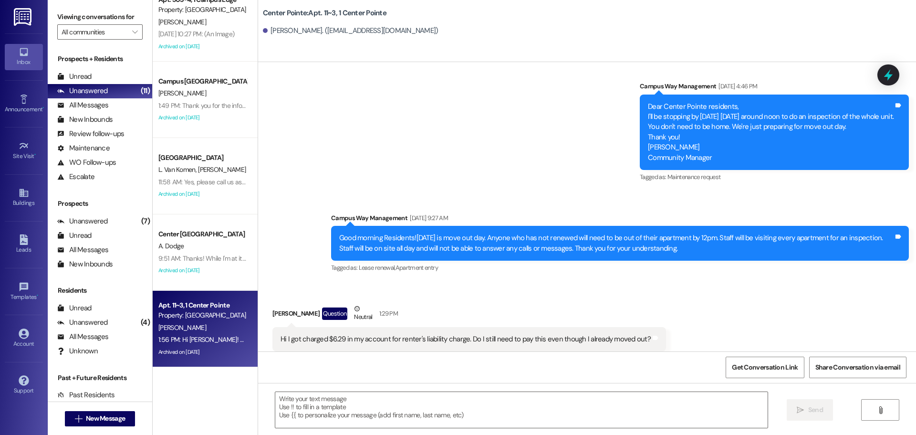
scroll to position [3647, 0]
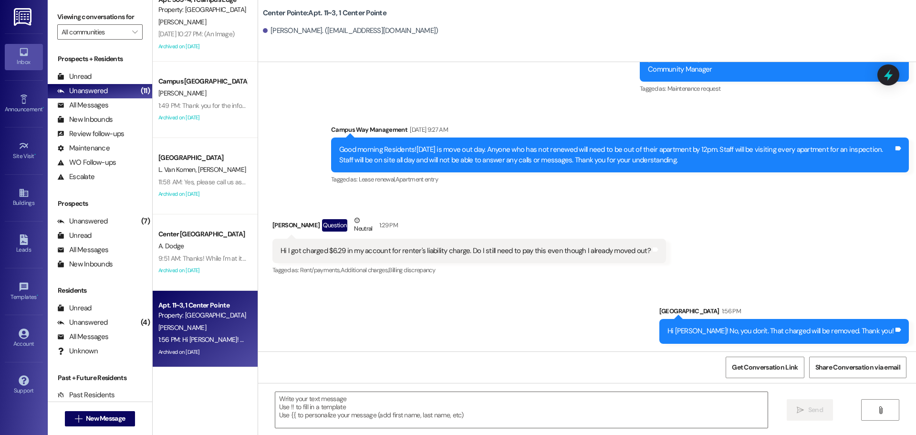
click at [885, 88] on div "Tagged as: Maintenance request Click to highlight conversations about Maintenan…" at bounding box center [774, 89] width 269 height 14
click at [888, 83] on div at bounding box center [888, 74] width 29 height 27
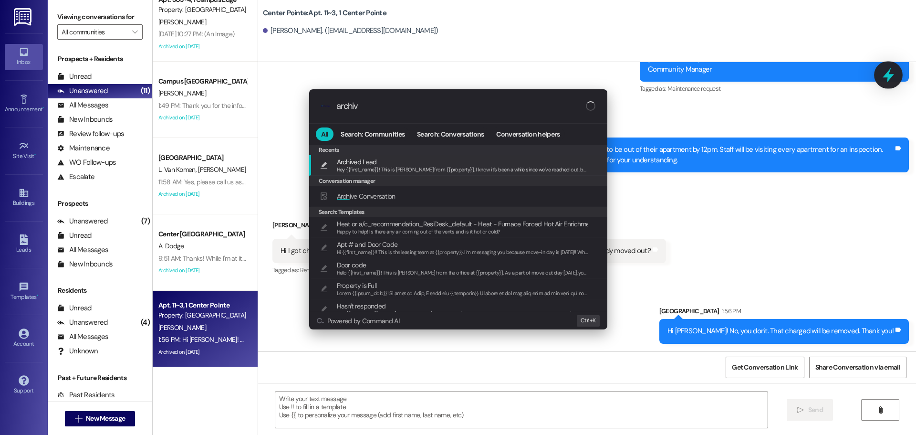
type input "archive"
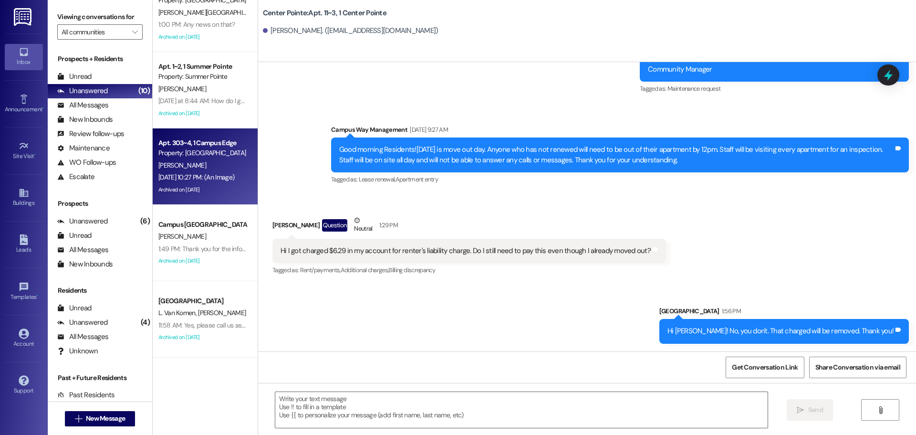
scroll to position [0, 0]
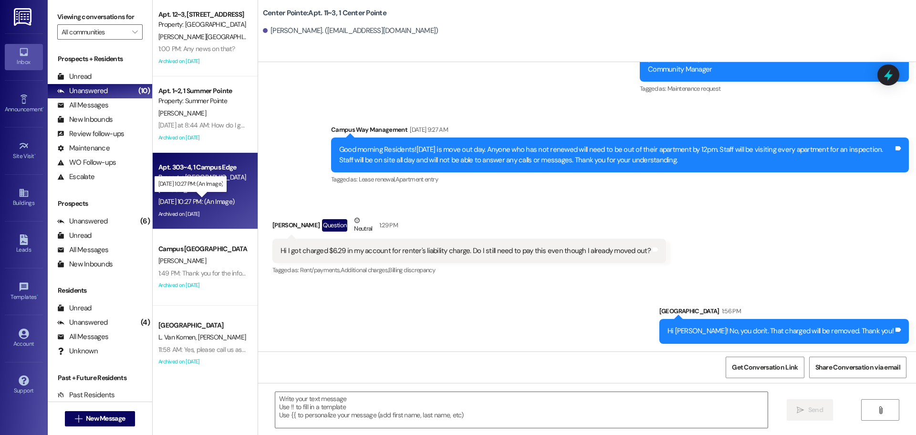
click at [191, 199] on div "Sep 03, 2025 at 10:27 PM: (An Image) Sep 03, 2025 at 10:27 PM: (An Image)" at bounding box center [196, 201] width 76 height 9
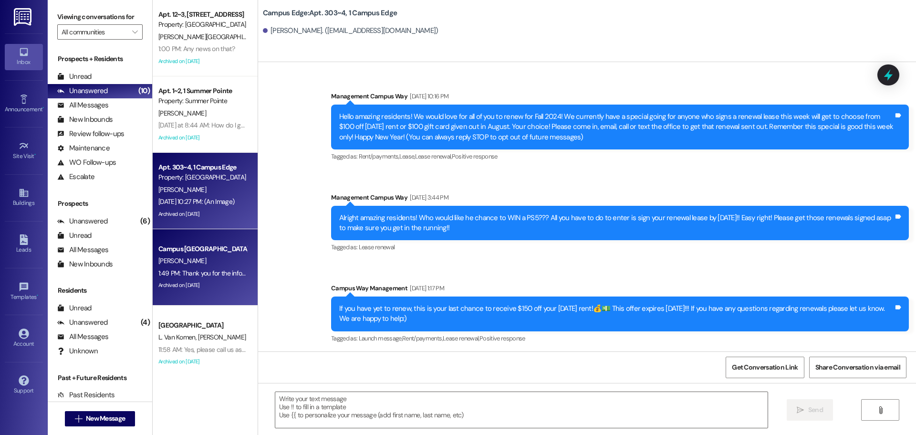
scroll to position [12620, 0]
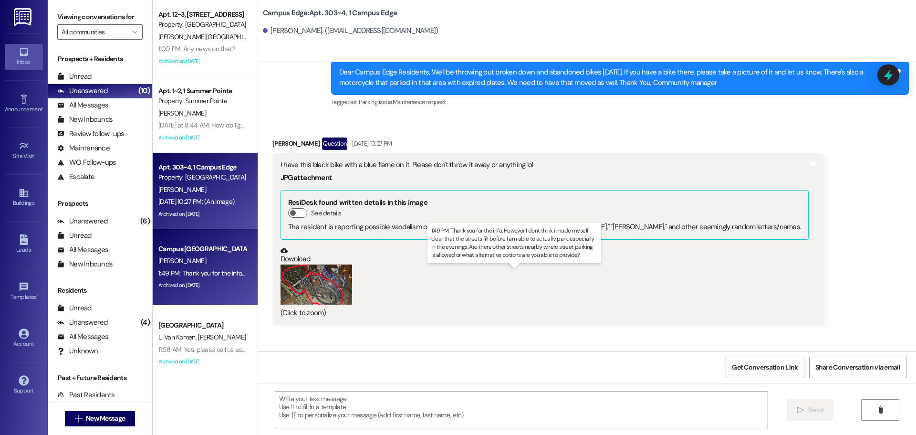
click at [215, 272] on div "1:49 PM: Thank you for the info. However I dont think i made myself clear that …" at bounding box center [524, 273] width 732 height 9
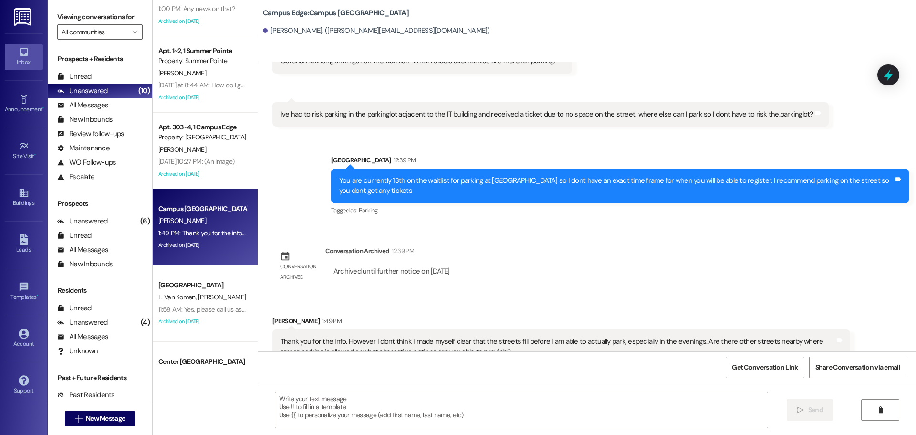
scroll to position [0, 0]
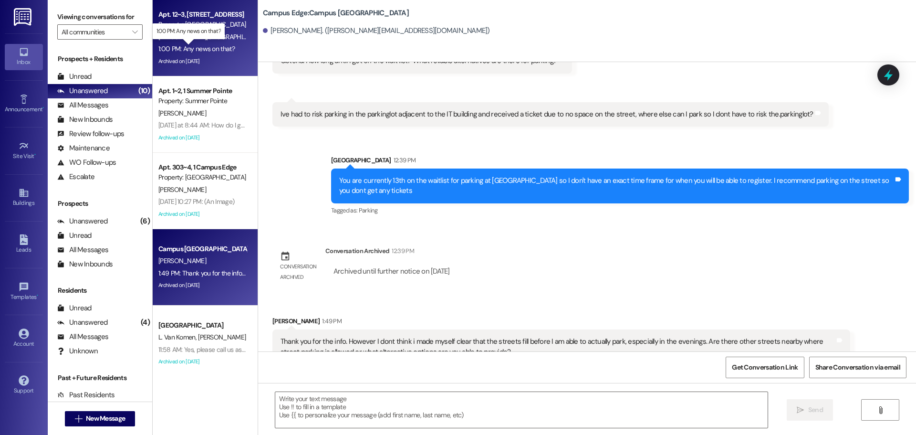
click at [211, 45] on div "1:00 PM: Any news on that? 1:00 PM: Any news on that?" at bounding box center [196, 48] width 76 height 9
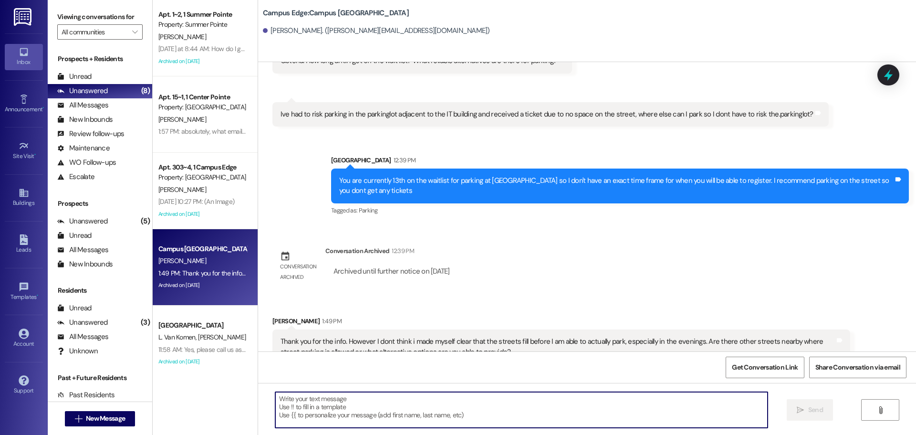
click at [353, 427] on textarea at bounding box center [521, 410] width 492 height 36
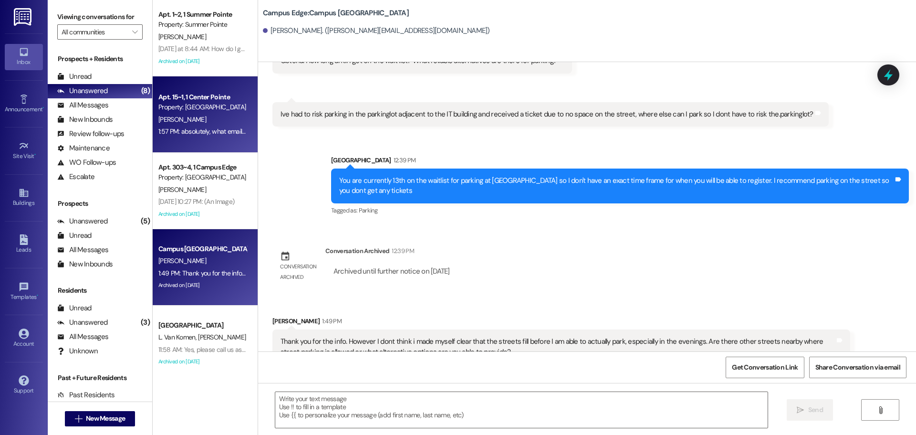
click at [197, 129] on div "1:57 PM: absolutely, what email do you want me to forward it to 1:57 PM: absolu…" at bounding box center [244, 131] width 173 height 9
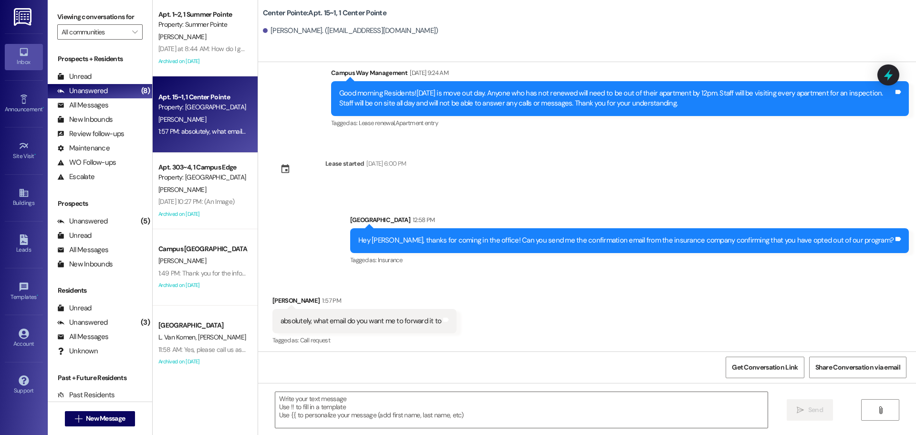
scroll to position [686, 0]
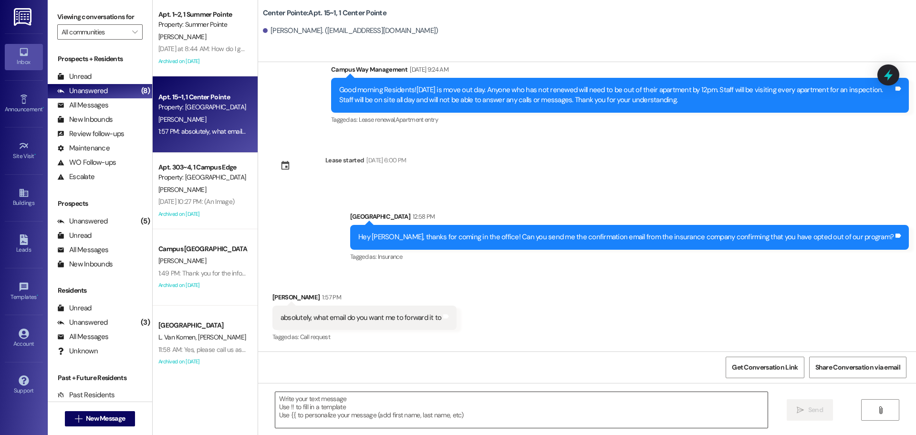
click at [423, 412] on textarea at bounding box center [521, 410] width 492 height 36
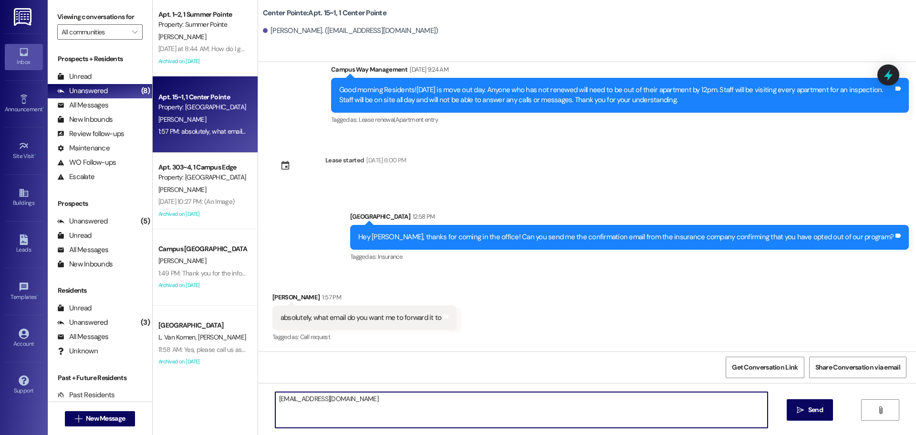
type textarea "campusway@redstoneresidential.com!"
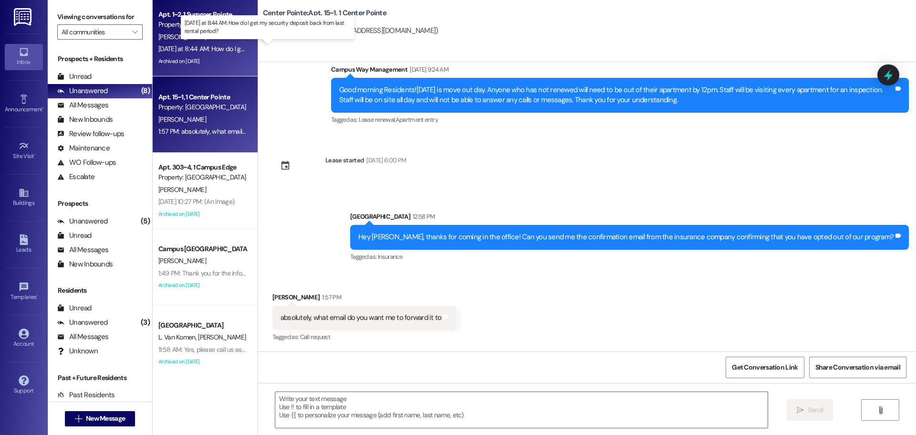
click at [212, 48] on div "Yesterday at 8:44 AM: How do I get my security deposit back from last rental pe…" at bounding box center [271, 48] width 226 height 9
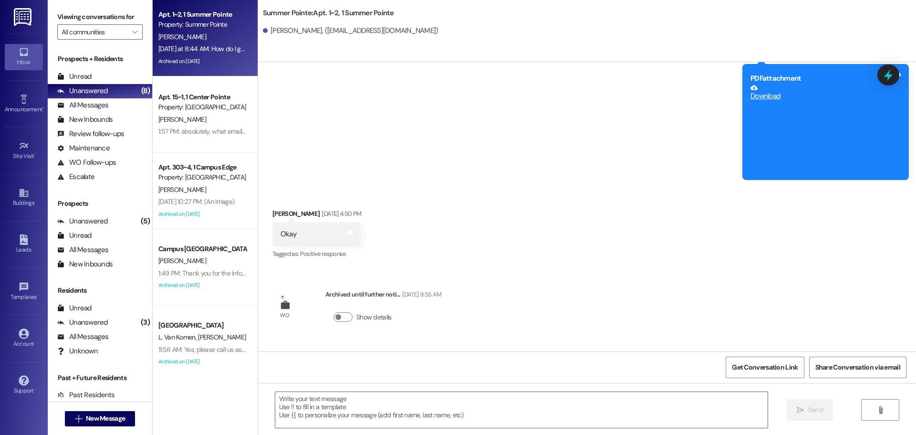
scroll to position [4543, 0]
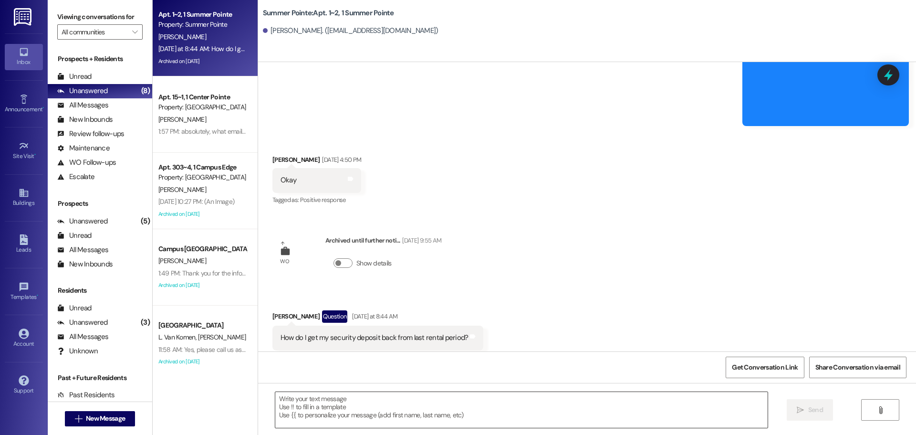
click at [598, 400] on textarea at bounding box center [521, 410] width 492 height 36
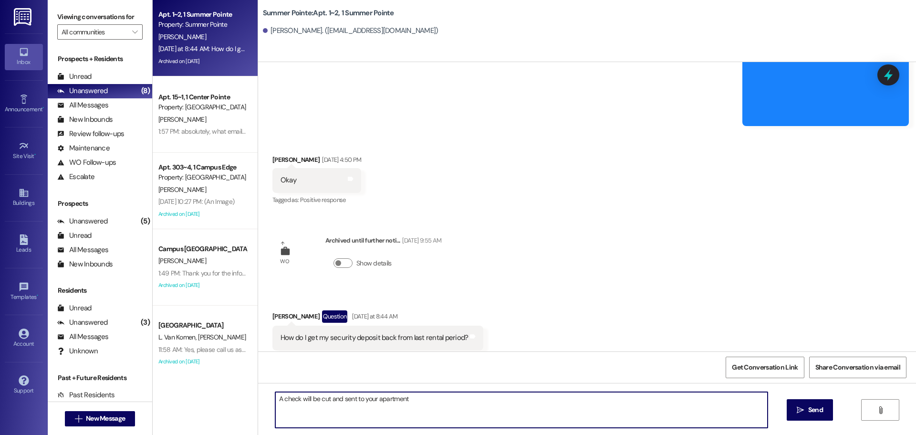
type textarea "A check will be cut and sent to your apartment!"
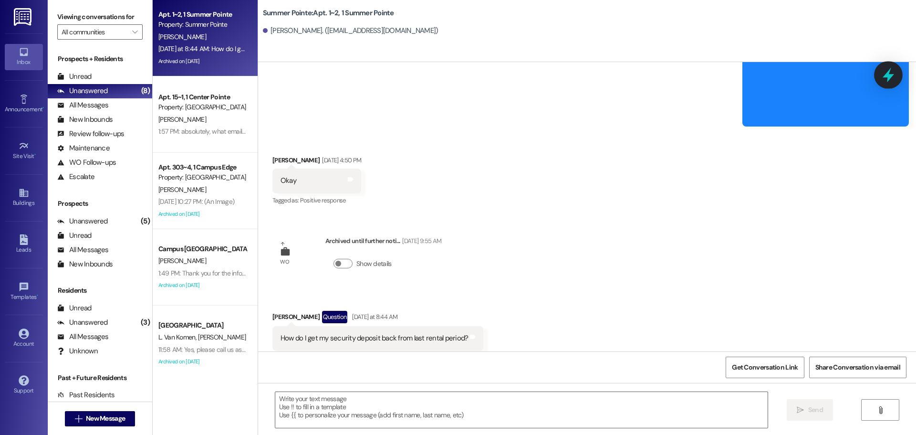
click at [884, 74] on icon at bounding box center [888, 75] width 16 height 16
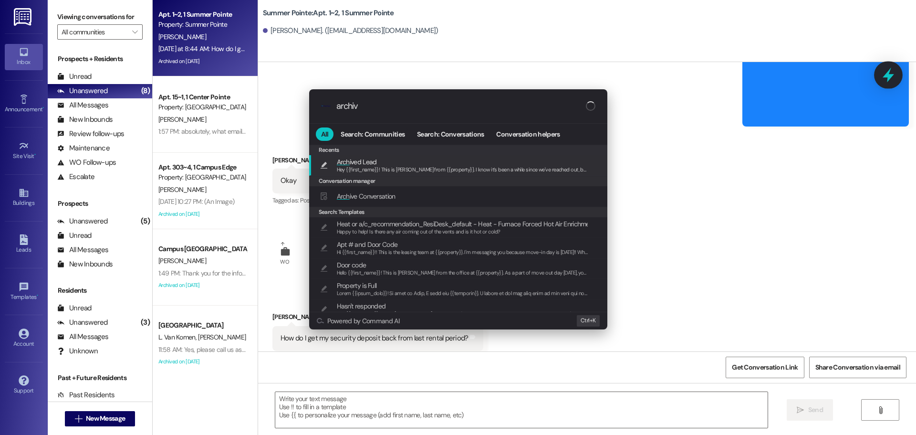
type input "archive"
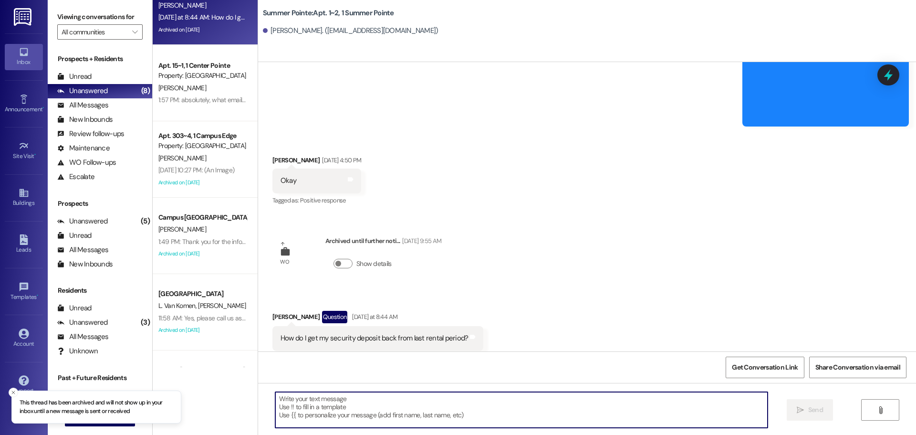
scroll to position [91, 0]
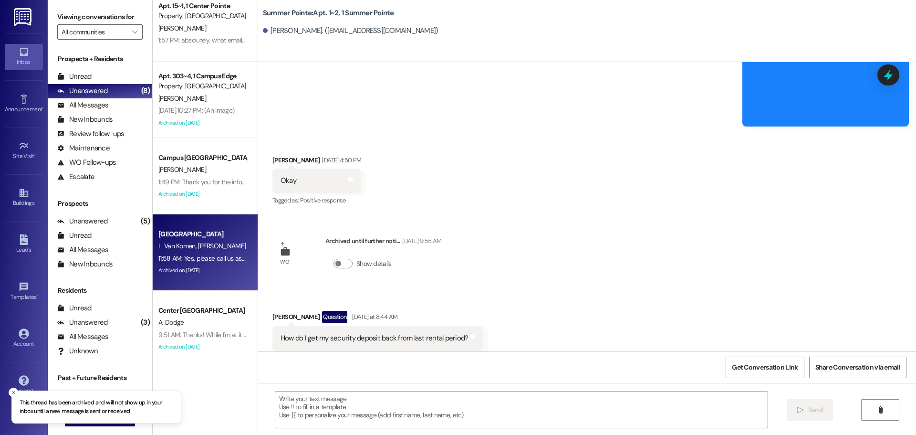
click div "11:58 AM: Yes, please call us as soon as you can because we would love to sort …"
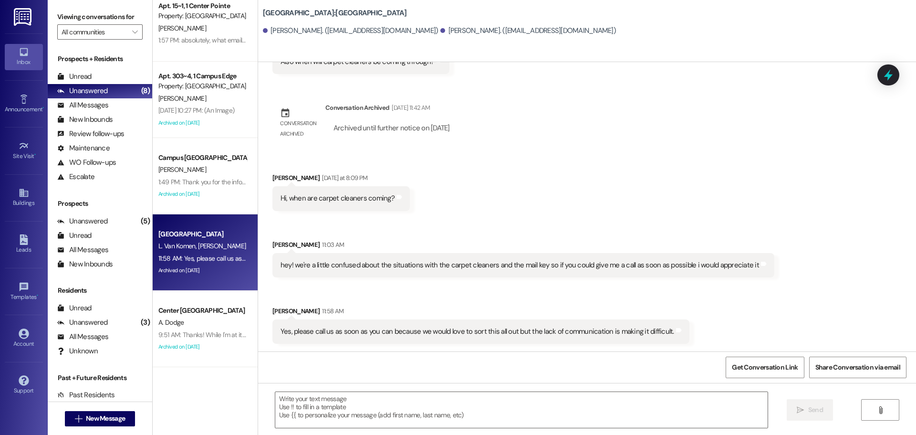
scroll to position [640, 0]
click div
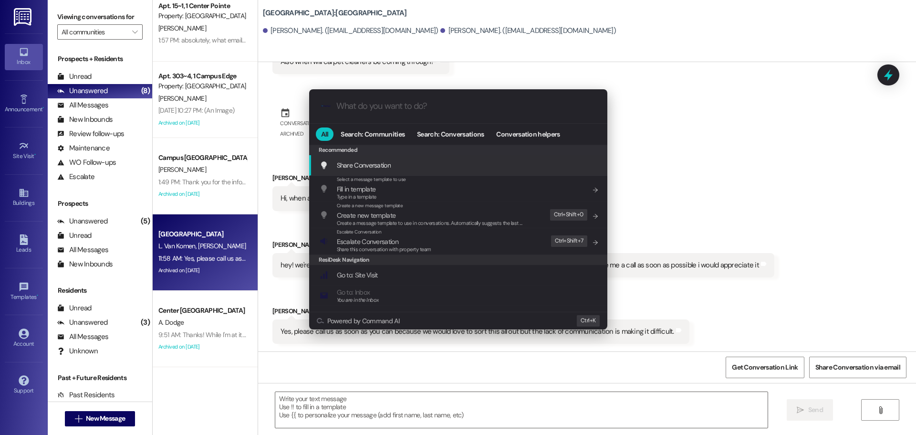
click div ".cls-1{fill:#0a055f;}.cls-2{fill:#0cc4c4;} resideskLogoBlueOrange All Search: C…"
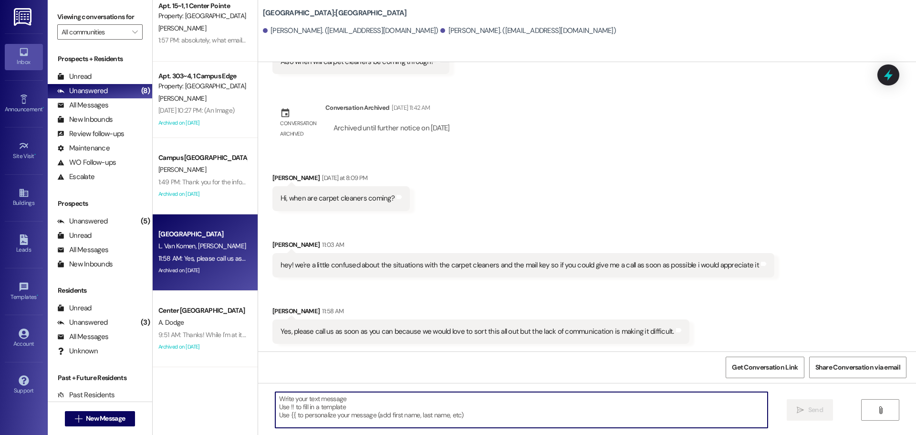
click textarea
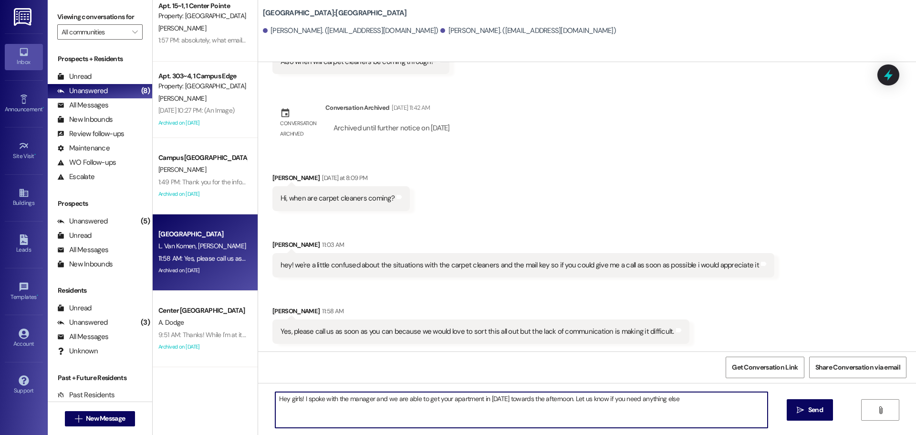
type textarea "Hey girls! I spoke with the manager and we are able to get your apartment in on…"
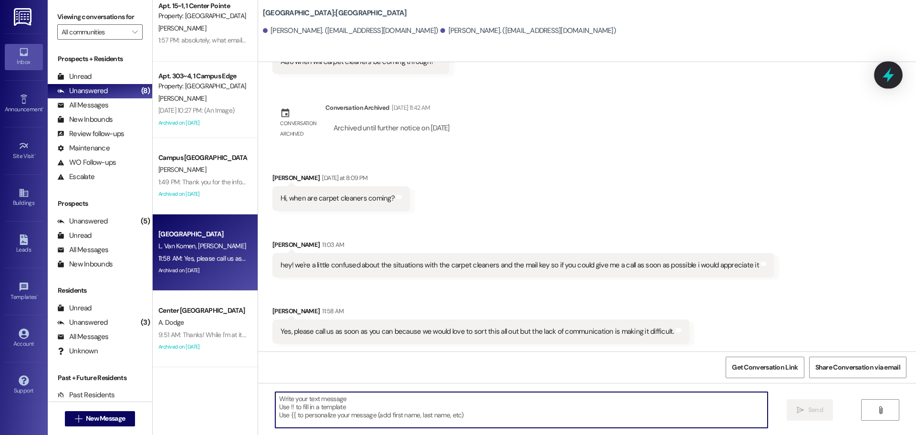
click icon
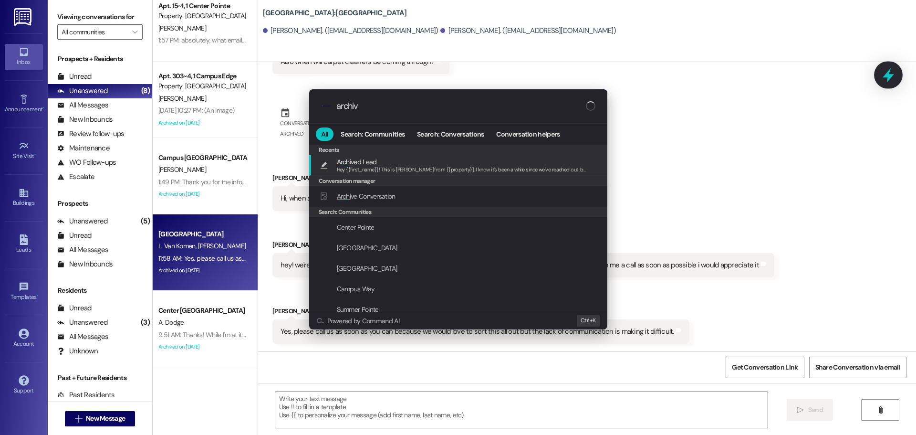
type input "archive"
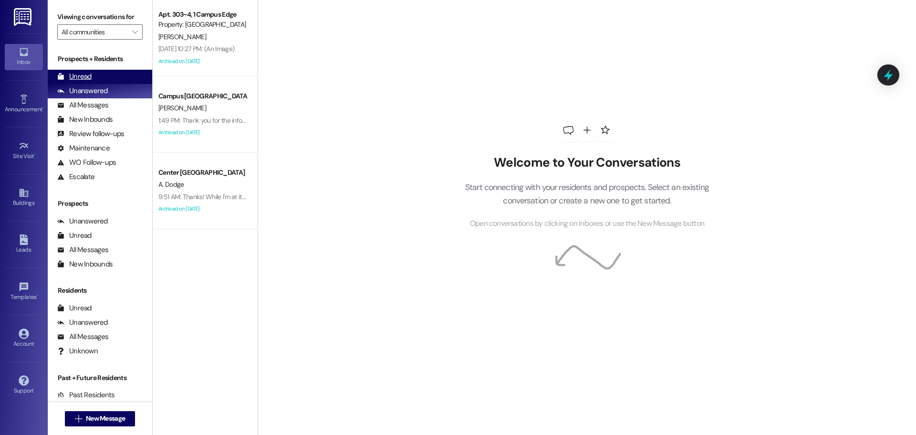
click at [65, 73] on div "Unread" at bounding box center [74, 77] width 34 height 10
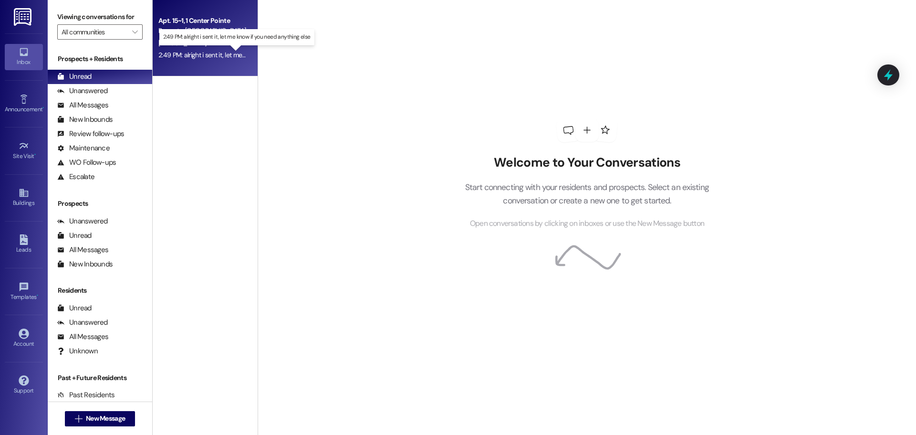
click at [202, 54] on div "2:49 PM: alright i sent it, let me know if you need anything else 2:49 PM: alri…" at bounding box center [243, 55] width 171 height 9
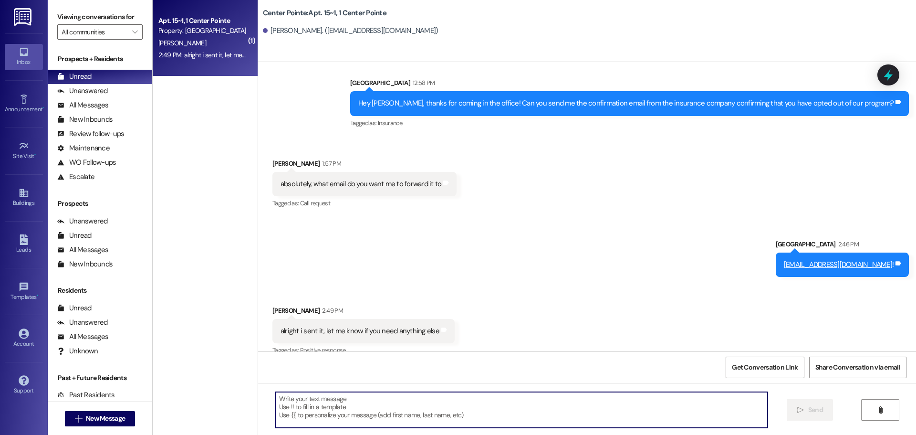
scroll to position [833, 0]
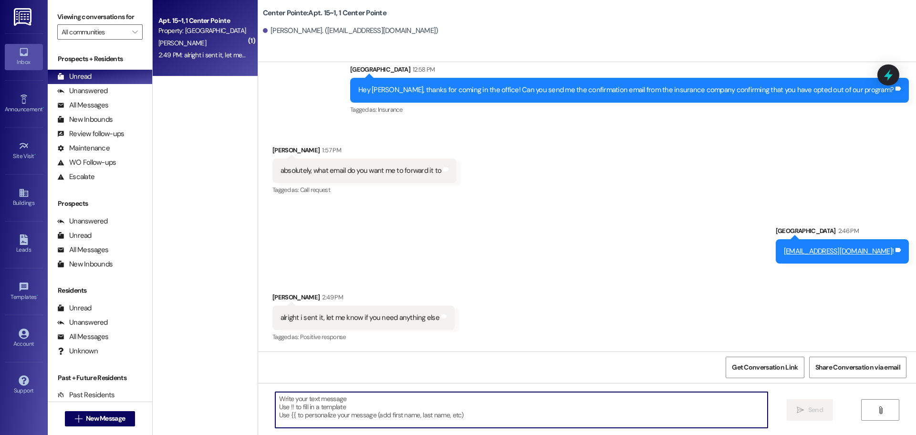
click at [409, 414] on textarea at bounding box center [521, 410] width 492 height 36
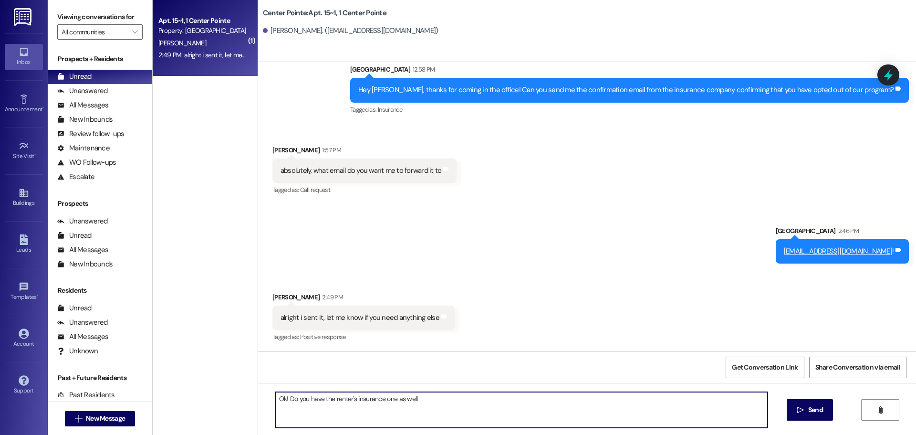
type textarea "Ok! Do you have the renter's insurance one as well?"
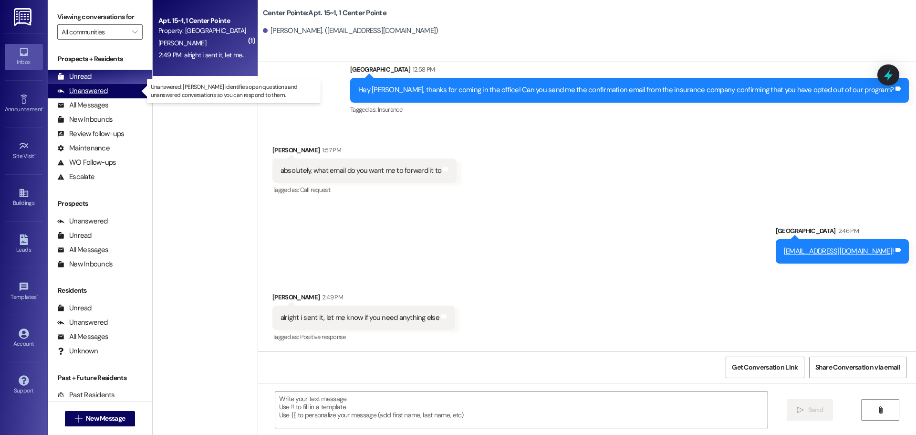
click at [62, 85] on div "Unanswered (0)" at bounding box center [100, 91] width 105 height 14
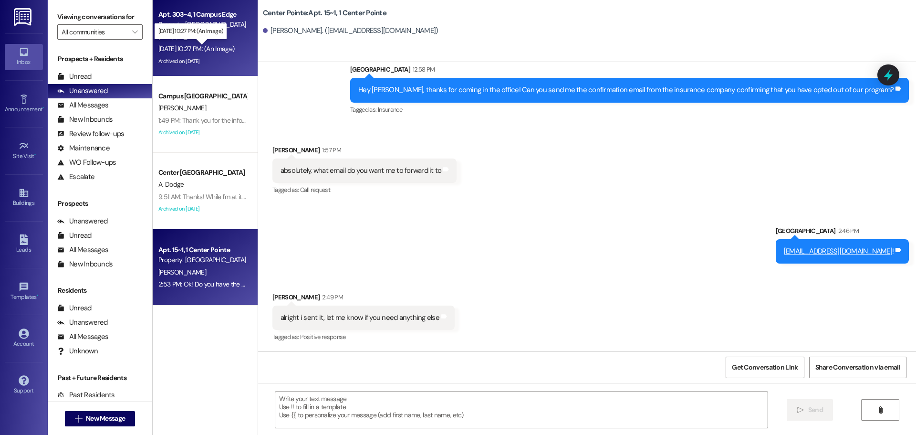
click at [194, 47] on div "[DATE] 10:27 PM: (An Image) [DATE] 10:27 PM: (An Image)" at bounding box center [196, 48] width 76 height 9
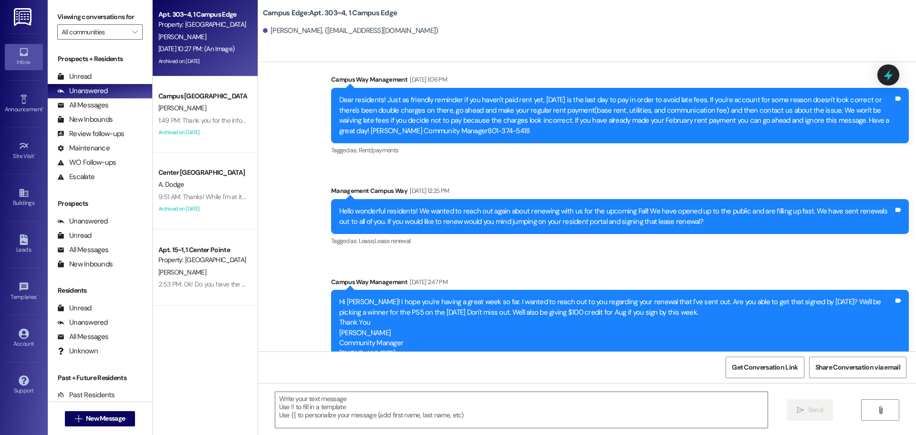
scroll to position [12620, 0]
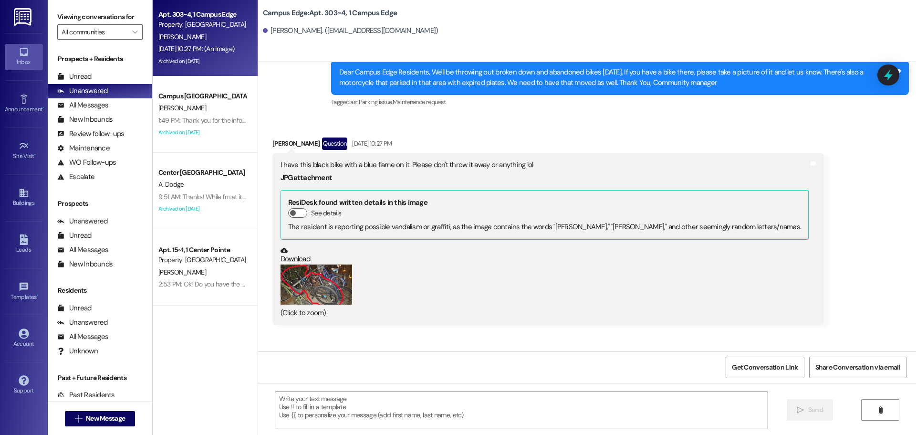
click at [316, 264] on button "Zoom image" at bounding box center [317, 284] width 72 height 40
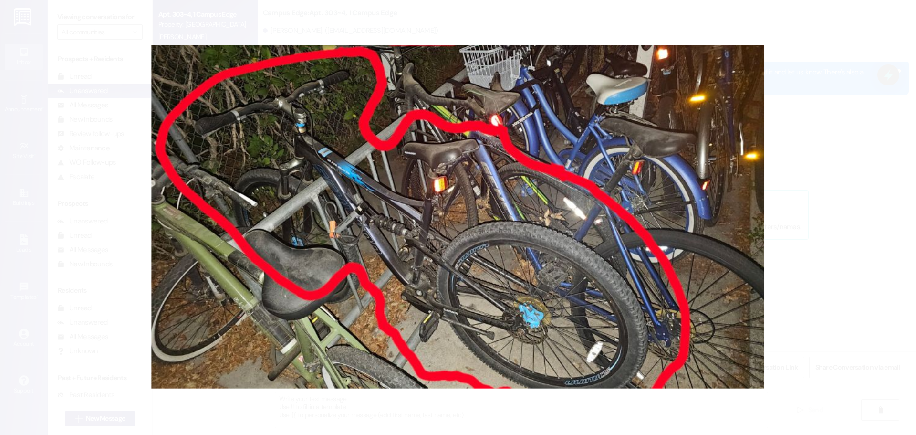
drag, startPoint x: 315, startPoint y: 209, endPoint x: 446, endPoint y: 175, distance: 134.7
click at [446, 175] on button "Unzoom image" at bounding box center [458, 217] width 916 height 435
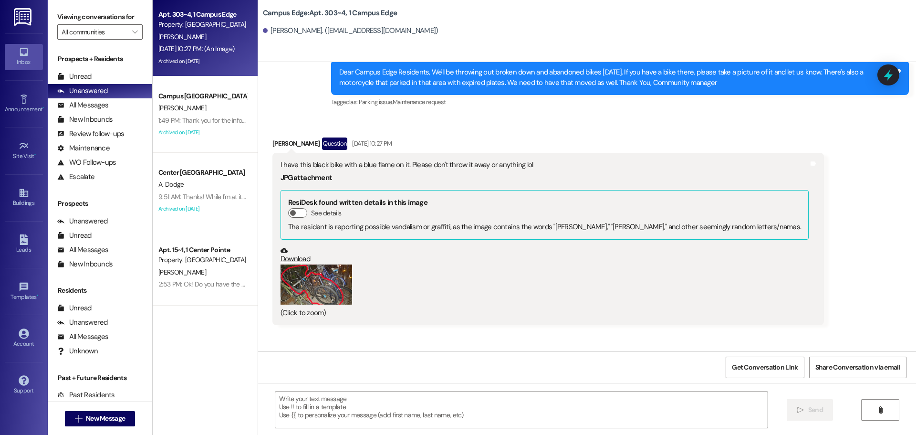
click at [321, 264] on button "Zoom image" at bounding box center [317, 284] width 72 height 40
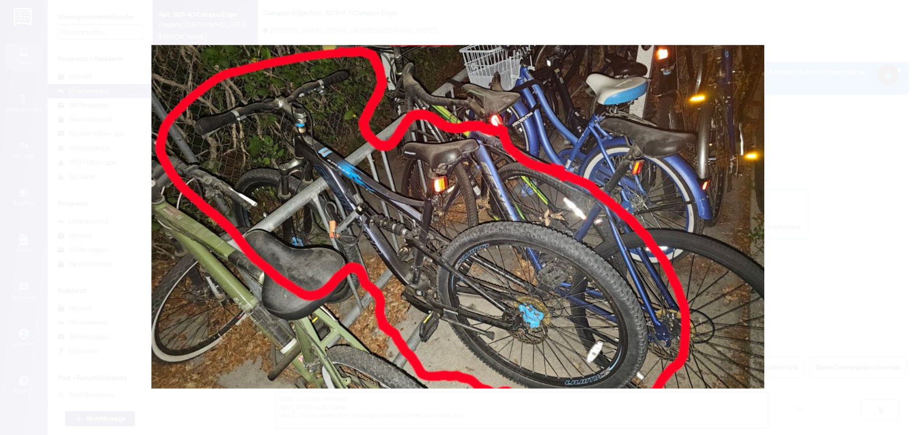
click at [285, 35] on button "Unzoom image" at bounding box center [458, 217] width 916 height 435
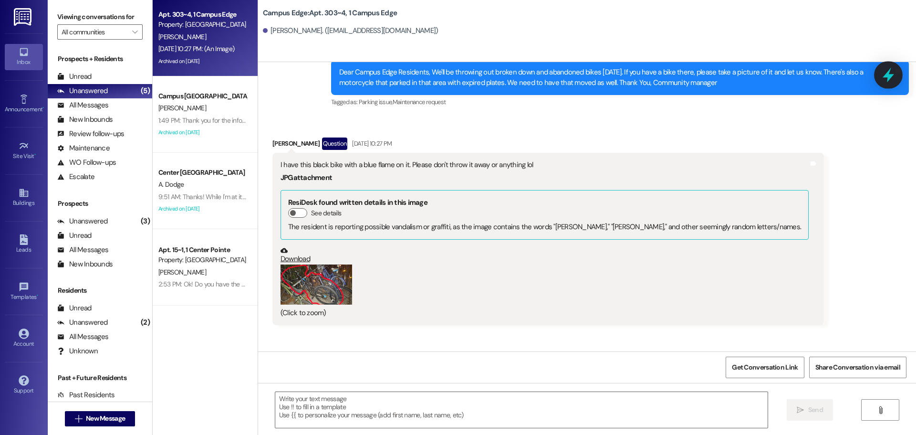
click at [890, 80] on icon at bounding box center [888, 75] width 16 height 16
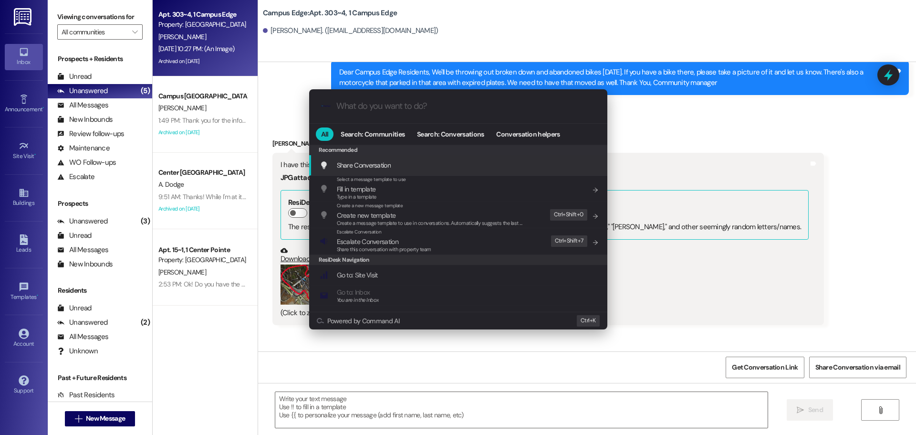
click at [782, 120] on div ".cls-1{fill:#0a055f;}.cls-2{fill:#0cc4c4;} resideskLogoBlueOrange All Search: C…" at bounding box center [458, 217] width 916 height 435
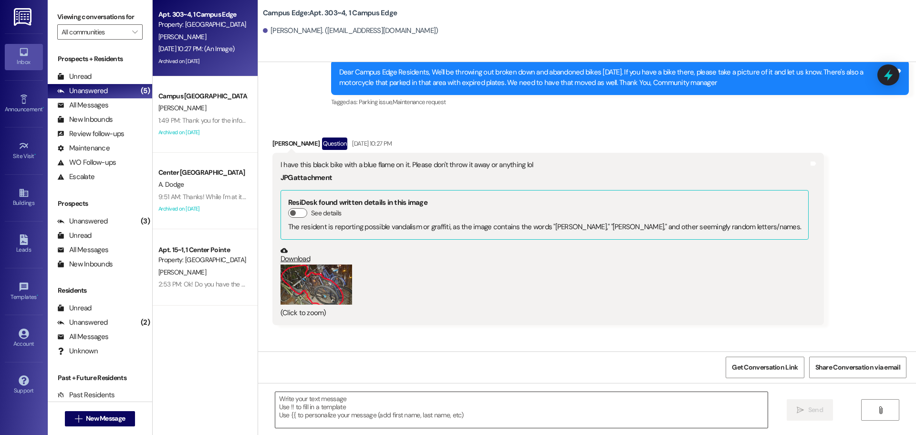
click at [484, 423] on textarea at bounding box center [521, 410] width 492 height 36
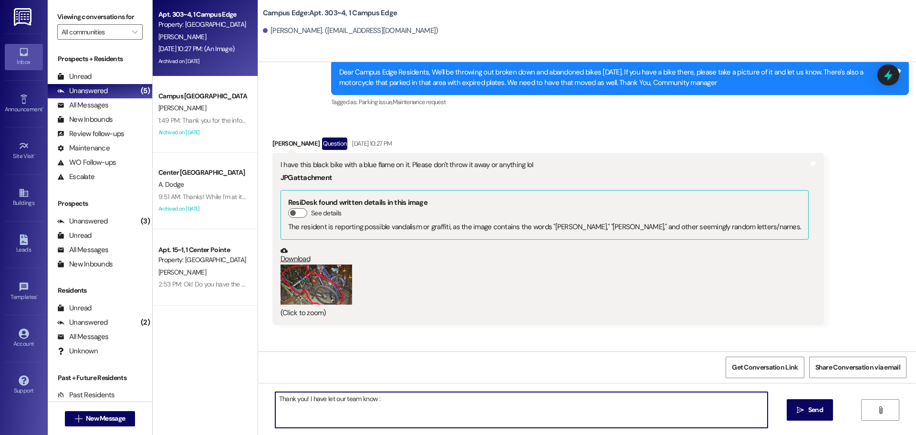
type textarea "Thank you! I have let our team know :)"
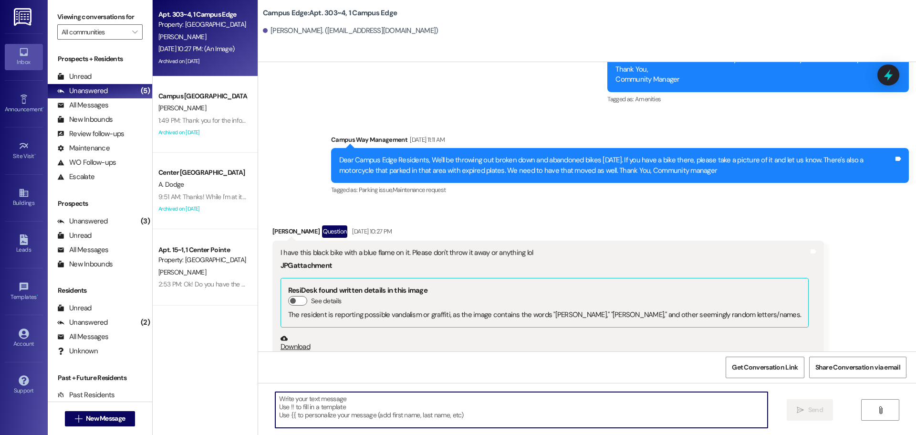
scroll to position [12529, 0]
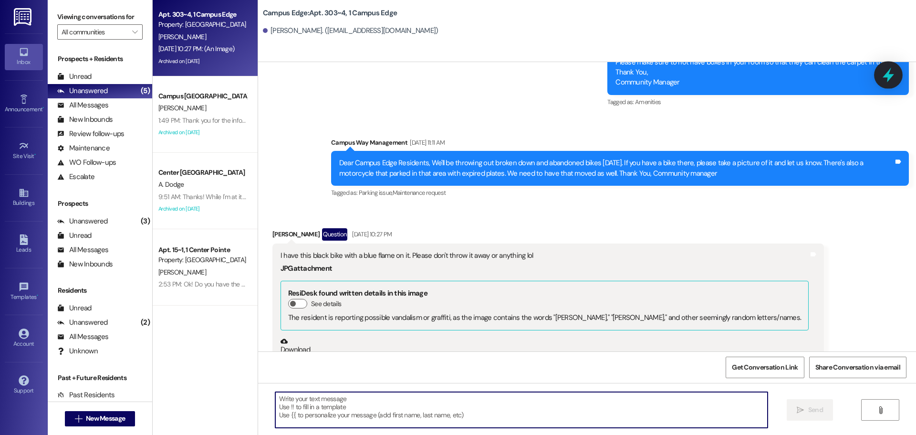
click at [899, 76] on div at bounding box center [888, 74] width 29 height 27
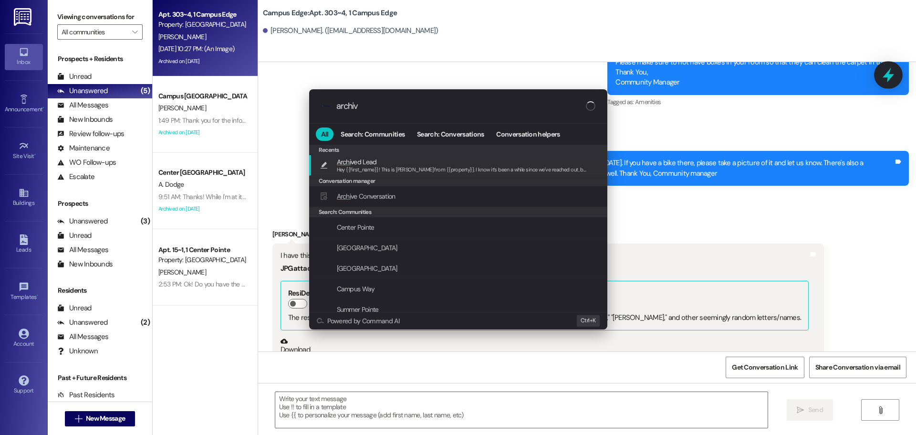
type input "archive"
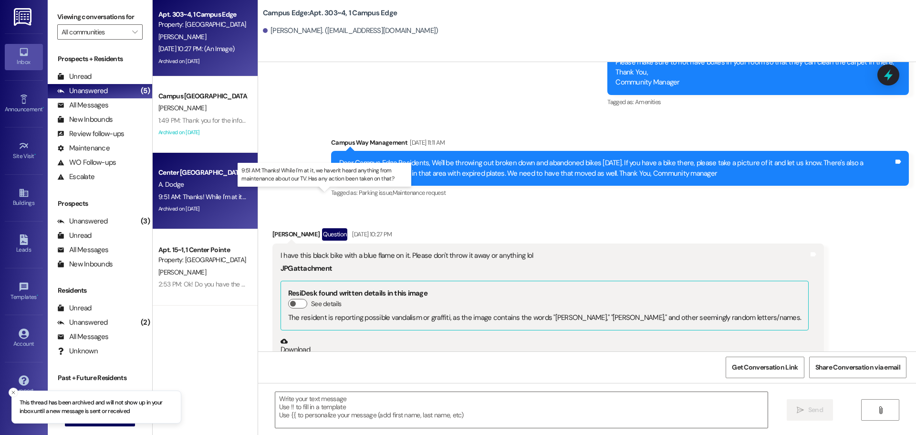
click at [216, 198] on div "9:51 AM: Thanks! While I'm at it, we haven't heard anything from maintenance ab…" at bounding box center [333, 196] width 350 height 9
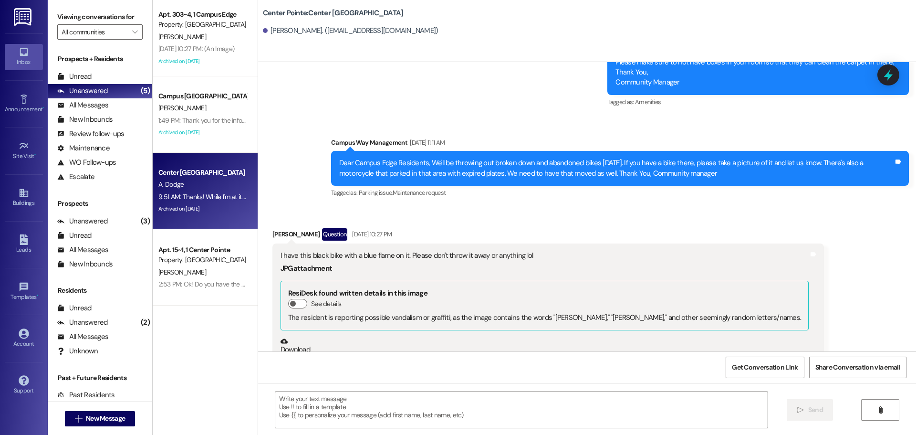
scroll to position [2124, 0]
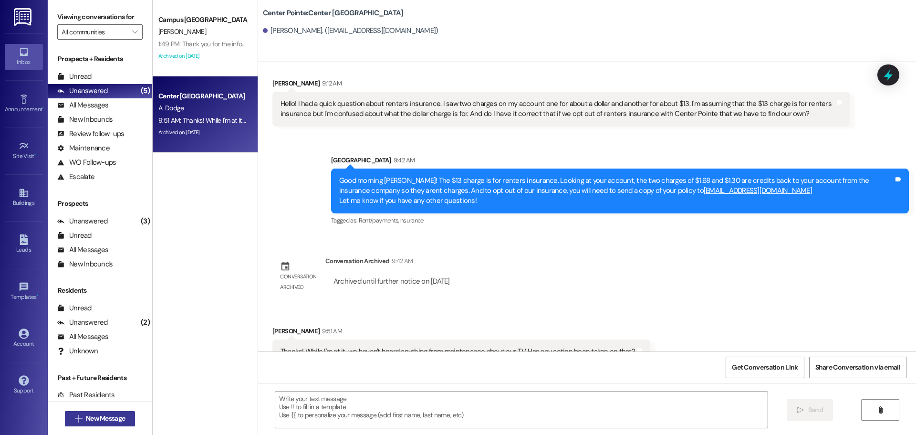
click at [119, 418] on span "New Message" at bounding box center [105, 418] width 39 height 10
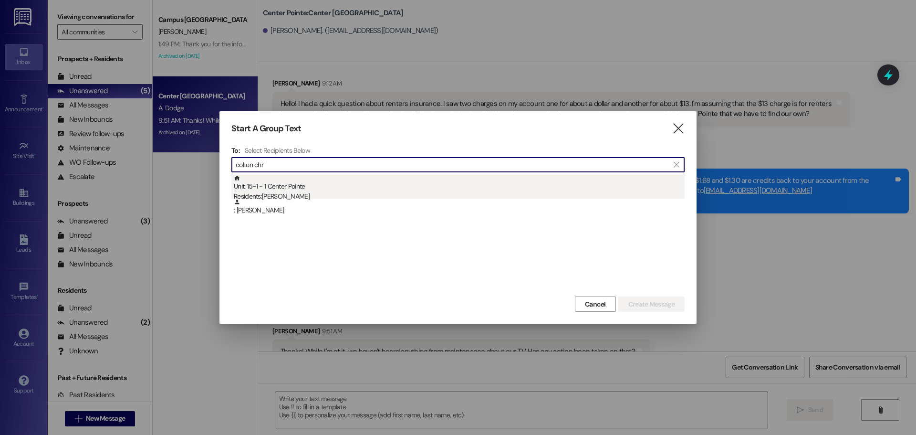
type input "colton chr"
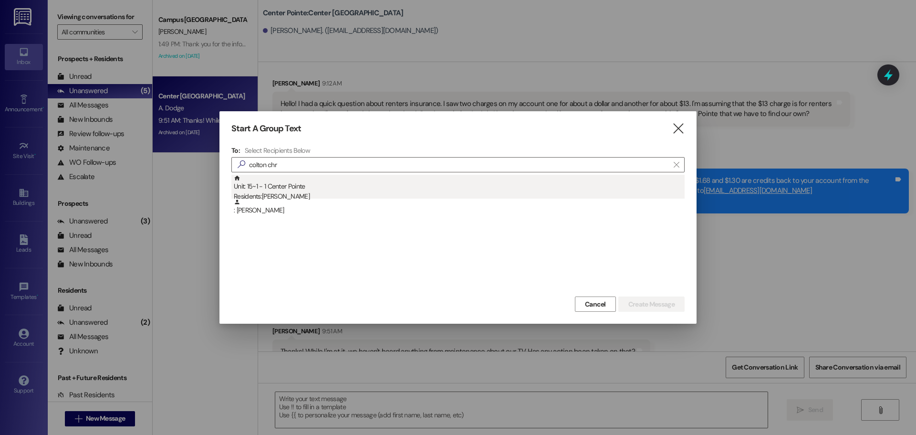
click at [367, 193] on div "Residents: [PERSON_NAME]" at bounding box center [459, 196] width 451 height 10
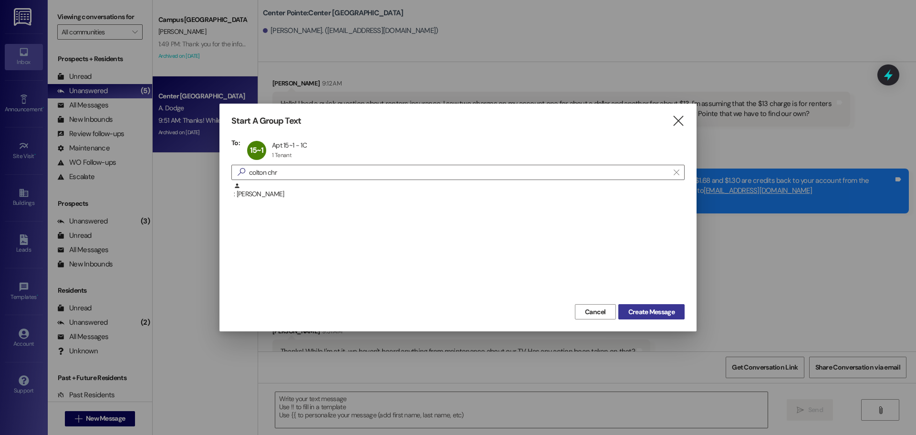
click at [648, 314] on span "Create Message" at bounding box center [651, 312] width 46 height 10
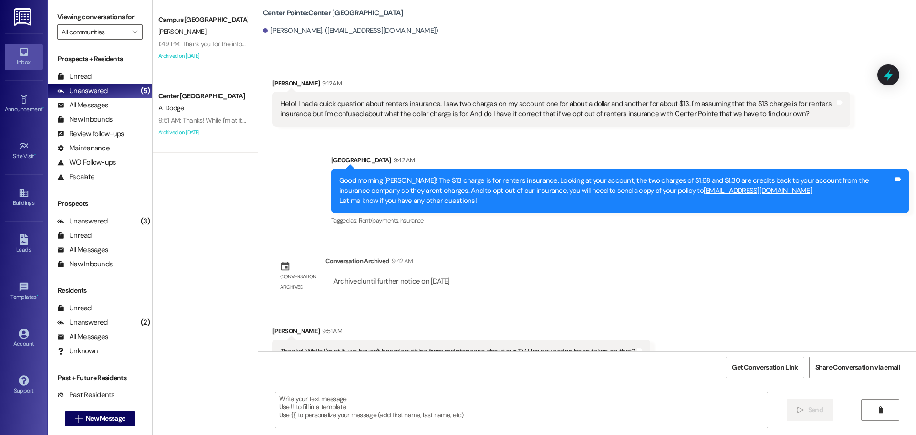
scroll to position [980, 0]
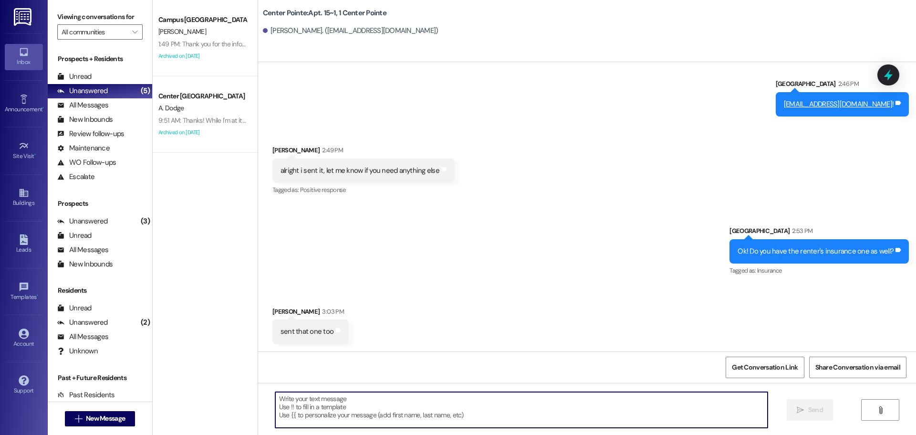
click at [463, 415] on textarea at bounding box center [521, 410] width 492 height 36
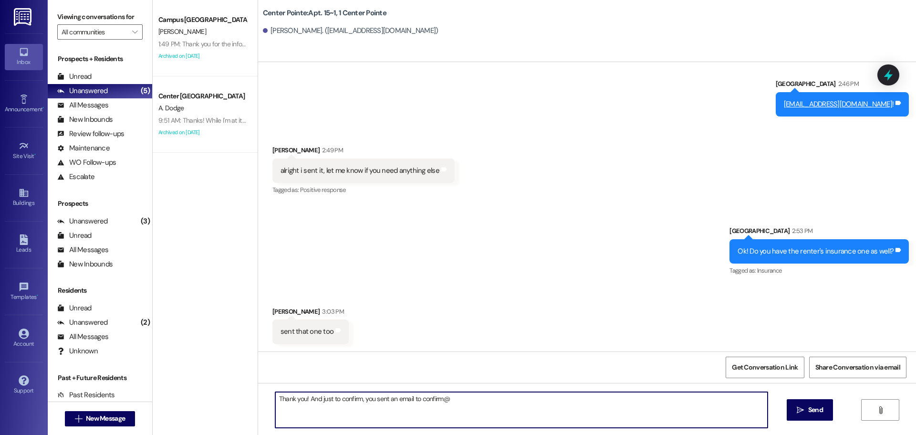
drag, startPoint x: 435, startPoint y: 410, endPoint x: 415, endPoint y: 415, distance: 20.7
click at [415, 415] on textarea "Thank you! And just to confirm, you sent an email to confirm@" at bounding box center [521, 410] width 492 height 36
click at [497, 398] on textarea "Thank you! And just to confirm, you sent an email to info@confirminsurance.com …" at bounding box center [521, 410] width 492 height 36
click at [646, 397] on textarea "Thank you! And just to confirm, you sent an email to info@confirminsurance.com …" at bounding box center [521, 410] width 492 height 36
type textarea "Thank you! And just to confirm, you sent an email to info@confirminsurance.com …"
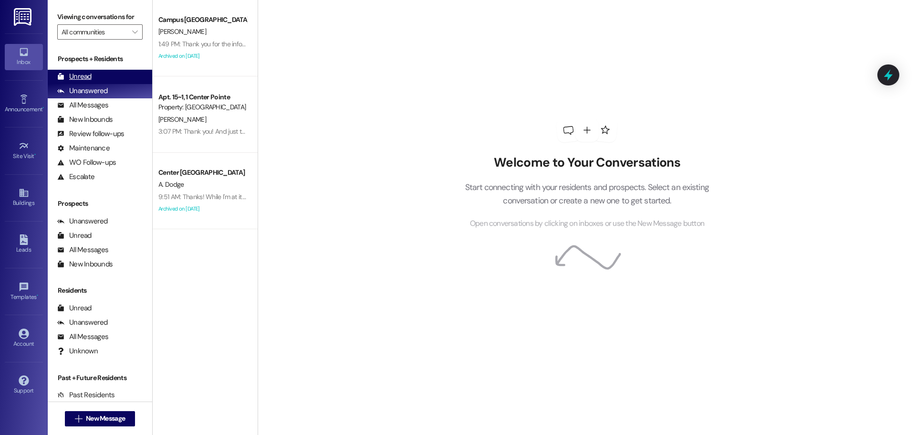
click at [123, 76] on div "Unread (0)" at bounding box center [100, 77] width 105 height 14
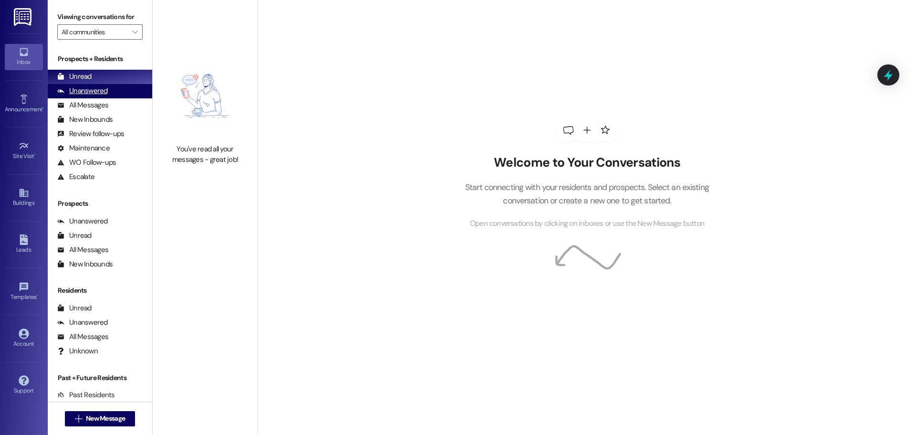
click at [93, 91] on div "Unanswered" at bounding box center [82, 91] width 51 height 10
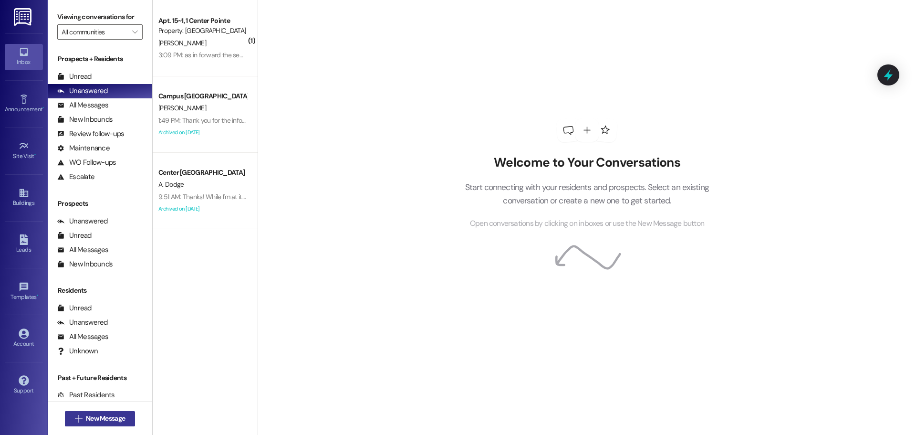
click at [115, 422] on span "New Message" at bounding box center [105, 418] width 39 height 10
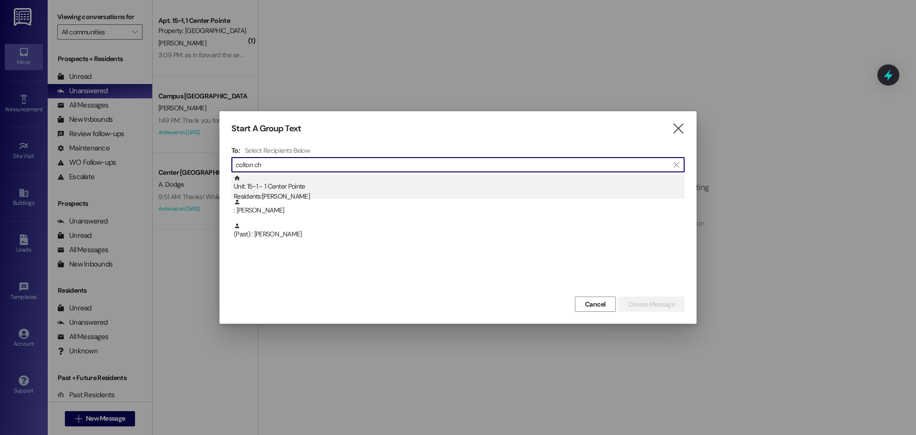
type input "colton ch"
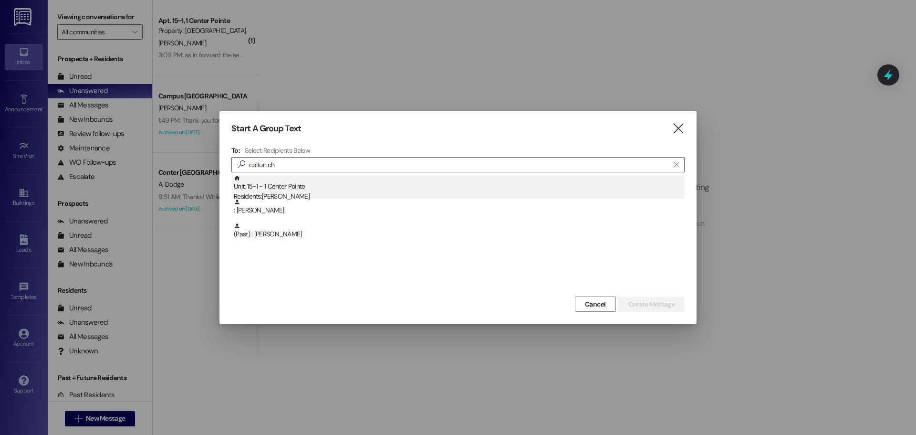
click at [417, 192] on div "Residents: [PERSON_NAME]" at bounding box center [459, 196] width 451 height 10
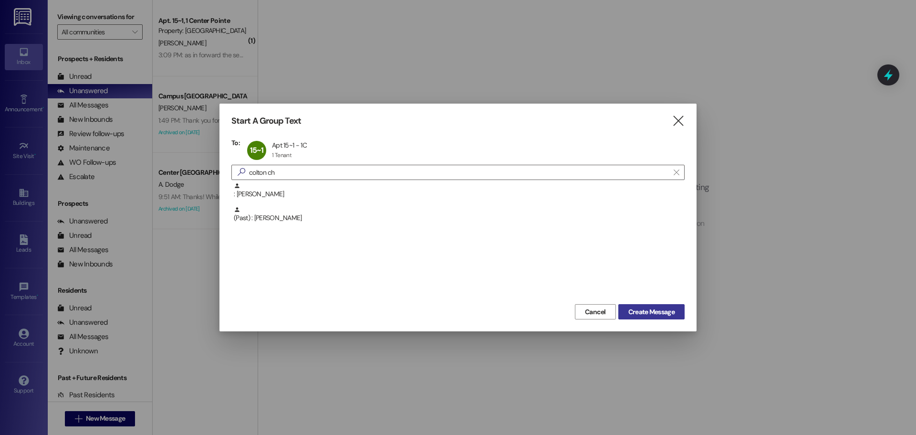
click at [669, 312] on span "Create Message" at bounding box center [651, 312] width 46 height 10
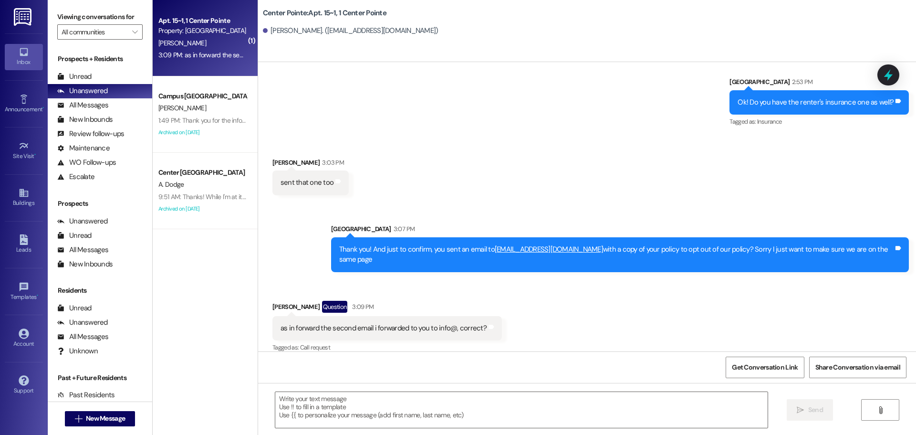
scroll to position [1129, 0]
